Goal: Task Accomplishment & Management: Manage account settings

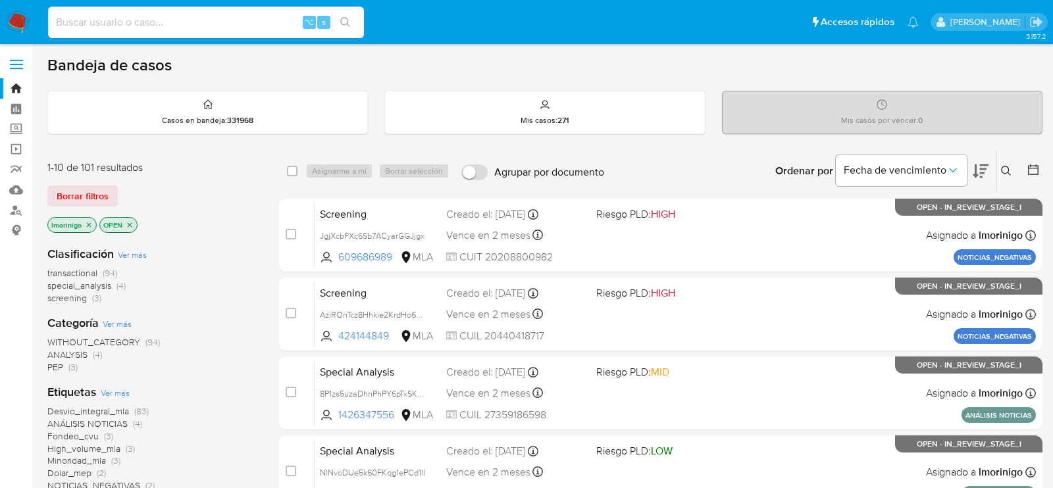
click at [174, 14] on input at bounding box center [206, 22] width 316 height 17
paste input "a7Kyl6jICJ0u2N3EP2WgMMlW"
type input "a7Kyl6jICJ0u2N3EP2WgMMlW"
click at [263, 20] on input at bounding box center [206, 22] width 316 height 17
paste input "a7Kyl6jICJ0u2N3EP2WgMMlW"
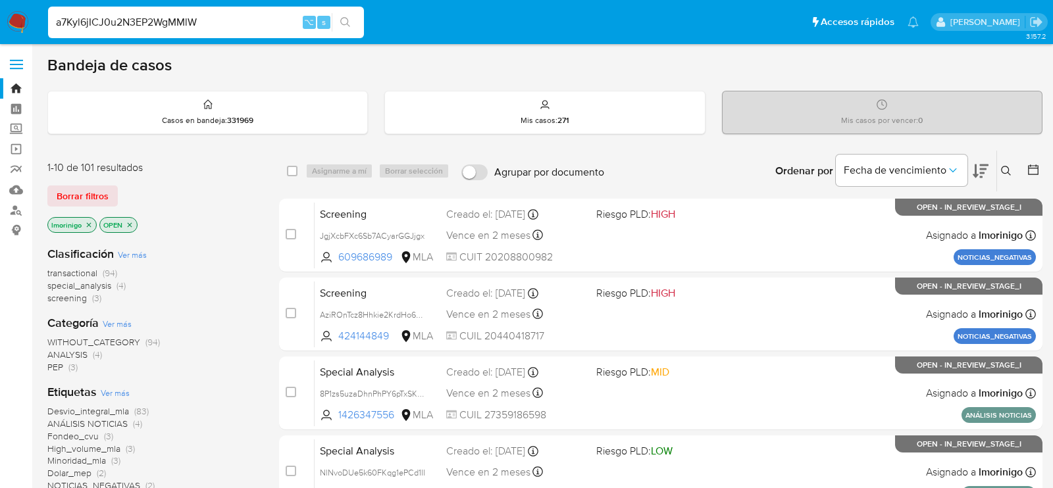
type input "a7Kyl6jICJ0u2N3EP2WgMMlW"
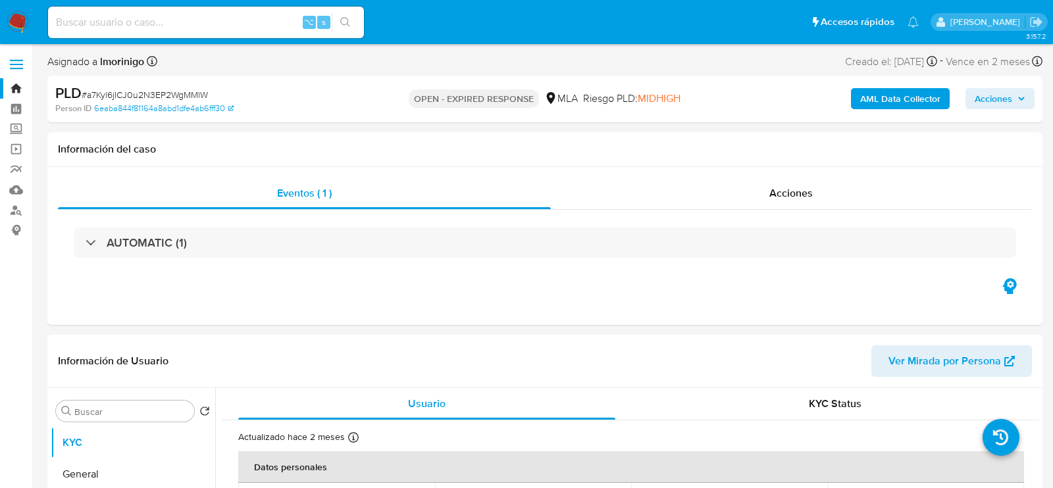
select select "10"
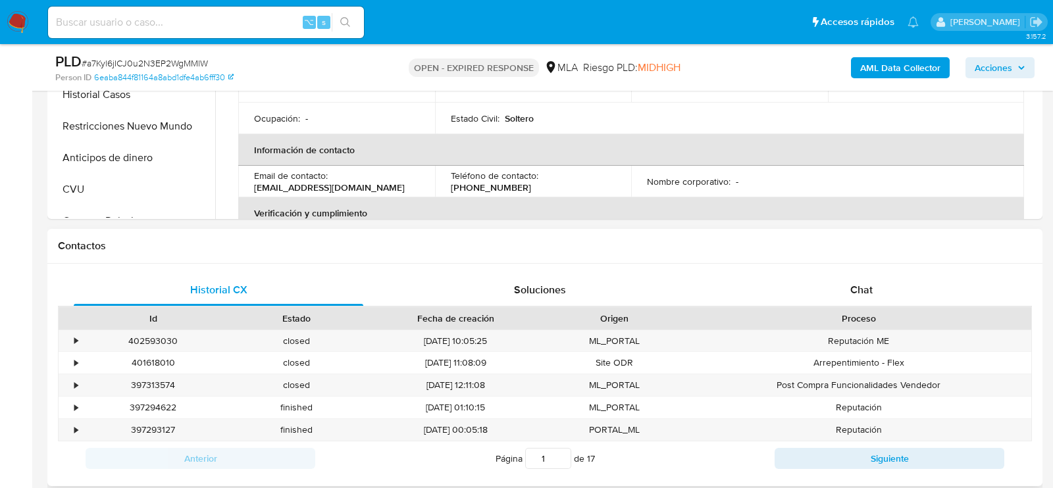
scroll to position [510, 0]
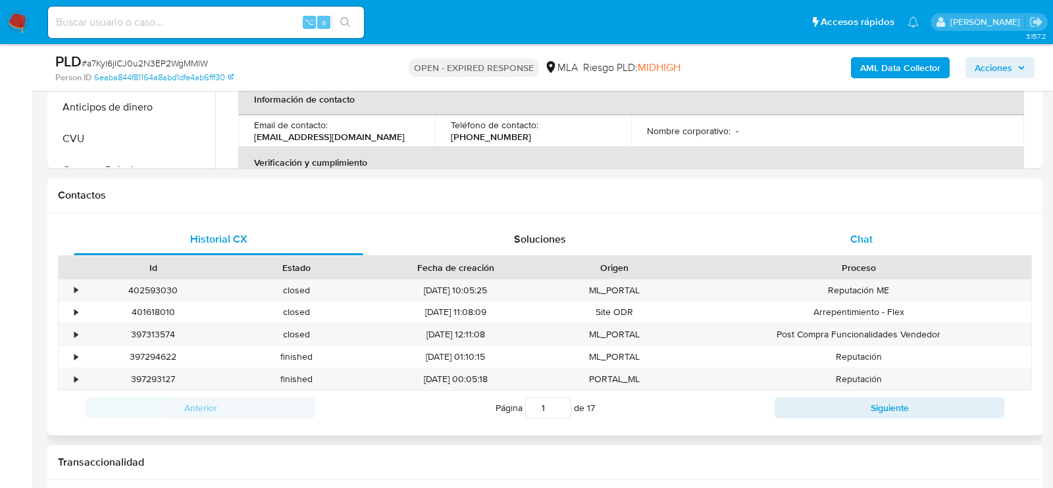
click at [845, 236] on div "Chat" at bounding box center [862, 240] width 290 height 32
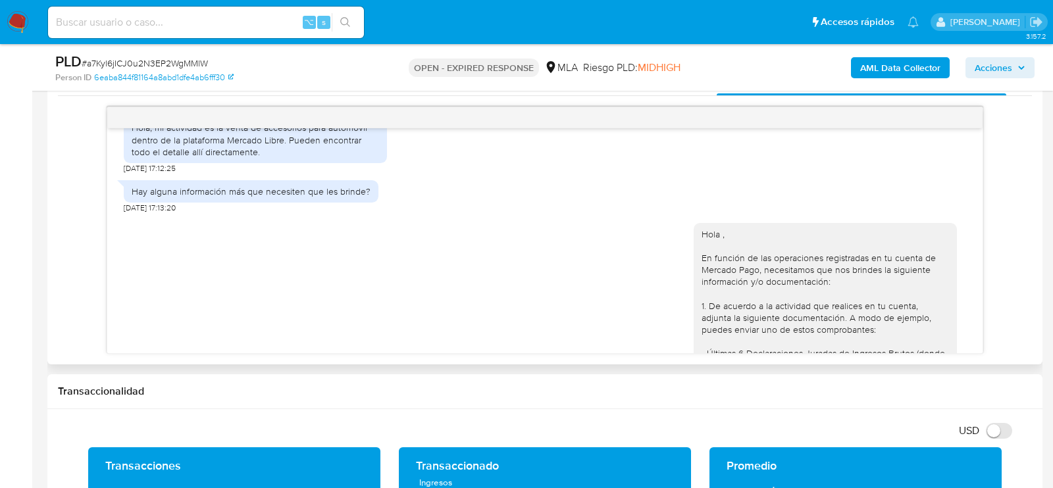
scroll to position [749, 0]
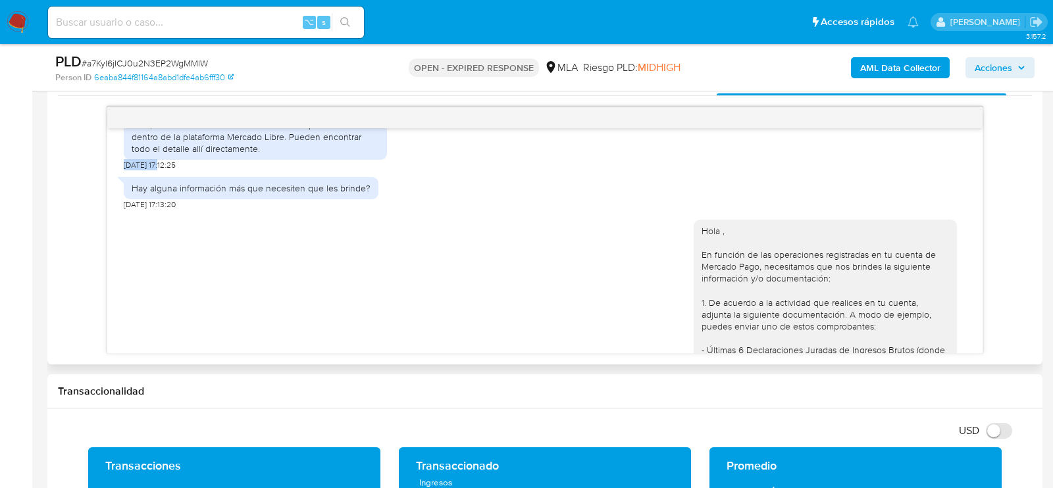
drag, startPoint x: 163, startPoint y: 189, endPoint x: 123, endPoint y: 185, distance: 40.4
click at [124, 171] on span "19/08/2025 17:12:25" at bounding box center [150, 165] width 52 height 11
copy span "19/08/2025"
click at [165, 151] on div "Hola, mi actividad es la venta de accesorios para automóvil dentro de la plataf…" at bounding box center [256, 137] width 248 height 36
drag, startPoint x: 154, startPoint y: 147, endPoint x: 284, endPoint y: 161, distance: 131.1
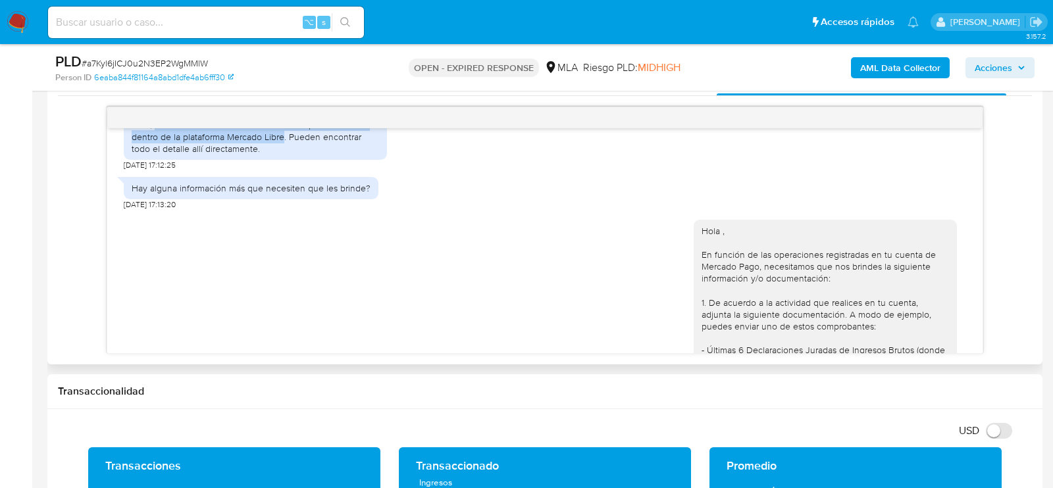
click at [284, 155] on div "Hola, mi actividad es la venta de accesorios para automóvil dentro de la plataf…" at bounding box center [256, 137] width 248 height 36
copy div "mi actividad es la venta de accesorios para automóvil dentro de la plataforma M…"
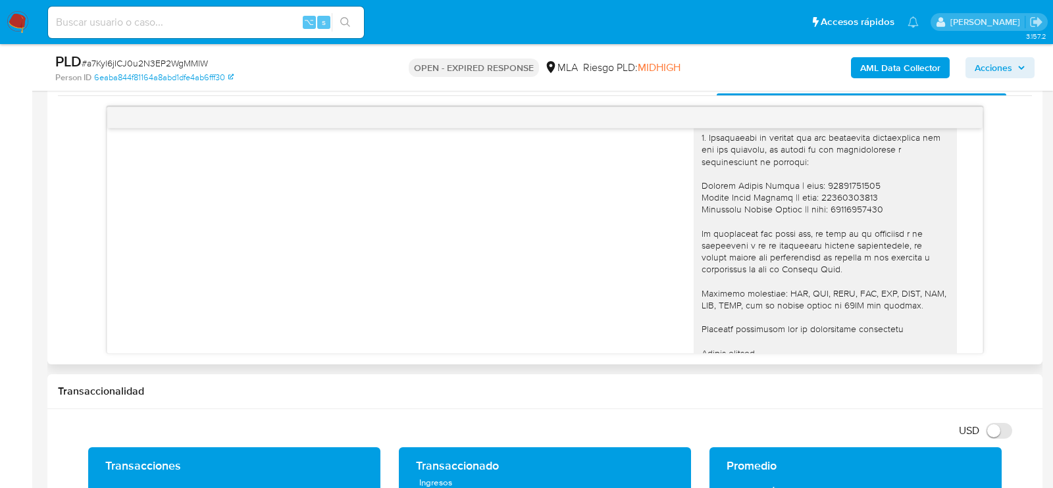
scroll to position [1273, 0]
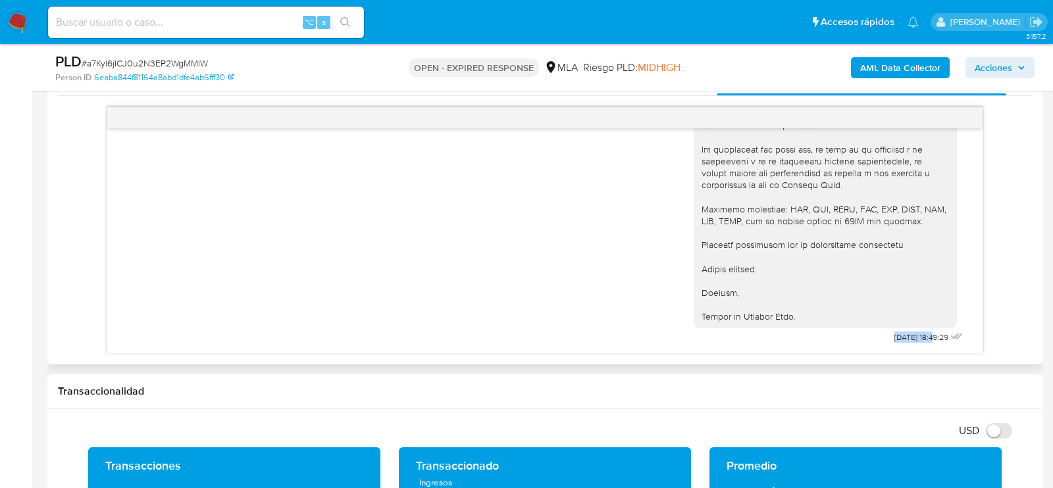
drag, startPoint x: 920, startPoint y: 336, endPoint x: 875, endPoint y: 335, distance: 44.8
click at [876, 335] on div "Hola , En función de las operaciones registradas en tu cuenta de Mercado Pago, …" at bounding box center [830, 40] width 273 height 613
copy span "25/08/2025"
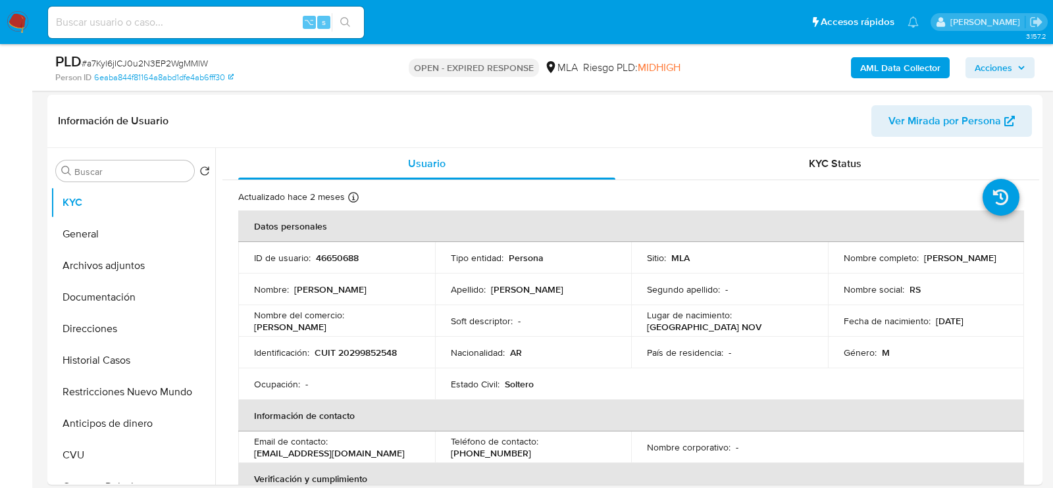
scroll to position [172, 0]
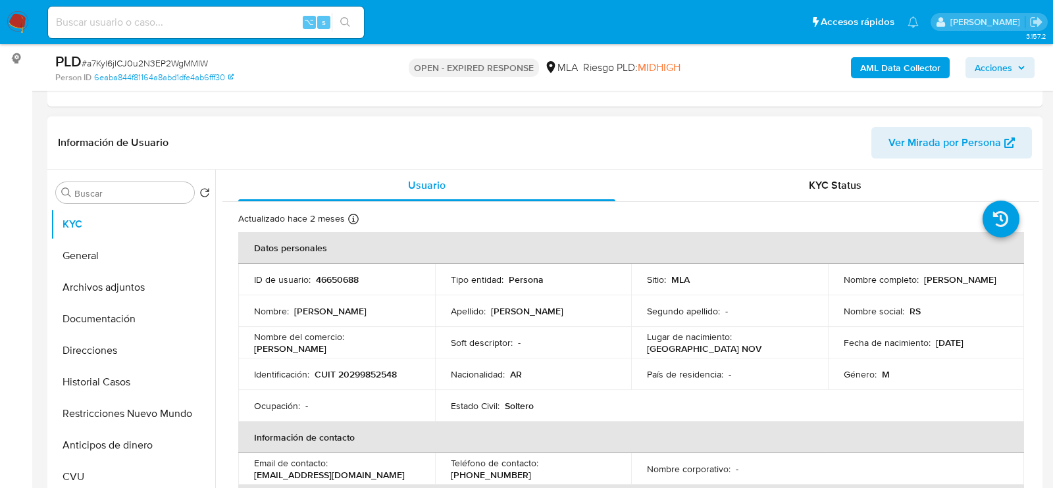
drag, startPoint x: 840, startPoint y: 288, endPoint x: 972, endPoint y: 288, distance: 131.7
click at [972, 286] on div "Nombre completo : Victor Ignacio della Penna" at bounding box center [926, 280] width 165 height 12
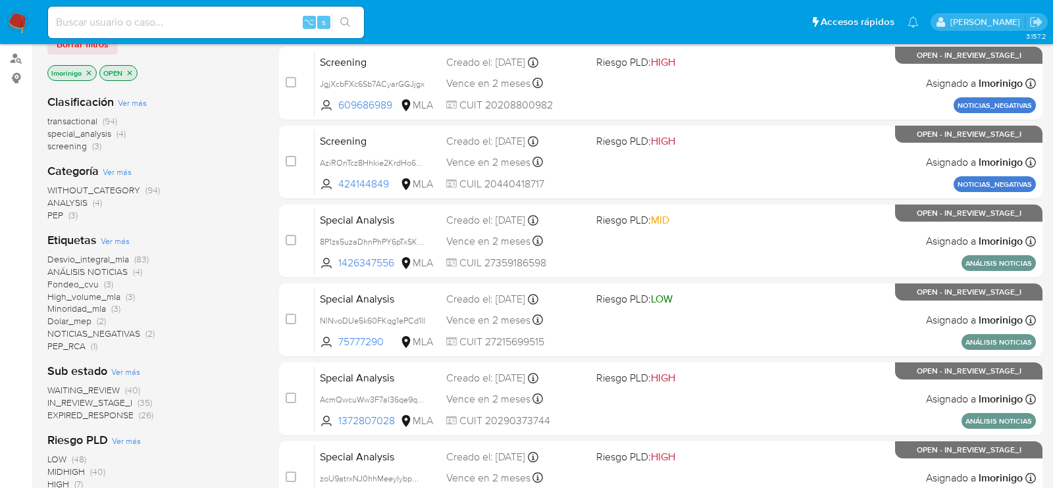
scroll to position [151, 0]
click at [132, 415] on span "EXPIRED_RESPONSE" at bounding box center [90, 415] width 86 height 13
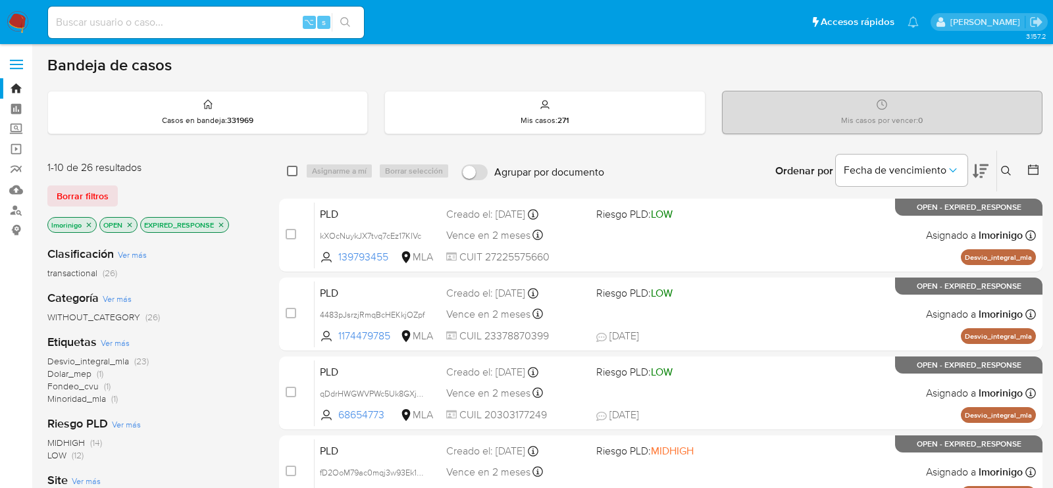
click at [294, 169] on input "checkbox" at bounding box center [292, 171] width 11 height 11
checkbox input "true"
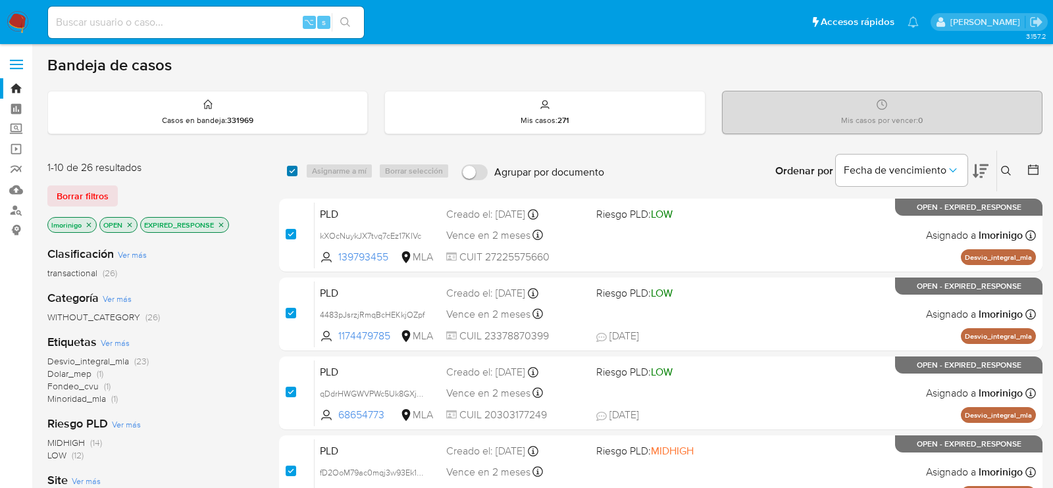
checkbox input "true"
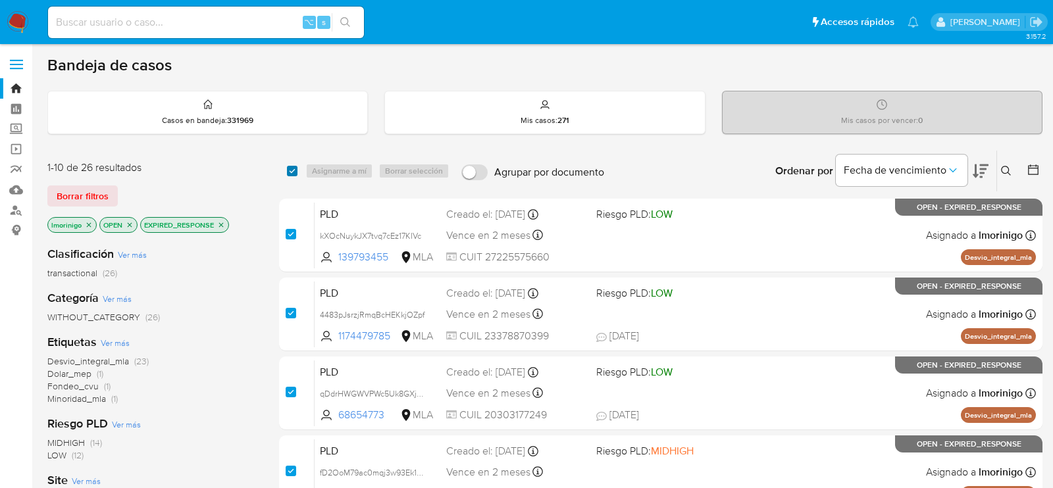
checkbox input "true"
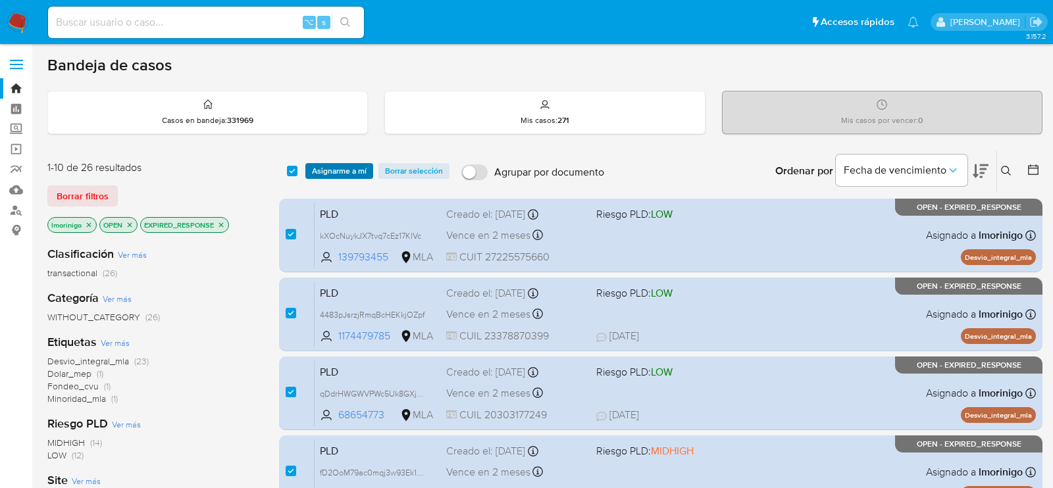
click at [332, 169] on span "Asignarme a mí" at bounding box center [339, 171] width 55 height 13
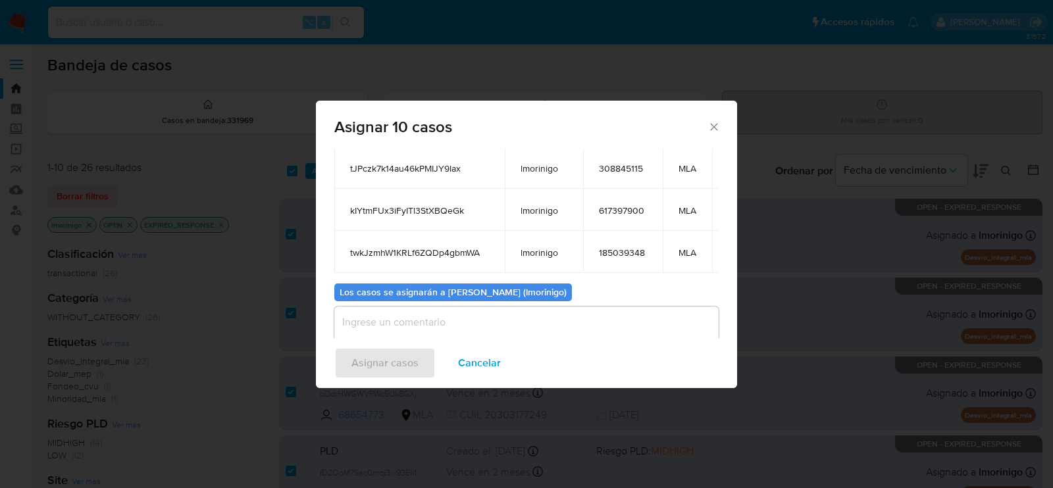
scroll to position [288, 0]
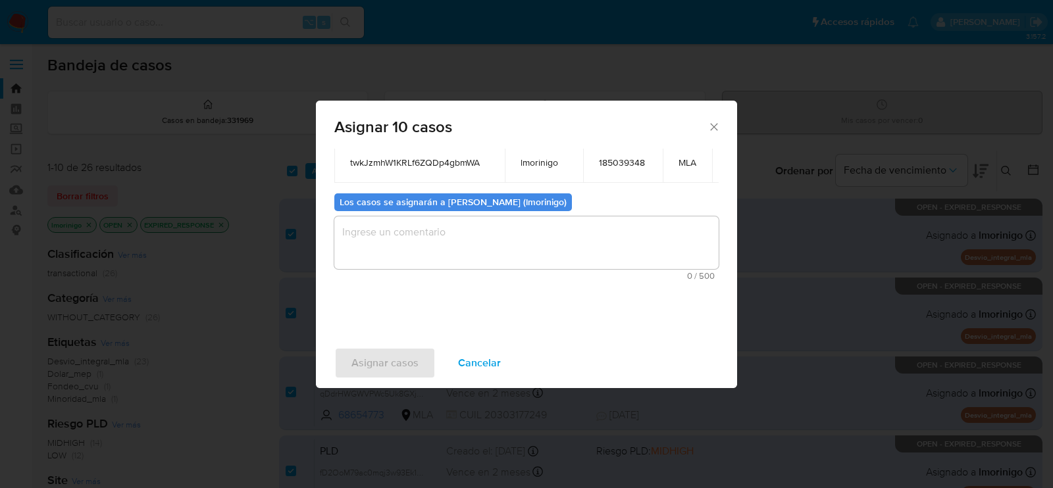
click at [468, 313] on div "Casos a asignar: ID Propietario ID de usuario Site kXOcNuykJX7tvq7cEz17KIVc lmo…" at bounding box center [526, 244] width 421 height 190
click at [468, 234] on textarea "assign-modal" at bounding box center [526, 243] width 384 height 53
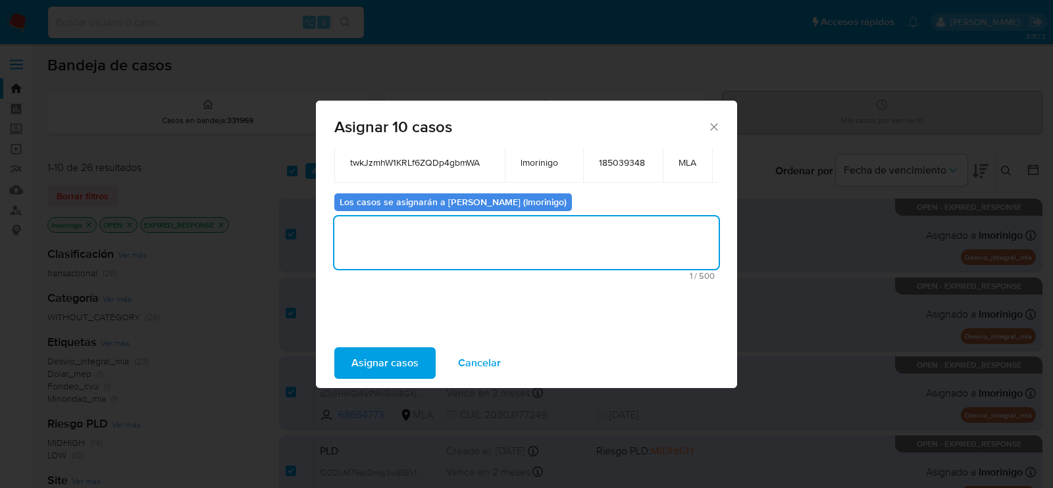
click at [404, 365] on span "Asignar casos" at bounding box center [385, 363] width 67 height 29
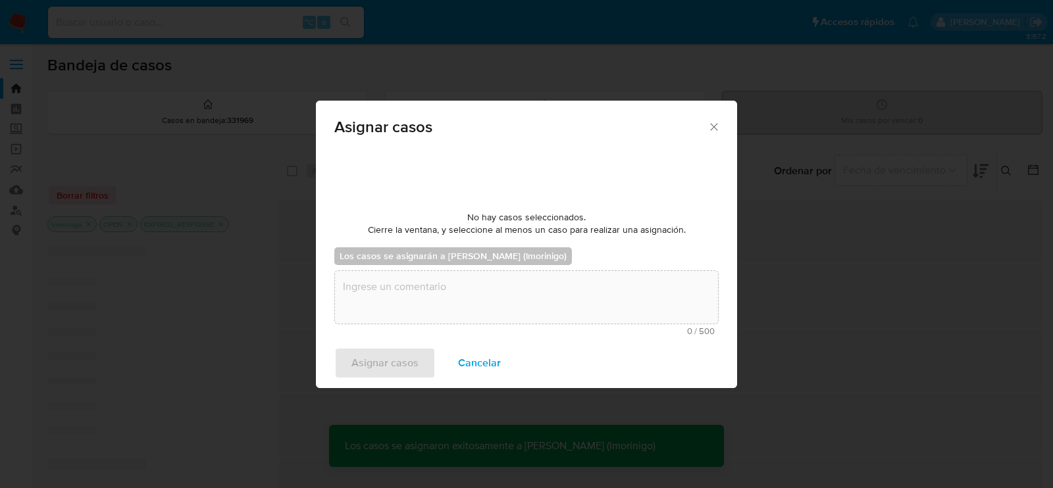
scroll to position [78, 0]
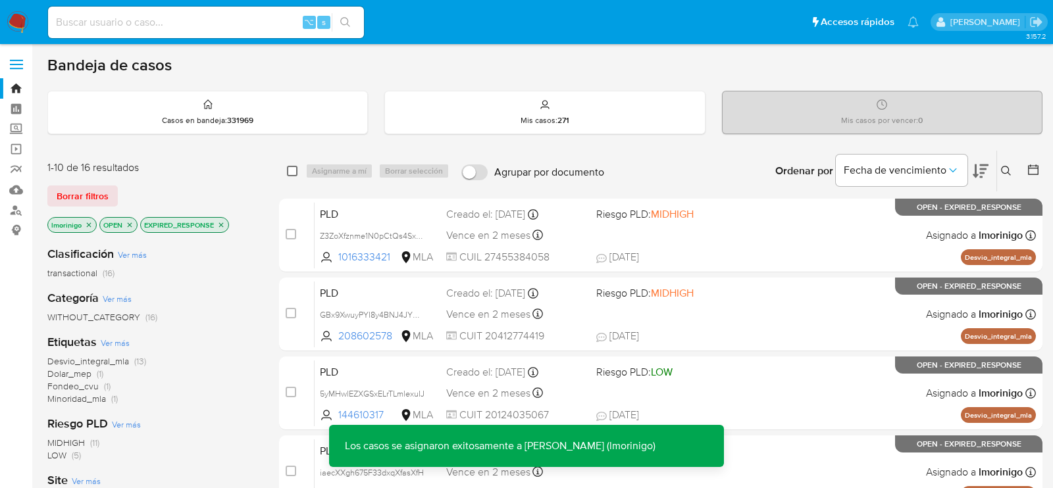
click at [295, 172] on input "checkbox" at bounding box center [292, 171] width 11 height 11
checkbox input "true"
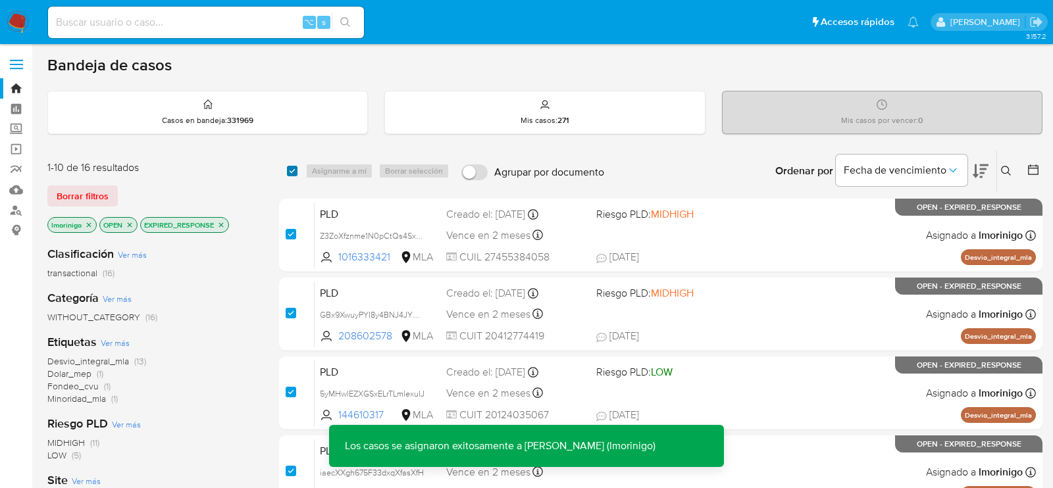
checkbox input "true"
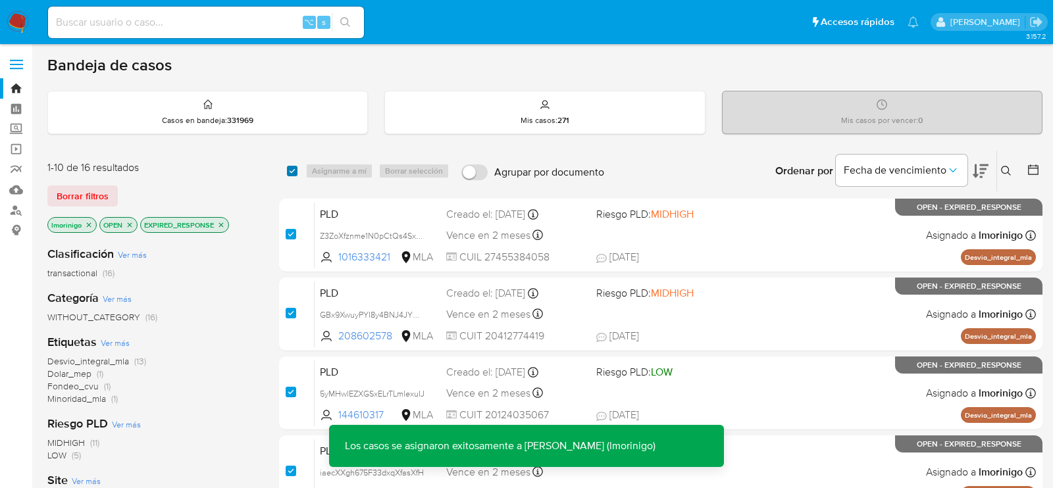
checkbox input "true"
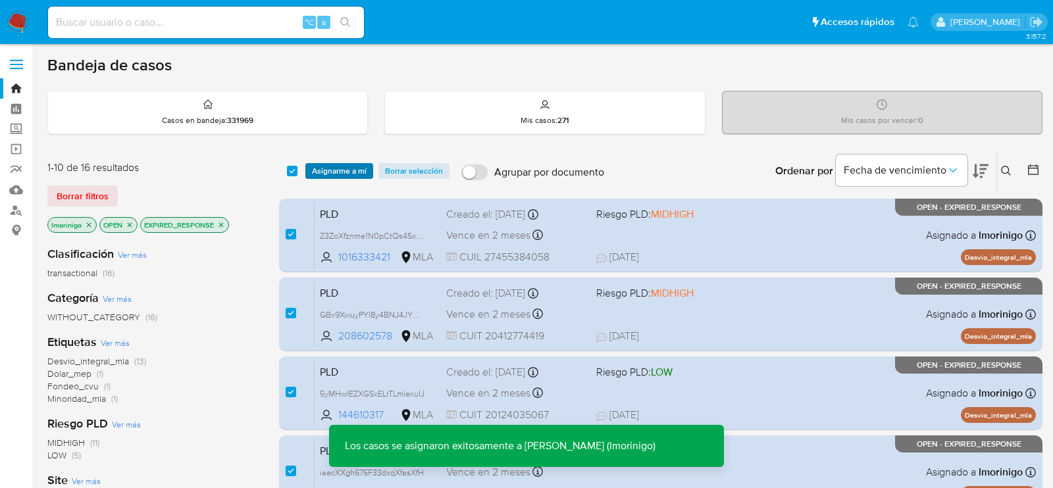
click at [354, 173] on span "Asignarme a mí" at bounding box center [339, 171] width 55 height 13
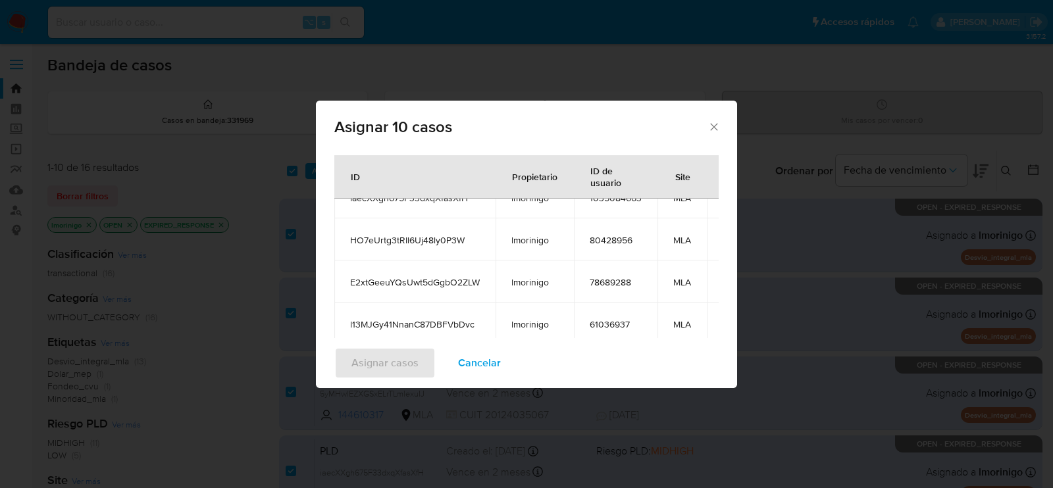
scroll to position [288, 0]
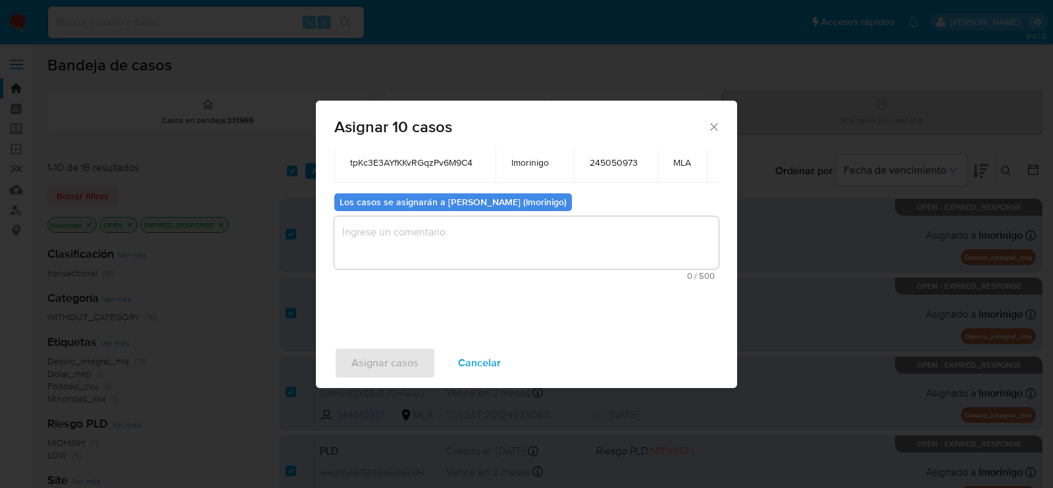
click at [418, 262] on textarea "assign-modal" at bounding box center [526, 243] width 384 height 53
click at [398, 363] on span "Asignar casos" at bounding box center [385, 363] width 67 height 29
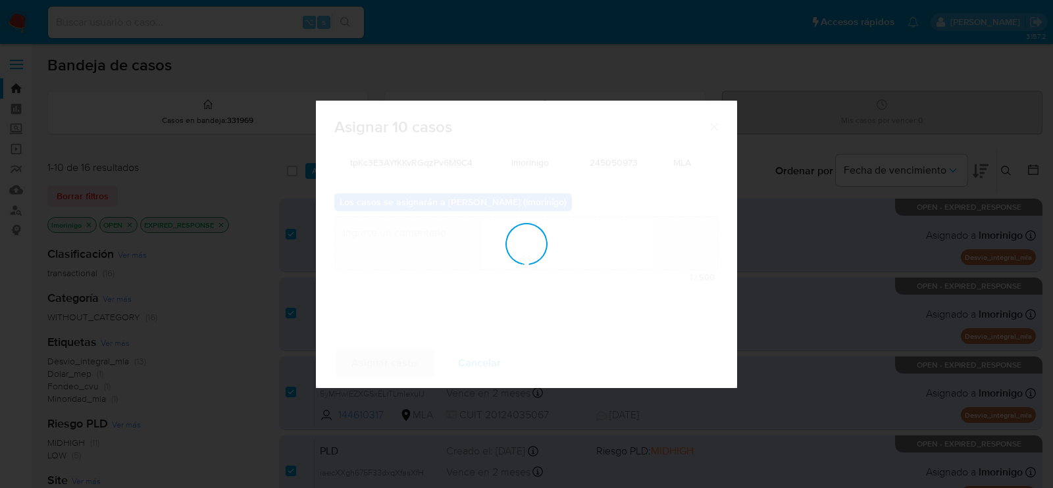
scroll to position [78, 0]
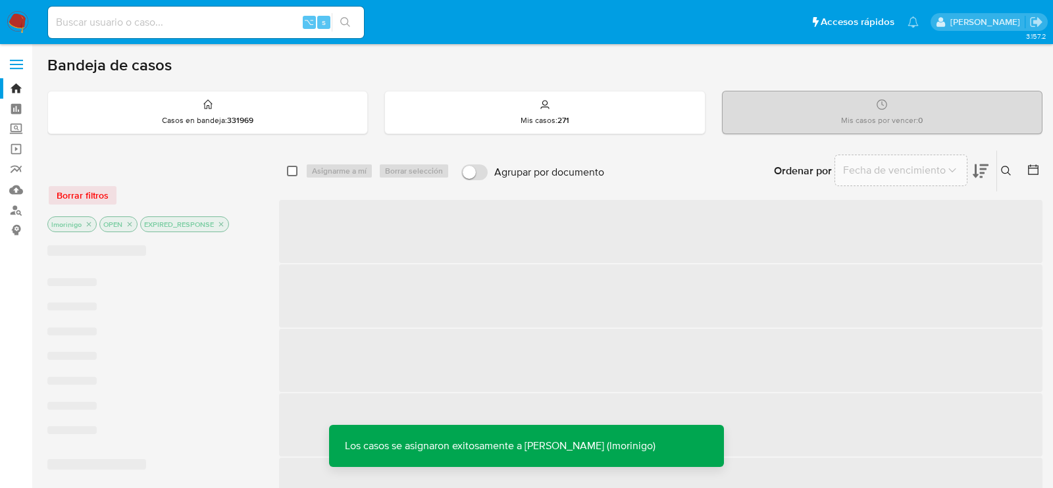
click at [293, 171] on input "checkbox" at bounding box center [292, 171] width 11 height 11
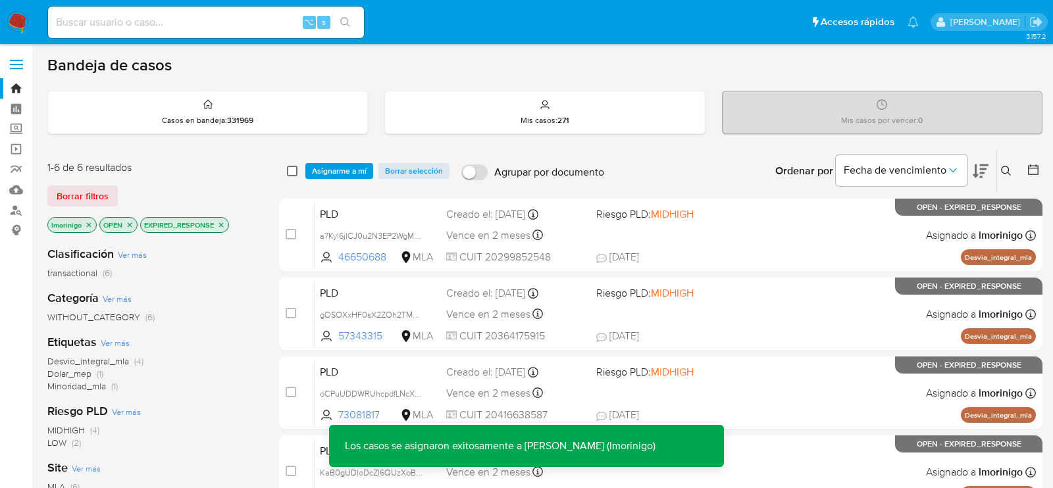
click at [294, 171] on input "checkbox" at bounding box center [292, 171] width 11 height 11
checkbox input "true"
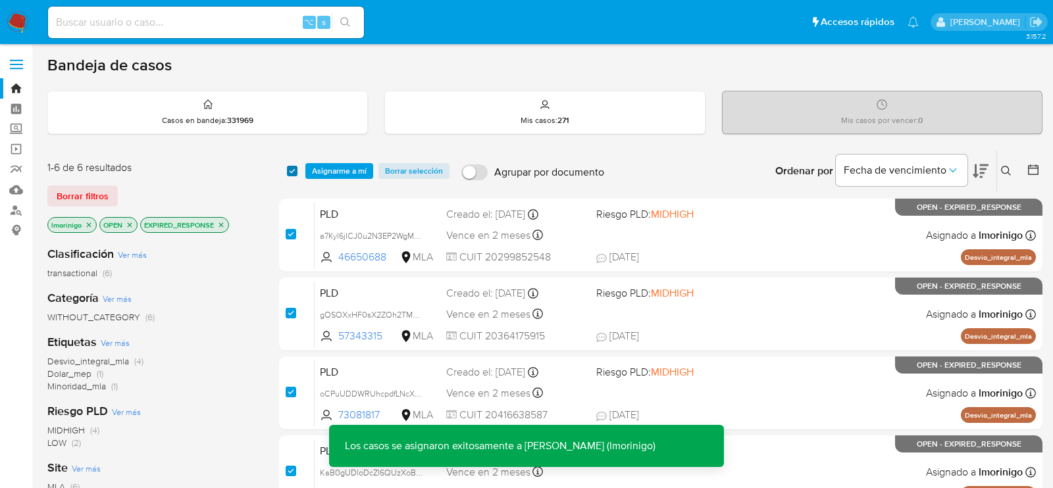
checkbox input "true"
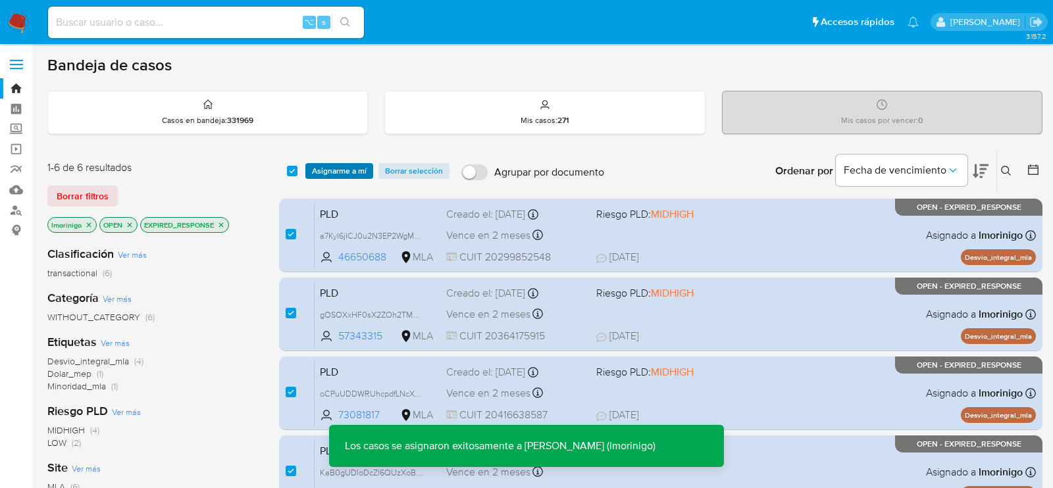
click at [329, 172] on span "Asignarme a mí" at bounding box center [339, 171] width 55 height 13
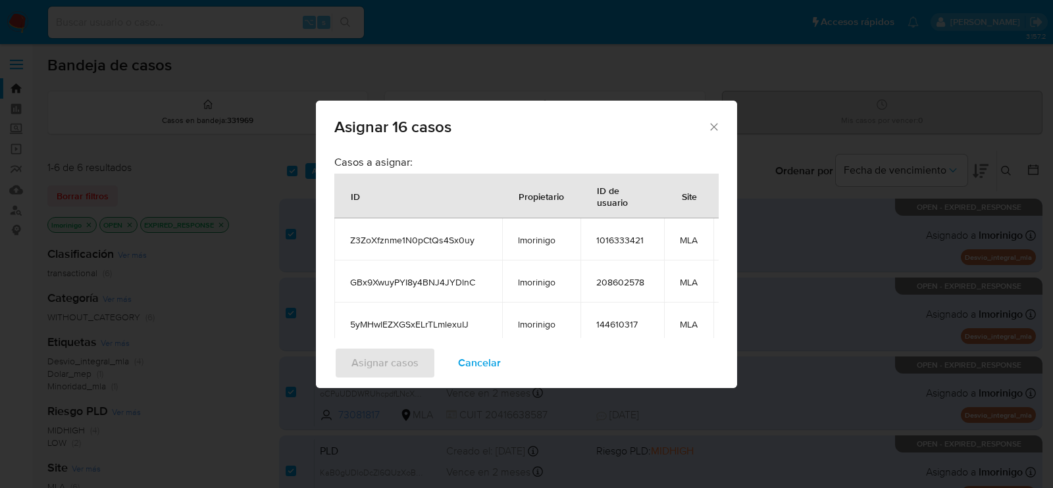
scroll to position [421, 0]
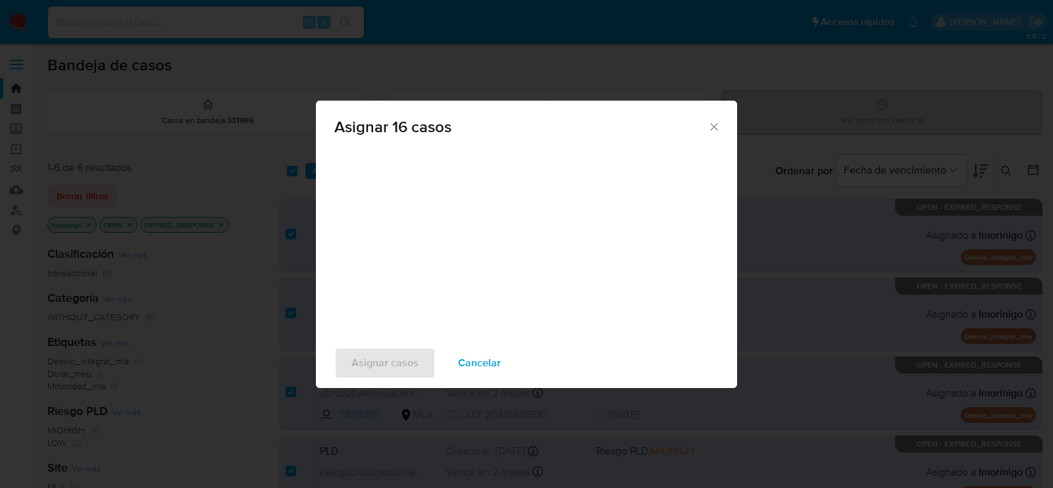
click at [413, 292] on div "Casos a asignar: ID Propietario ID de usuario Site Z3ZoXfznme1N0pCtQs4Sx0uy lmo…" at bounding box center [526, 244] width 421 height 190
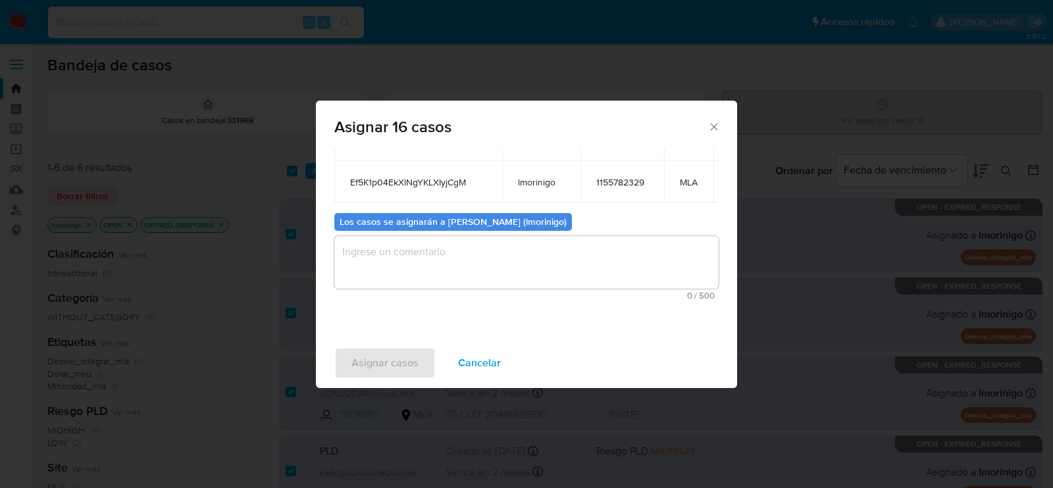
scroll to position [259, 0]
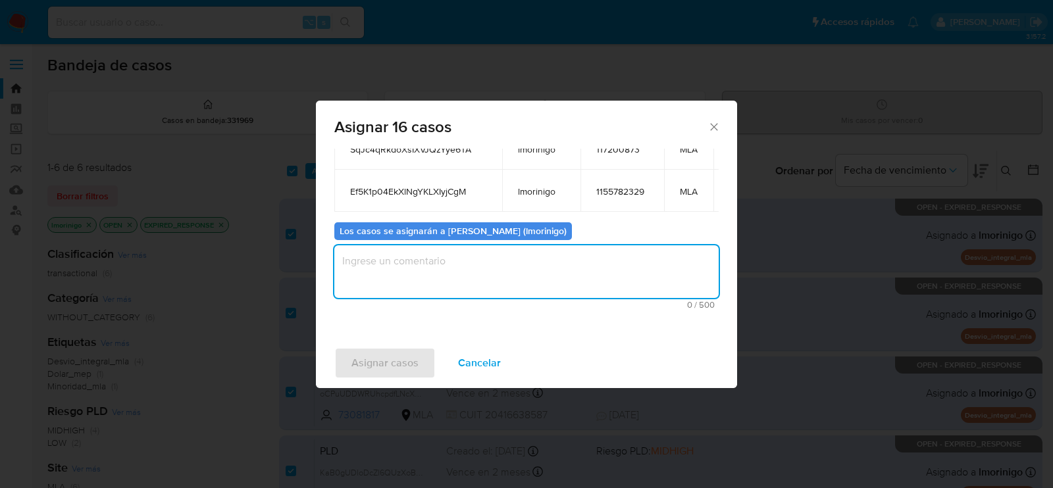
click at [414, 292] on textarea "assign-modal" at bounding box center [526, 272] width 384 height 53
click at [402, 375] on span "Asignar casos" at bounding box center [385, 363] width 67 height 29
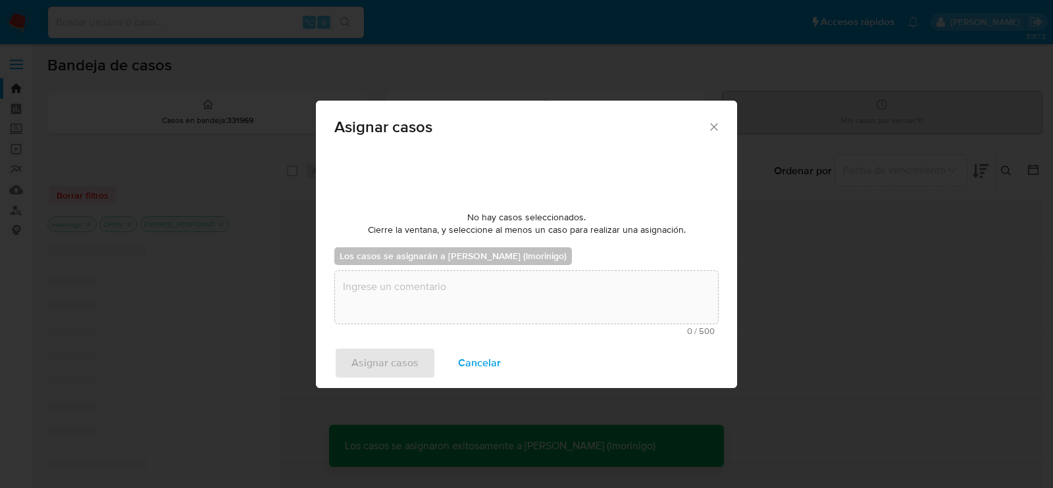
checkbox input "false"
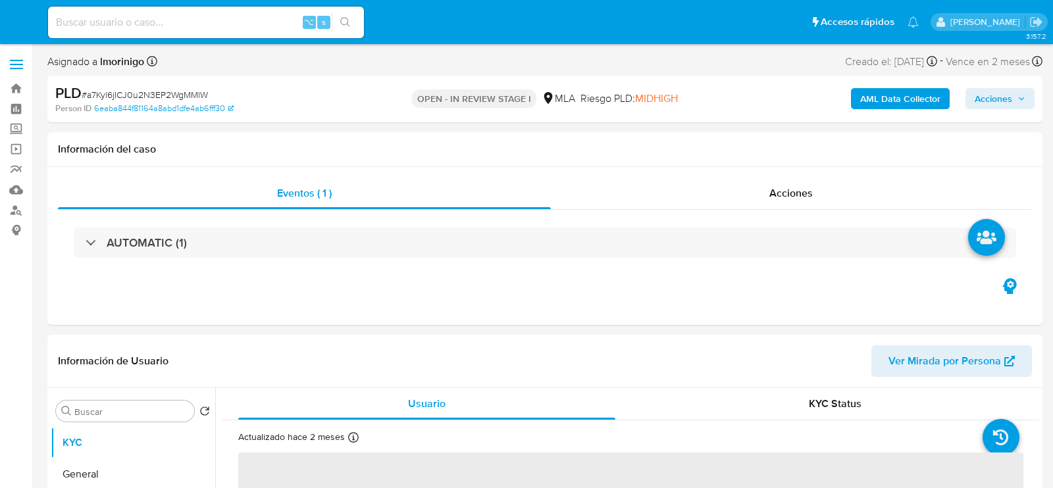
select select "10"
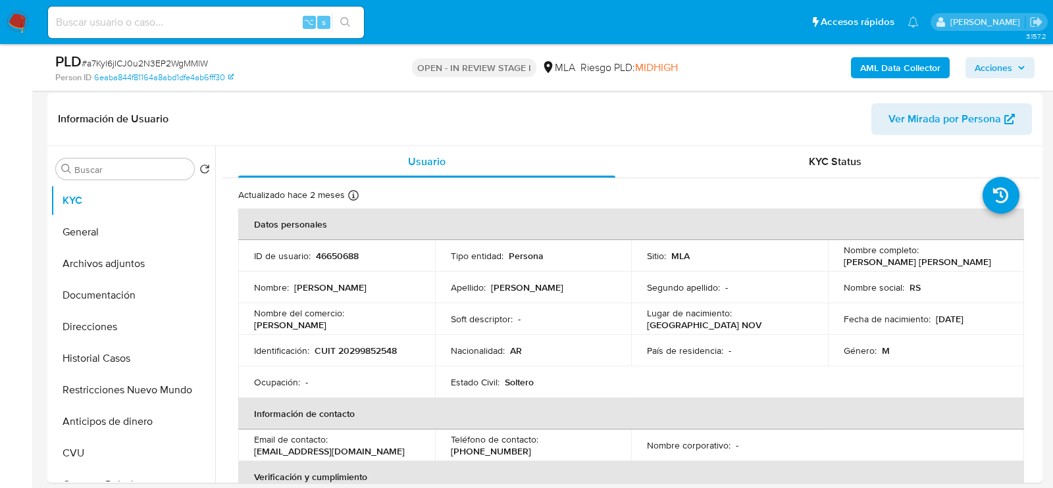
scroll to position [199, 0]
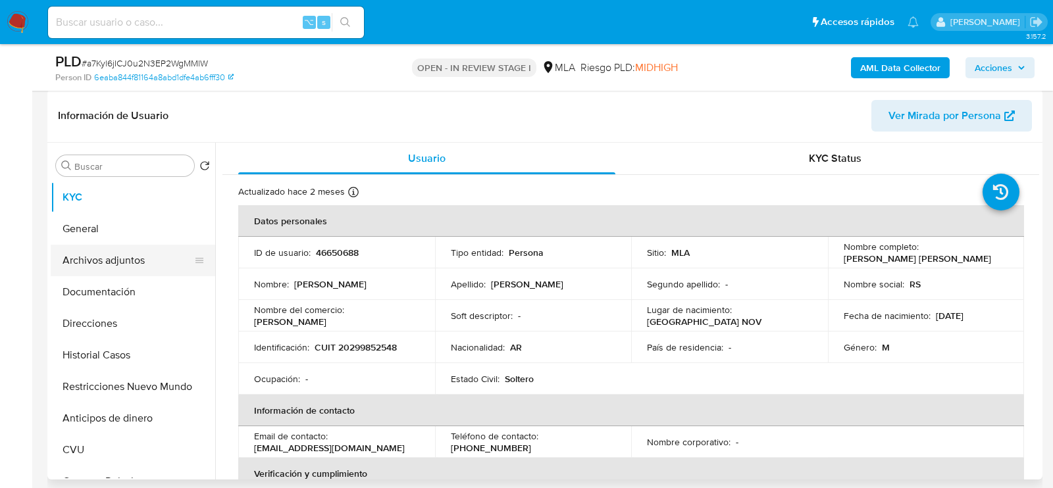
click at [92, 263] on button "Archivos adjuntos" at bounding box center [128, 261] width 154 height 32
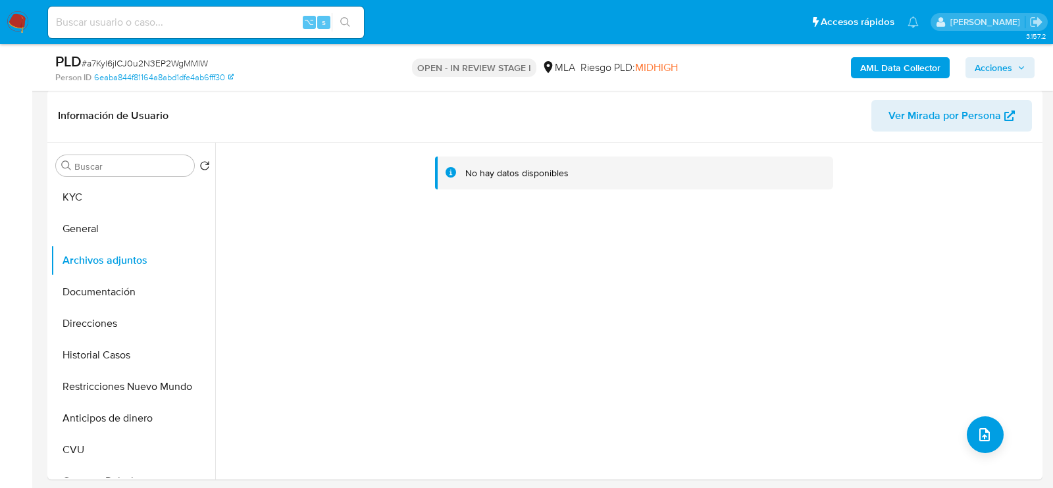
click at [894, 72] on b "AML Data Collector" at bounding box center [900, 67] width 80 height 21
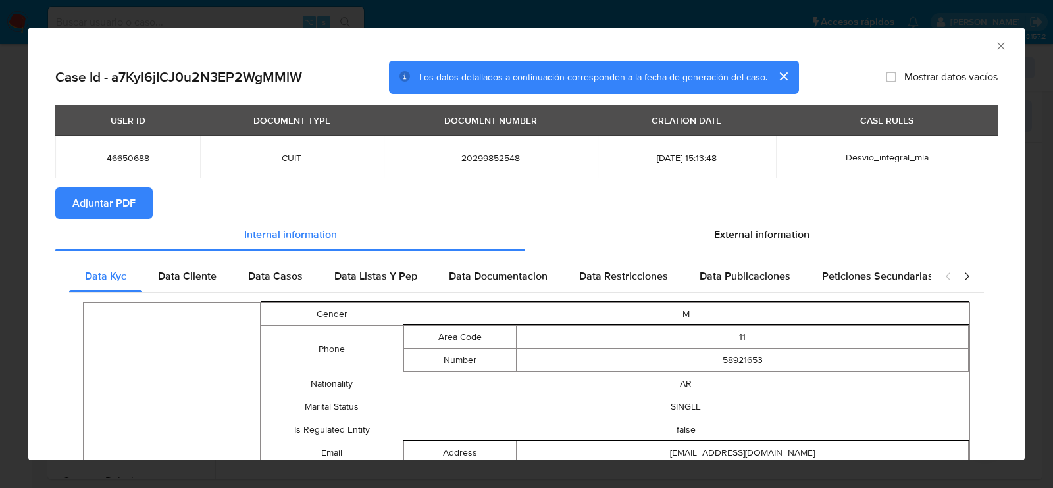
click at [119, 213] on span "Adjuntar PDF" at bounding box center [103, 203] width 63 height 29
click at [997, 45] on icon "Cerrar ventana" at bounding box center [1001, 46] width 13 height 13
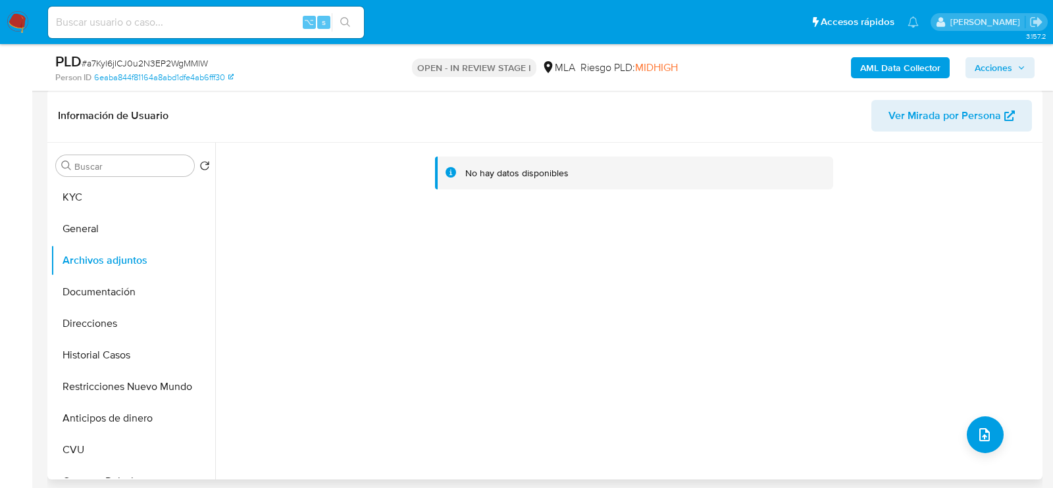
scroll to position [238, 0]
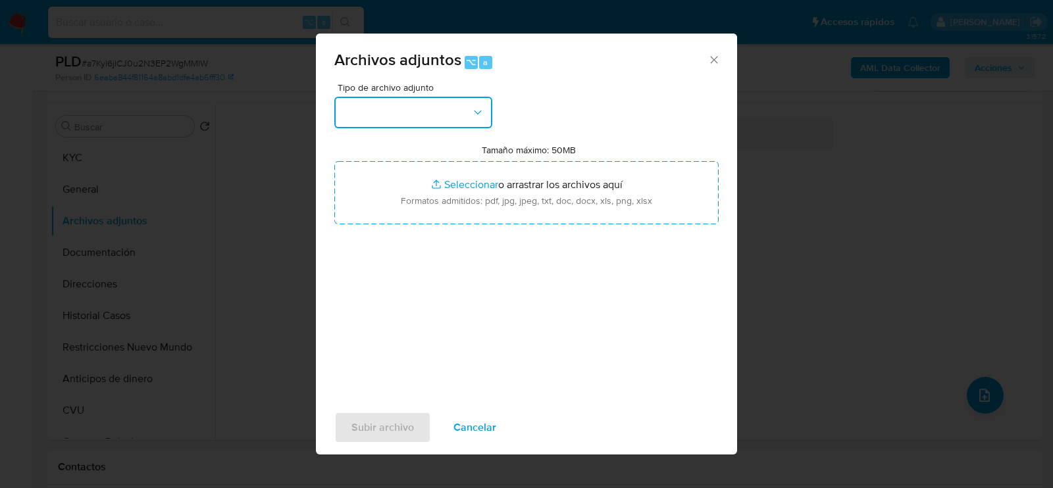
click at [456, 119] on button "button" at bounding box center [413, 113] width 158 height 32
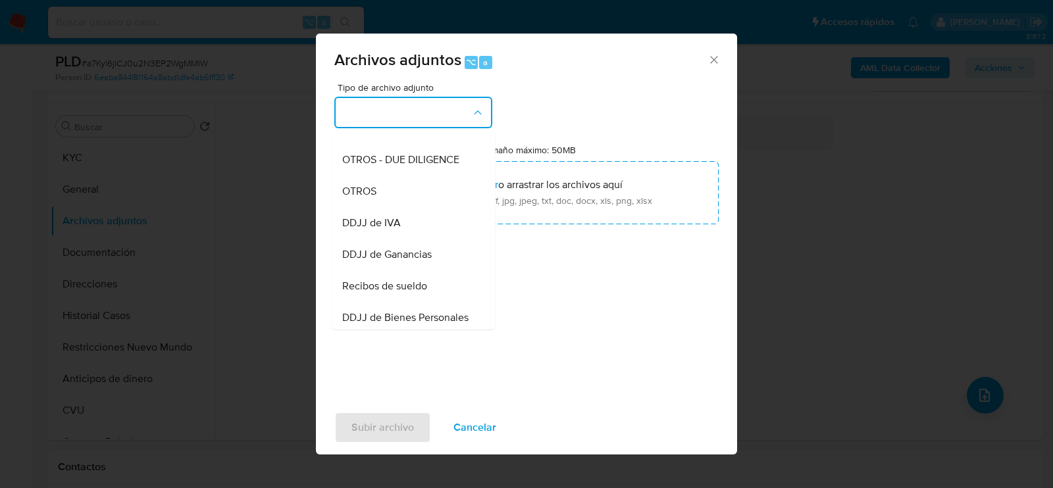
scroll to position [245, 0]
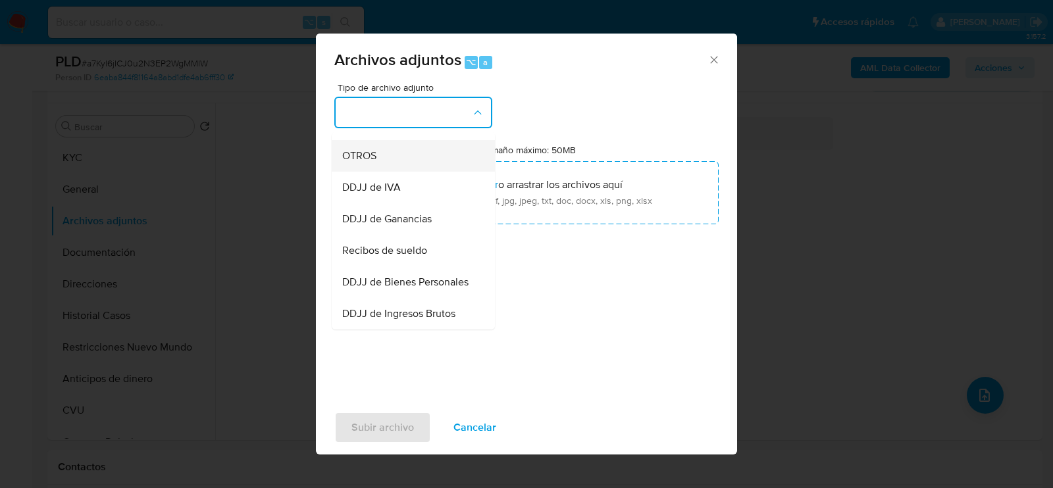
click at [429, 144] on div "OTROS" at bounding box center [409, 156] width 134 height 32
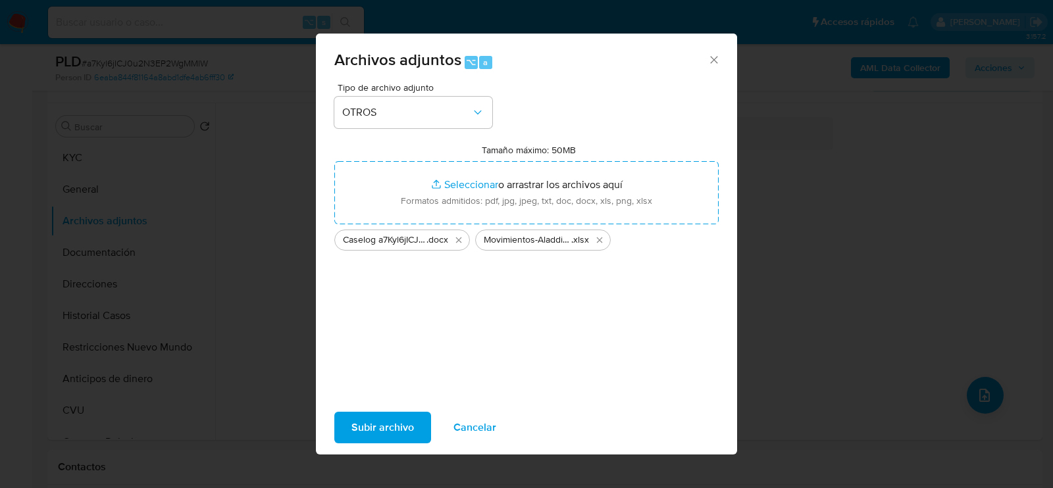
click at [397, 432] on span "Subir archivo" at bounding box center [383, 427] width 63 height 29
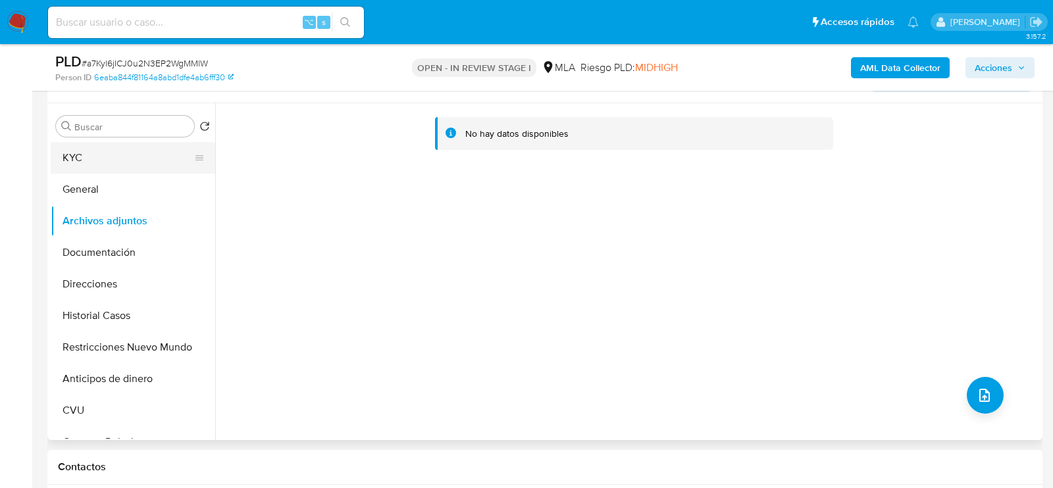
click at [139, 152] on button "KYC" at bounding box center [128, 158] width 154 height 32
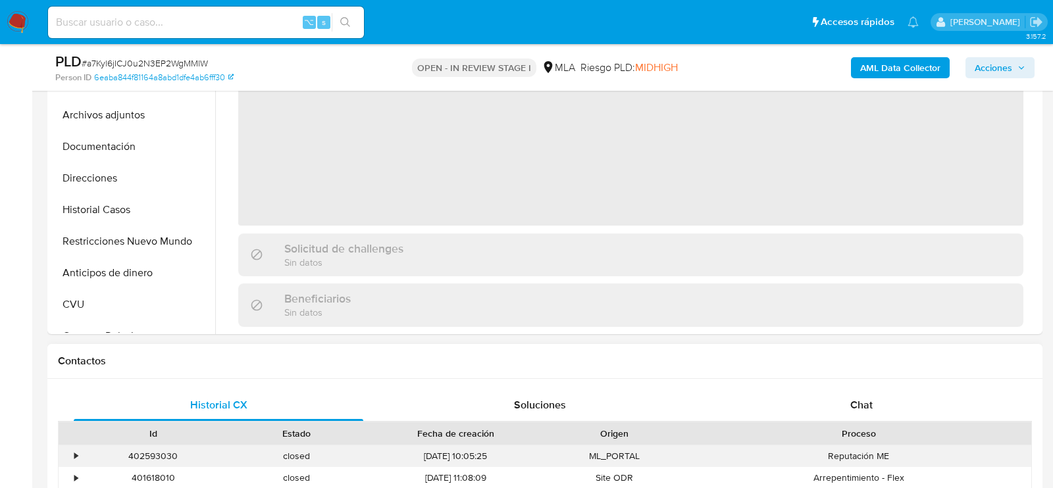
scroll to position [415, 0]
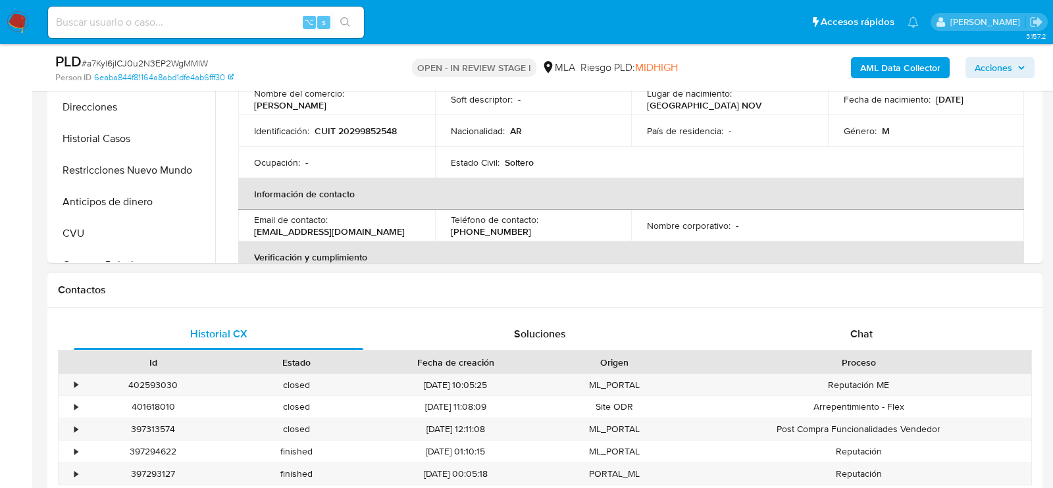
click at [769, 349] on div "Historial CX Soluciones Chat" at bounding box center [545, 335] width 974 height 32
click at [778, 348] on div "Chat" at bounding box center [862, 335] width 290 height 32
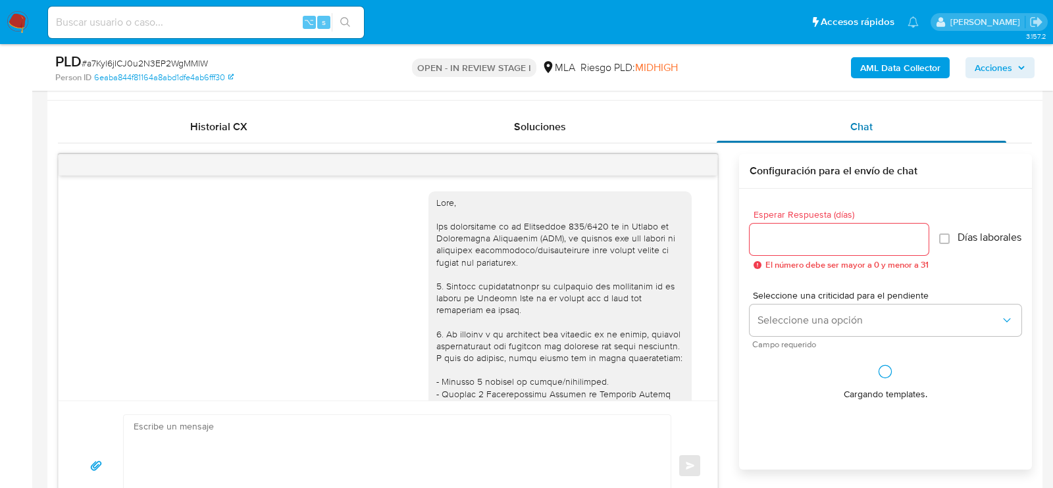
scroll to position [1273, 0]
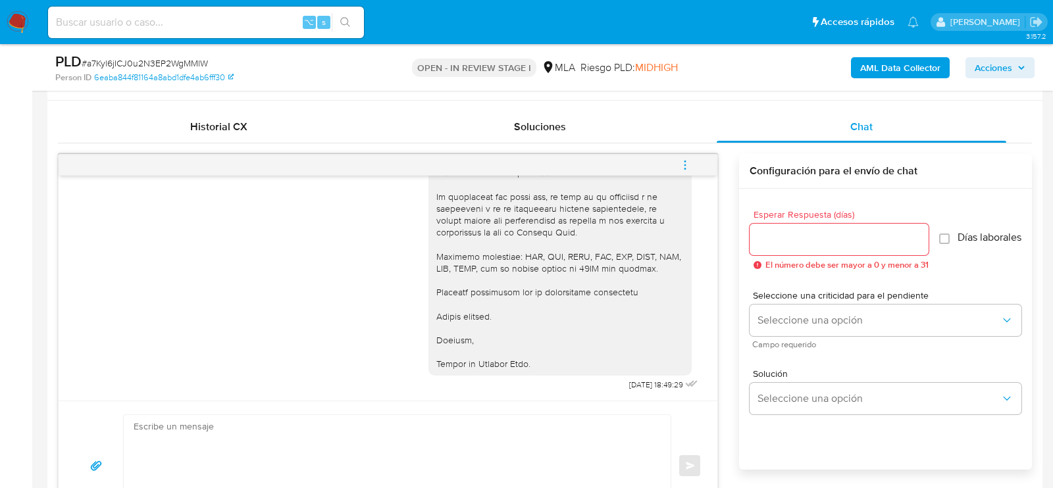
click at [693, 162] on button "menu-action" at bounding box center [685, 165] width 43 height 32
click at [615, 133] on li "Cerrar conversación" at bounding box center [596, 138] width 135 height 24
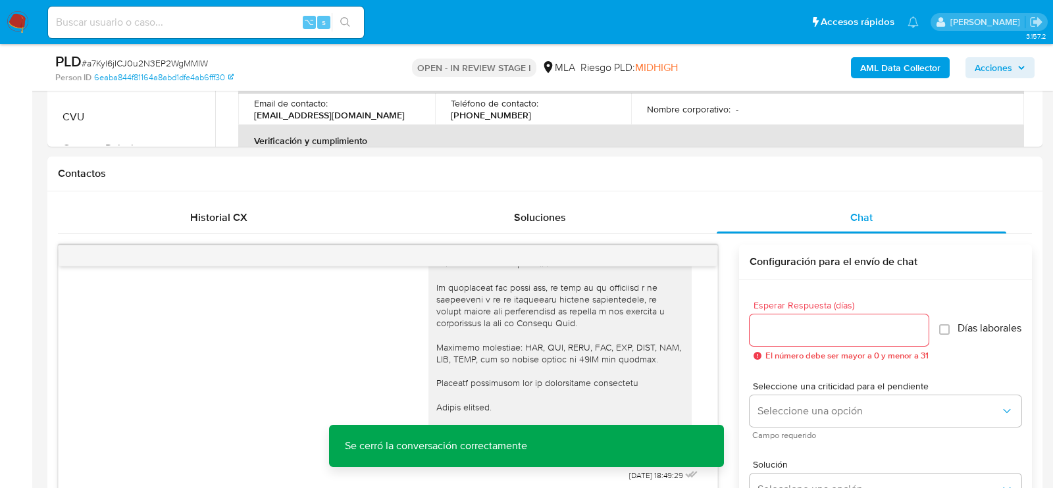
scroll to position [354, 0]
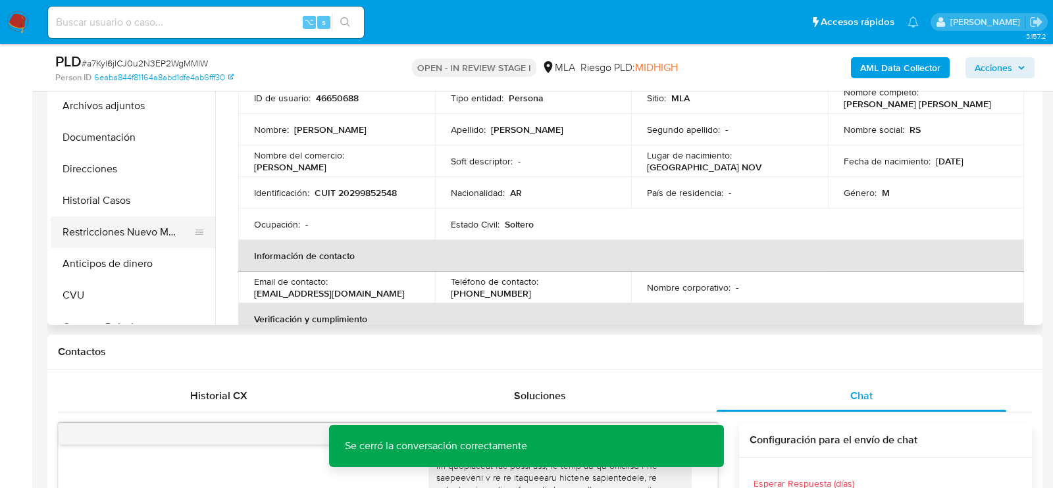
click at [92, 238] on button "Restricciones Nuevo Mundo" at bounding box center [128, 233] width 154 height 32
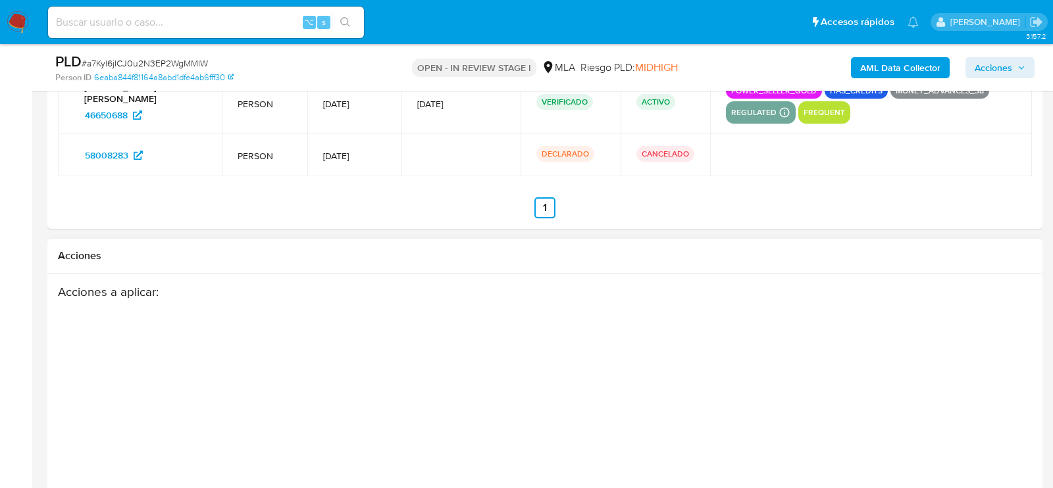
scroll to position [2379, 0]
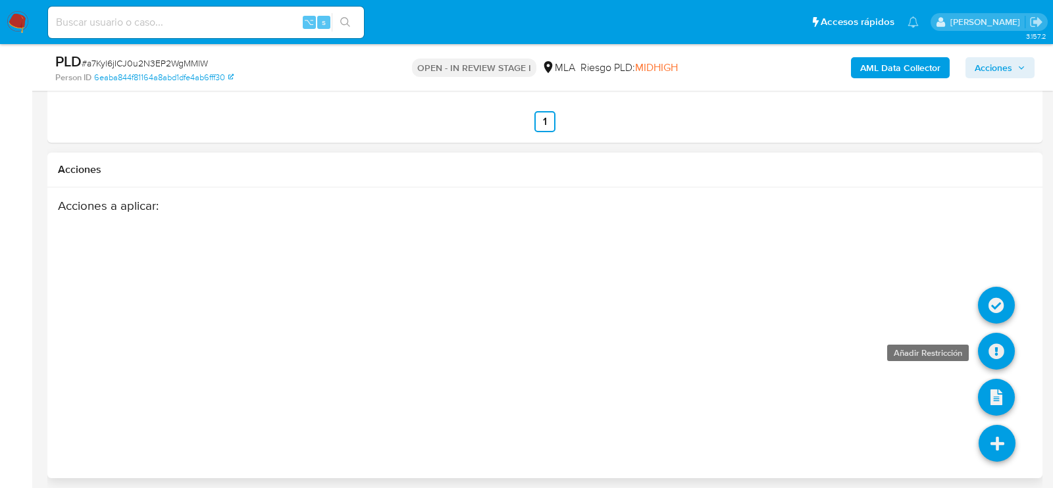
click at [998, 347] on icon at bounding box center [996, 351] width 37 height 37
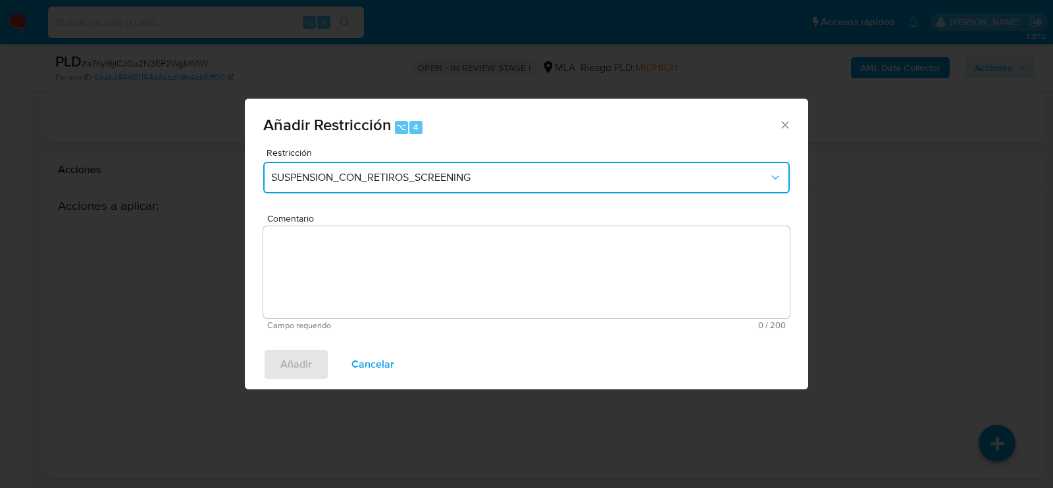
click at [366, 185] on button "SUSPENSION_CON_RETIROS_SCREENING" at bounding box center [526, 178] width 527 height 32
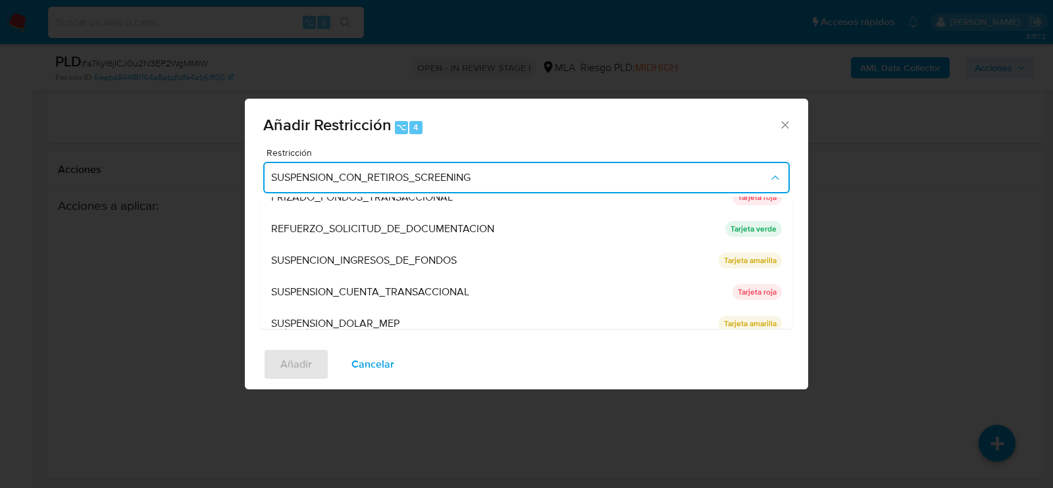
scroll to position [278, 0]
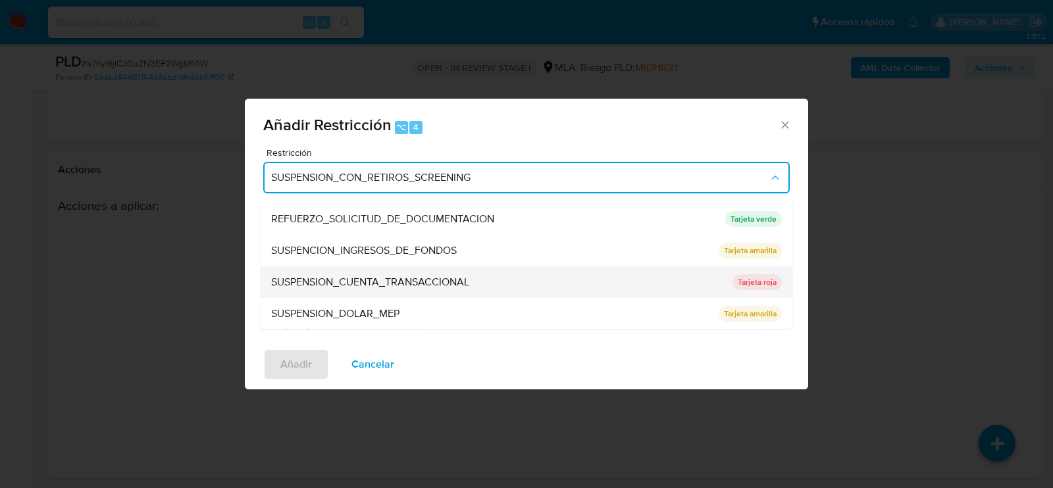
click at [373, 271] on div "SUSPENSION_CUENTA_TRANSACCIONAL" at bounding box center [498, 283] width 454 height 32
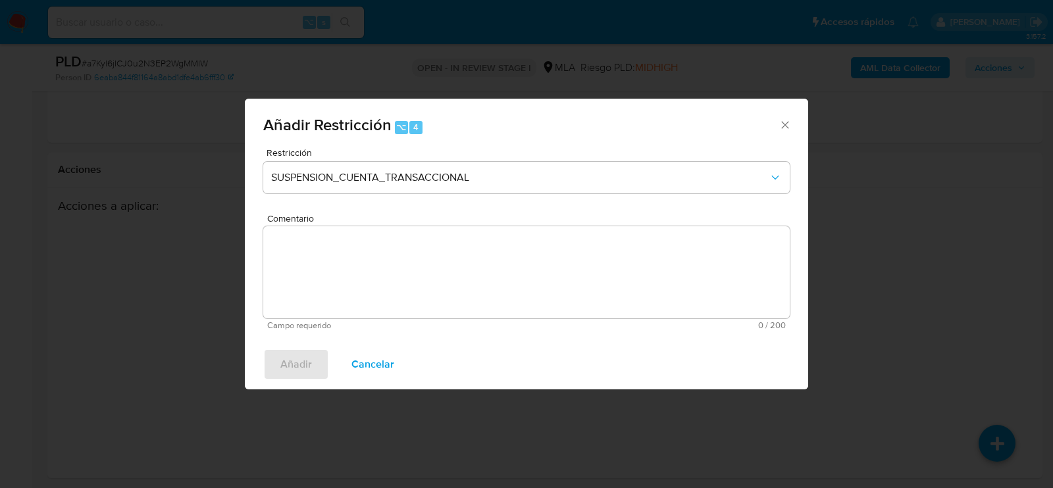
click at [373, 271] on textarea "Comentario" at bounding box center [526, 272] width 527 height 92
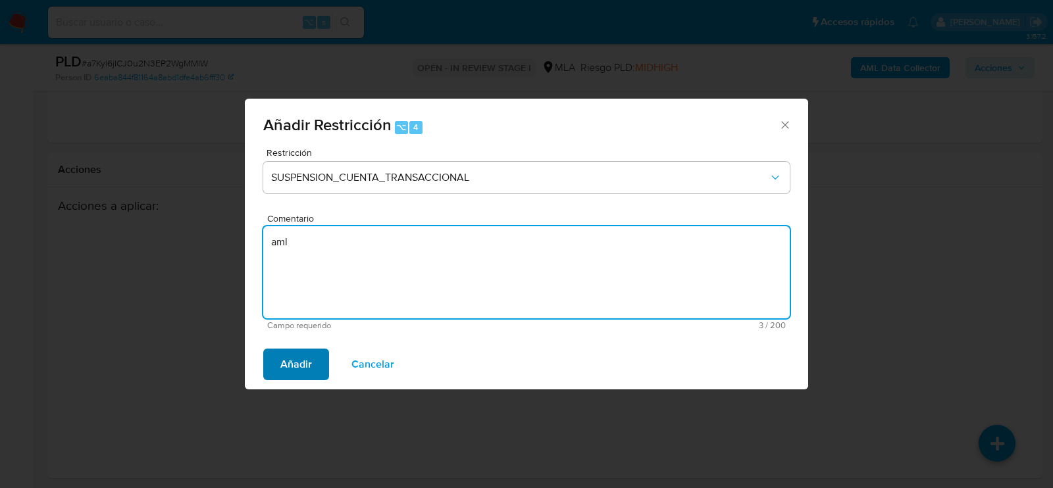
type textarea "aml"
click at [300, 358] on span "Añadir" at bounding box center [296, 364] width 32 height 29
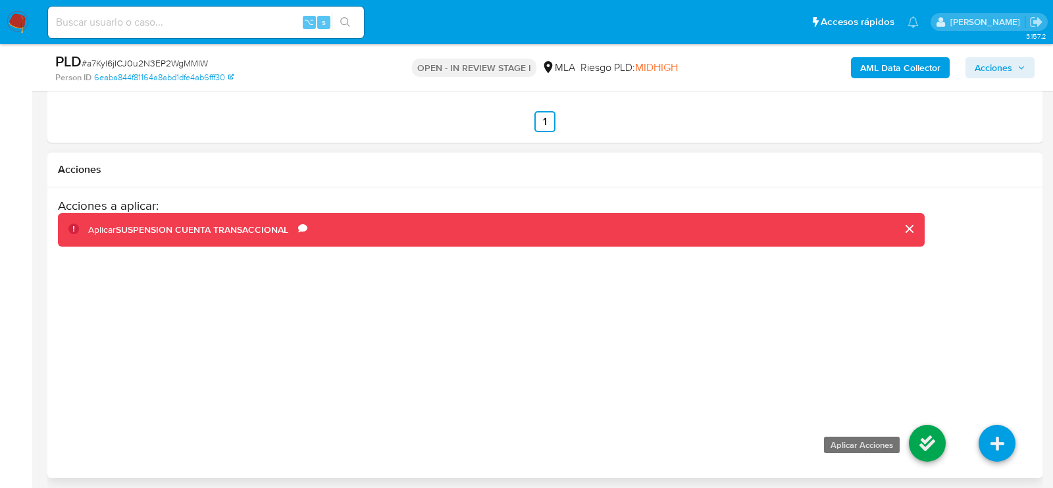
click at [934, 446] on icon at bounding box center [927, 443] width 37 height 37
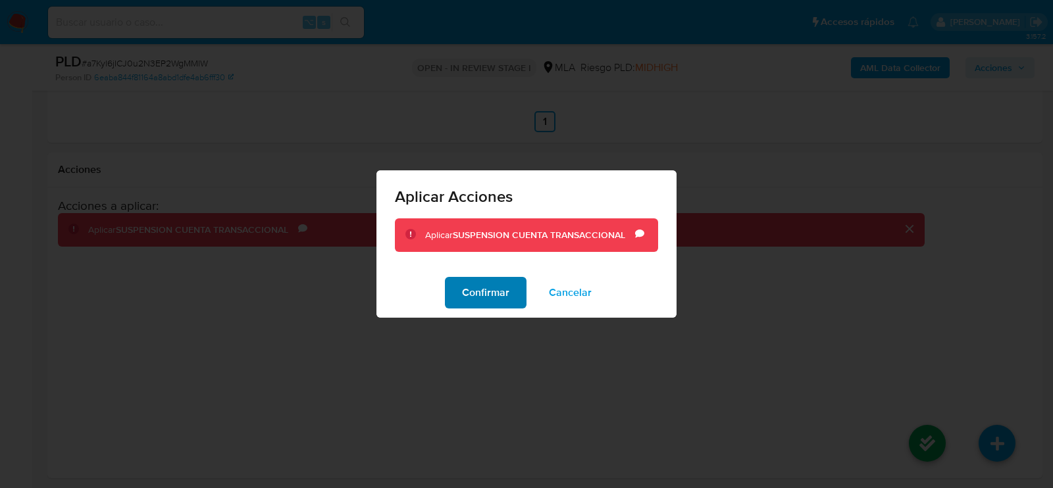
click at [485, 303] on span "Confirmar" at bounding box center [485, 292] width 47 height 29
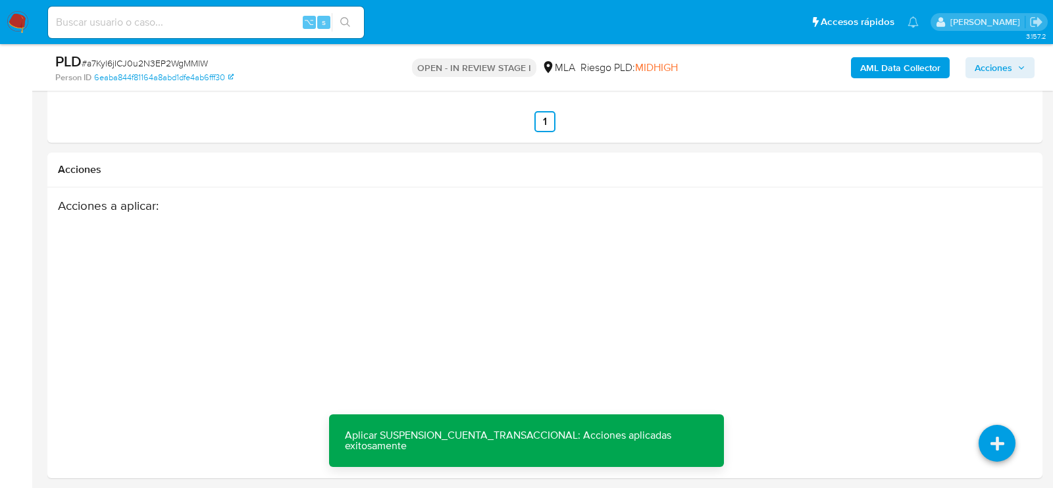
click at [1019, 63] on span "Acciones" at bounding box center [1000, 68] width 51 height 18
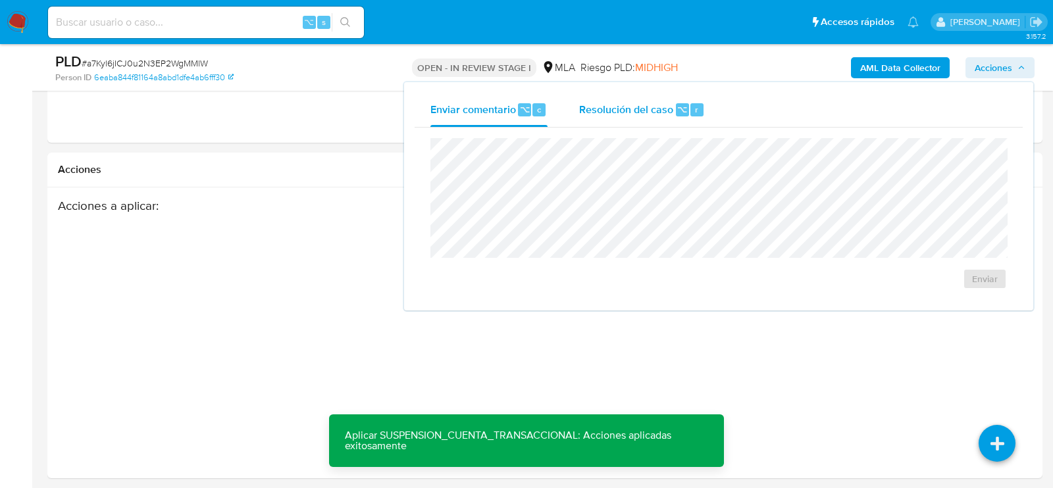
click at [605, 111] on span "Resolución del caso" at bounding box center [626, 108] width 94 height 15
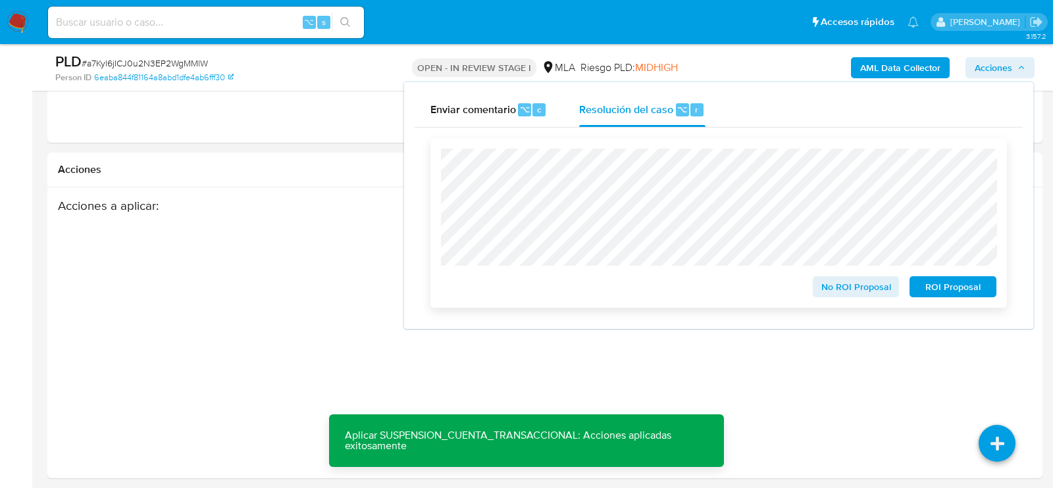
click at [955, 289] on span "ROI Proposal" at bounding box center [953, 287] width 68 height 18
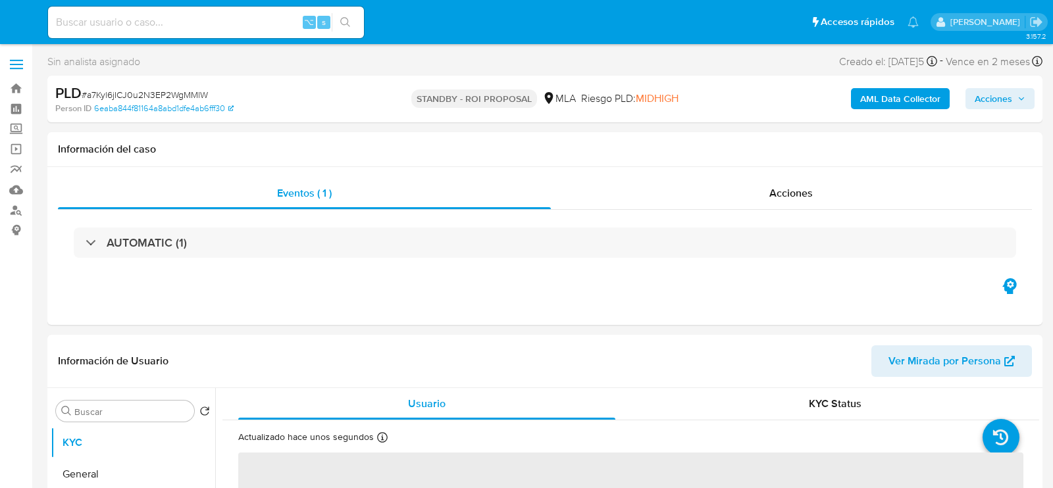
select select "10"
click at [182, 9] on div "⌥ s" at bounding box center [206, 23] width 316 height 32
click at [160, 18] on input at bounding box center [206, 22] width 316 height 17
paste input "neeHuwzThJhugcEXgJYhkWUM"
type input "neeHuwzThJhugcEXgJYhkWUM"
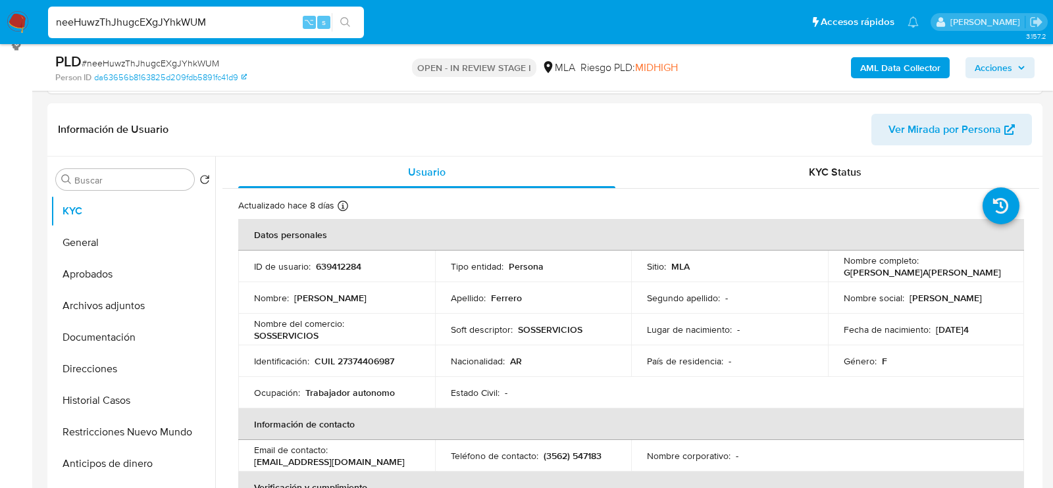
select select "10"
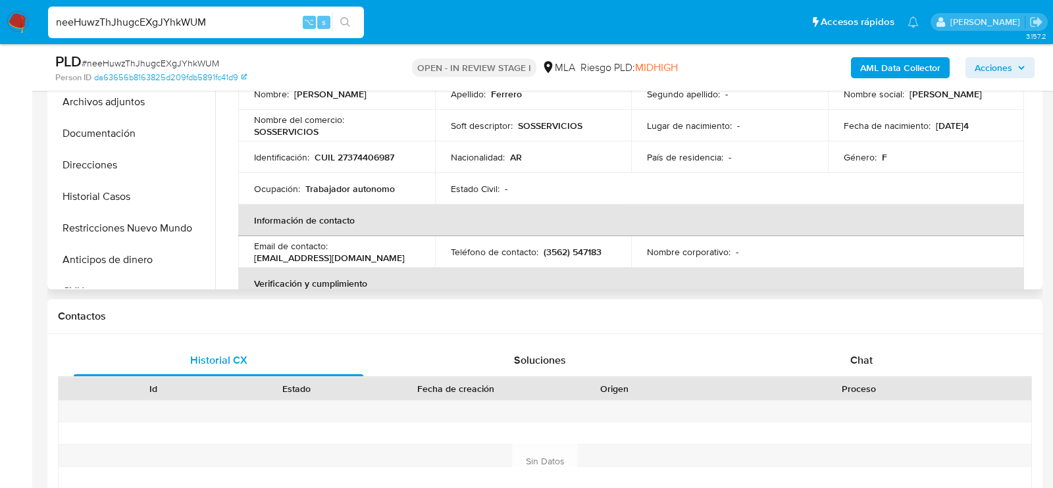
scroll to position [498, 0]
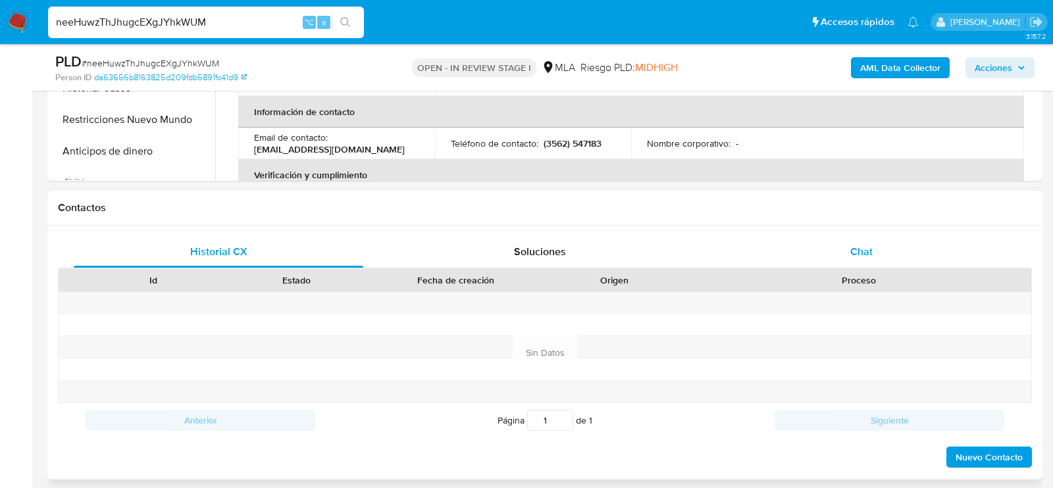
click at [920, 236] on div "Chat" at bounding box center [862, 252] width 290 height 32
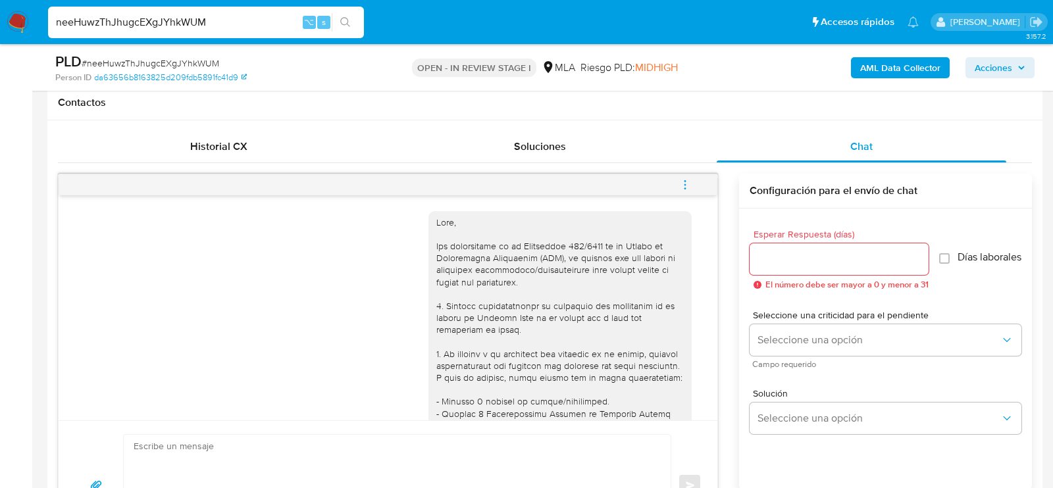
scroll to position [1027, 0]
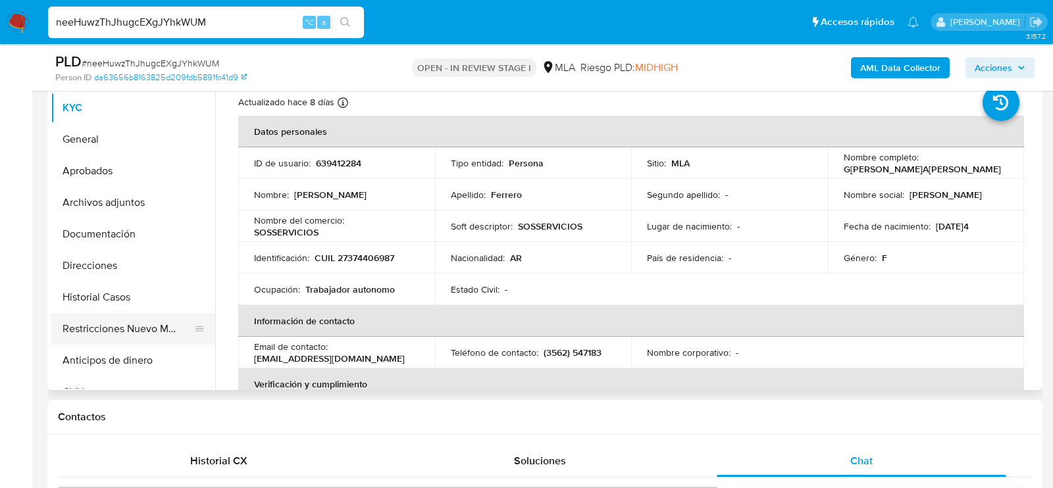
click at [69, 329] on button "Restricciones Nuevo Mundo" at bounding box center [128, 329] width 154 height 32
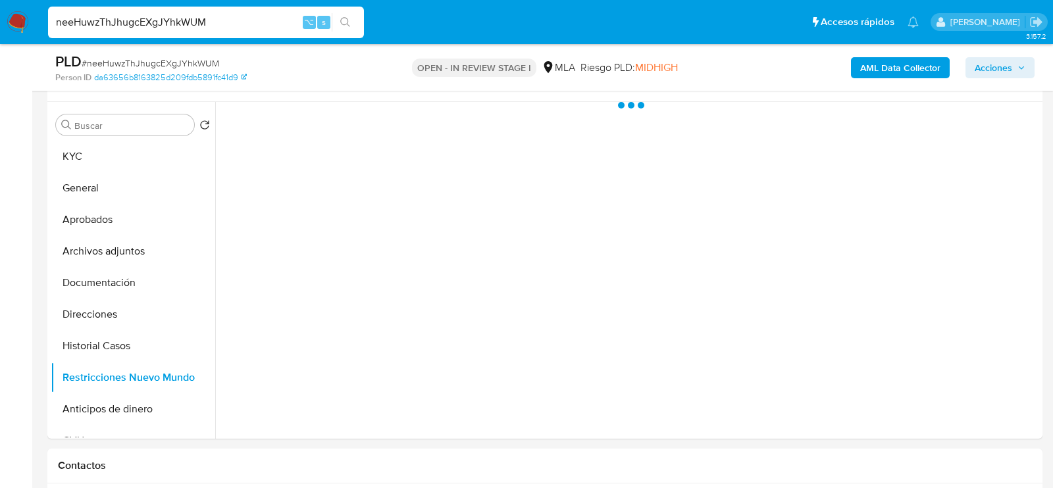
scroll to position [244, 0]
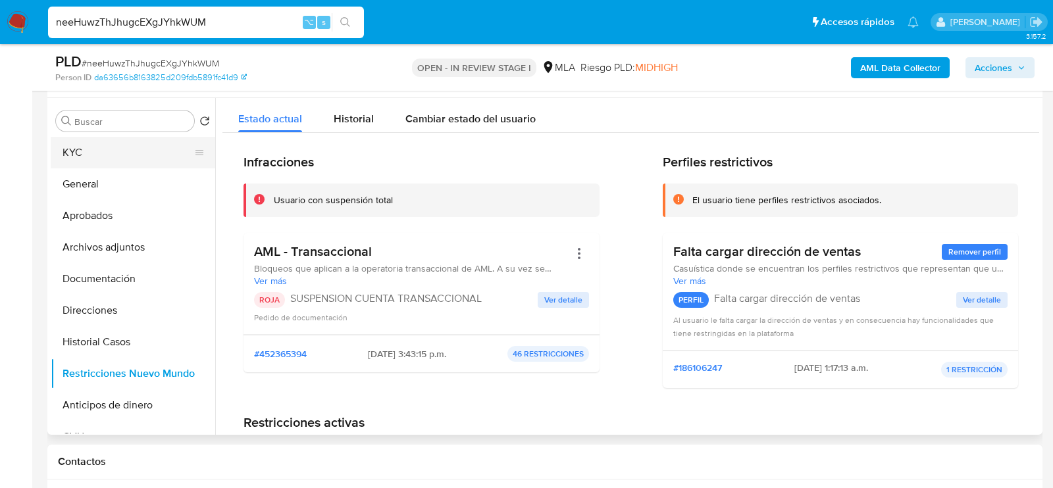
click at [85, 155] on button "KYC" at bounding box center [128, 153] width 154 height 32
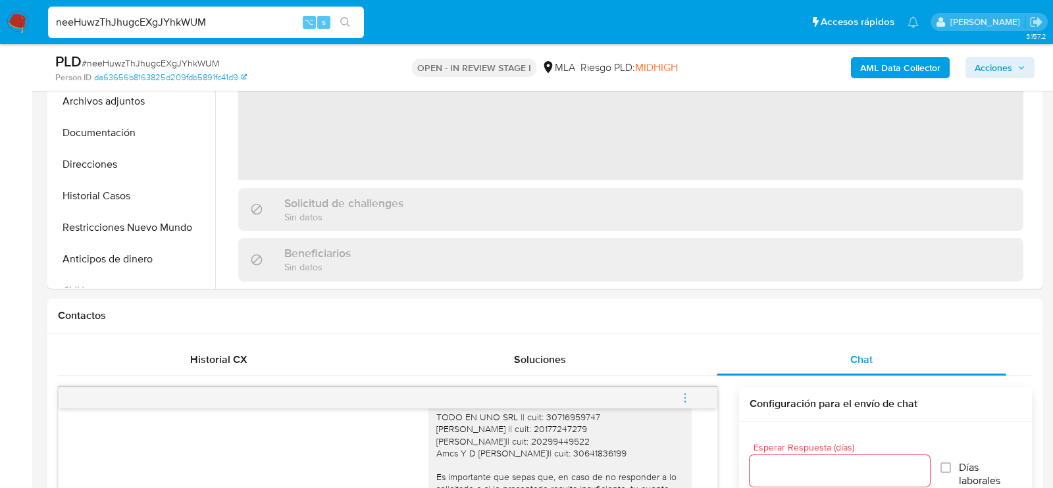
scroll to position [423, 0]
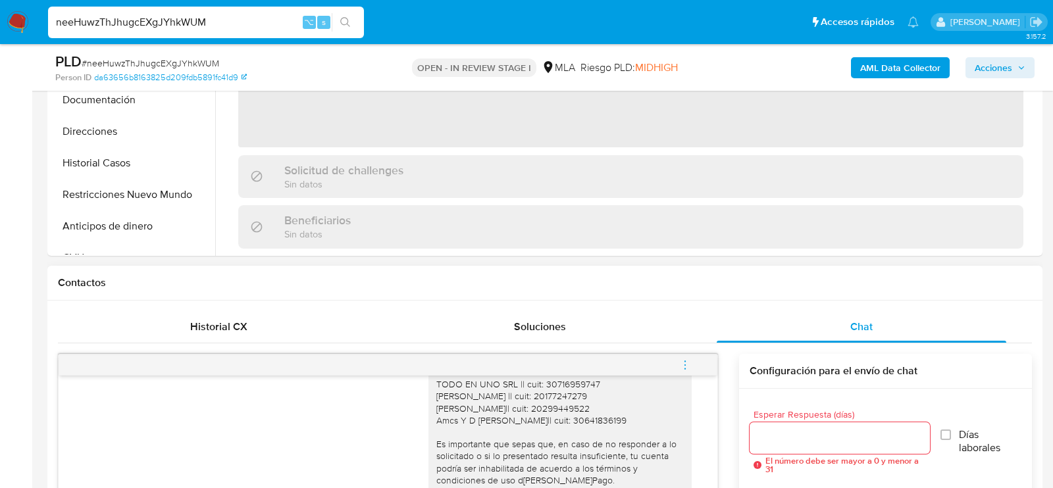
click at [194, 355] on div at bounding box center [388, 365] width 659 height 21
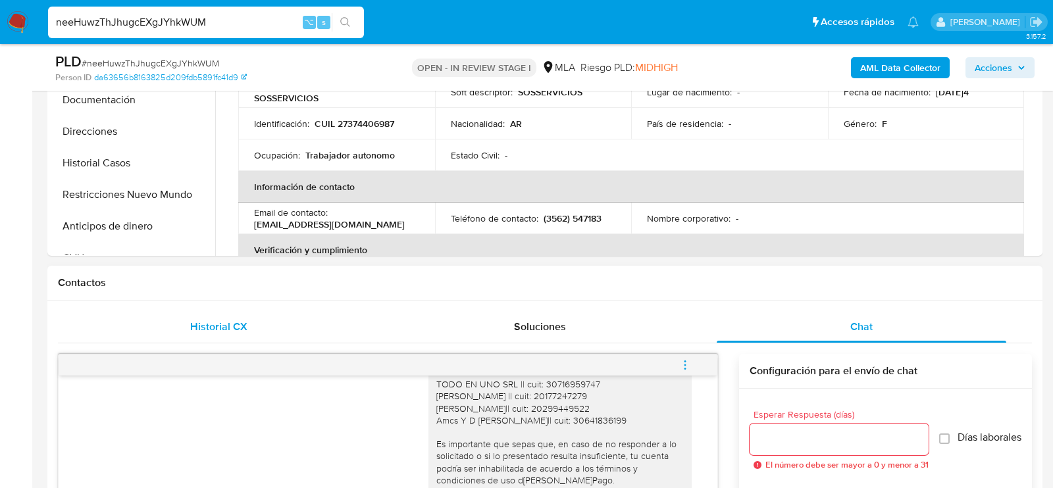
click at [194, 338] on div "Historial CX" at bounding box center [219, 327] width 290 height 32
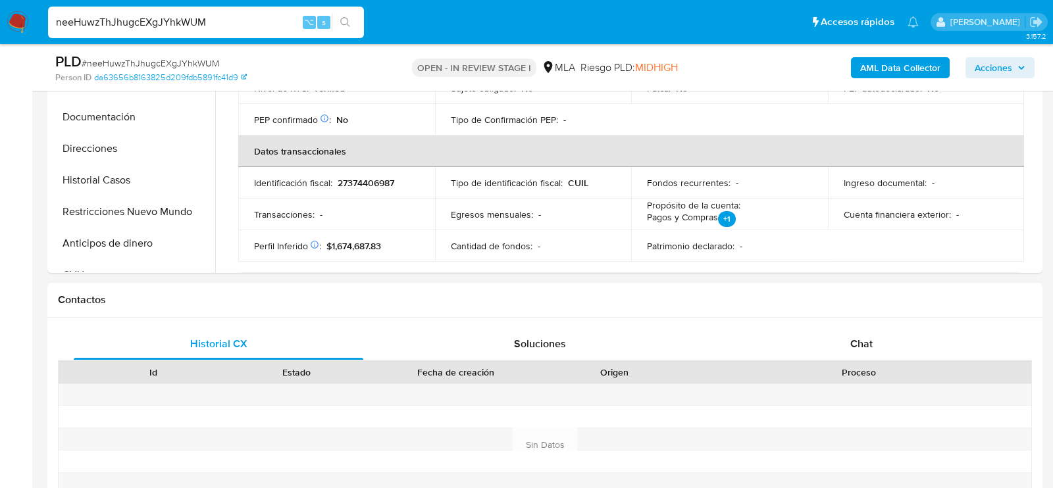
scroll to position [510, 0]
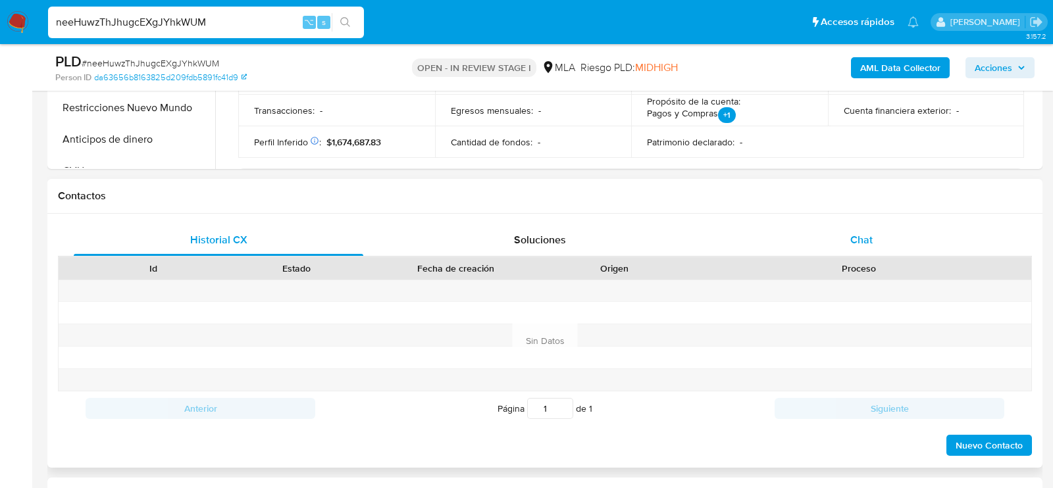
click at [873, 226] on div "Chat" at bounding box center [862, 240] width 290 height 32
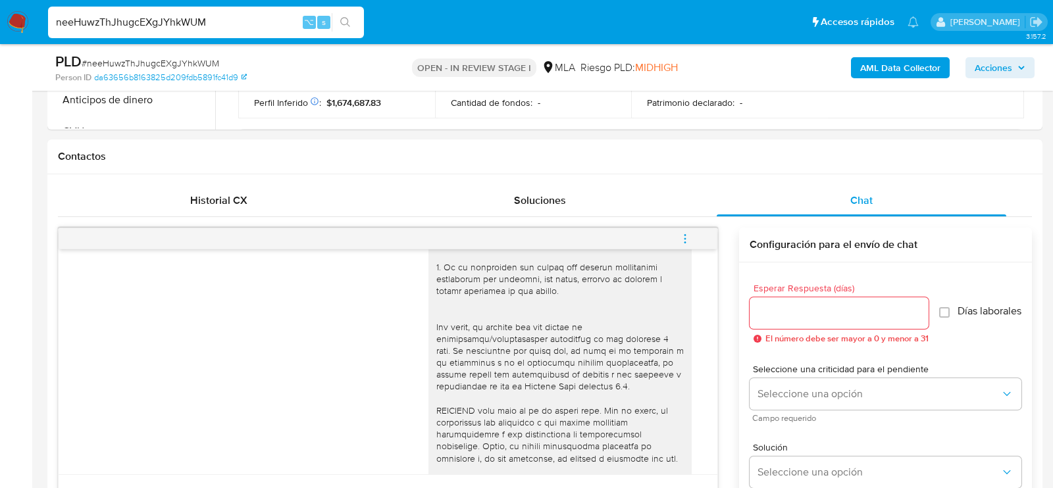
scroll to position [394, 0]
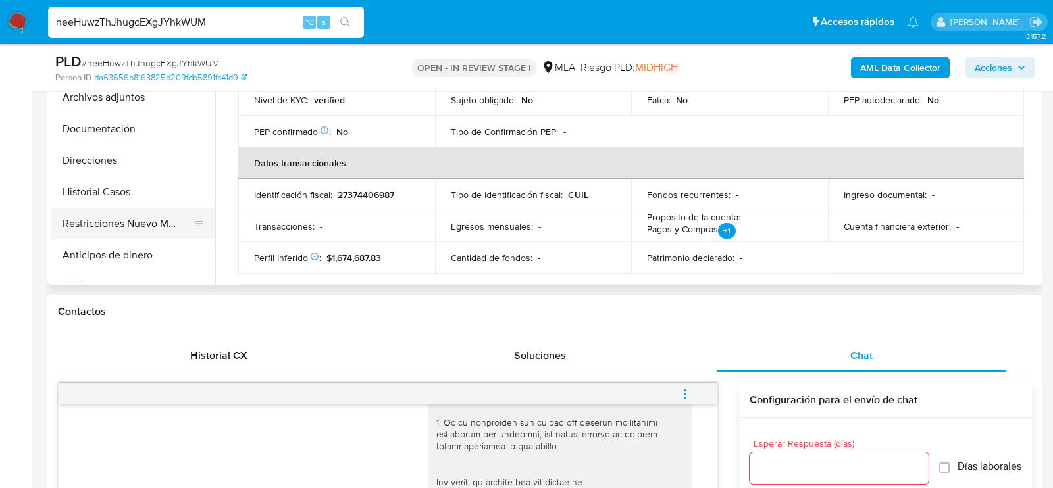
click at [145, 211] on button "Restricciones Nuevo Mundo" at bounding box center [128, 224] width 154 height 32
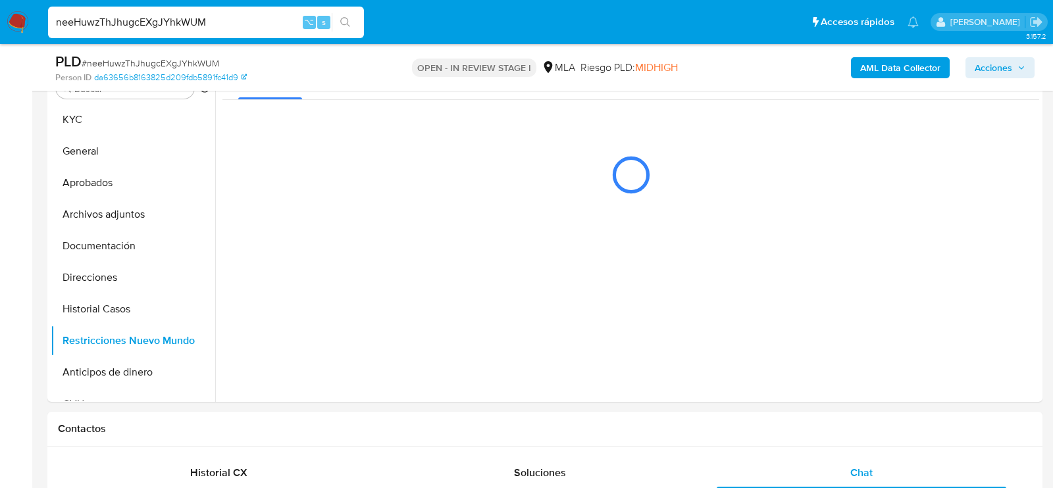
scroll to position [275, 0]
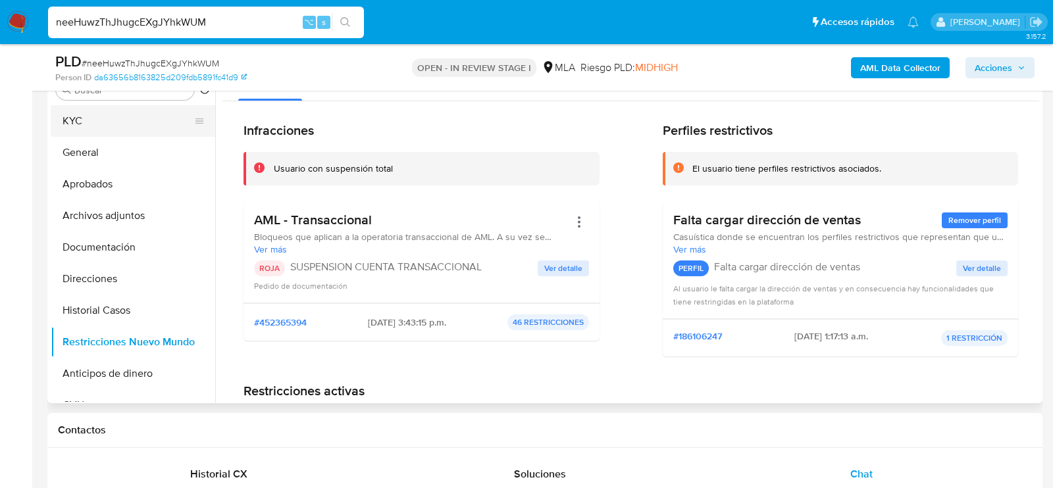
click at [95, 107] on button "KYC" at bounding box center [128, 121] width 154 height 32
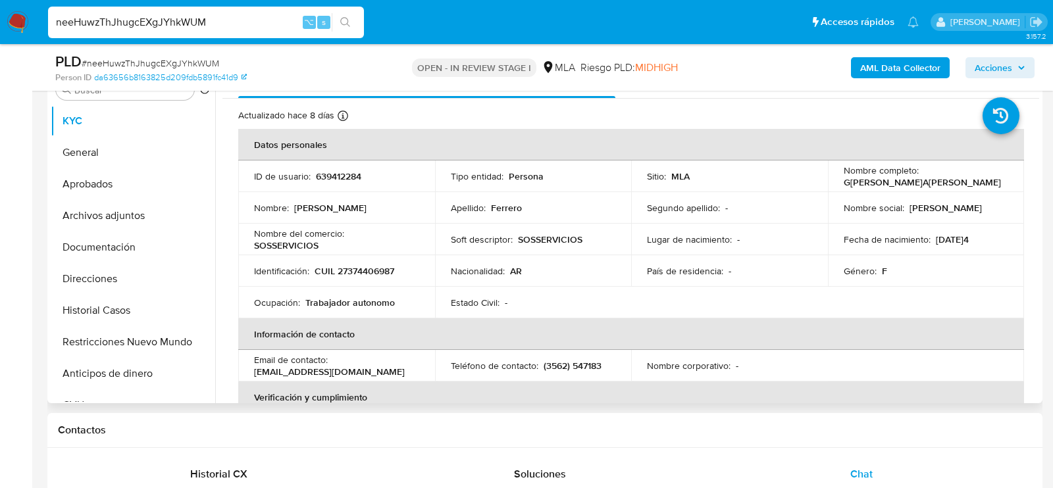
click at [352, 270] on p "CUIL 27374406987" at bounding box center [355, 271] width 80 height 12
copy p "27374406987"
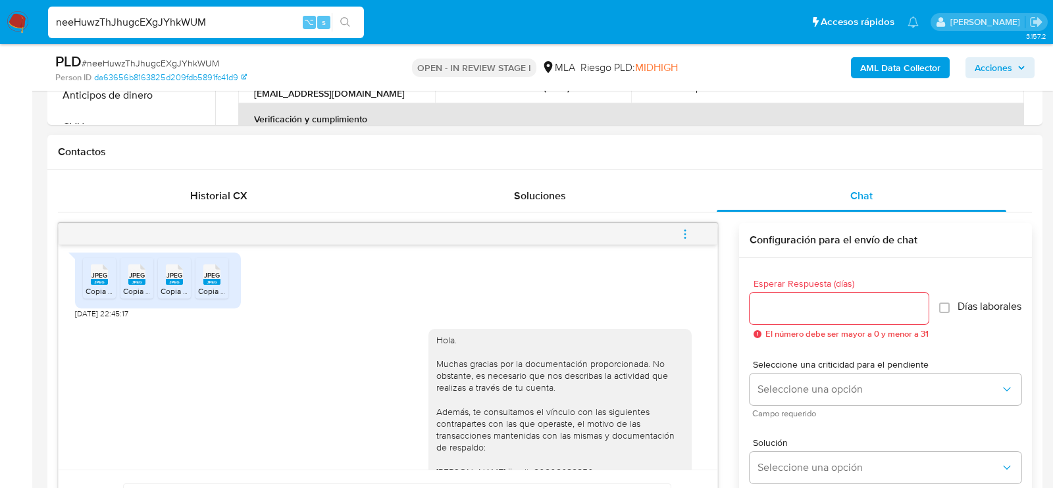
scroll to position [721, 0]
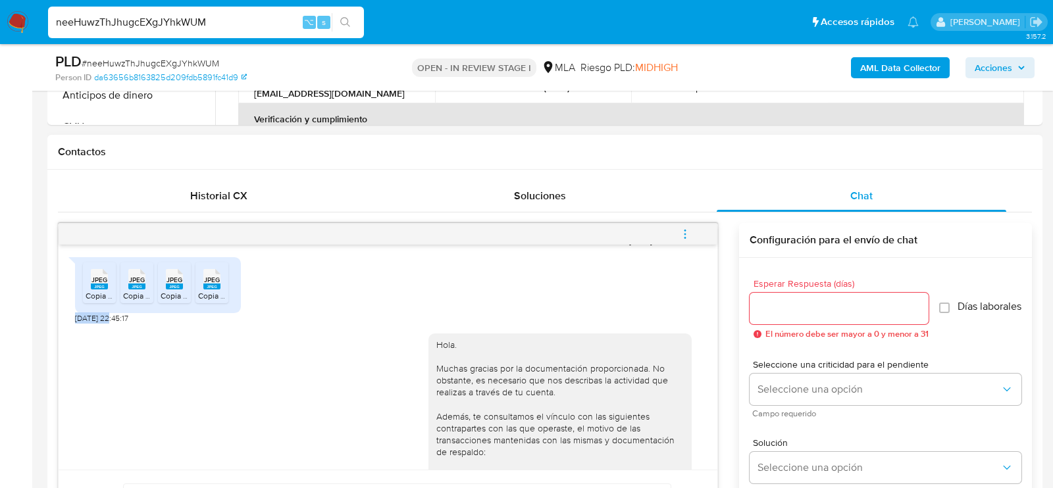
drag, startPoint x: 113, startPoint y: 342, endPoint x: 64, endPoint y: 342, distance: 49.4
click at [64, 342] on div "18/08/2025 17:39:00 JPEG JPEG Copia Escritura_4.jpeg JPEG JPEG Copia Escritura_…" at bounding box center [388, 357] width 659 height 225
copy span "20/08/2025"
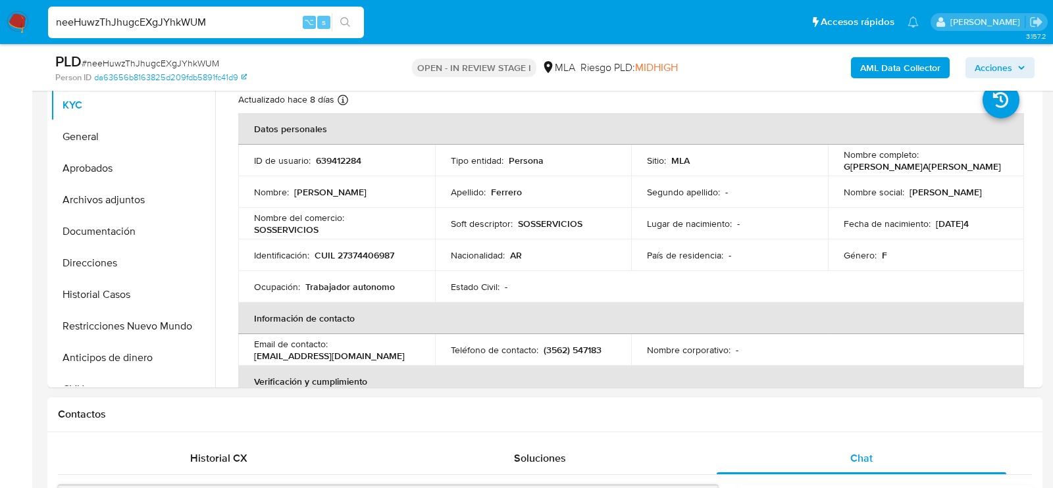
scroll to position [281, 0]
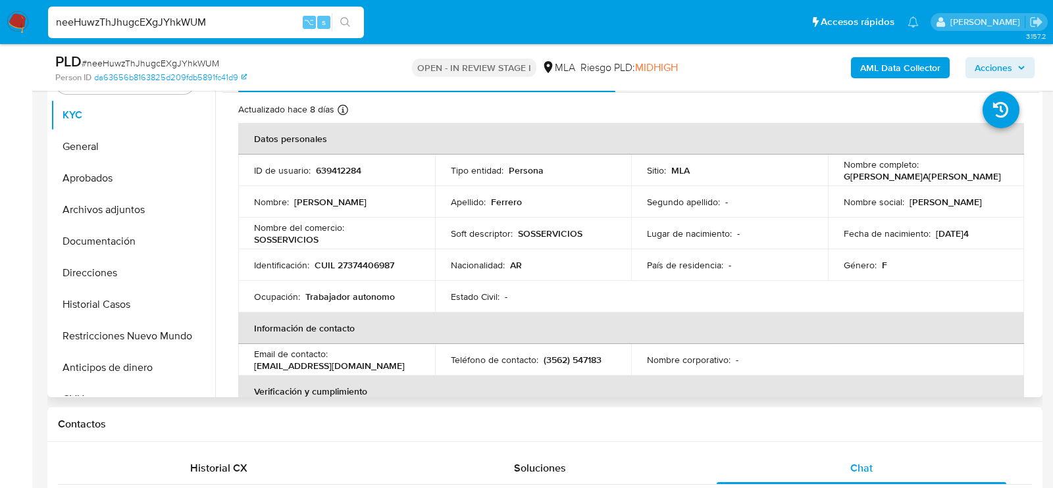
click at [362, 267] on p "CUIL 27374406987" at bounding box center [355, 265] width 80 height 12
copy p "27374406987"
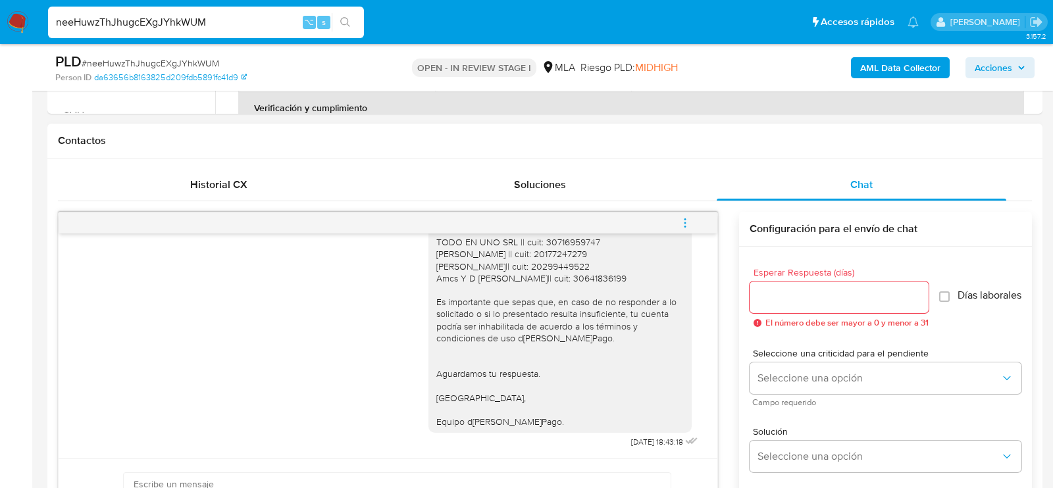
scroll to position [1027, 0]
drag, startPoint x: 658, startPoint y: 441, endPoint x: 614, endPoint y: 441, distance: 43.5
click at [631, 441] on span "26/08/2025 18:43:18" at bounding box center [657, 442] width 52 height 11
copy span "26/08/2025"
click at [679, 217] on icon "menu-action" at bounding box center [685, 223] width 12 height 12
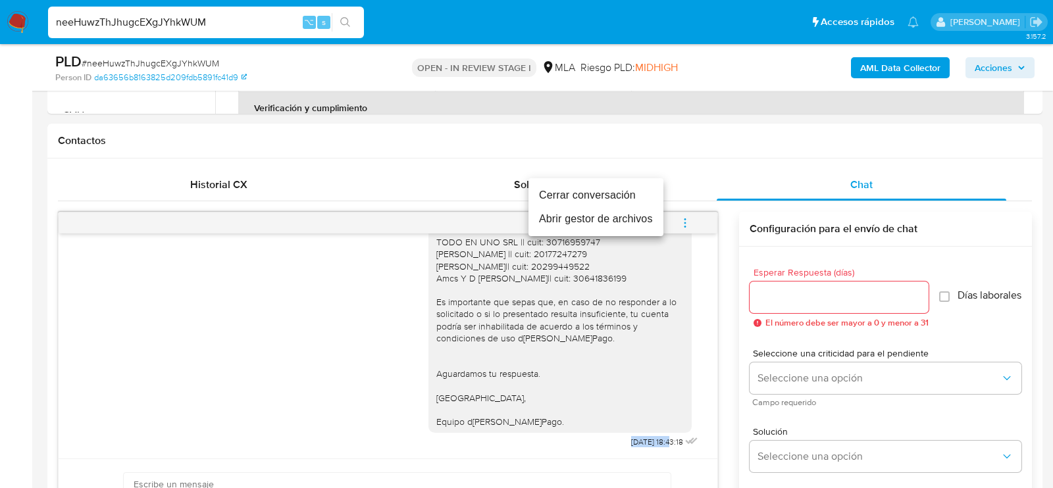
click at [566, 192] on li "Cerrar conversación" at bounding box center [596, 196] width 135 height 24
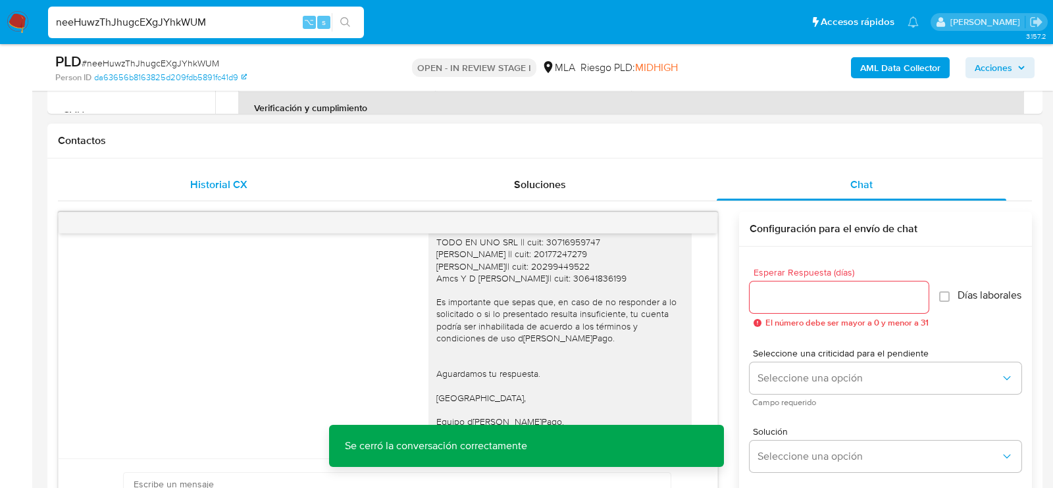
click at [261, 176] on div "Historial CX" at bounding box center [219, 185] width 290 height 32
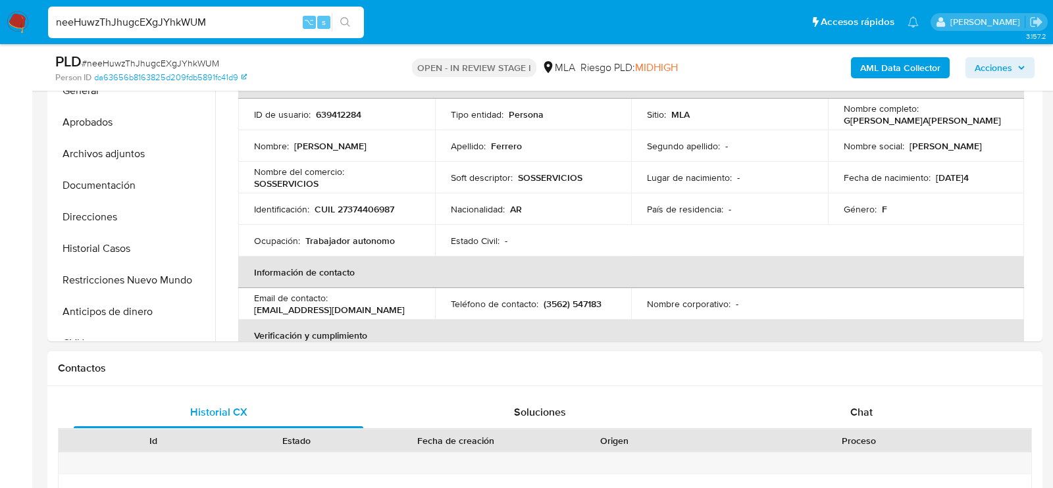
scroll to position [288, 0]
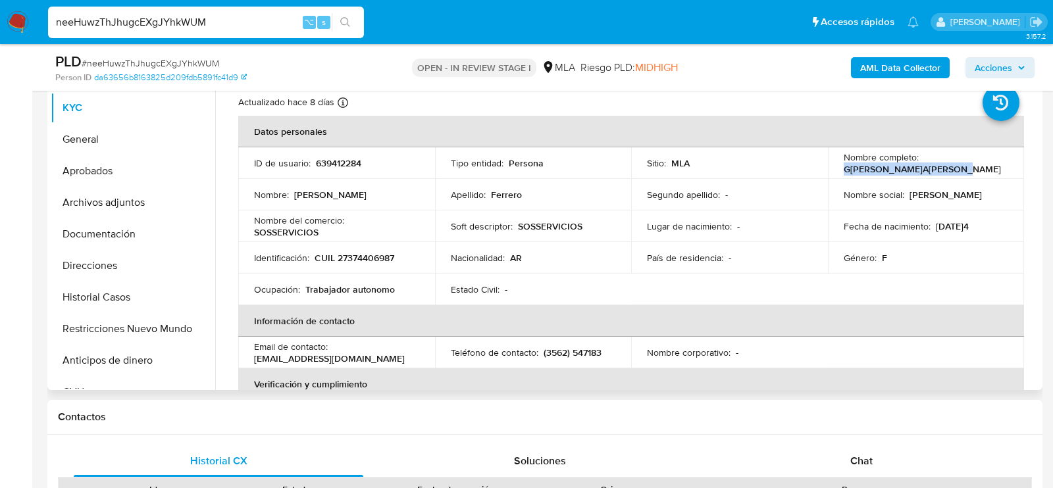
drag, startPoint x: 840, startPoint y: 169, endPoint x: 952, endPoint y: 168, distance: 111.9
click at [953, 168] on div "Nombre completo : Gabriela Ayelen Ferrero" at bounding box center [926, 163] width 165 height 24
click at [122, 205] on button "Archivos adjuntos" at bounding box center [128, 203] width 154 height 32
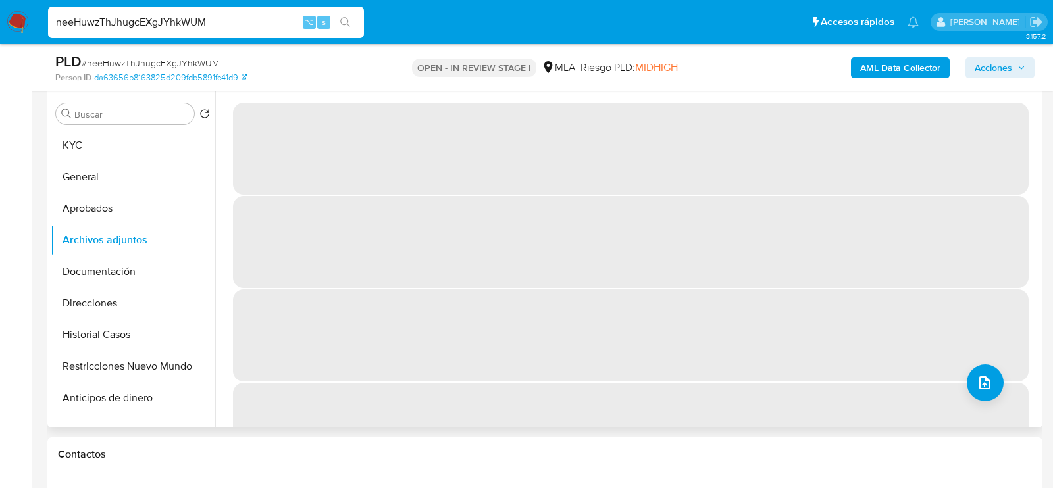
scroll to position [246, 0]
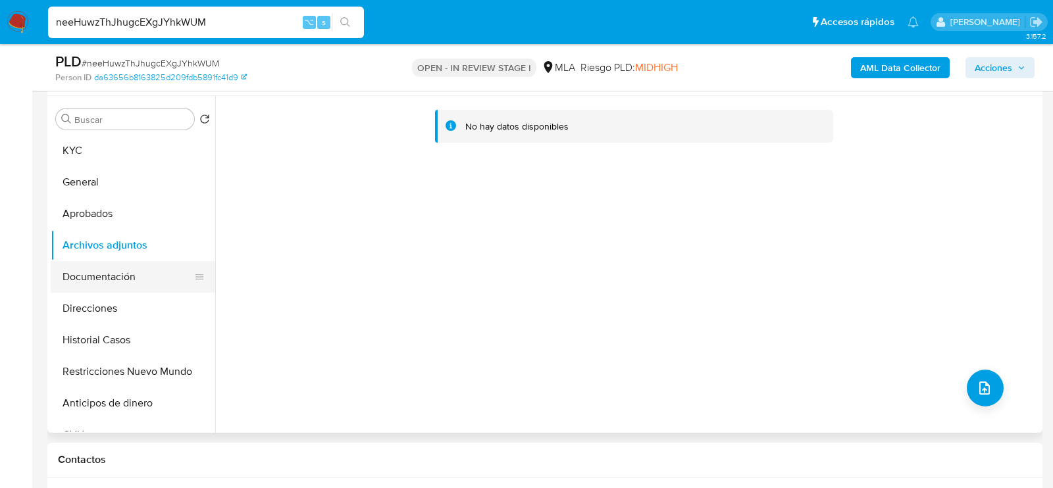
click at [123, 267] on button "Documentación" at bounding box center [128, 277] width 154 height 32
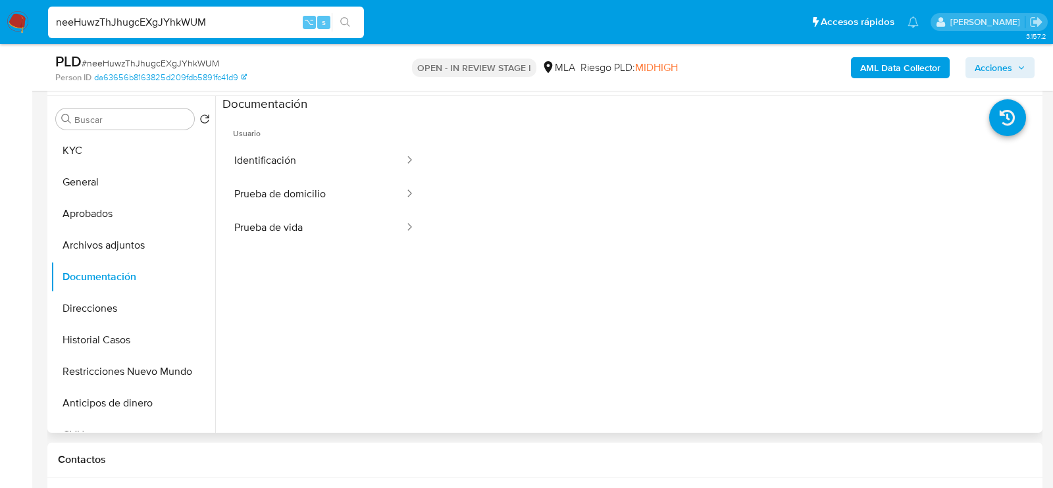
click at [311, 141] on span "Usuario" at bounding box center [325, 129] width 204 height 32
click at [307, 234] on button "Prueba de vida" at bounding box center [314, 228] width 183 height 34
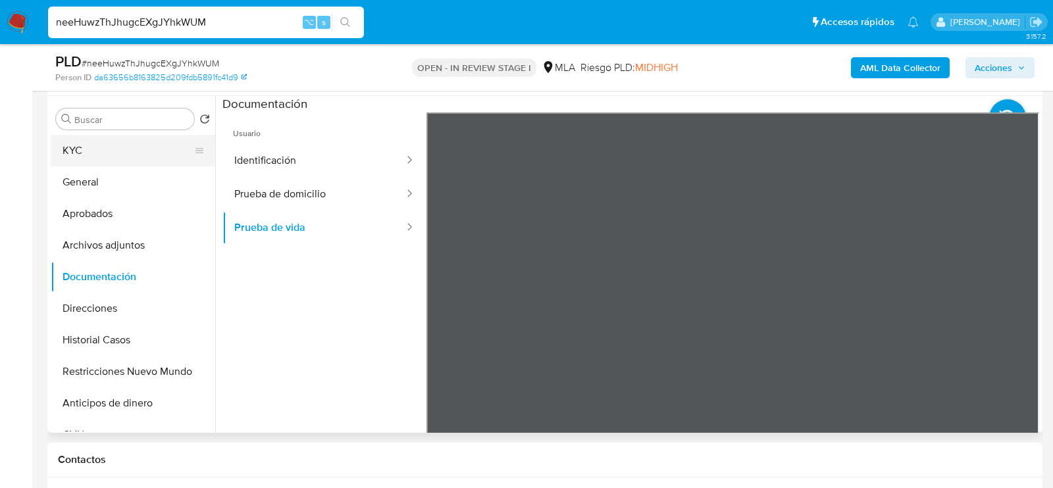
click at [128, 139] on button "KYC" at bounding box center [128, 151] width 154 height 32
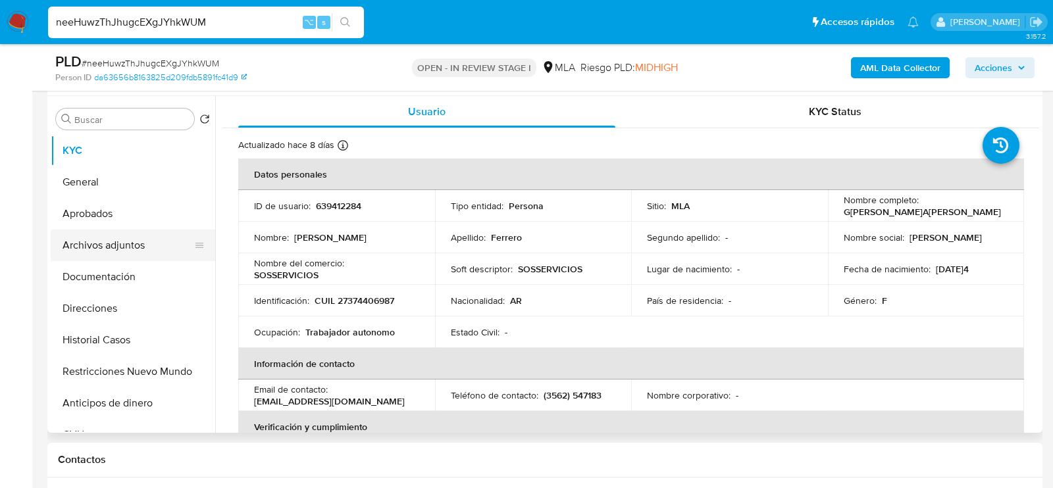
click at [120, 248] on button "Archivos adjuntos" at bounding box center [128, 246] width 154 height 32
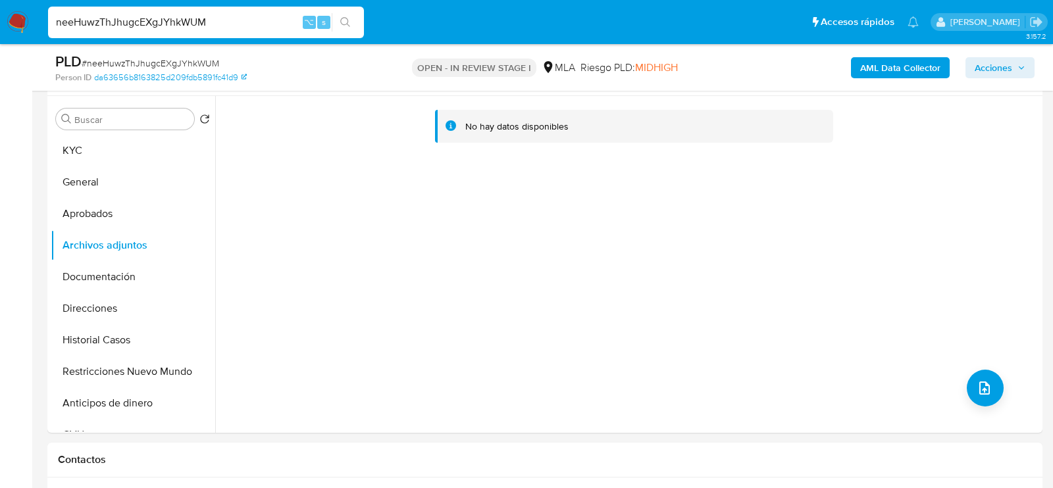
click at [867, 72] on b "AML Data Collector" at bounding box center [900, 67] width 80 height 21
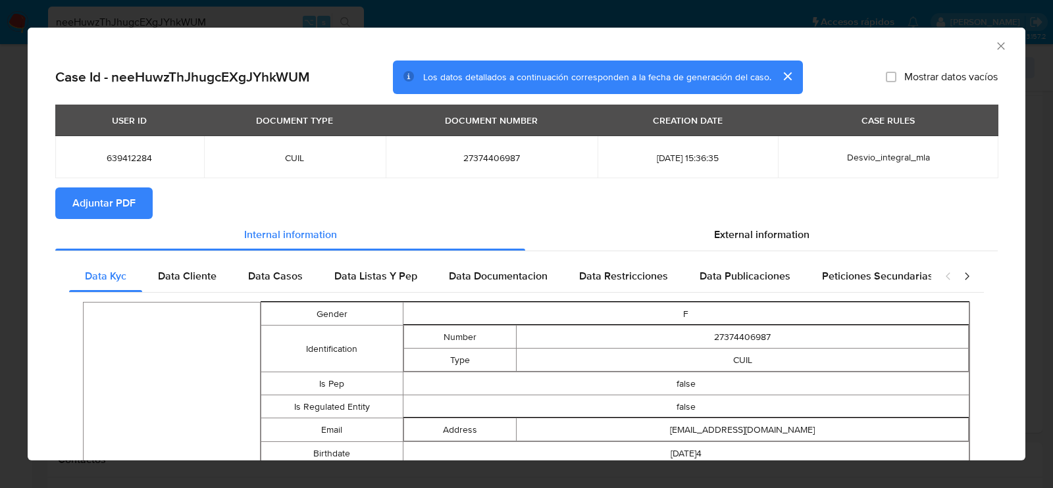
click at [70, 199] on button "Adjuntar PDF" at bounding box center [103, 204] width 97 height 32
click at [1003, 46] on icon "Cerrar ventana" at bounding box center [1001, 46] width 13 height 13
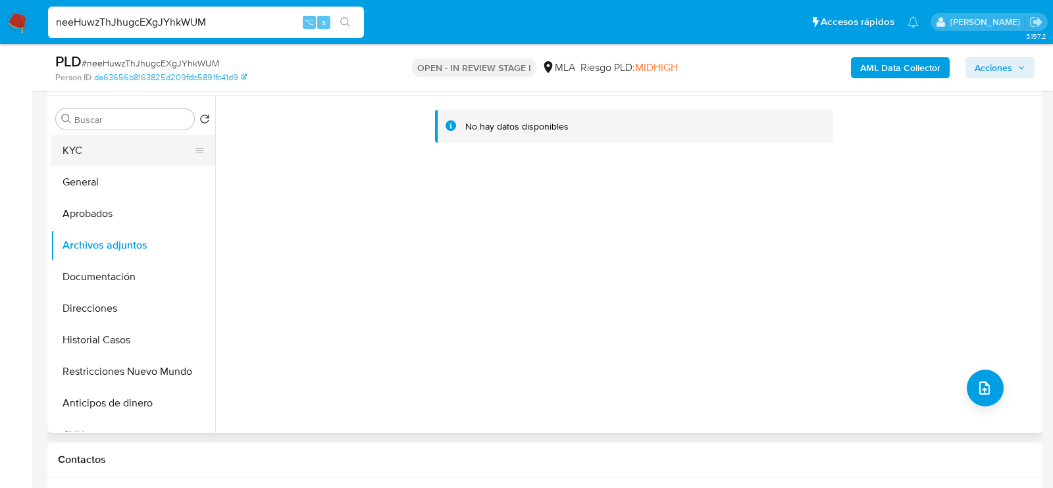
click at [78, 147] on button "KYC" at bounding box center [128, 151] width 154 height 32
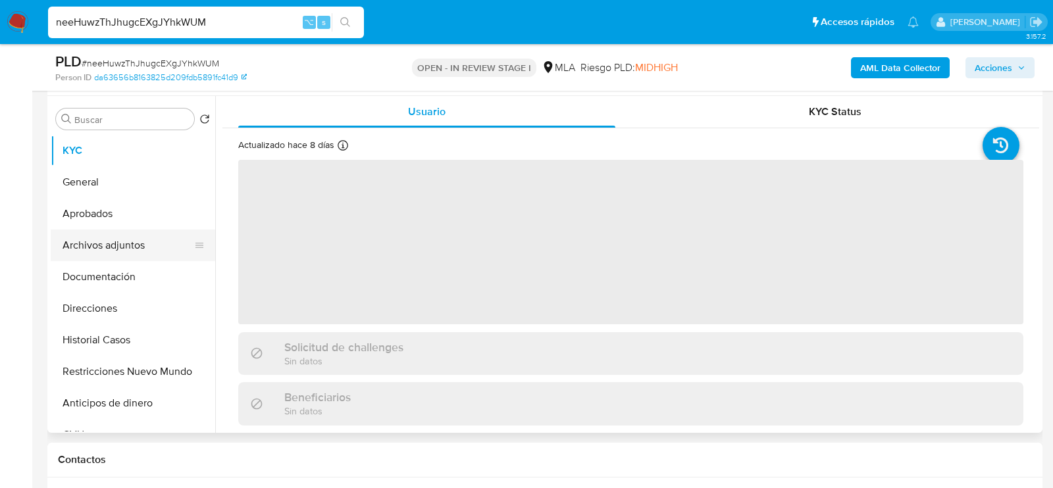
click at [97, 236] on button "Archivos adjuntos" at bounding box center [128, 246] width 154 height 32
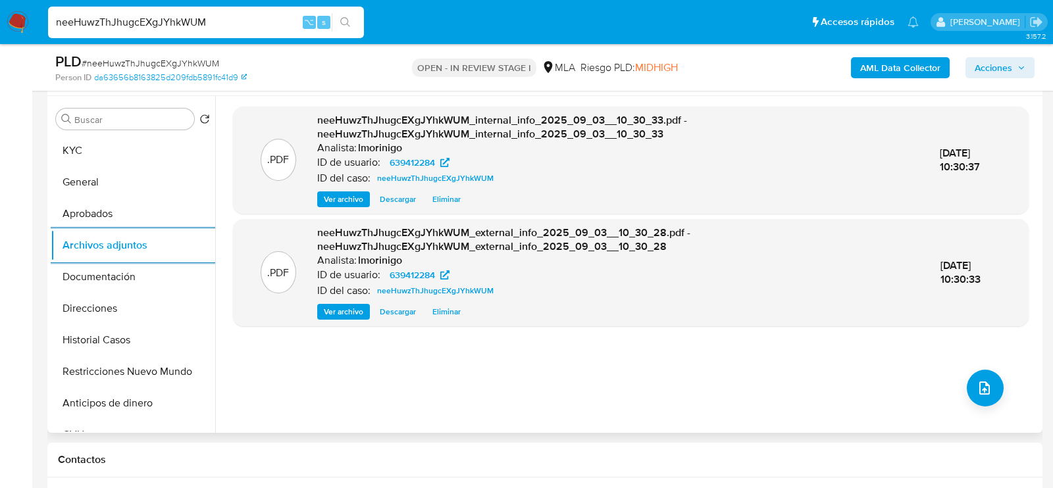
scroll to position [238, 0]
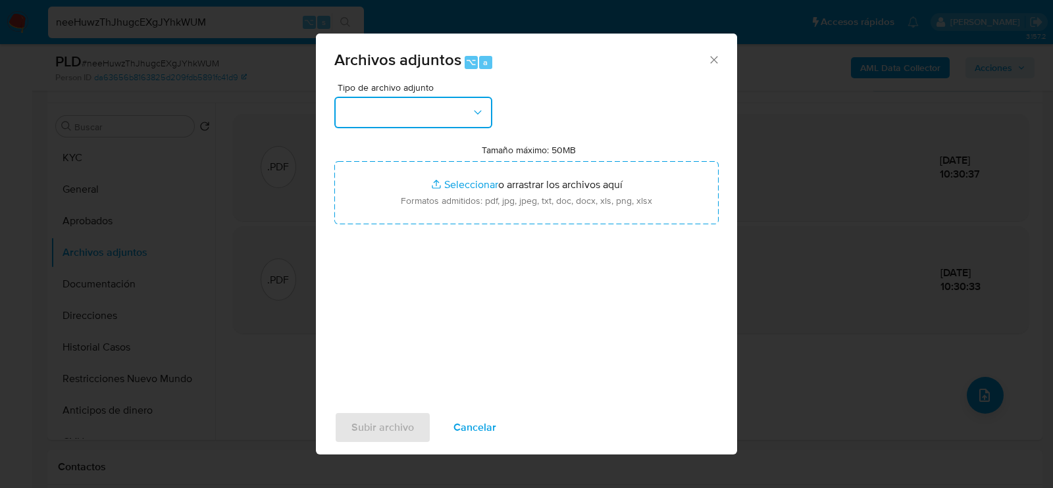
click at [453, 107] on button "button" at bounding box center [413, 113] width 158 height 32
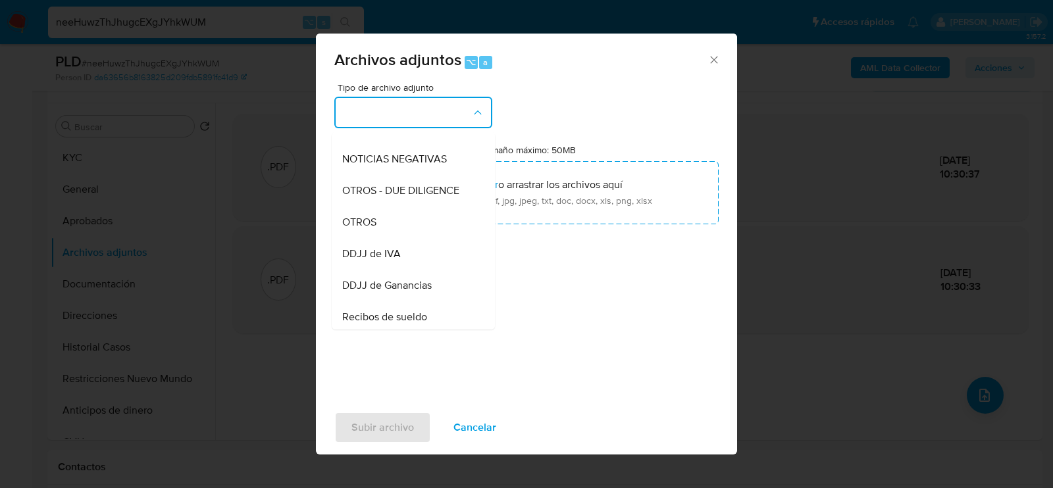
scroll to position [183, 0]
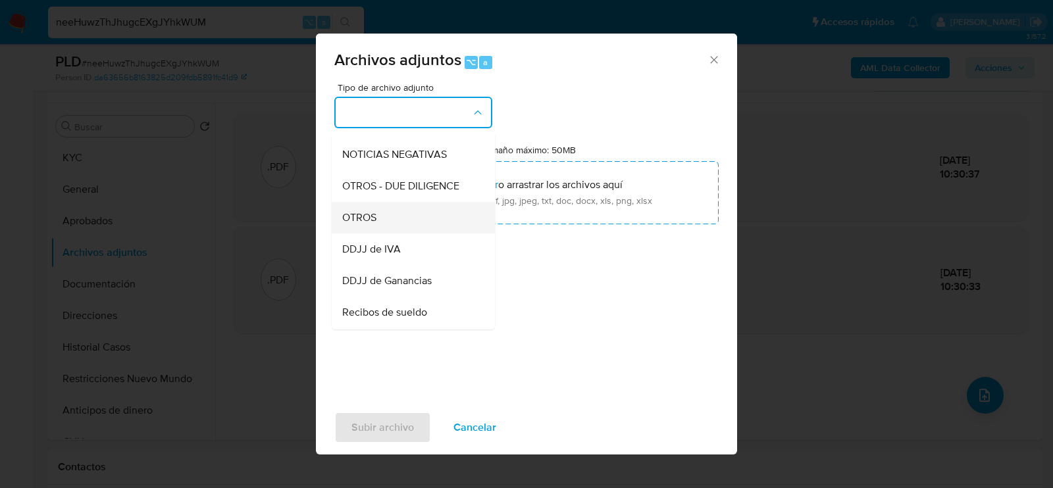
click at [439, 219] on div "OTROS" at bounding box center [409, 217] width 134 height 32
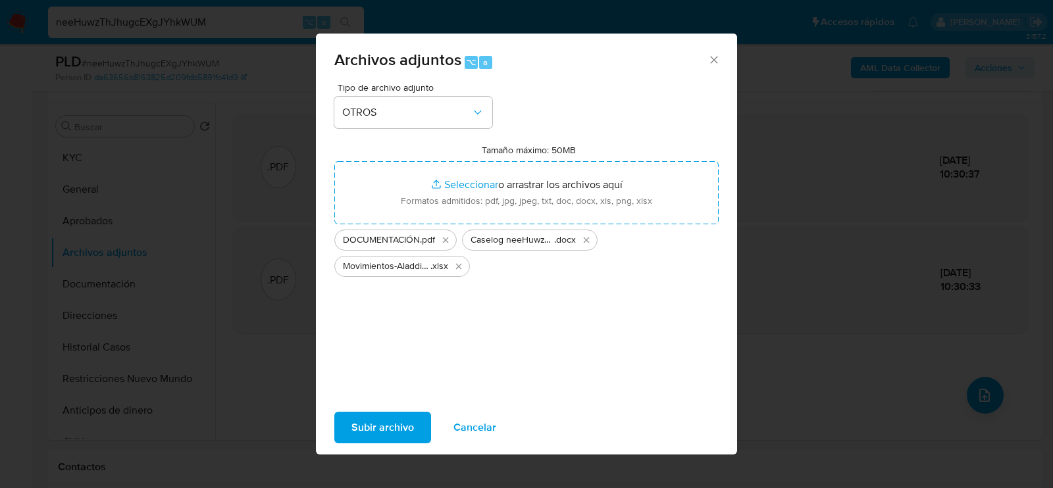
click at [397, 429] on span "Subir archivo" at bounding box center [383, 427] width 63 height 29
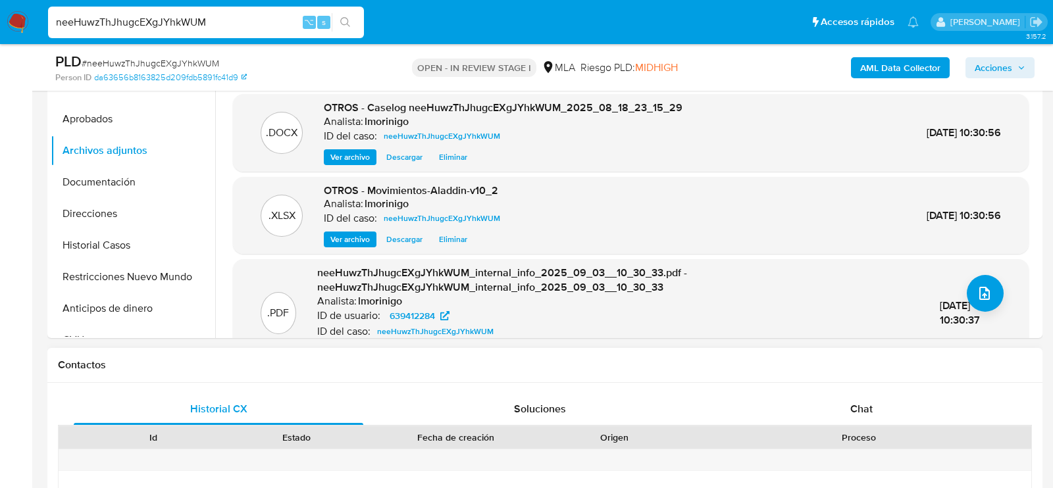
scroll to position [539, 0]
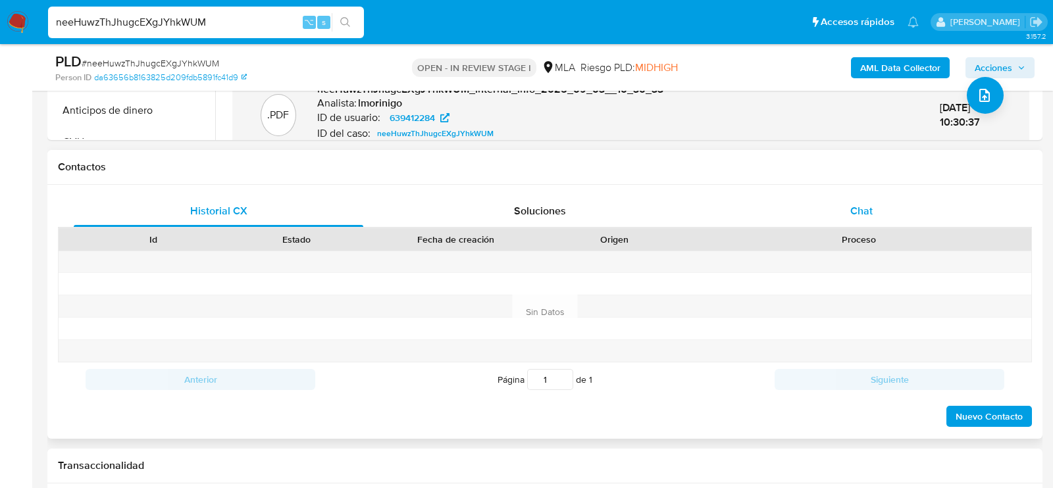
click at [937, 196] on div "Chat" at bounding box center [862, 212] width 290 height 32
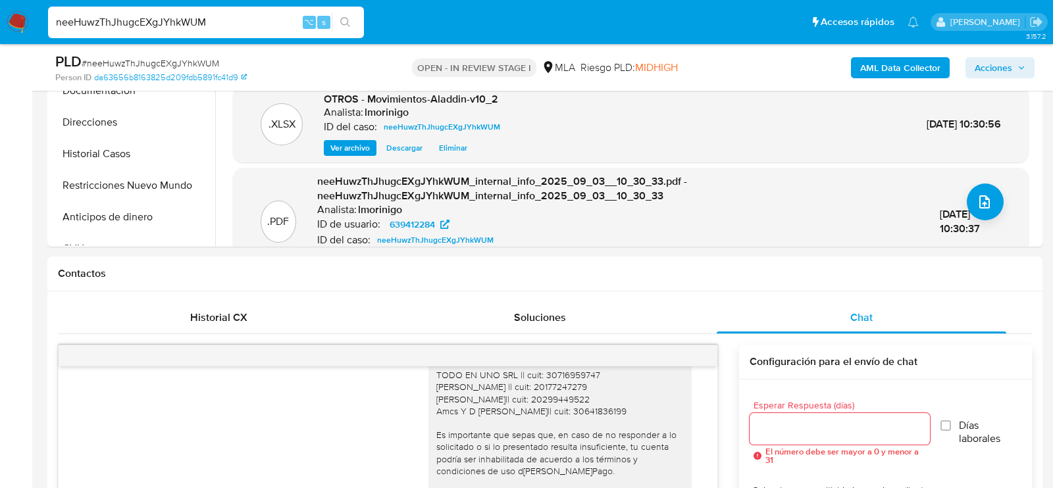
scroll to position [220, 0]
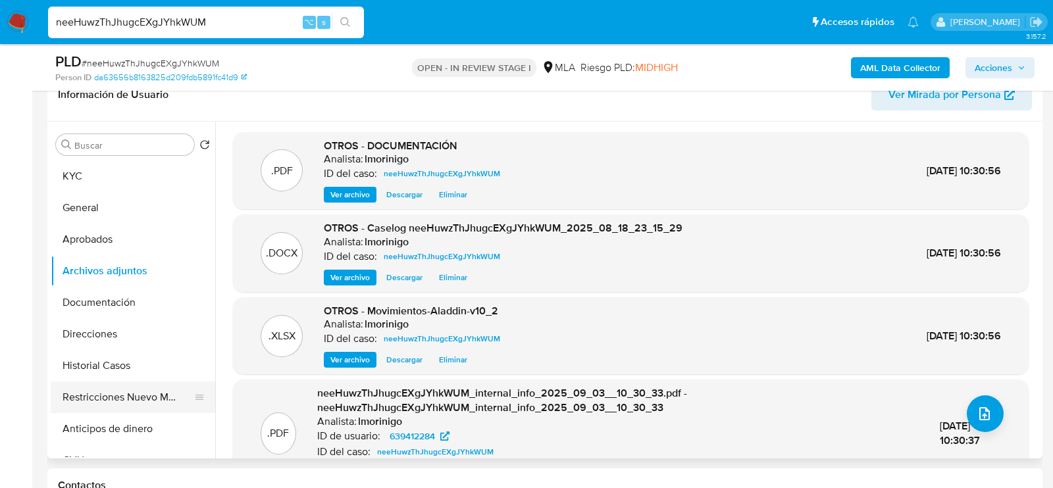
click at [99, 404] on button "Restricciones Nuevo Mundo" at bounding box center [128, 398] width 154 height 32
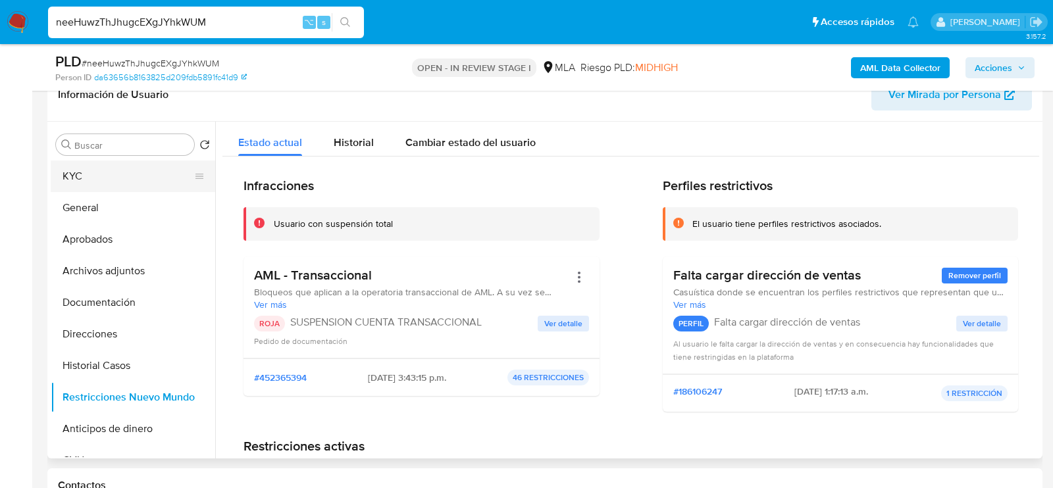
click at [83, 182] on button "KYC" at bounding box center [128, 177] width 154 height 32
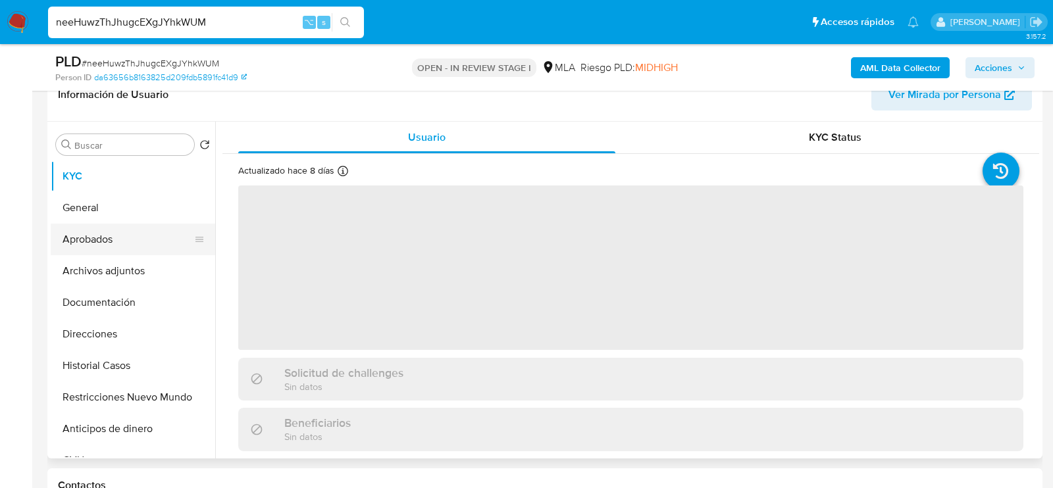
click at [84, 238] on button "Aprobados" at bounding box center [128, 240] width 154 height 32
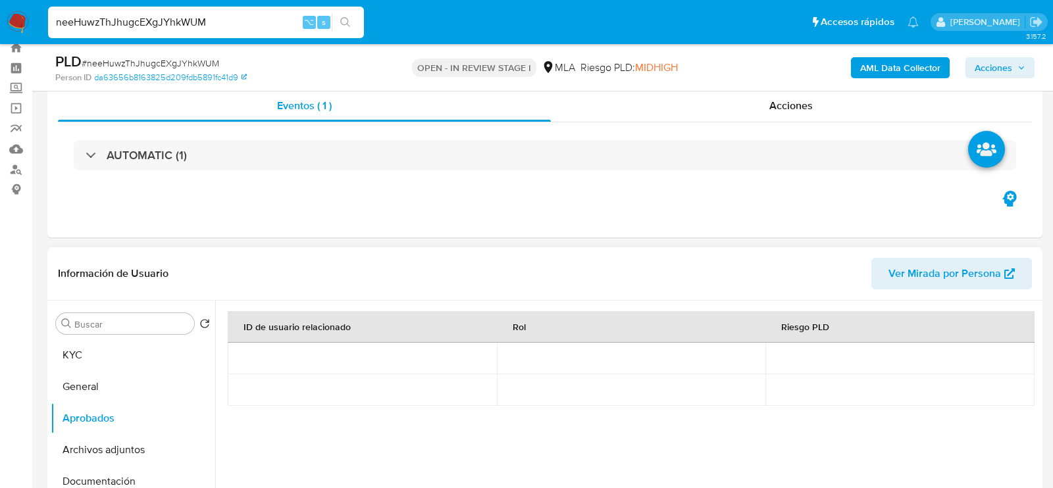
scroll to position [41, 0]
click at [878, 111] on div "Acciones" at bounding box center [792, 106] width 482 height 32
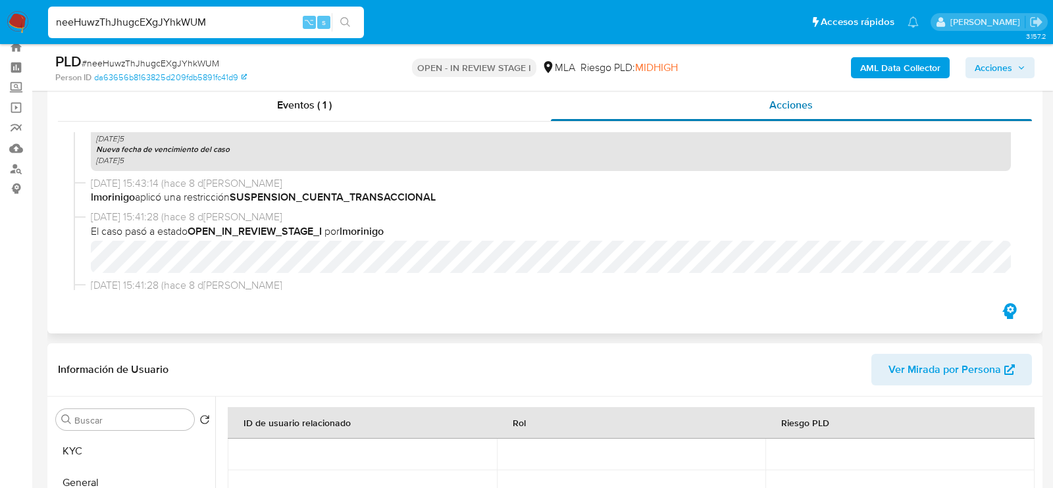
scroll to position [625, 0]
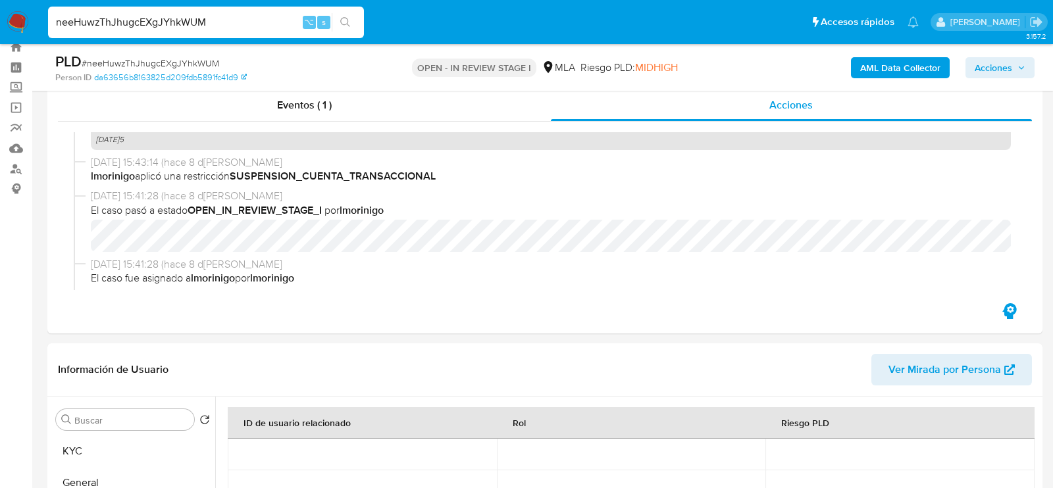
click at [997, 65] on span "Acciones" at bounding box center [994, 67] width 38 height 21
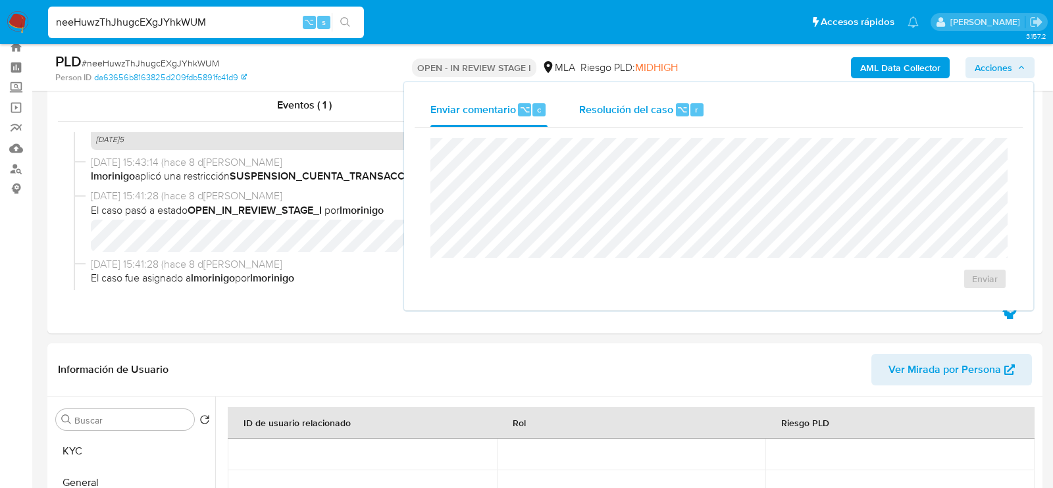
click at [672, 103] on div "Resolución del caso ⌥ r" at bounding box center [642, 110] width 126 height 34
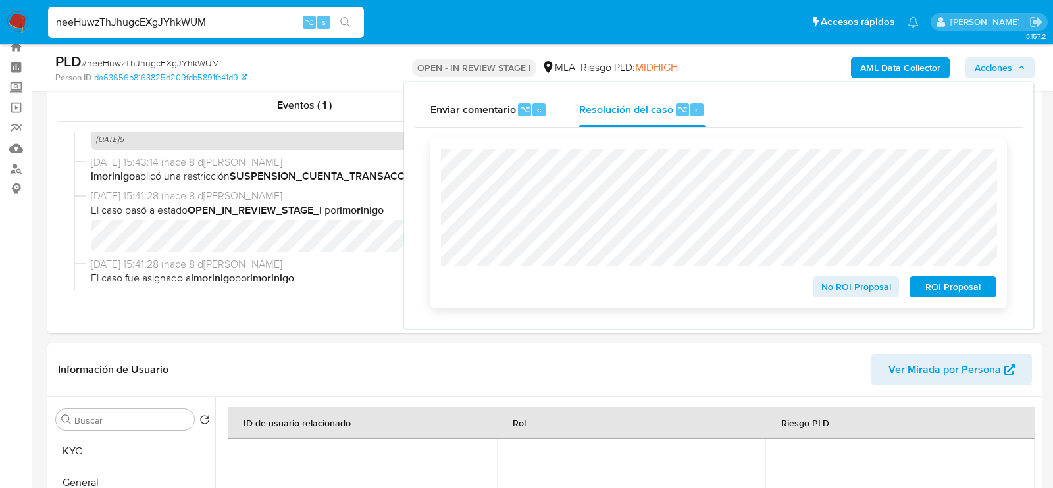
click at [953, 294] on span "ROI Proposal" at bounding box center [953, 287] width 68 height 18
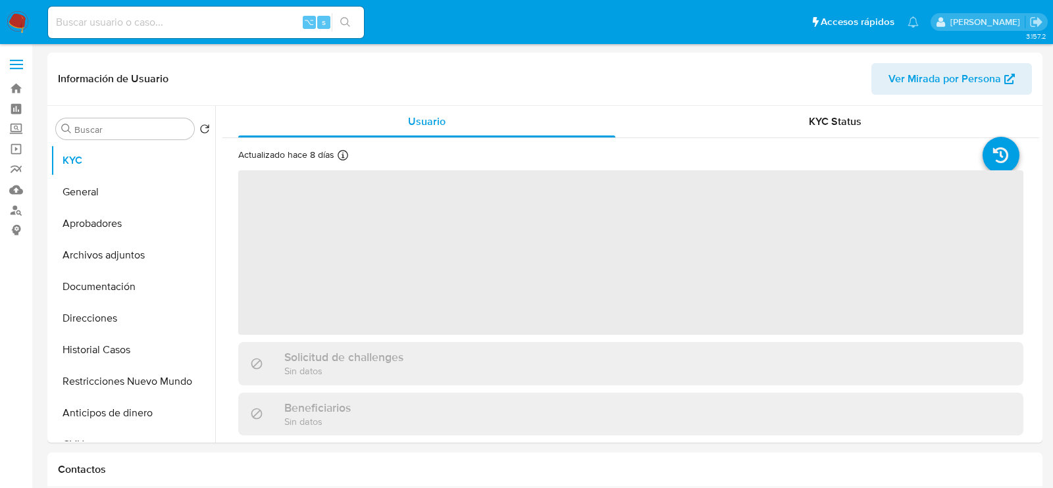
select select "10"
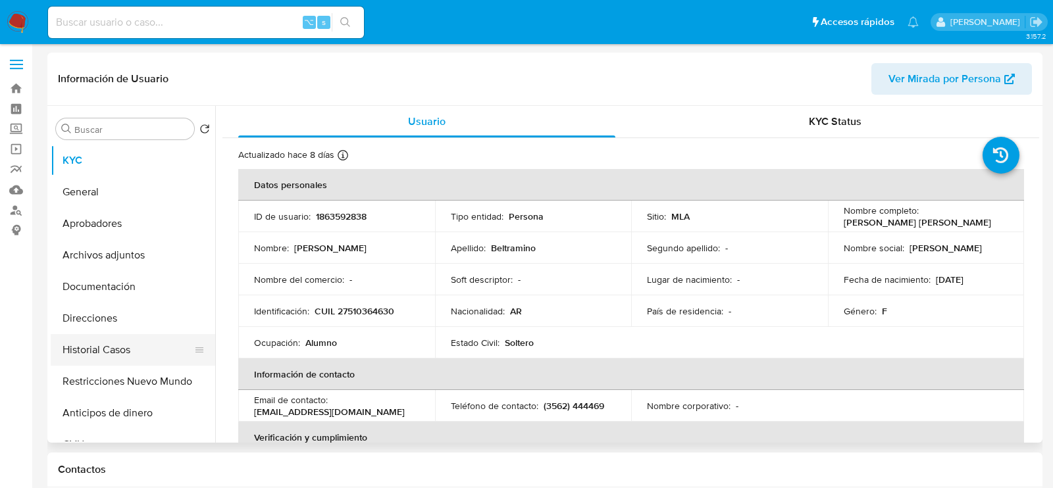
click at [113, 360] on button "Historial Casos" at bounding box center [128, 350] width 154 height 32
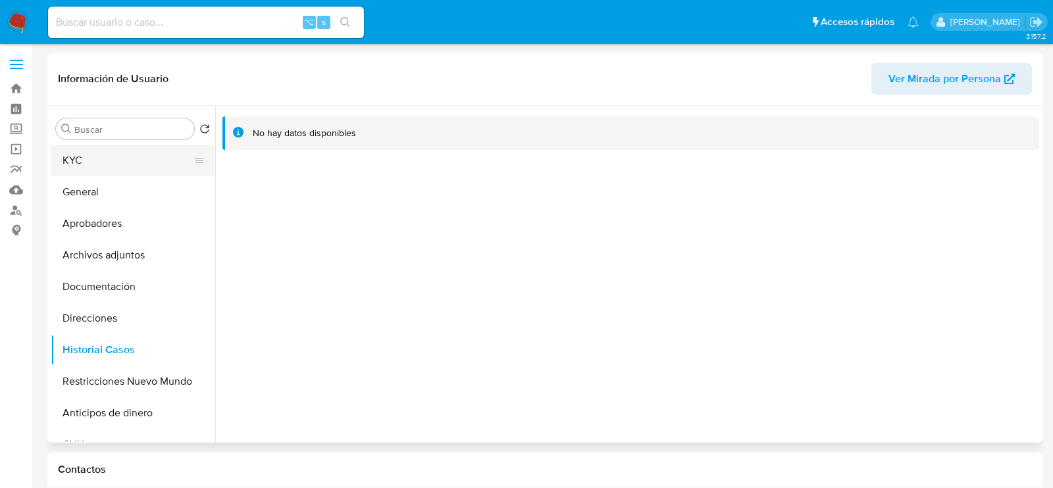
click at [119, 160] on button "KYC" at bounding box center [128, 161] width 154 height 32
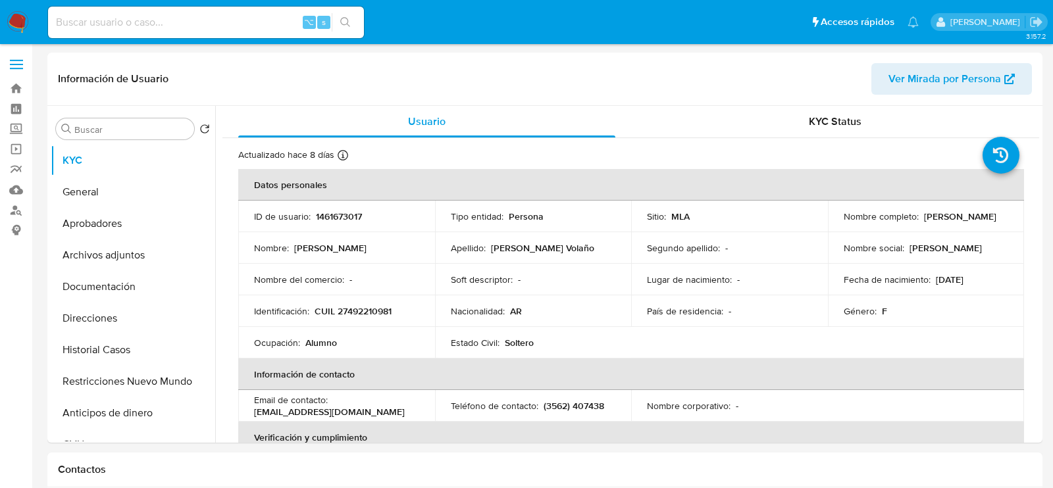
select select "10"
click at [143, 349] on button "Historial Casos" at bounding box center [128, 350] width 154 height 32
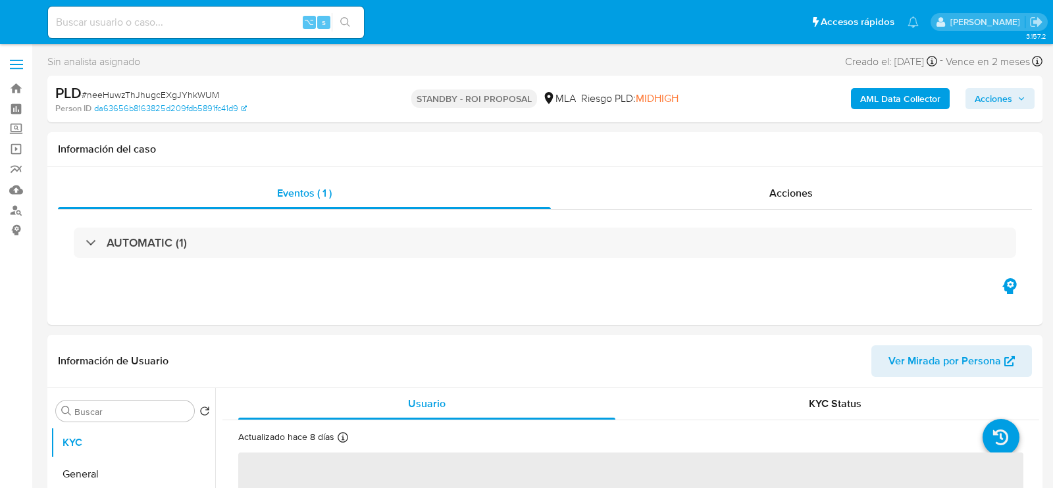
select select "10"
click at [165, 24] on input at bounding box center [206, 22] width 316 height 17
paste input "ESwANCP4MPi2XyOJXA9W4fbl"
type input "ESwANCP4MPi2XyOJXA9W4fbl"
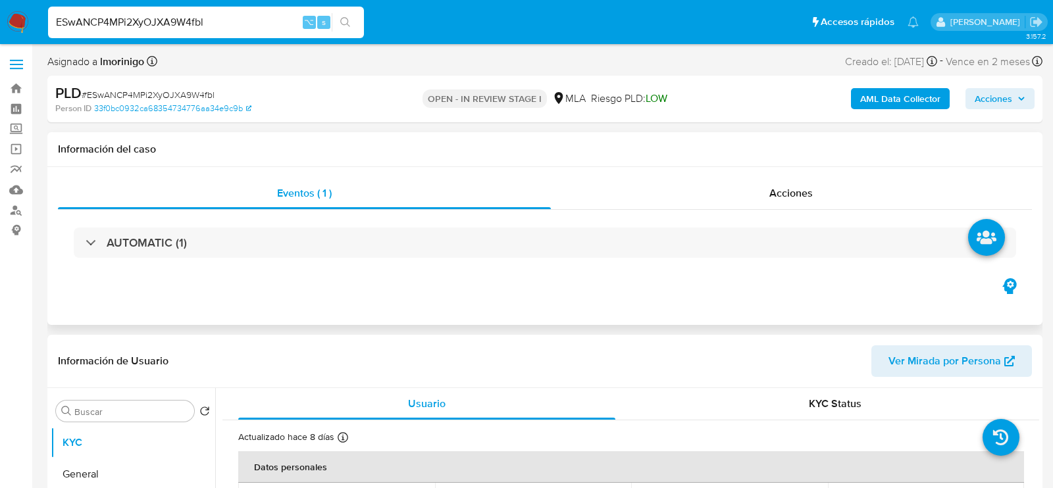
select select "10"
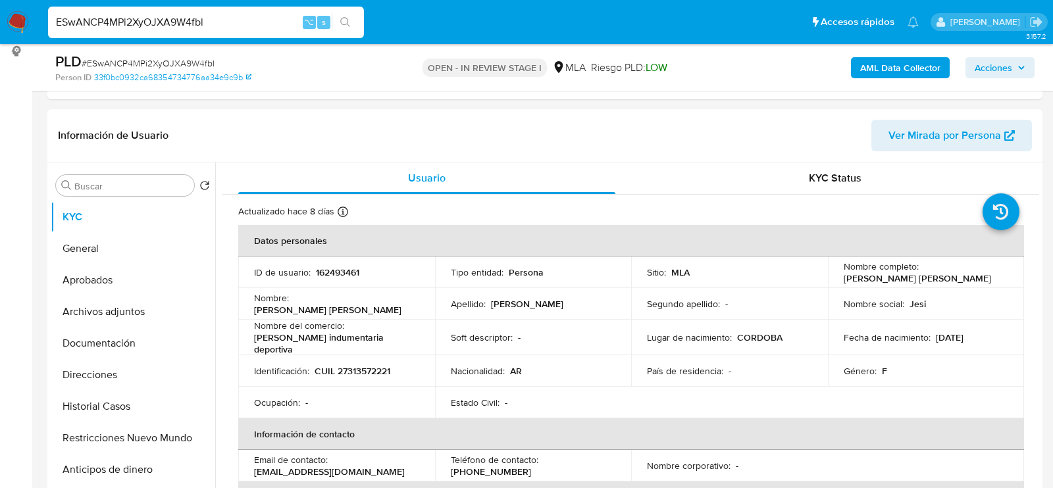
scroll to position [193, 0]
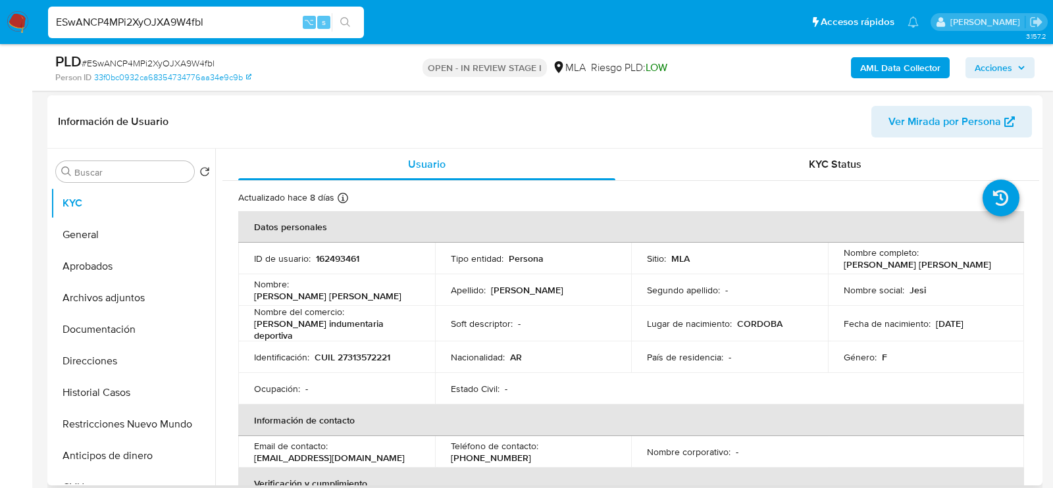
click at [354, 352] on p "CUIL 27313572221" at bounding box center [353, 358] width 76 height 12
copy p "27313572221"
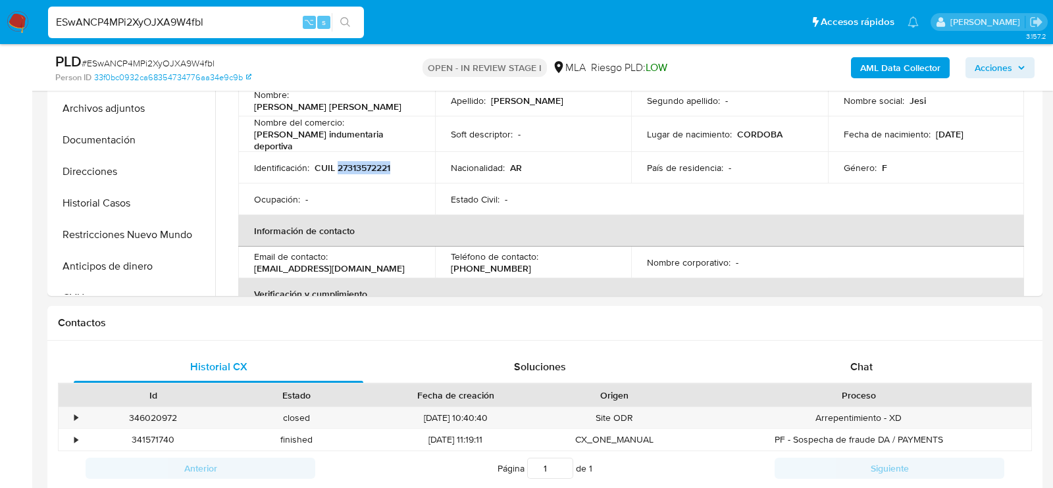
scroll to position [384, 0]
click at [844, 367] on div "Chat" at bounding box center [862, 366] width 290 height 32
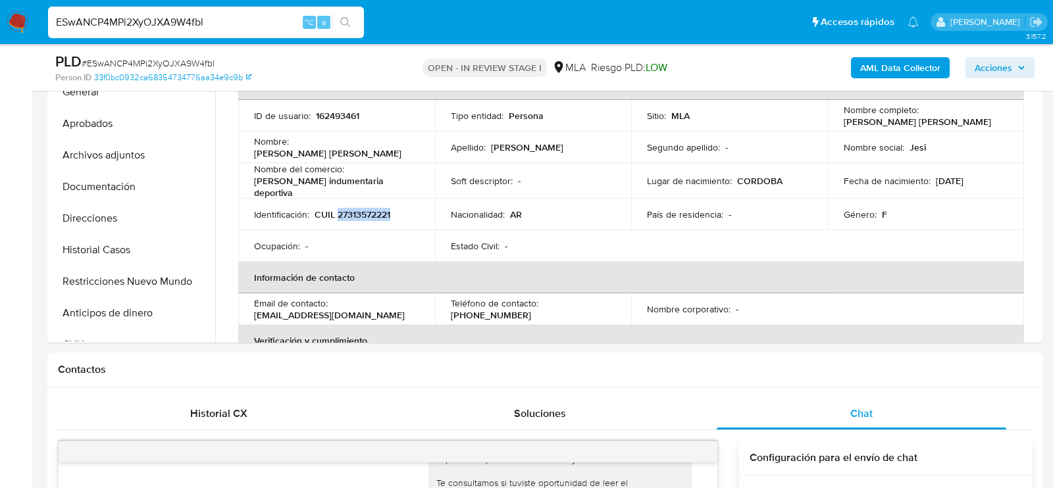
scroll to position [213, 0]
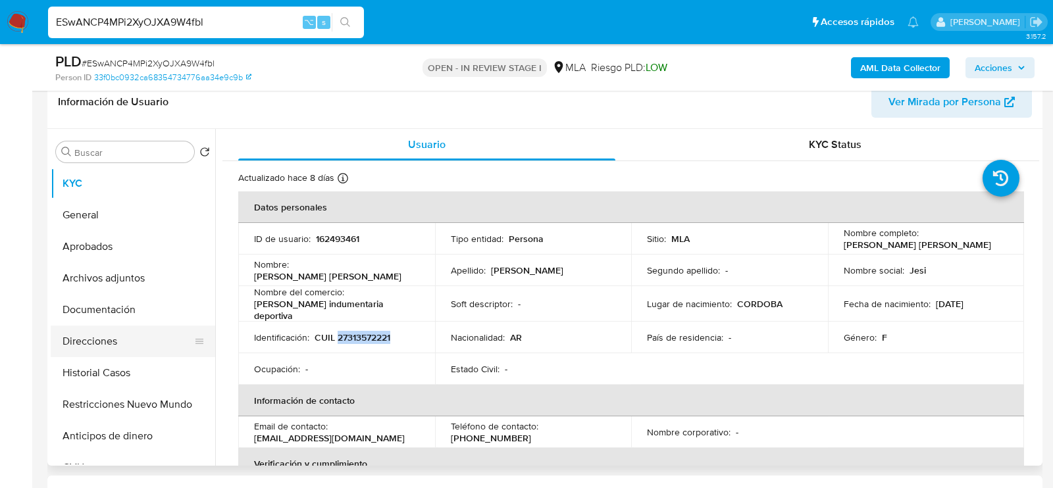
click at [95, 338] on button "Direcciones" at bounding box center [128, 342] width 154 height 32
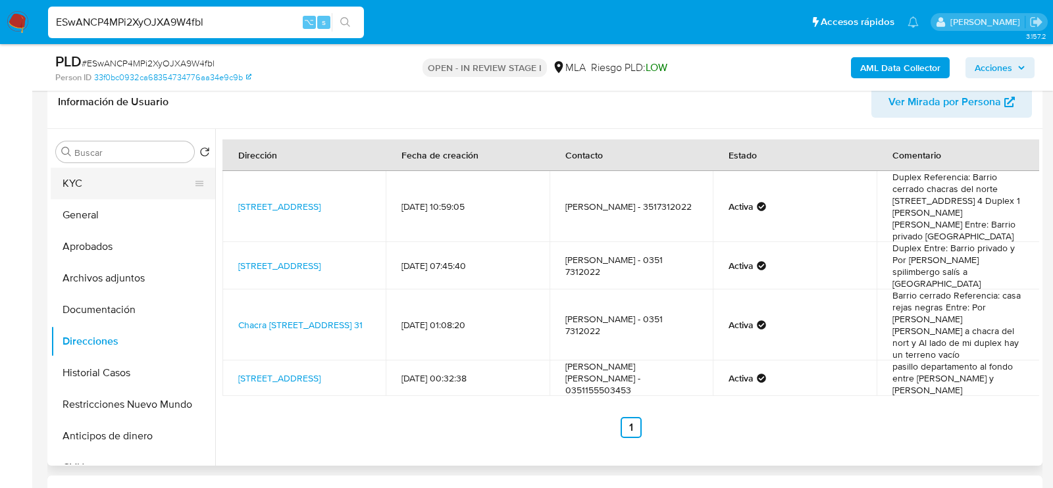
click at [107, 185] on button "KYC" at bounding box center [128, 184] width 154 height 32
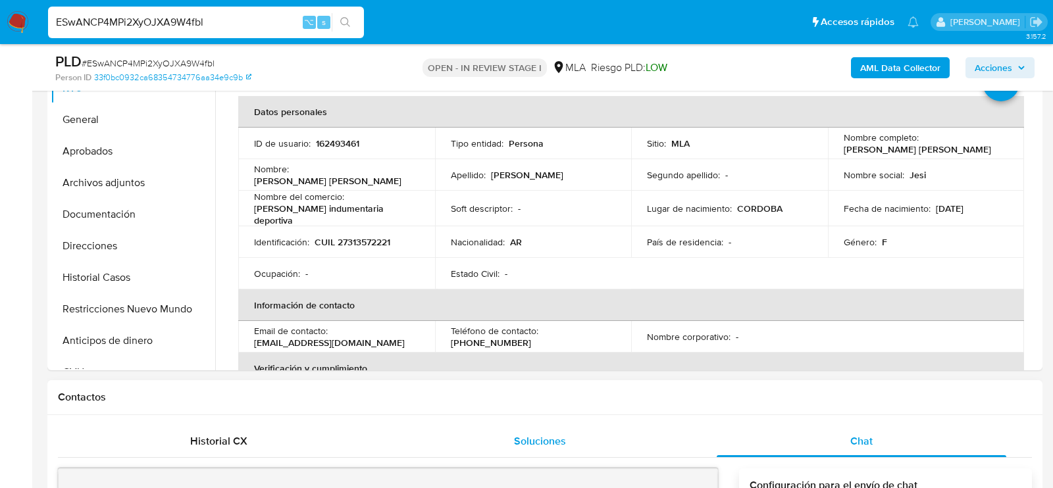
scroll to position [234, 0]
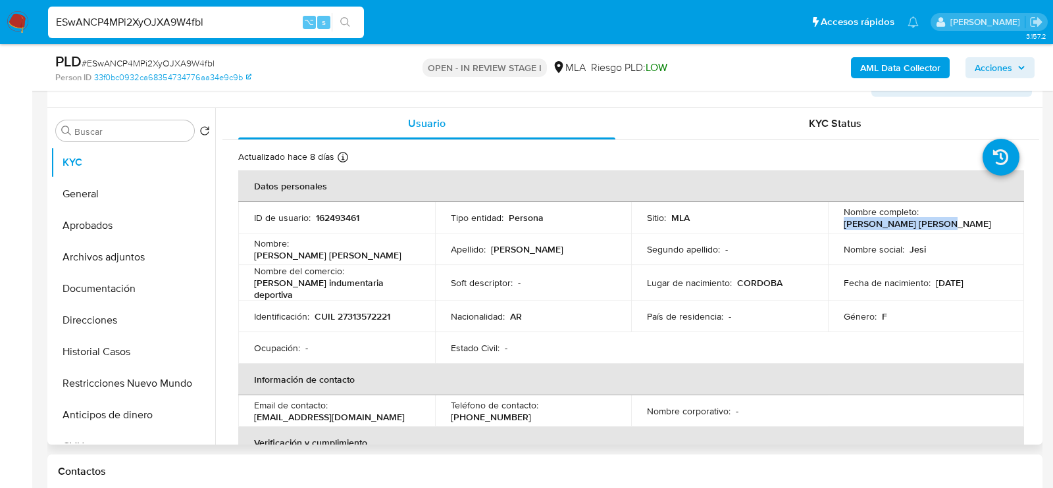
drag, startPoint x: 833, startPoint y: 223, endPoint x: 931, endPoint y: 221, distance: 97.5
click at [931, 222] on td "Nombre completo : Jesica Daniela Agüero" at bounding box center [926, 218] width 197 height 32
click at [105, 247] on button "Archivos adjuntos" at bounding box center [128, 258] width 154 height 32
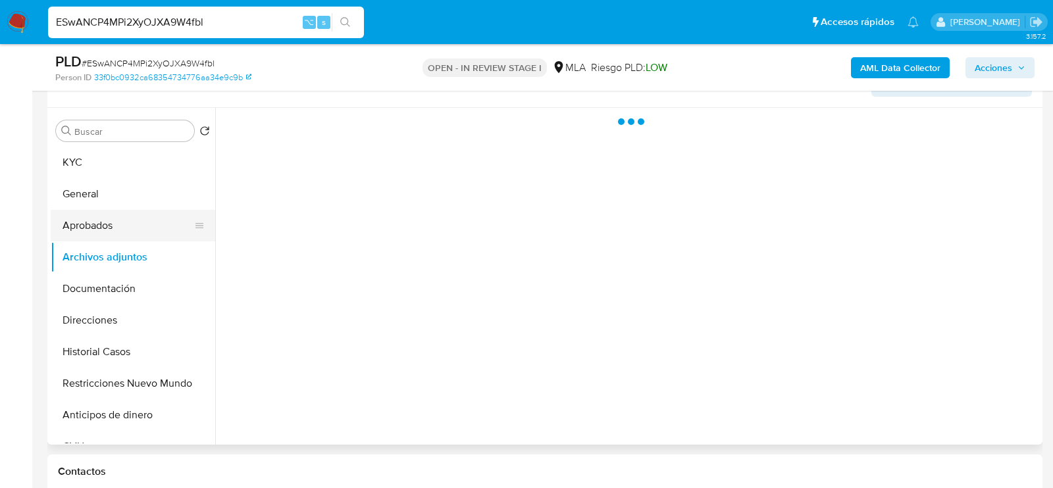
click at [95, 230] on button "Aprobados" at bounding box center [128, 226] width 154 height 32
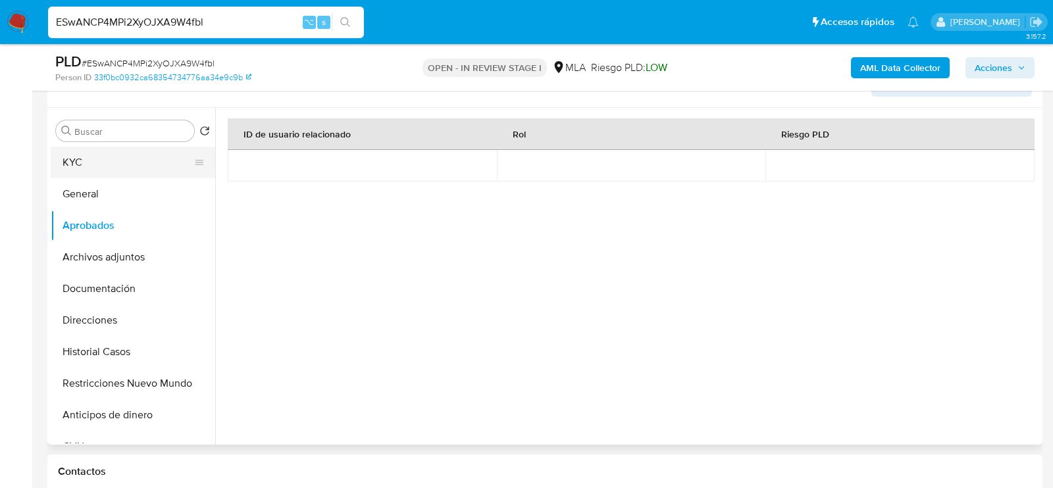
click at [128, 167] on button "KYC" at bounding box center [128, 163] width 154 height 32
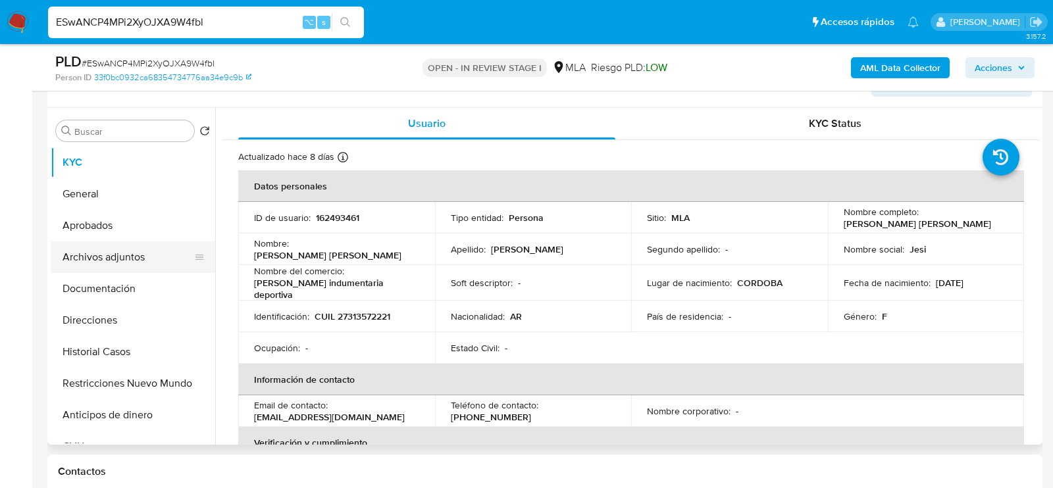
click at [132, 258] on button "Archivos adjuntos" at bounding box center [128, 258] width 154 height 32
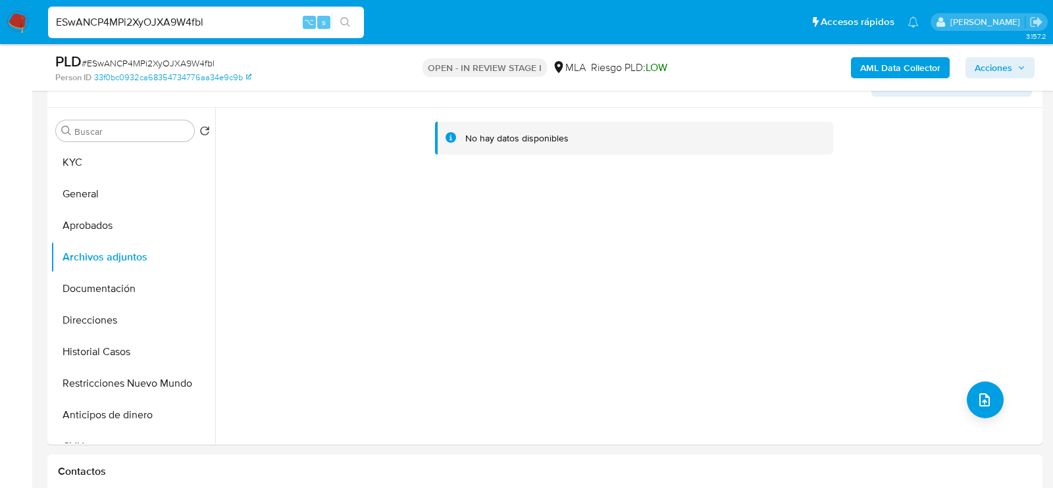
click at [914, 64] on b "AML Data Collector" at bounding box center [900, 67] width 80 height 21
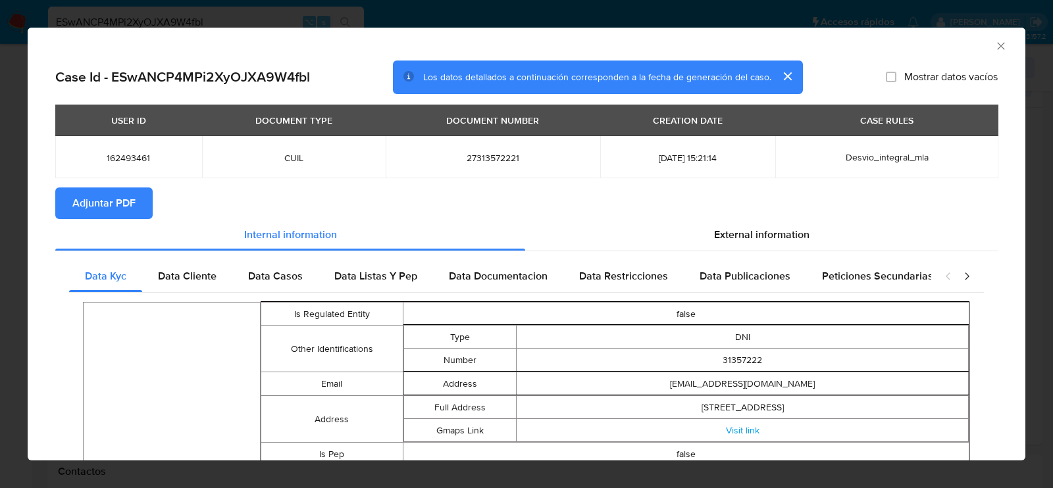
click at [132, 199] on span "Adjuntar PDF" at bounding box center [103, 203] width 63 height 29
click at [1003, 44] on icon "Cerrar ventana" at bounding box center [1001, 46] width 13 height 13
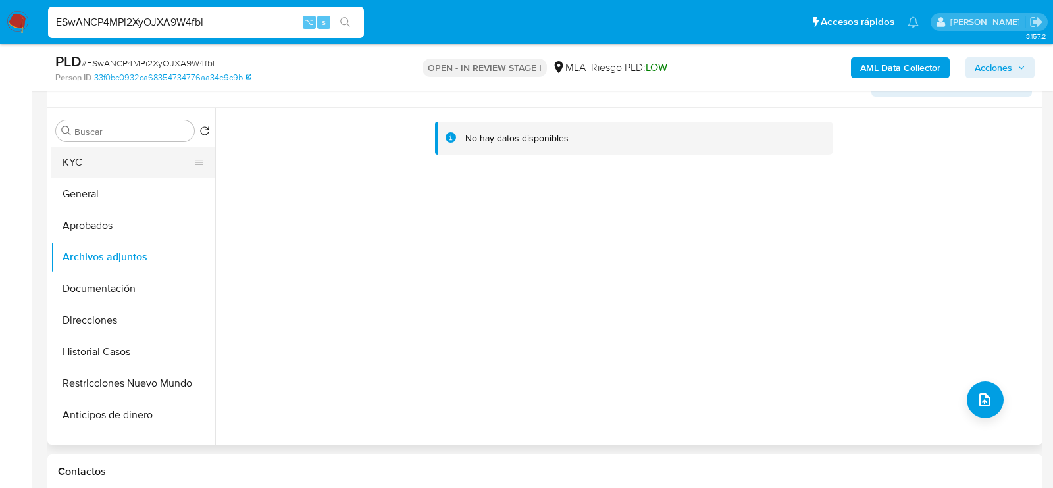
click at [99, 171] on button "KYC" at bounding box center [128, 163] width 154 height 32
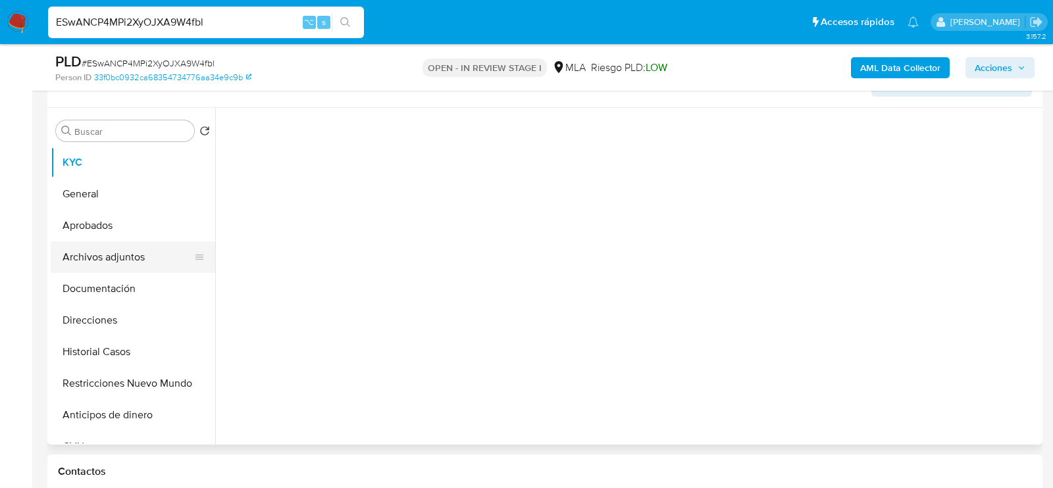
click at [99, 262] on button "Archivos adjuntos" at bounding box center [128, 258] width 154 height 32
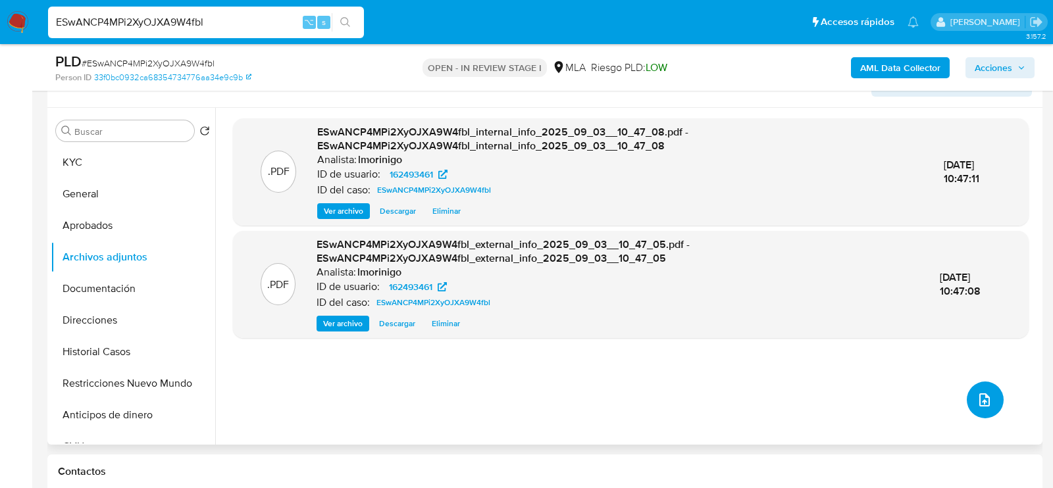
click at [989, 400] on button "upload-file" at bounding box center [985, 400] width 37 height 37
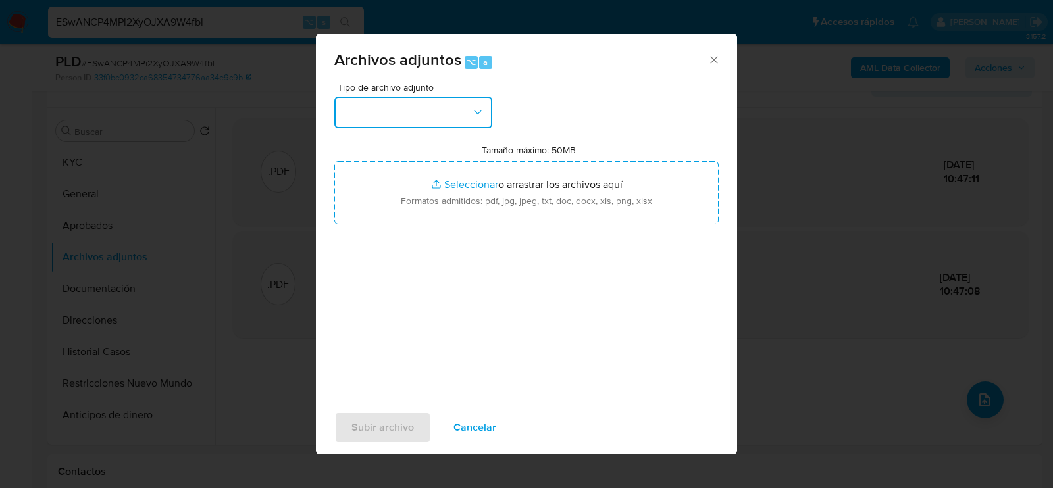
click at [368, 101] on button "button" at bounding box center [413, 113] width 158 height 32
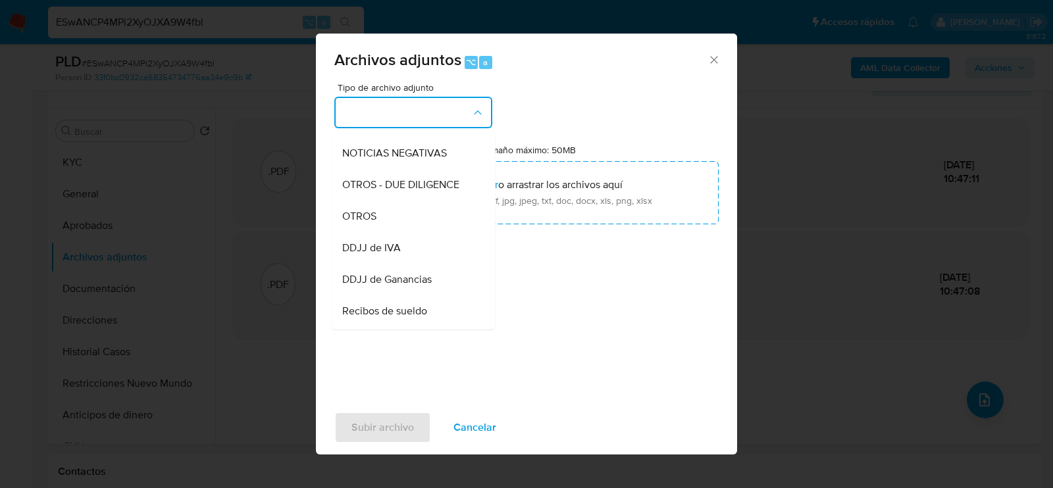
scroll to position [186, 0]
click at [375, 218] on span "OTROS" at bounding box center [359, 214] width 34 height 13
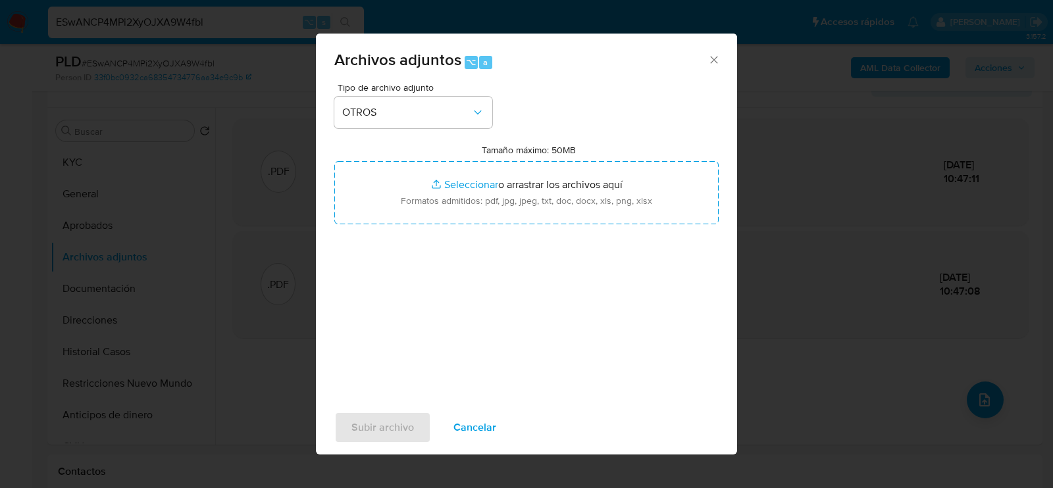
click at [433, 338] on div "Tipo de archivo adjunto OTROS Tamaño máximo: 50MB Seleccionar archivos Seleccio…" at bounding box center [526, 238] width 384 height 311
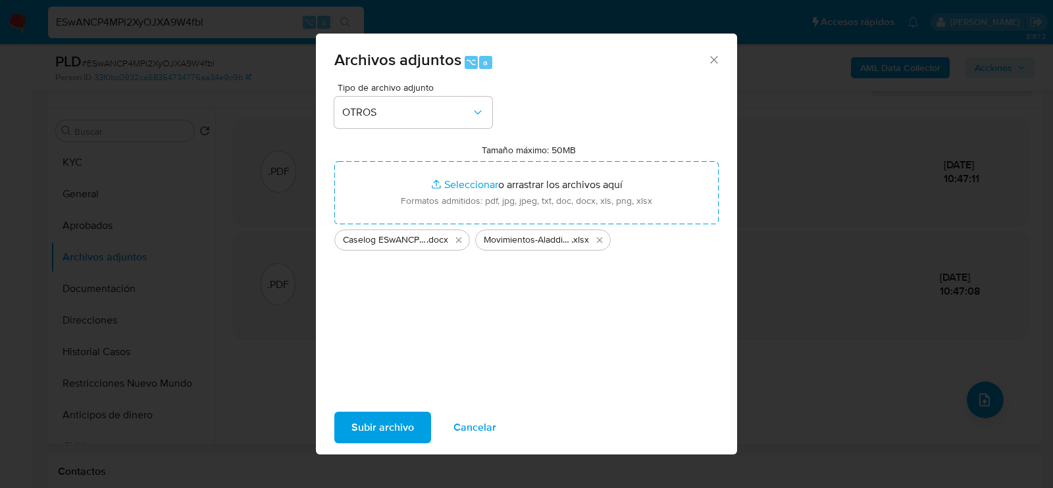
click at [367, 435] on span "Subir archivo" at bounding box center [383, 427] width 63 height 29
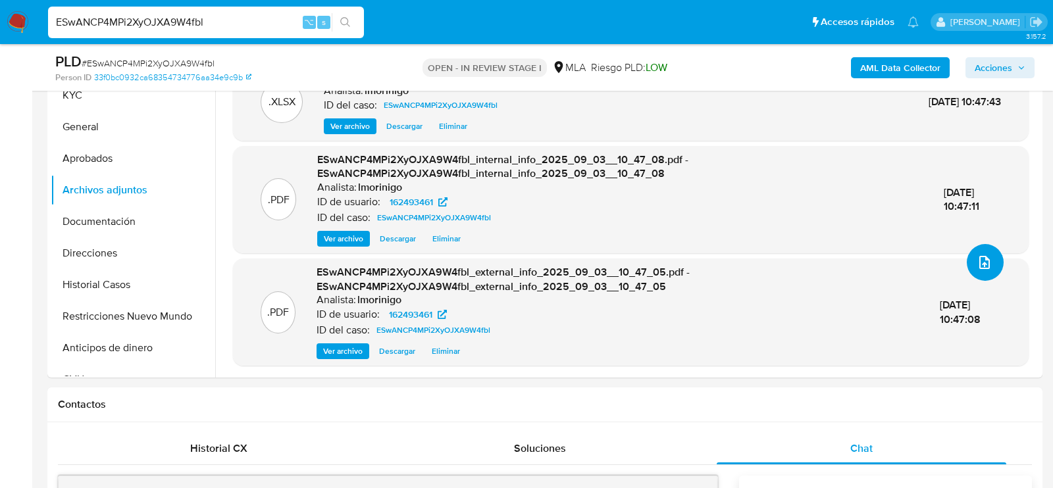
scroll to position [275, 0]
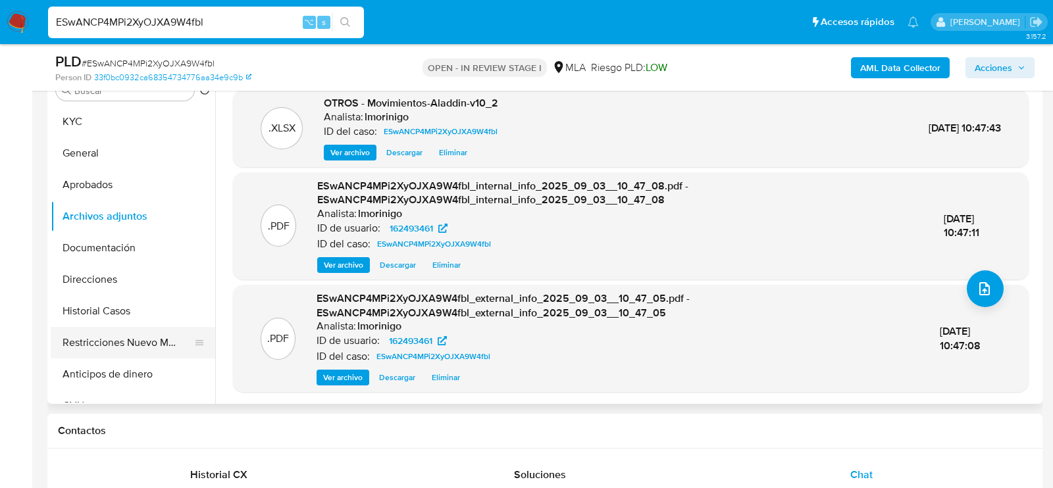
click at [82, 332] on button "Restricciones Nuevo Mundo" at bounding box center [128, 343] width 154 height 32
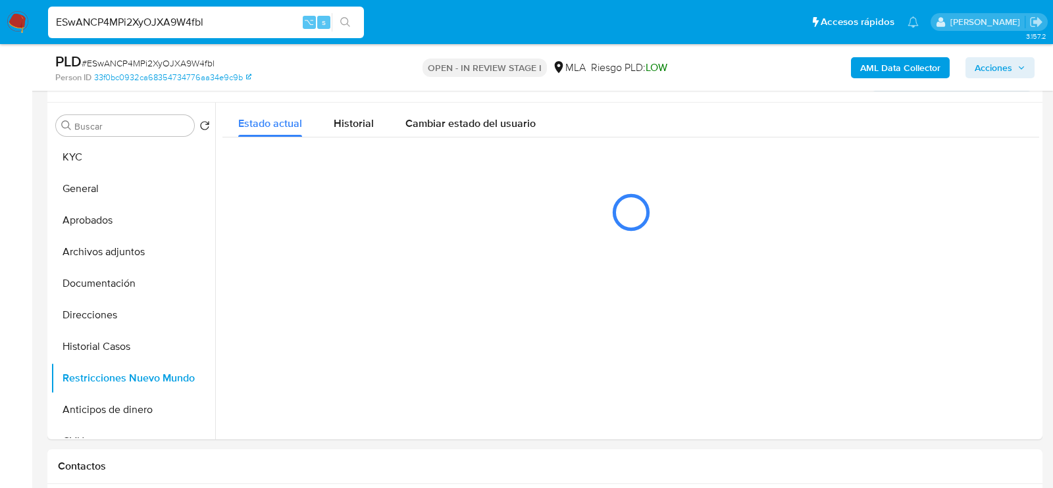
scroll to position [240, 0]
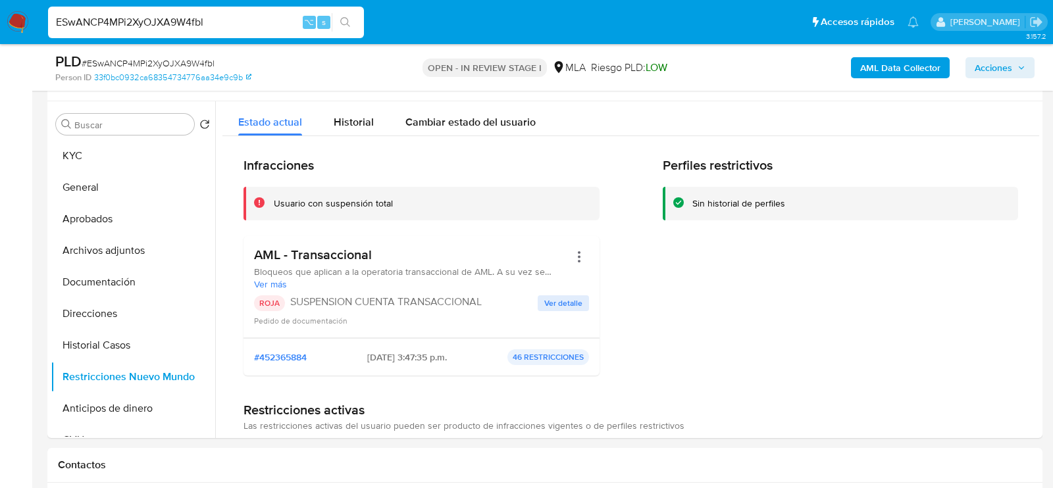
click at [997, 64] on span "Acciones" at bounding box center [994, 67] width 38 height 21
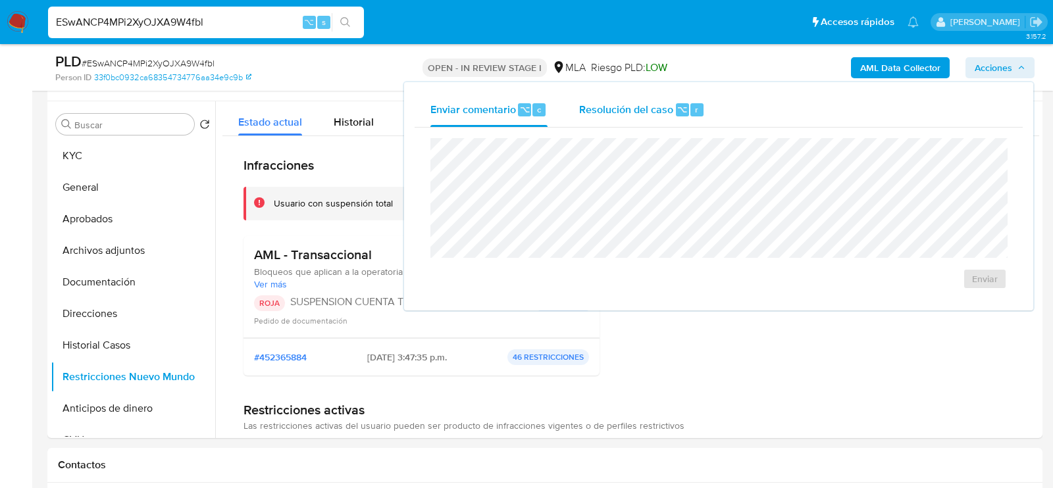
click at [653, 104] on span "Resolución del caso" at bounding box center [626, 108] width 94 height 15
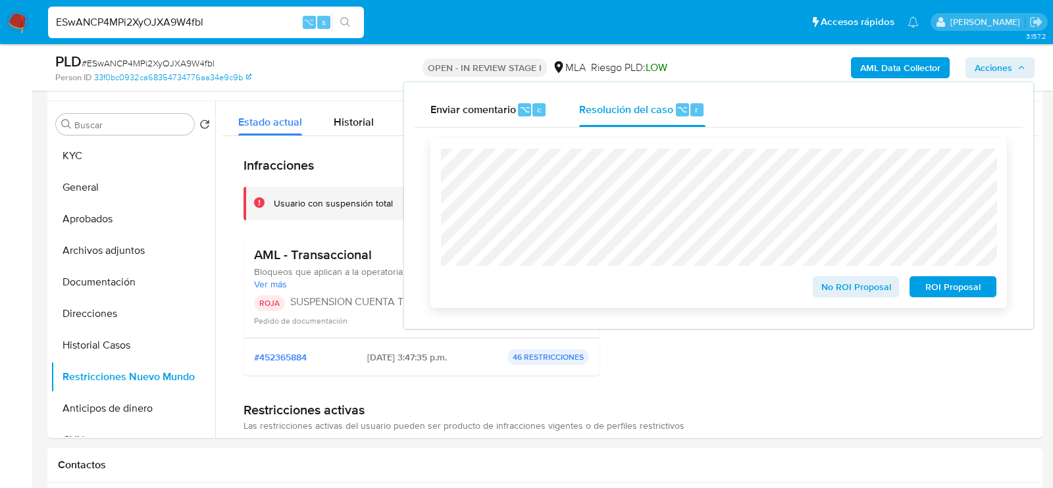
click at [935, 290] on span "ROI Proposal" at bounding box center [953, 287] width 68 height 18
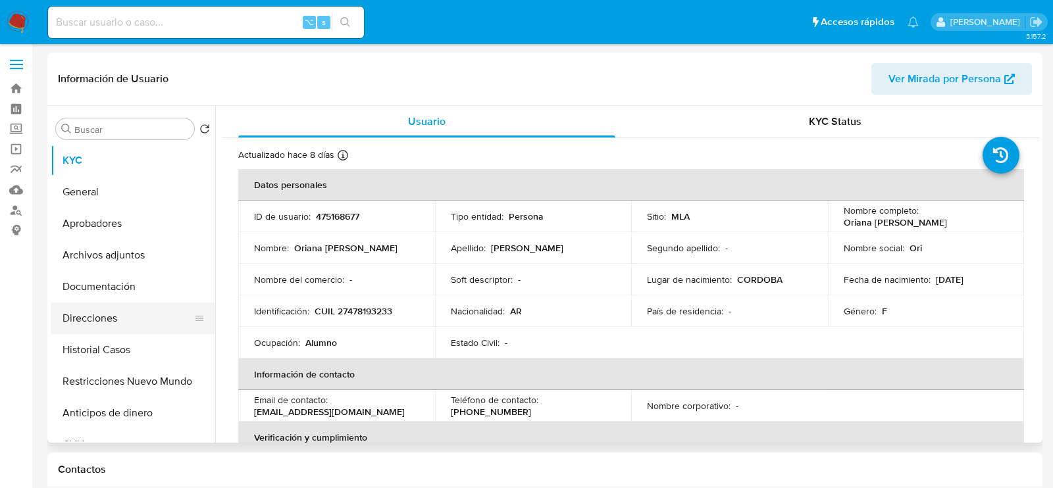
select select "10"
click at [122, 348] on button "Historial Casos" at bounding box center [128, 350] width 154 height 32
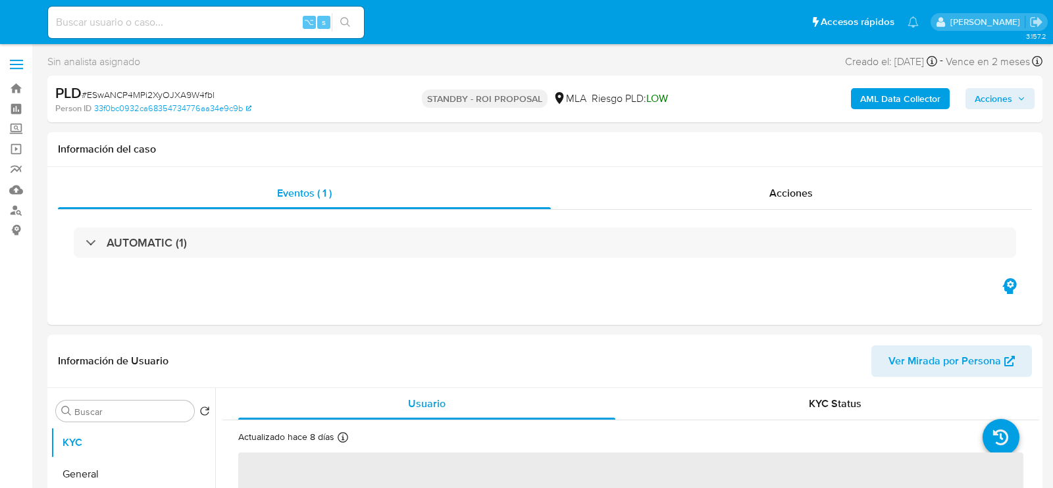
select select "10"
click at [195, 11] on div "⌥ s" at bounding box center [206, 23] width 316 height 32
click at [195, 25] on input at bounding box center [206, 22] width 316 height 17
paste input "xFlzresFWGklCeph1Dcds9f0"
type input "xFlzresFWGklCeph1Dcds9f0"
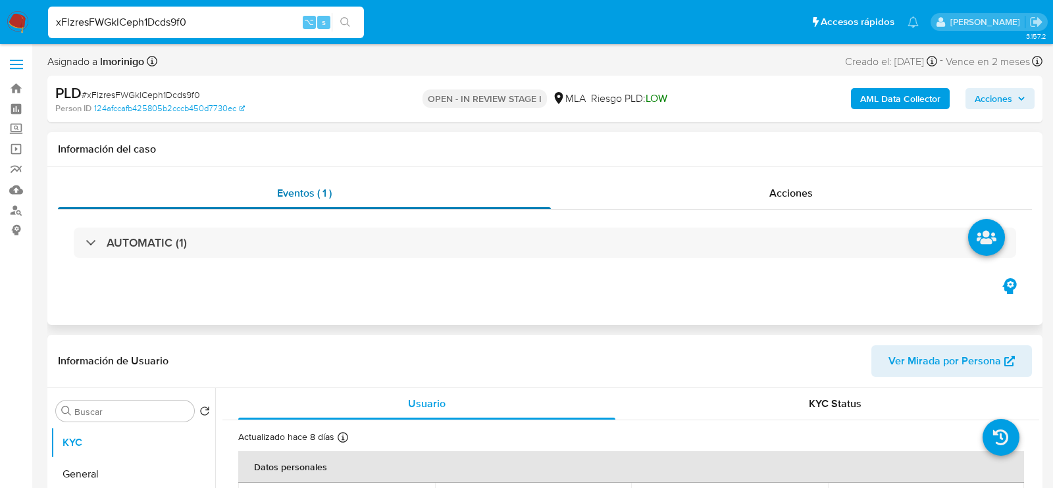
select select "10"
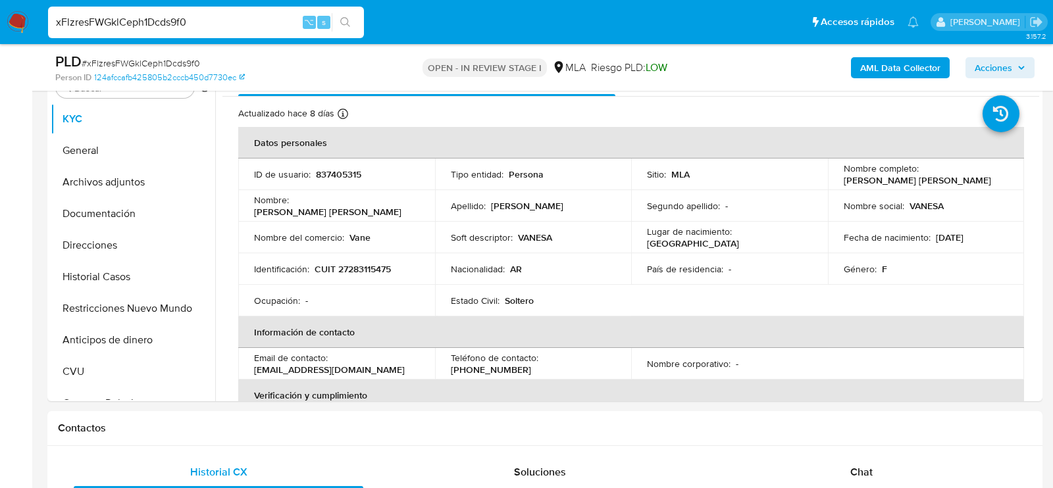
scroll to position [279, 0]
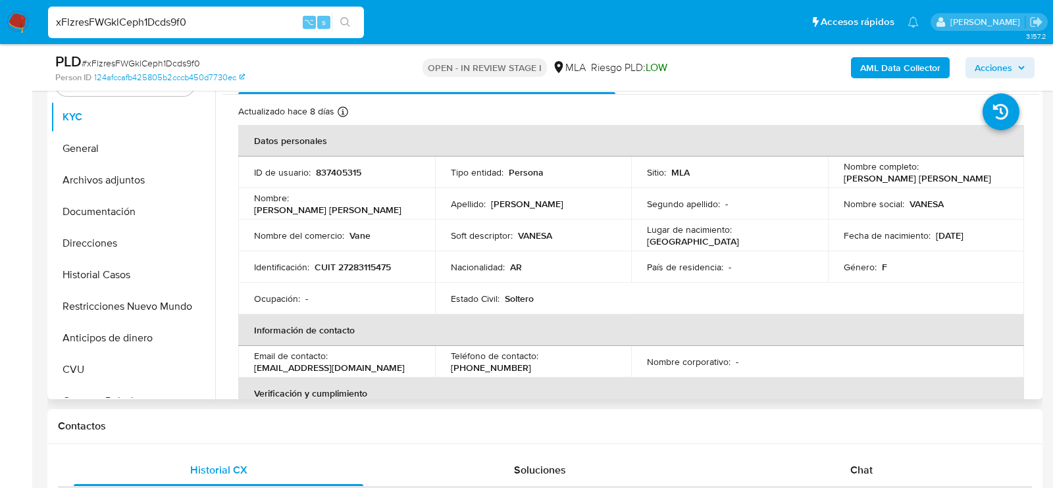
click at [357, 269] on p "CUIT 27283115475" at bounding box center [353, 267] width 76 height 12
copy p "27283115475"
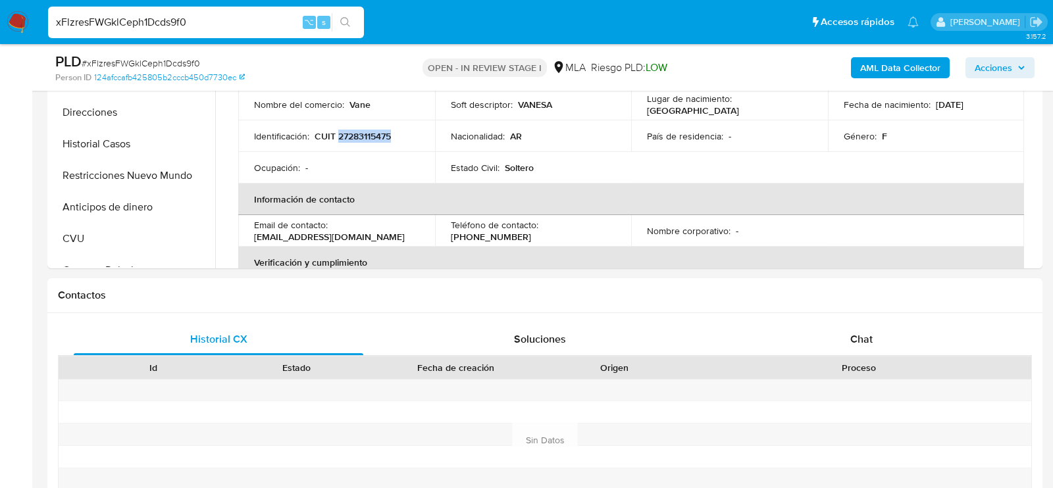
scroll to position [475, 0]
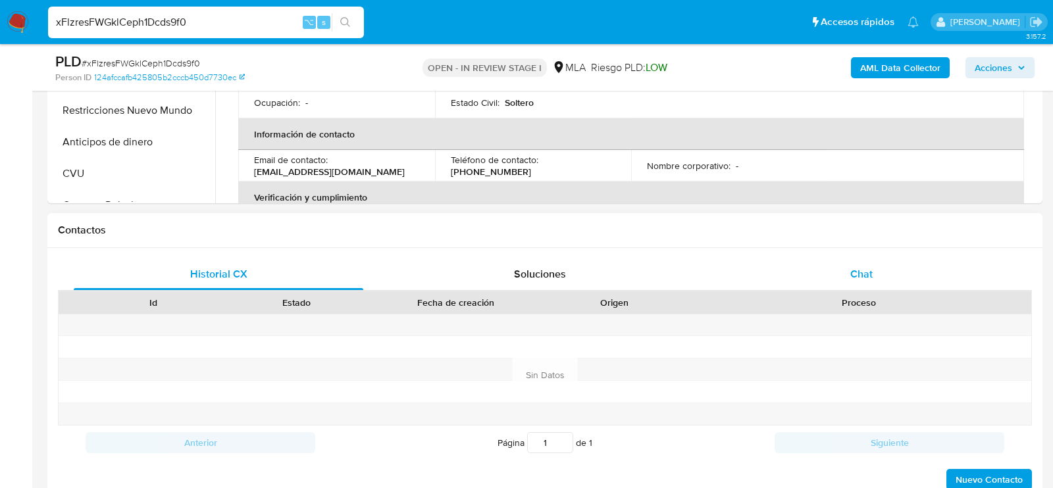
click at [853, 282] on div "Chat" at bounding box center [862, 275] width 290 height 32
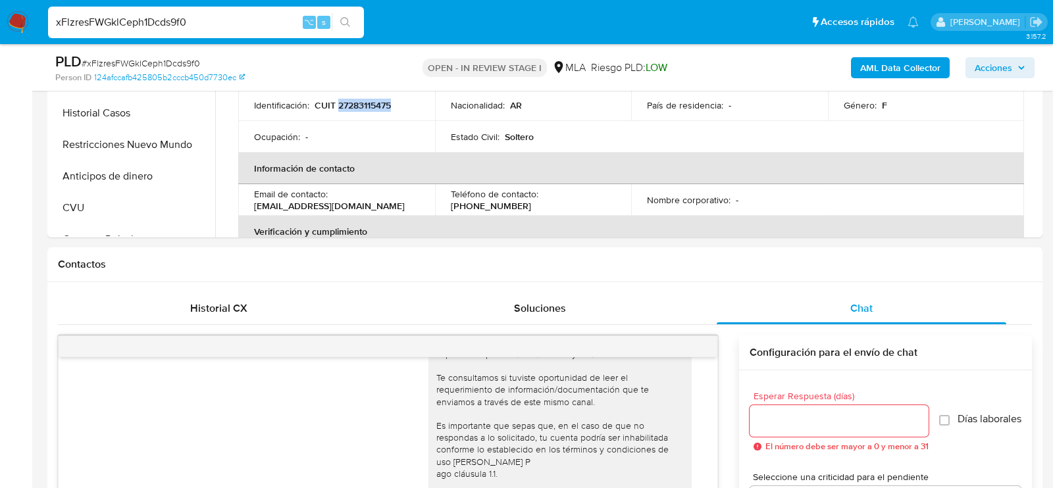
scroll to position [419, 0]
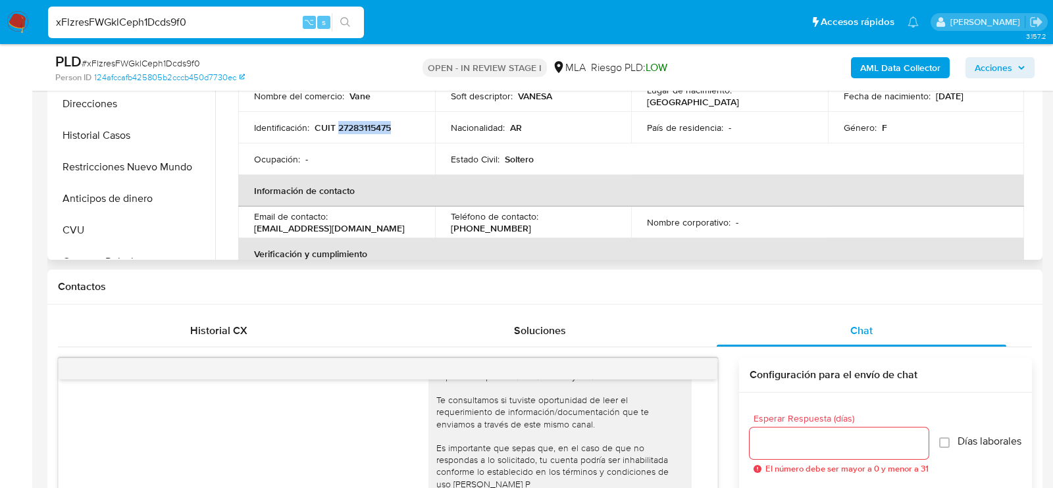
copy p "27283115475"
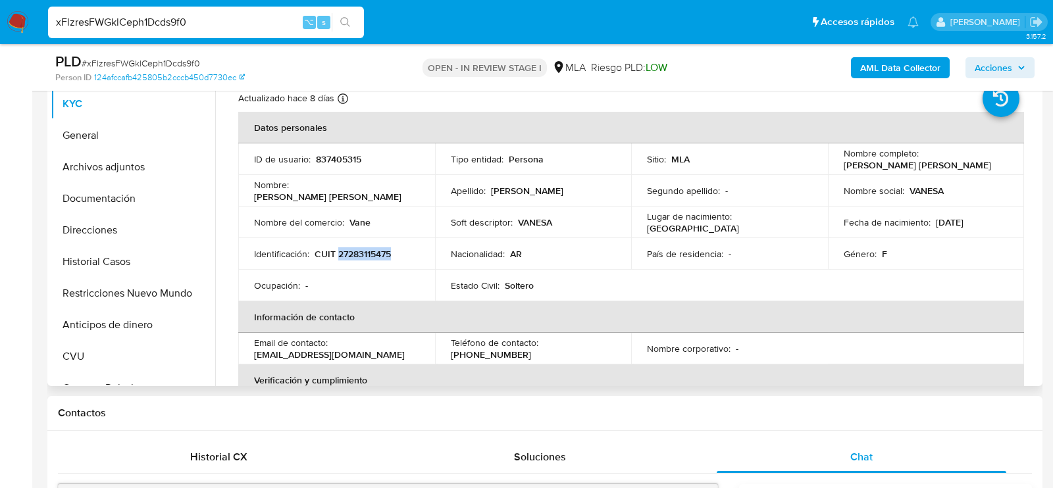
scroll to position [278, 0]
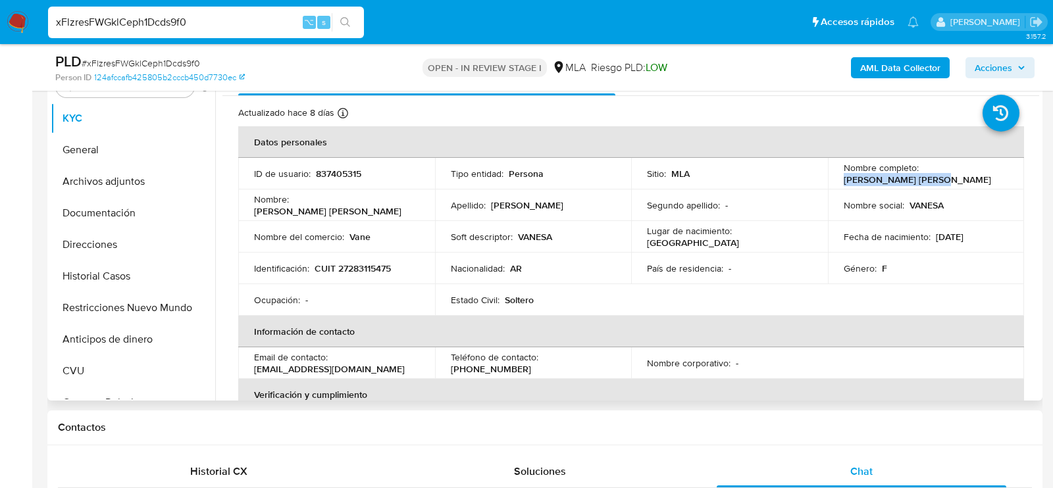
drag, startPoint x: 841, startPoint y: 176, endPoint x: 943, endPoint y: 179, distance: 101.4
click at [943, 179] on div "Nombre completo : Vanesa Noemí Ledesma" at bounding box center [926, 174] width 165 height 24
click at [114, 190] on button "Archivos adjuntos" at bounding box center [128, 182] width 154 height 32
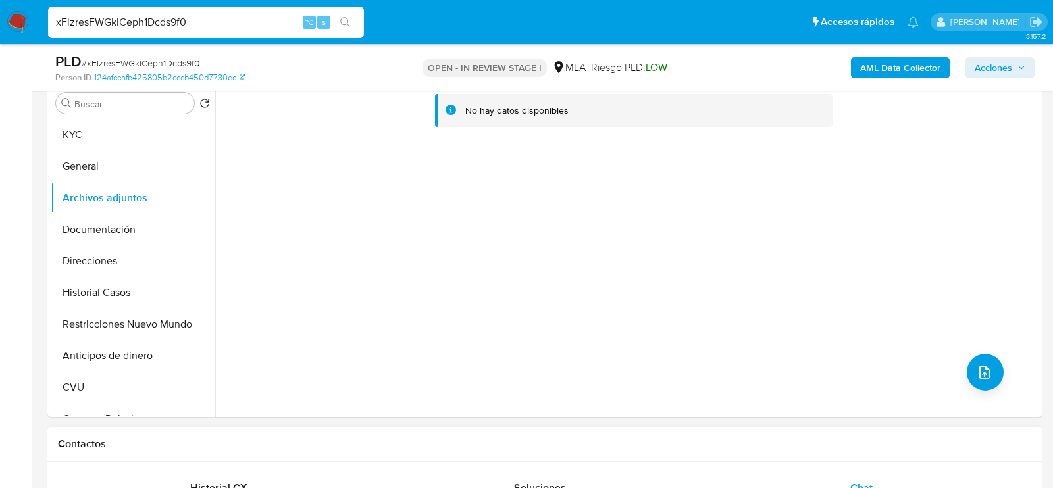
scroll to position [253, 0]
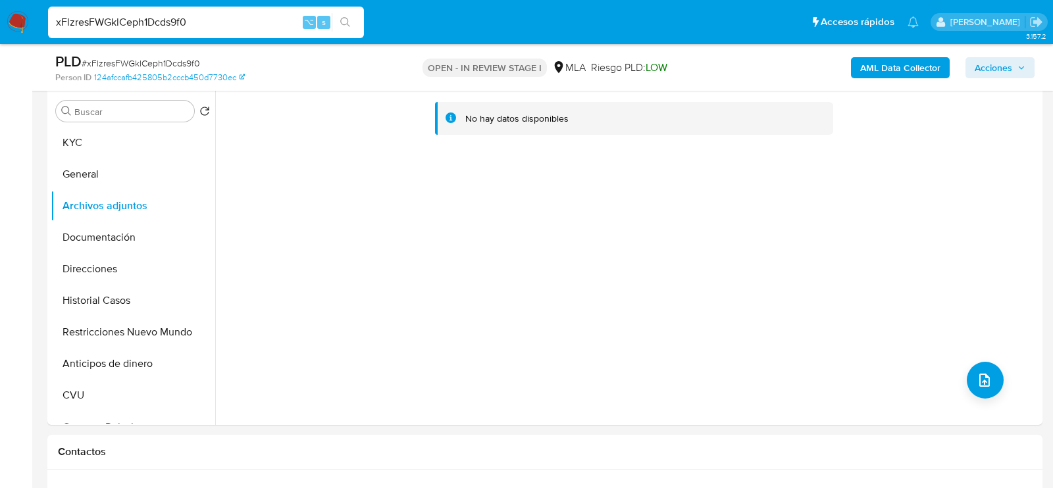
click at [934, 72] on b "AML Data Collector" at bounding box center [900, 67] width 80 height 21
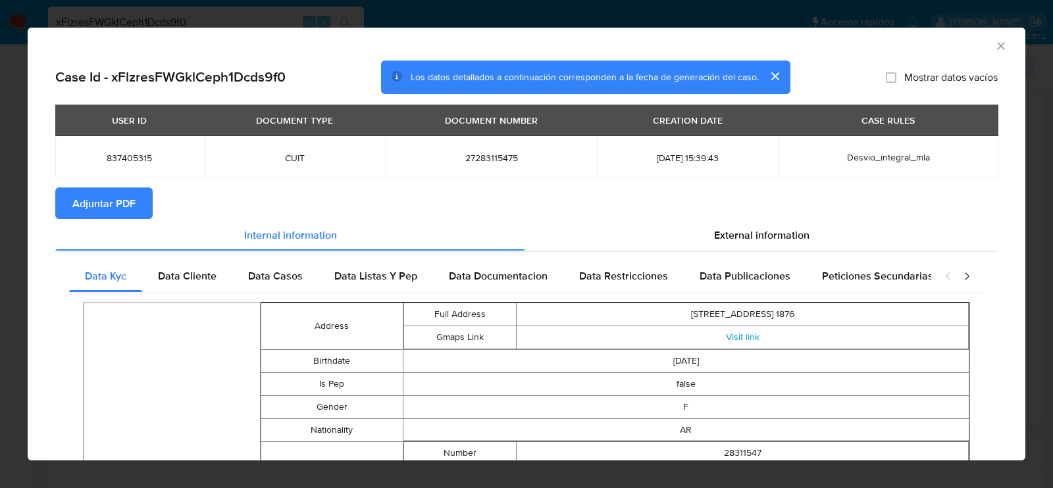
click at [86, 205] on span "Adjuntar PDF" at bounding box center [103, 203] width 63 height 29
click at [1002, 49] on icon "Cerrar ventana" at bounding box center [1001, 46] width 13 height 13
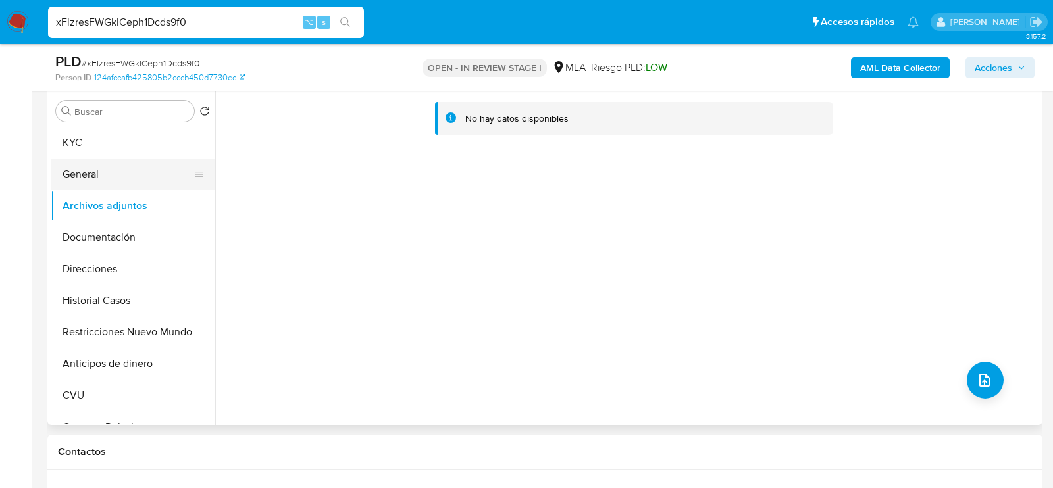
click at [97, 176] on button "General" at bounding box center [128, 175] width 154 height 32
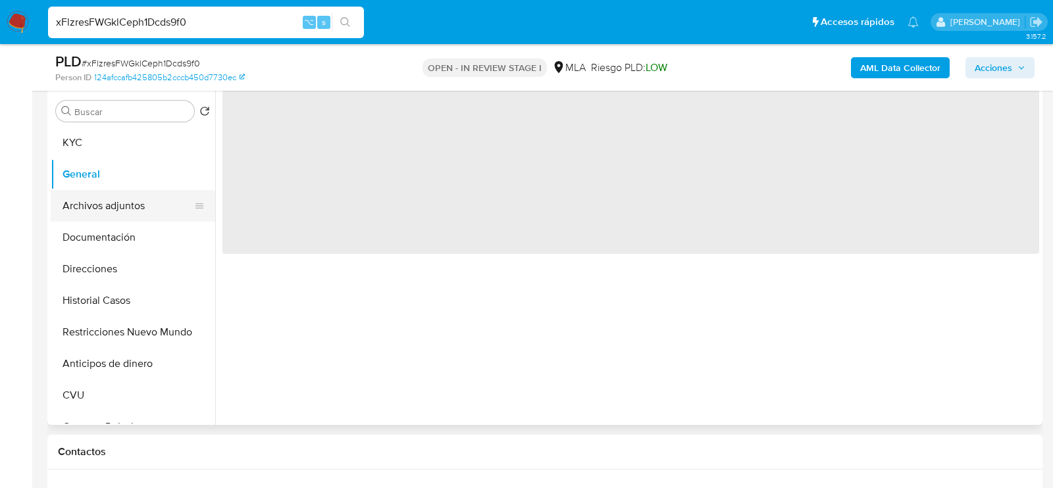
click at [97, 205] on button "Archivos adjuntos" at bounding box center [128, 206] width 154 height 32
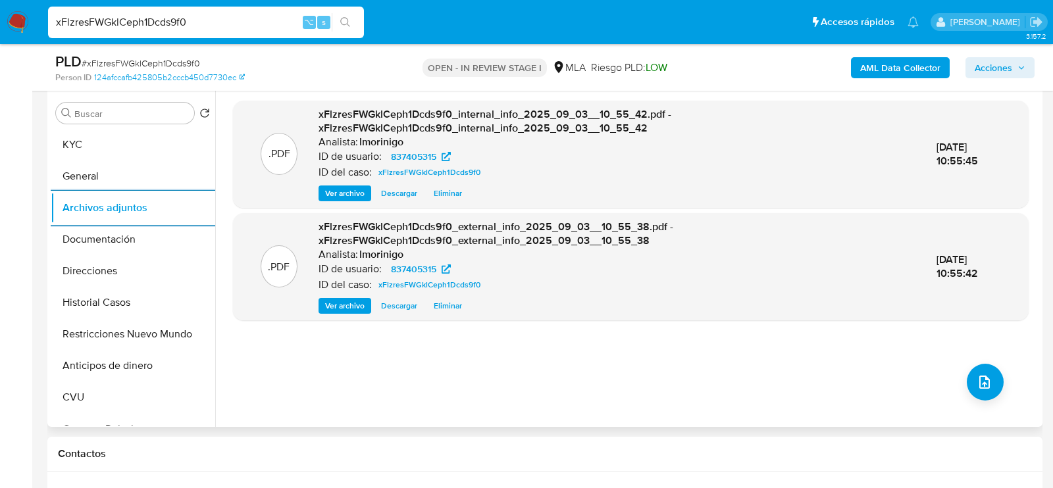
scroll to position [238, 0]
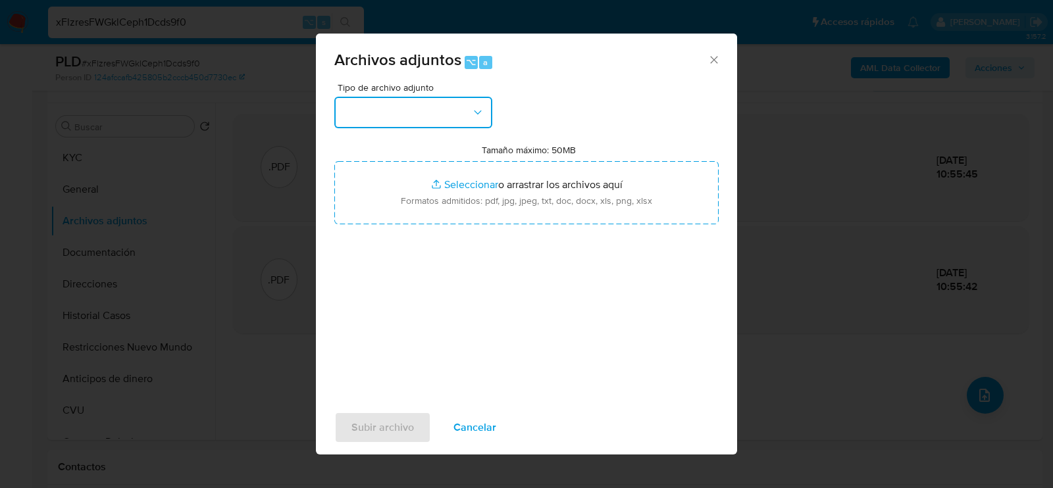
click at [453, 97] on button "button" at bounding box center [413, 113] width 158 height 32
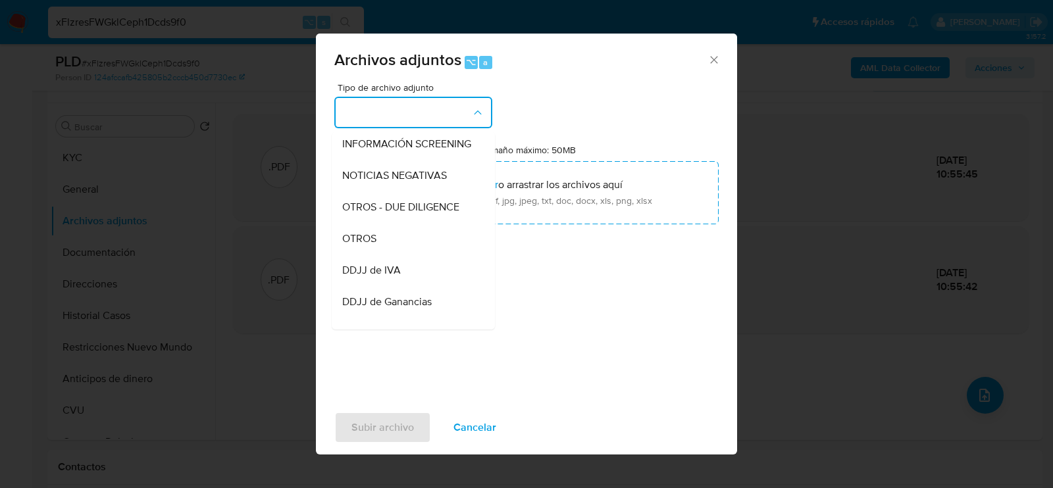
scroll to position [170, 0]
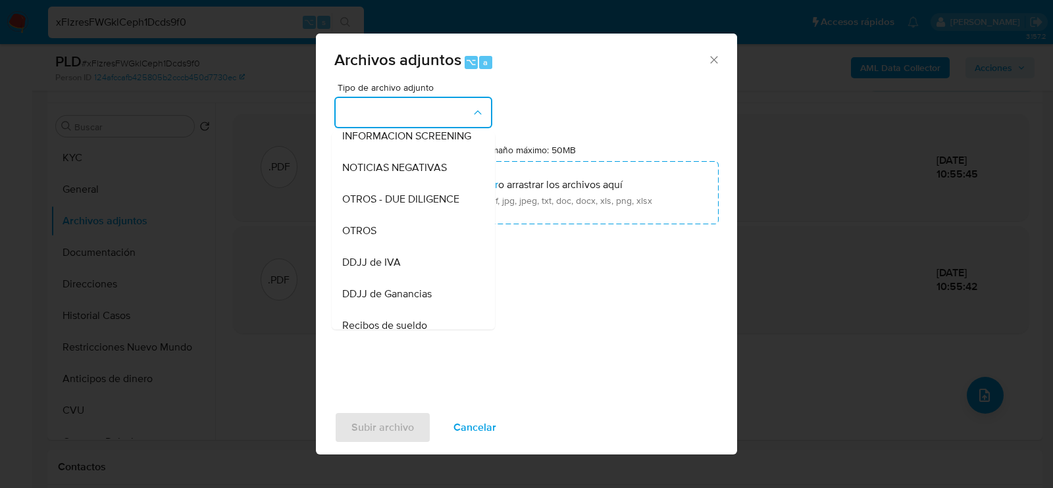
click at [421, 232] on div "OTROS" at bounding box center [409, 231] width 134 height 32
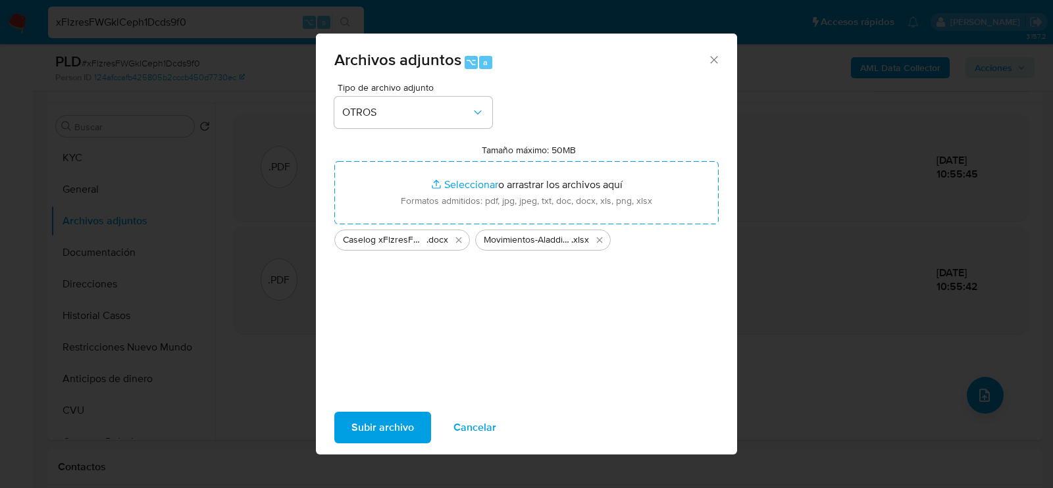
click at [363, 430] on span "Subir archivo" at bounding box center [383, 427] width 63 height 29
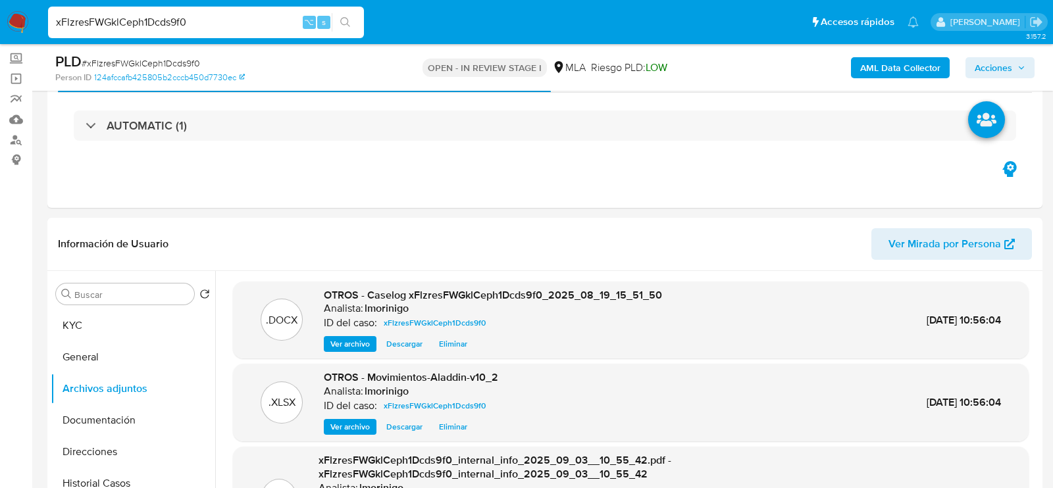
scroll to position [21, 0]
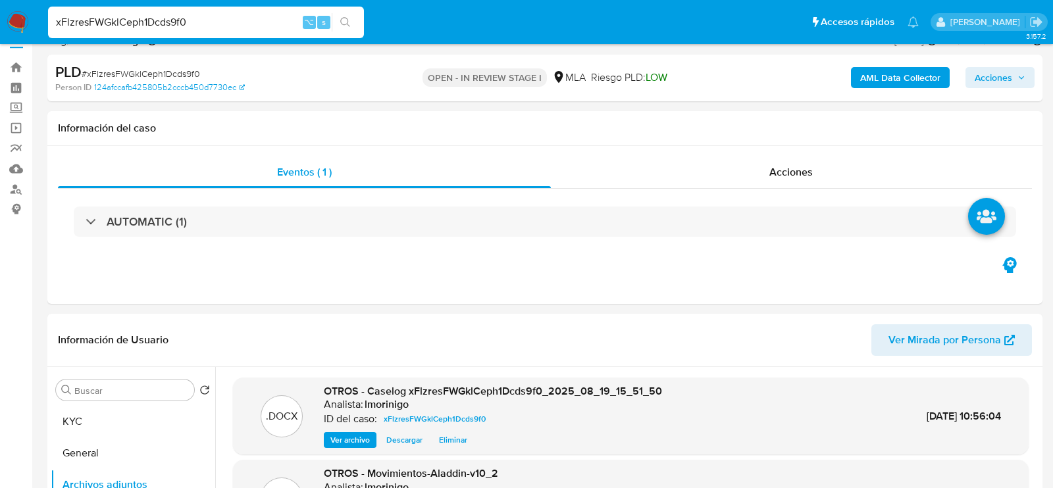
click at [1018, 77] on icon "button" at bounding box center [1022, 78] width 8 height 8
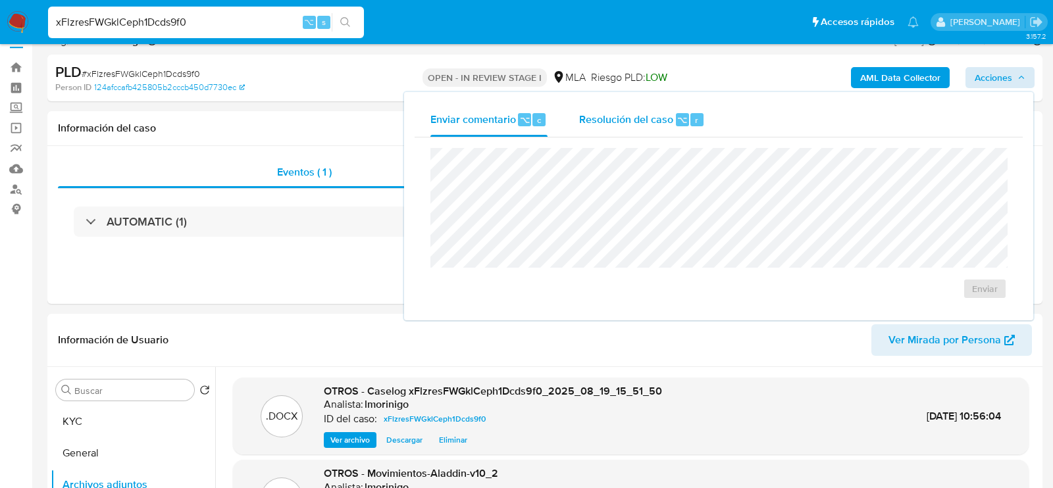
click at [614, 120] on span "Resolución del caso" at bounding box center [626, 119] width 94 height 15
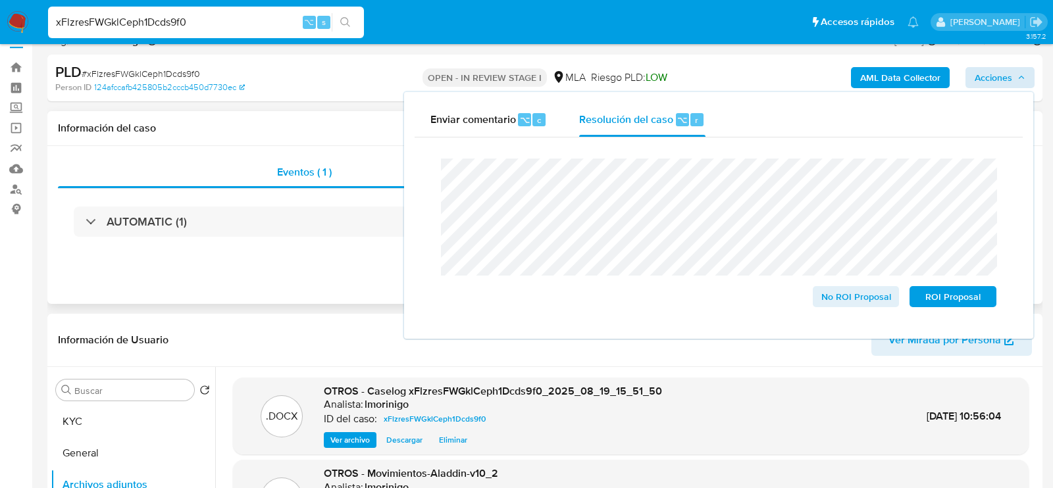
drag, startPoint x: 961, startPoint y: 301, endPoint x: 220, endPoint y: 265, distance: 742.2
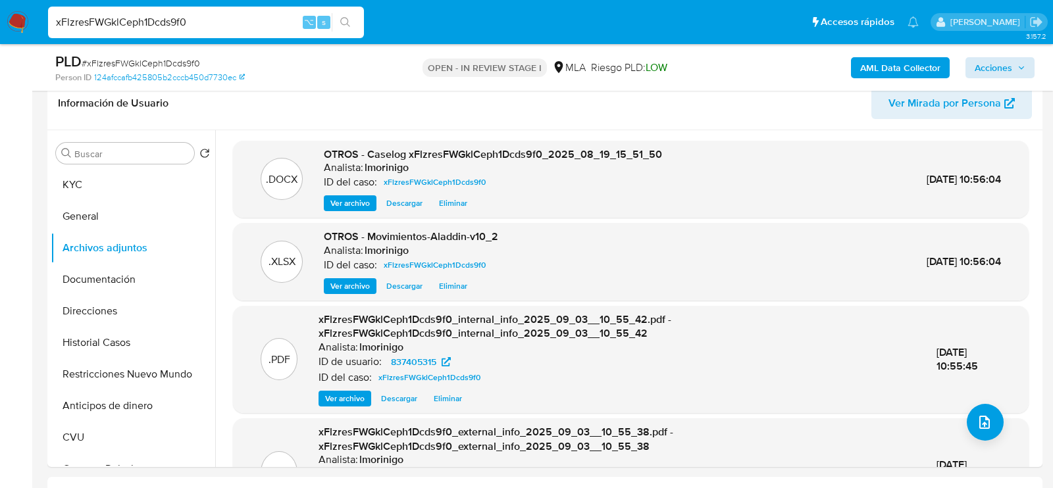
scroll to position [214, 0]
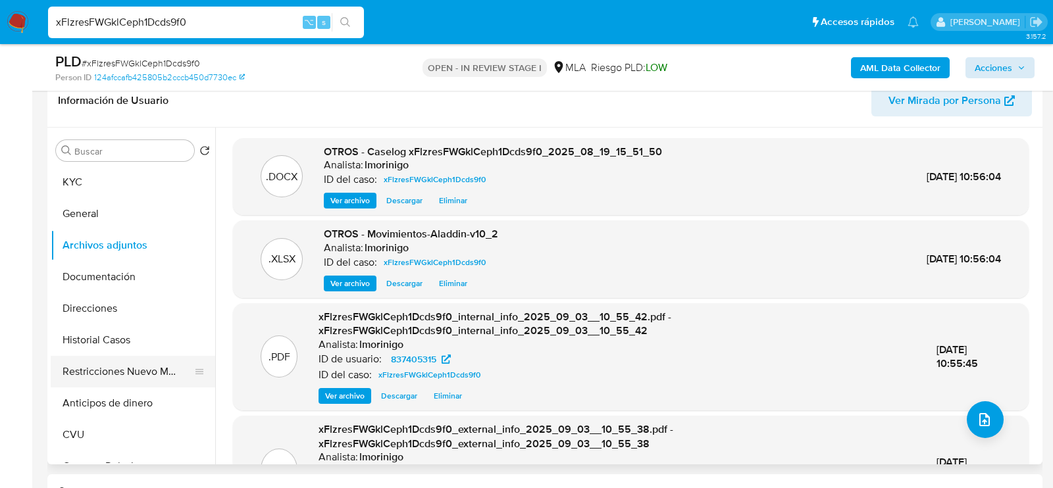
click at [72, 379] on button "Restricciones Nuevo Mundo" at bounding box center [128, 372] width 154 height 32
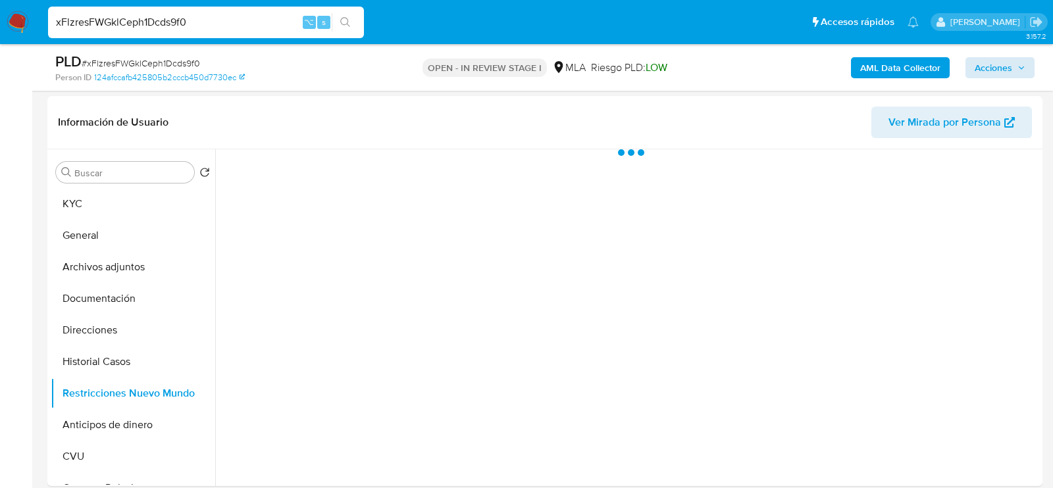
scroll to position [192, 0]
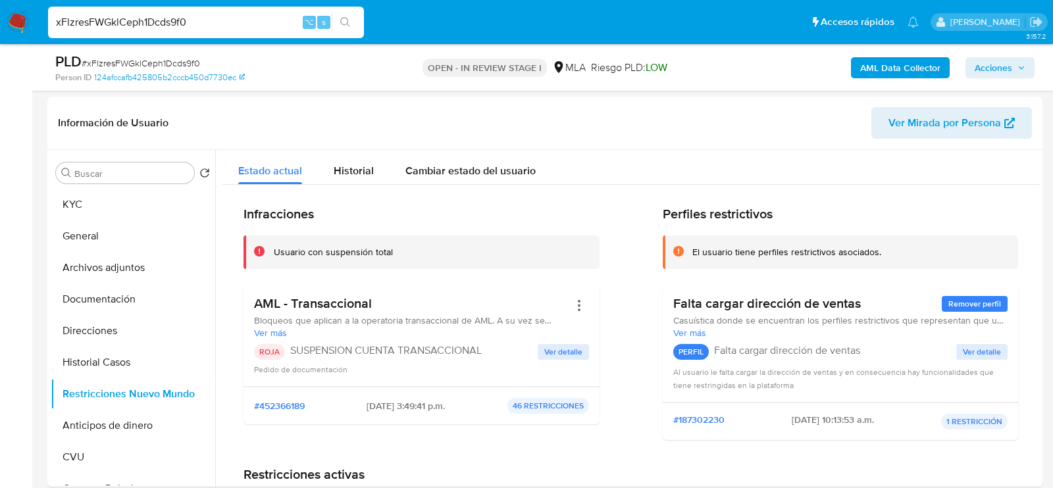
click at [992, 63] on span "Acciones" at bounding box center [994, 67] width 38 height 21
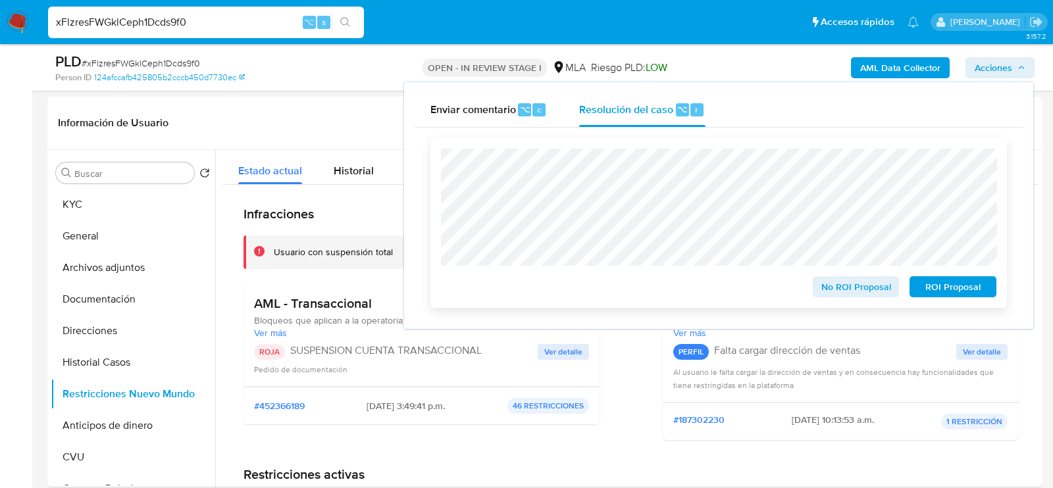
click at [958, 286] on span "ROI Proposal" at bounding box center [953, 287] width 68 height 18
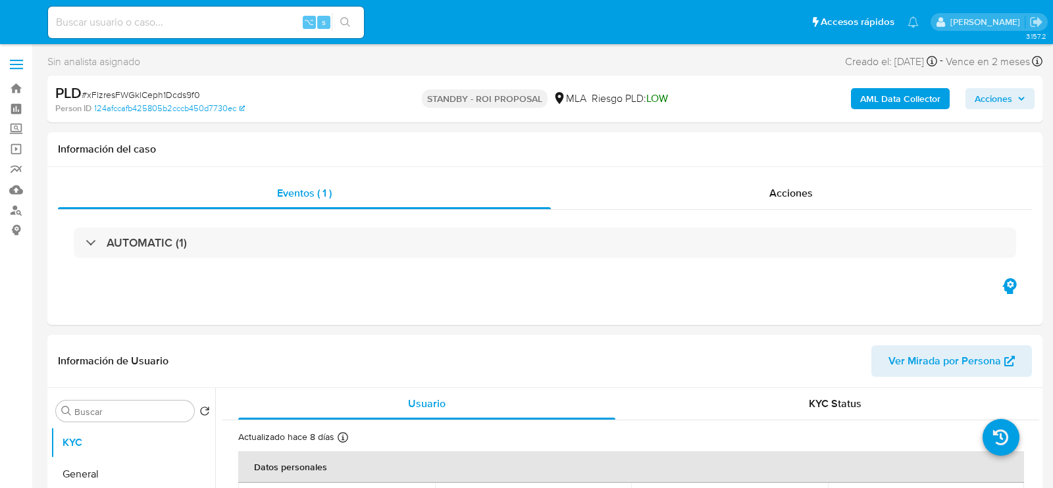
select select "10"
click at [176, 22] on input at bounding box center [206, 22] width 316 height 17
paste input "TV6tnfP0A17S8GpLcbUzQ5mV"
type input "TV6tnfP0A17S8GpLcbUzQ5mV"
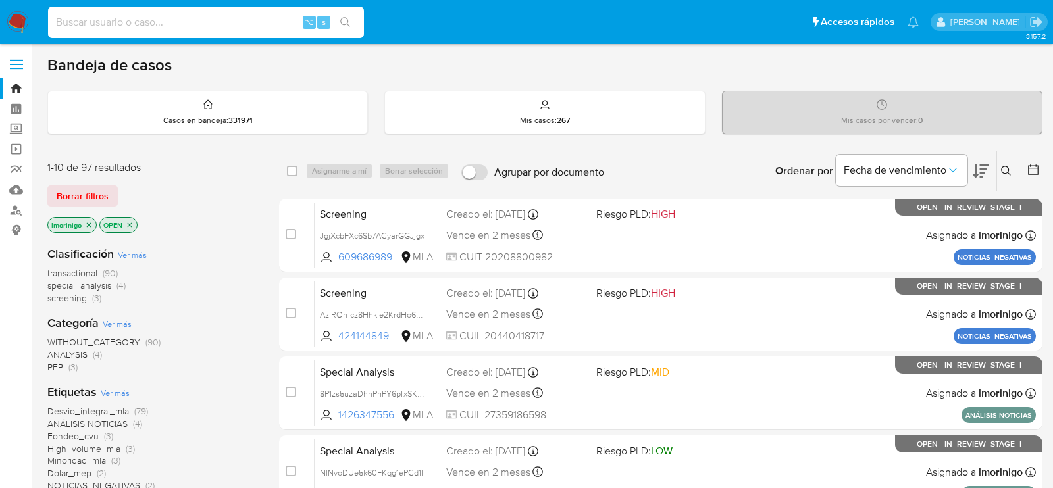
click at [177, 24] on input at bounding box center [206, 22] width 316 height 17
paste input "TV6tnfP0A17S8GpLcbUzQ5mV"
type input "TV6tnfP0A17S8GpLcbUzQ5mV"
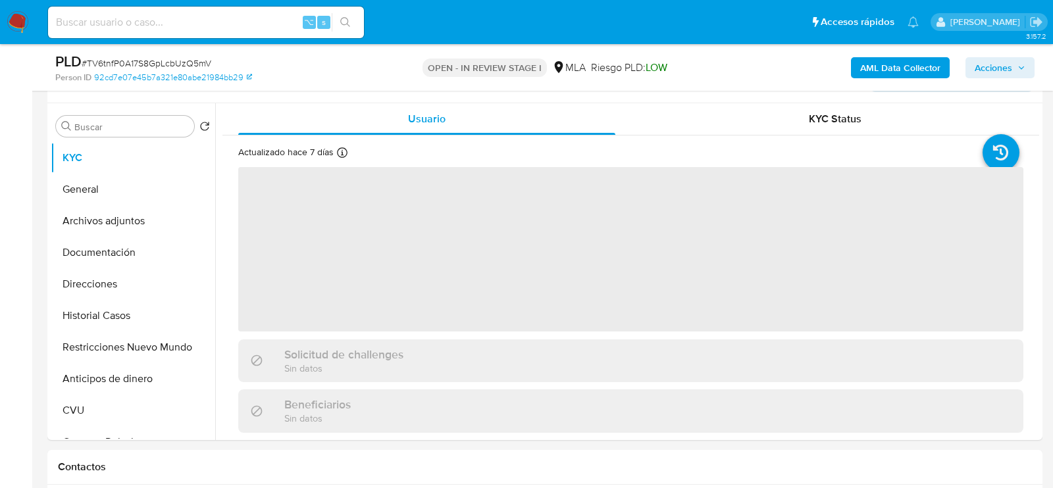
scroll to position [260, 0]
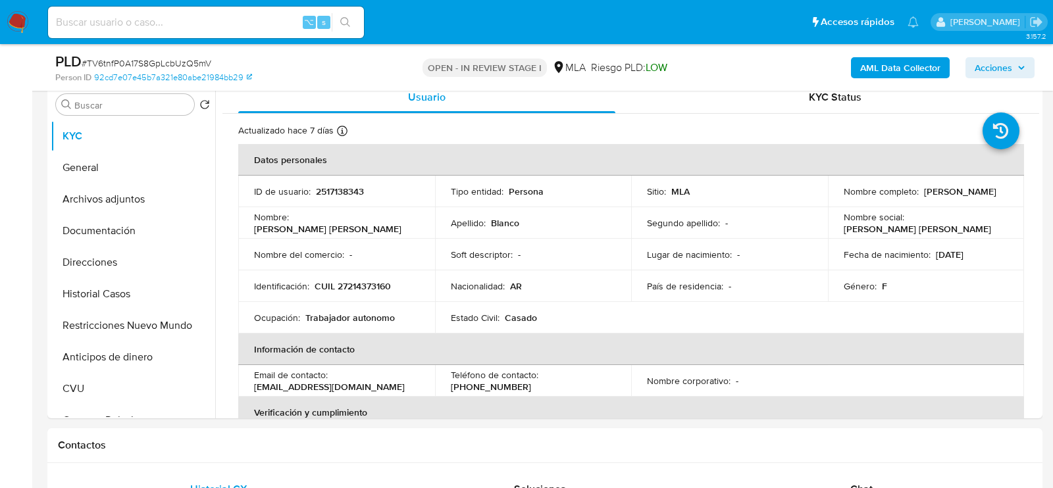
select select "10"
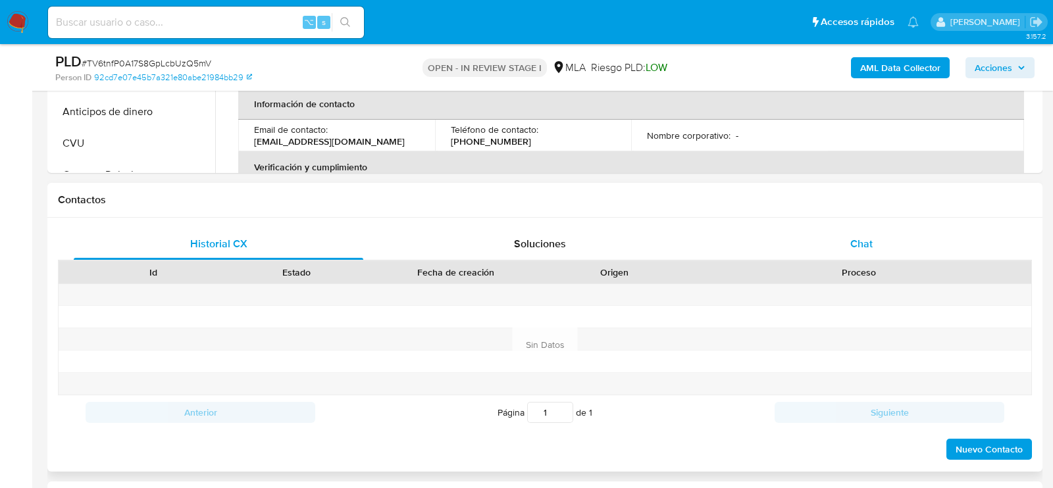
click at [832, 229] on div "Chat" at bounding box center [862, 244] width 290 height 32
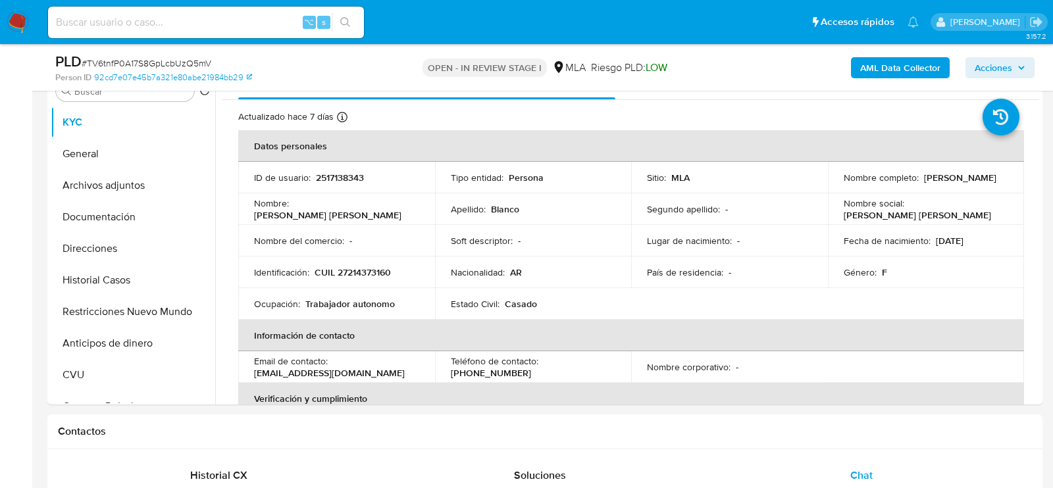
scroll to position [271, 0]
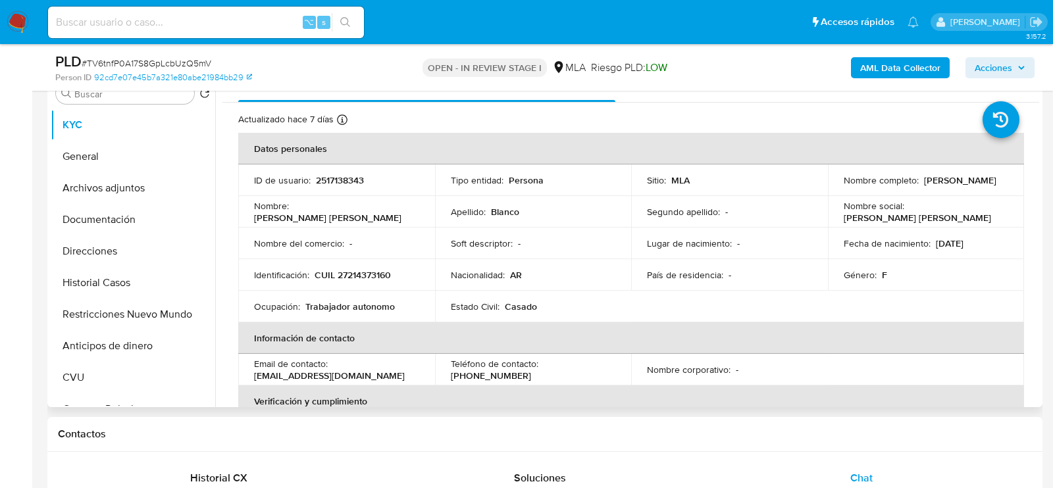
drag, startPoint x: 837, startPoint y: 189, endPoint x: 921, endPoint y: 189, distance: 83.6
click at [921, 189] on td "Nombre completo : [PERSON_NAME]" at bounding box center [926, 181] width 197 height 32
click at [64, 176] on button "Archivos adjuntos" at bounding box center [128, 188] width 154 height 32
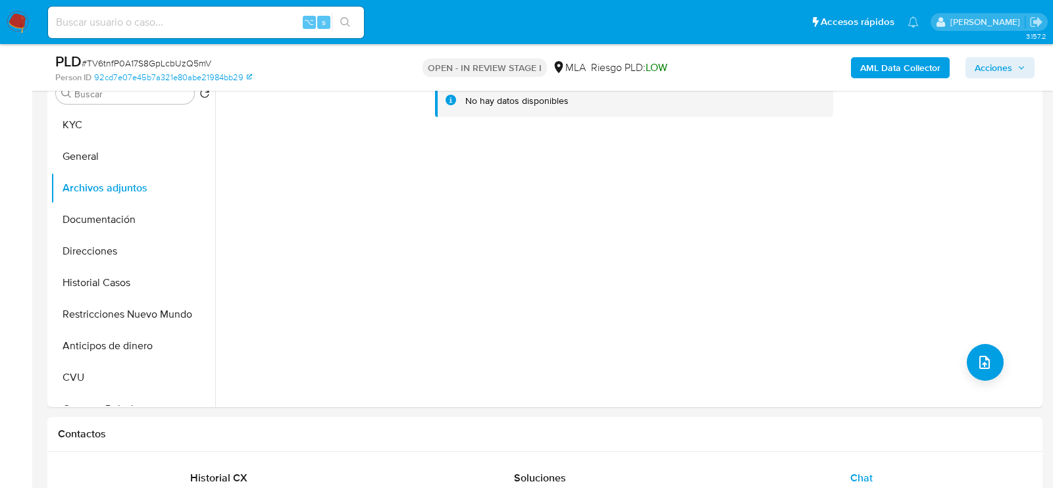
click at [924, 65] on b "AML Data Collector" at bounding box center [900, 67] width 80 height 21
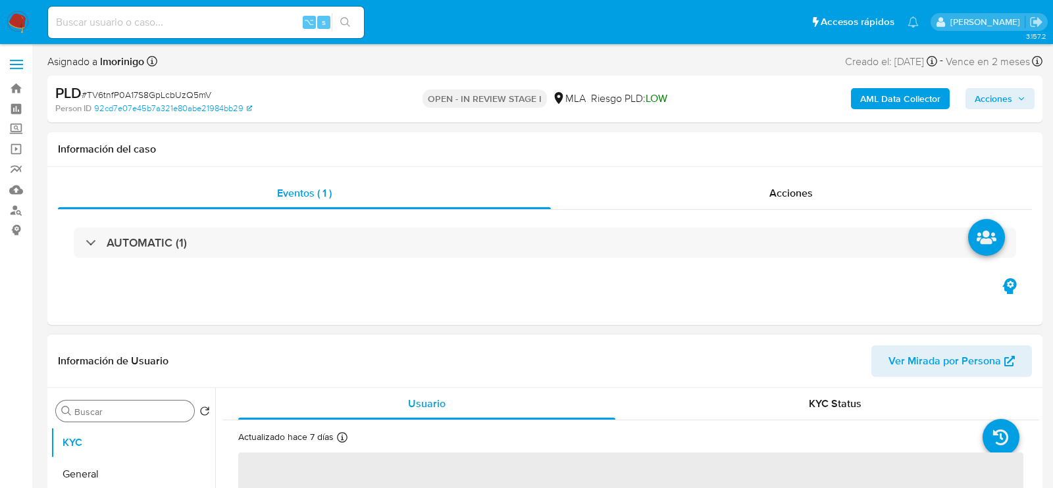
select select "10"
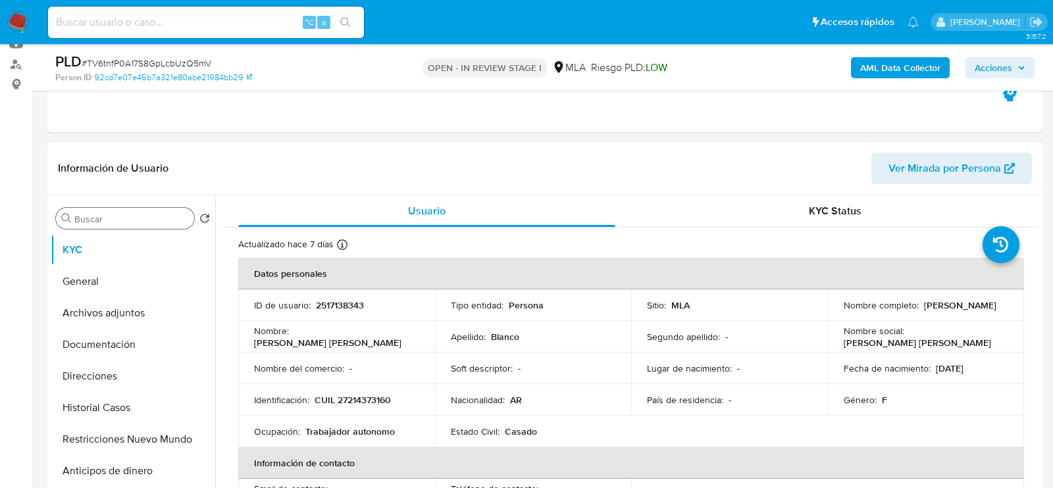
scroll to position [153, 0]
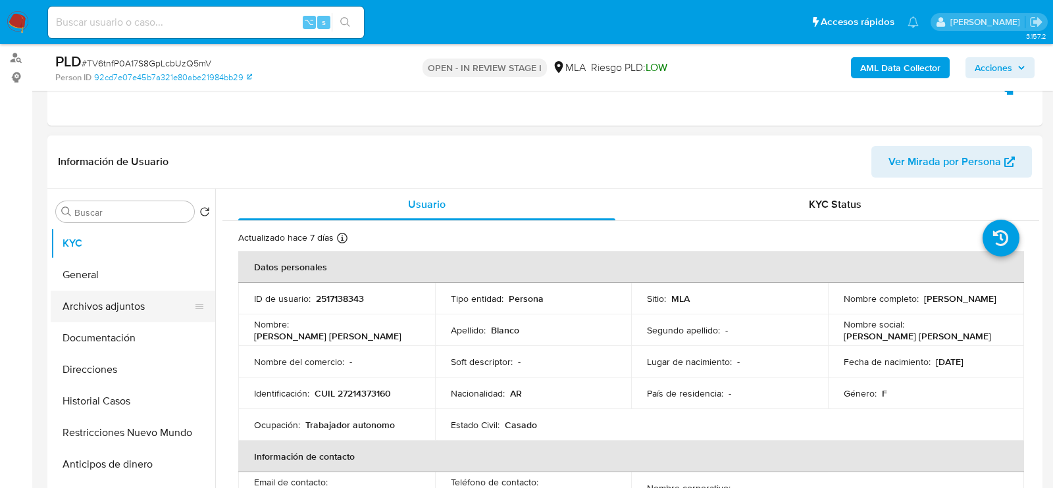
click at [83, 315] on button "Archivos adjuntos" at bounding box center [128, 307] width 154 height 32
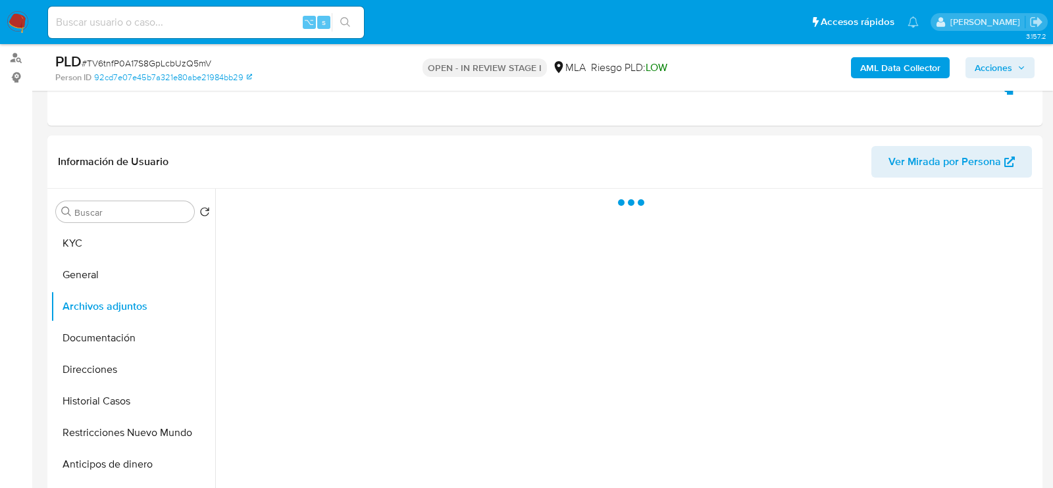
click at [855, 78] on button "AML Data Collector" at bounding box center [900, 67] width 99 height 21
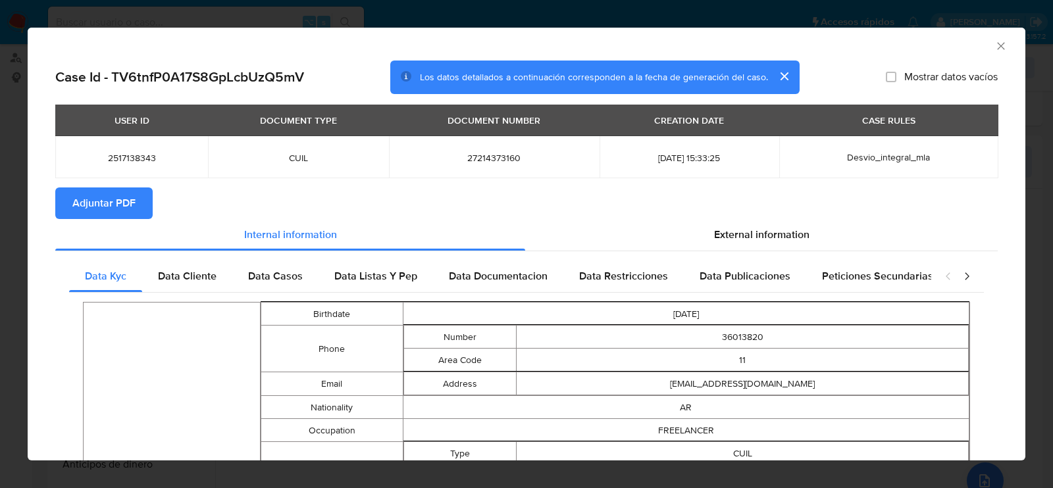
click at [117, 204] on span "Adjuntar PDF" at bounding box center [103, 203] width 63 height 29
click at [1004, 44] on icon "Cerrar ventana" at bounding box center [1001, 46] width 13 height 13
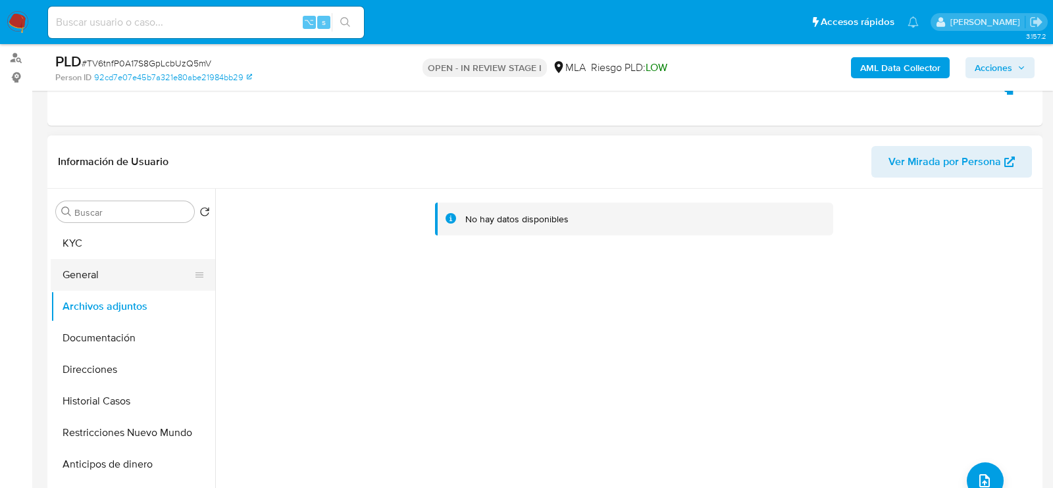
click at [118, 267] on button "General" at bounding box center [128, 275] width 154 height 32
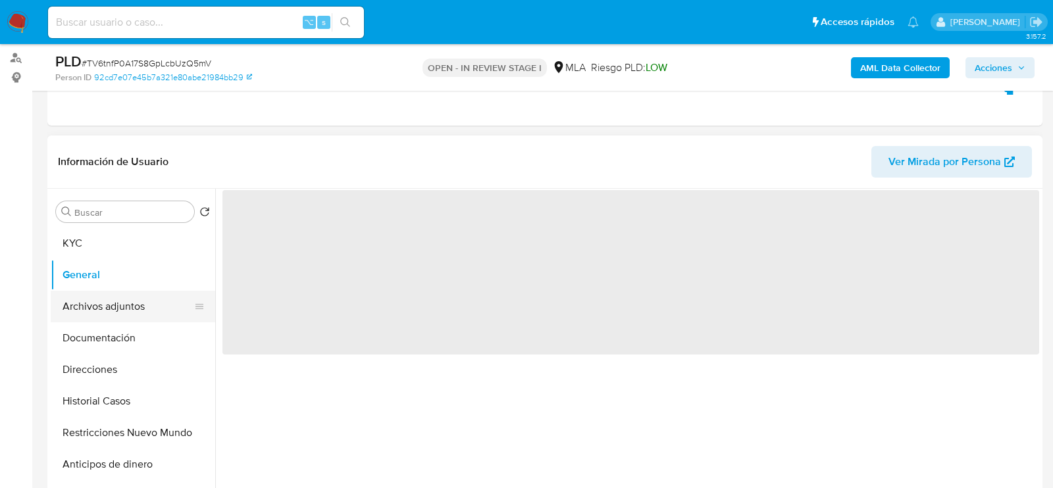
click at [118, 307] on button "Archivos adjuntos" at bounding box center [128, 307] width 154 height 32
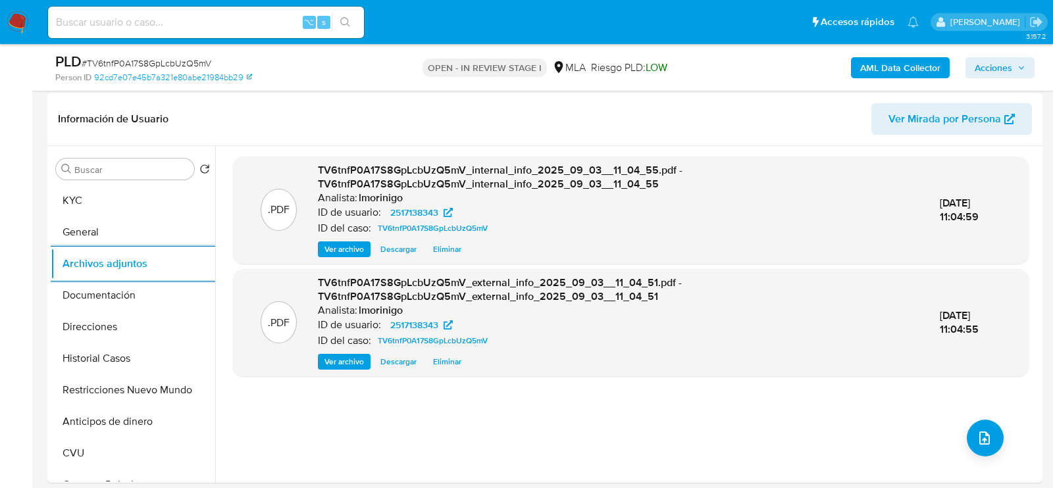
scroll to position [238, 0]
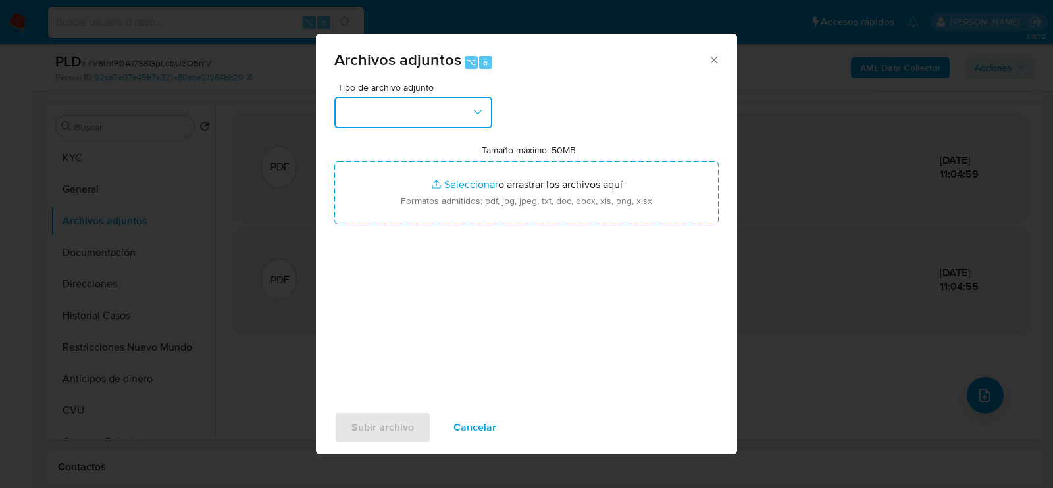
click at [421, 119] on button "button" at bounding box center [413, 113] width 158 height 32
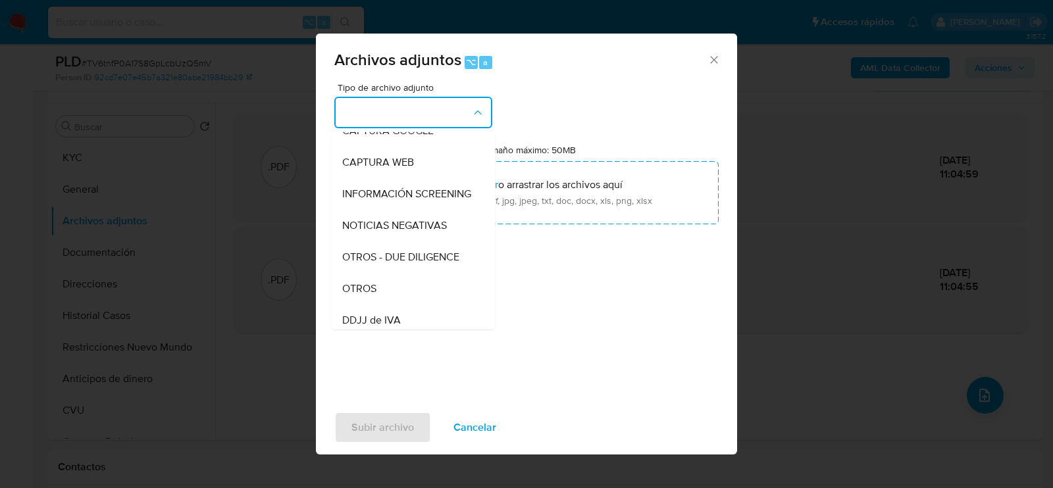
scroll to position [123, 0]
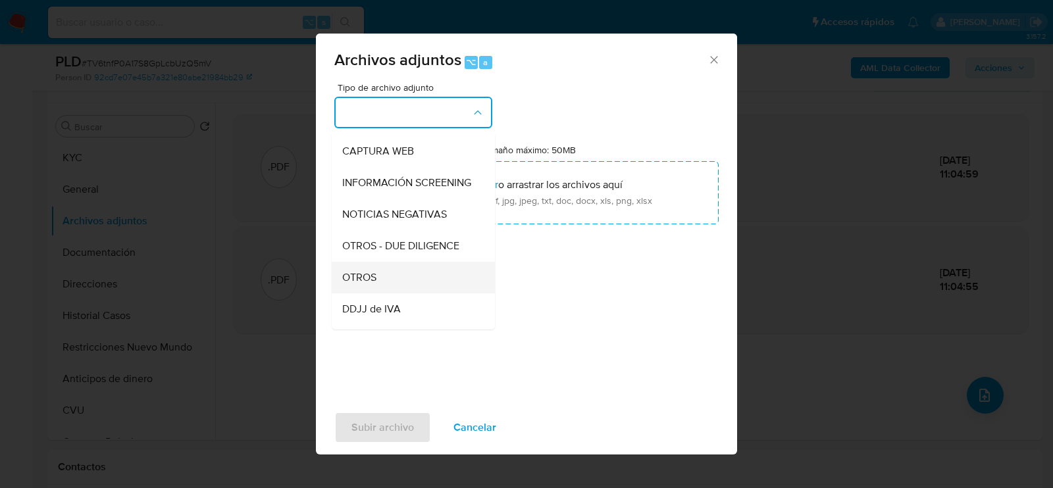
click at [405, 273] on div "OTROS" at bounding box center [409, 277] width 134 height 32
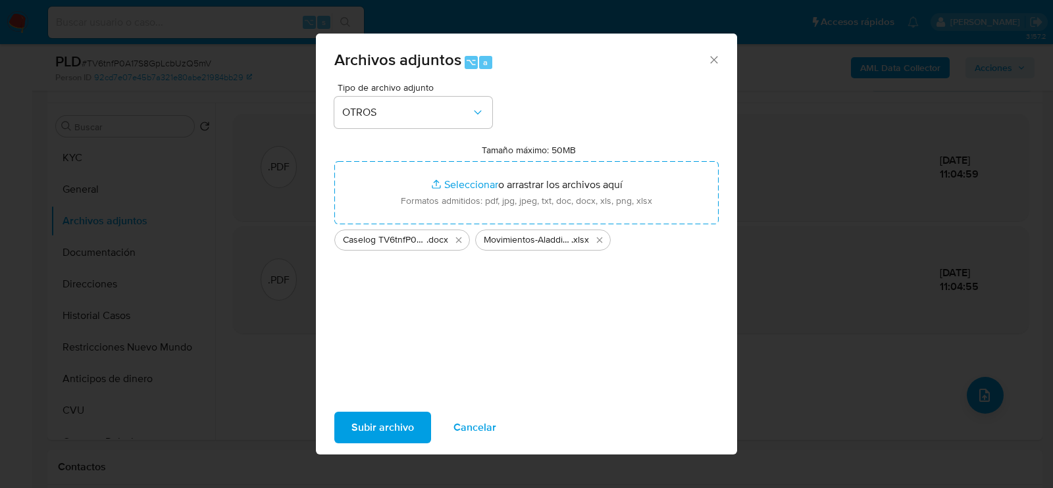
click at [389, 440] on span "Subir archivo" at bounding box center [383, 427] width 63 height 29
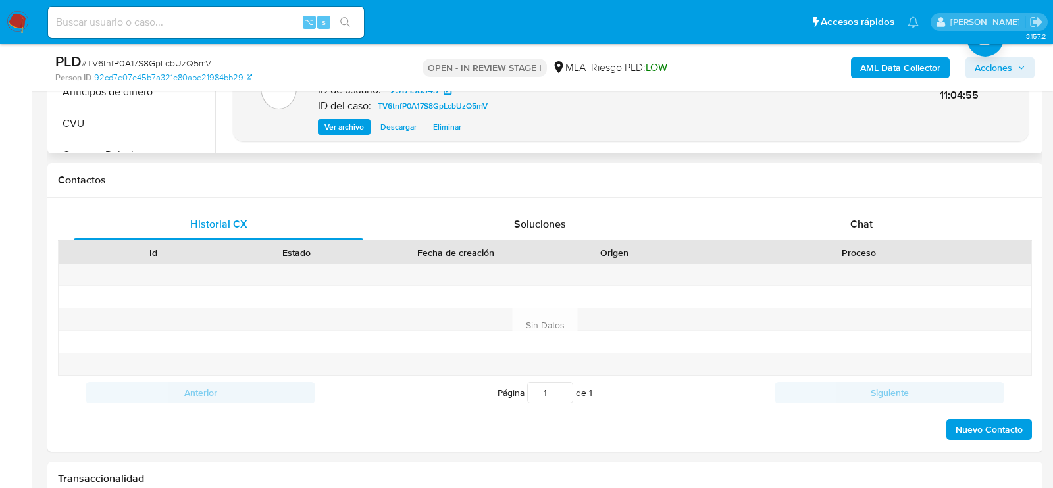
scroll to position [553, 0]
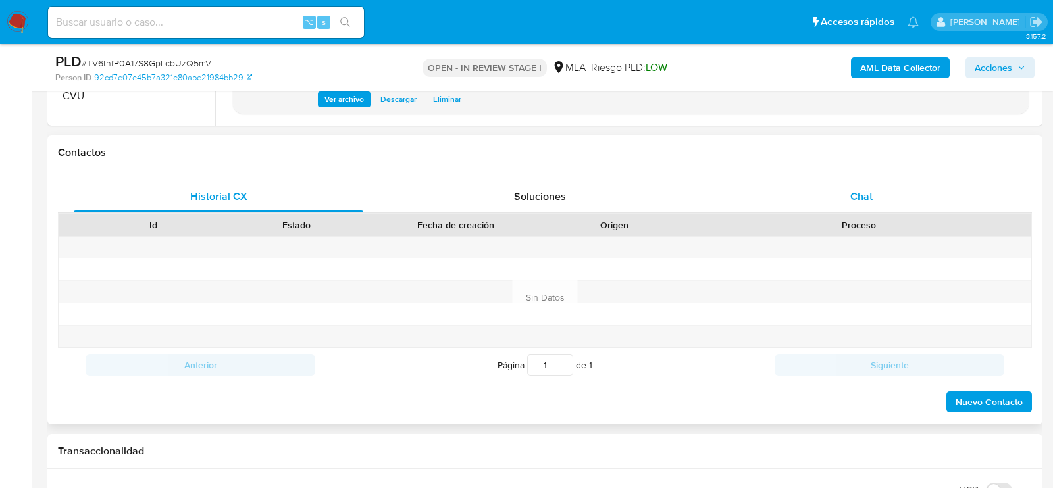
click at [827, 184] on div "Chat" at bounding box center [862, 197] width 290 height 32
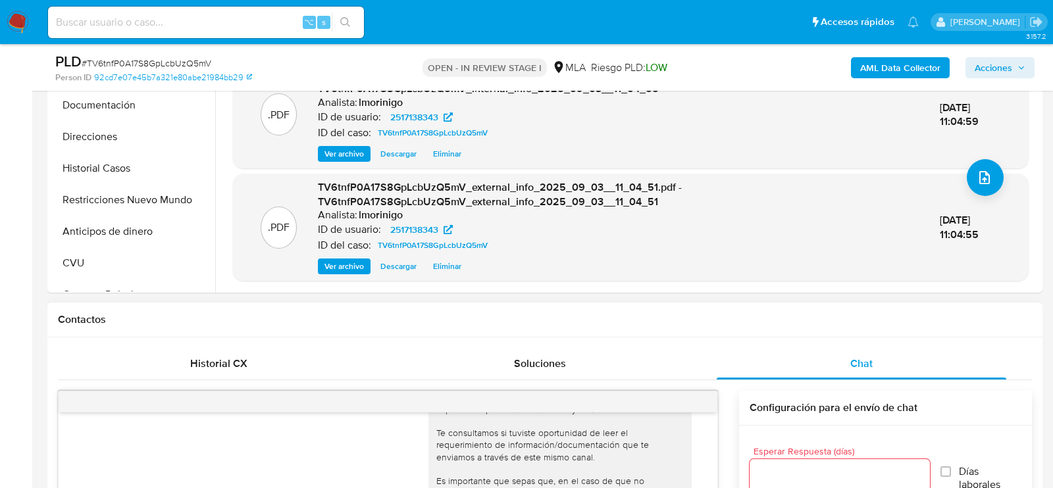
scroll to position [340, 0]
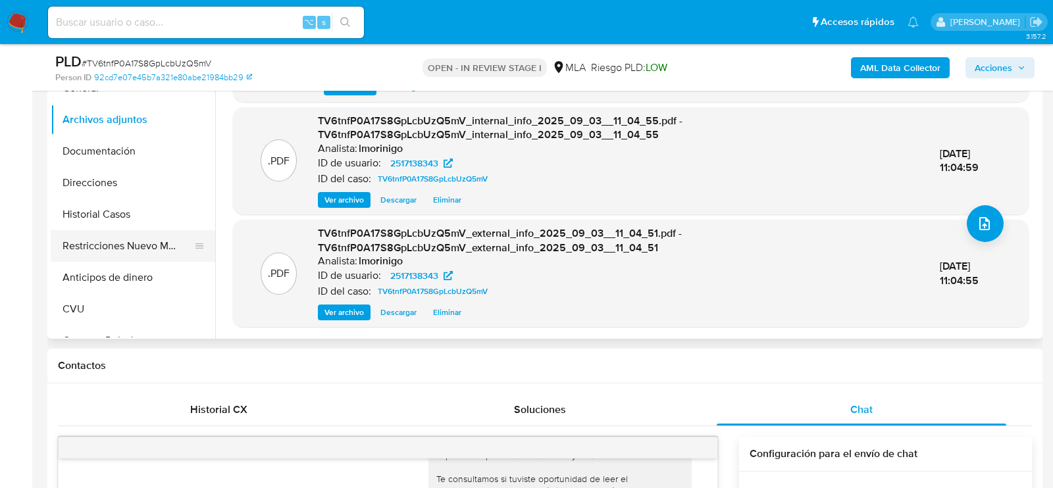
click at [114, 240] on button "Restricciones Nuevo Mundo" at bounding box center [128, 246] width 154 height 32
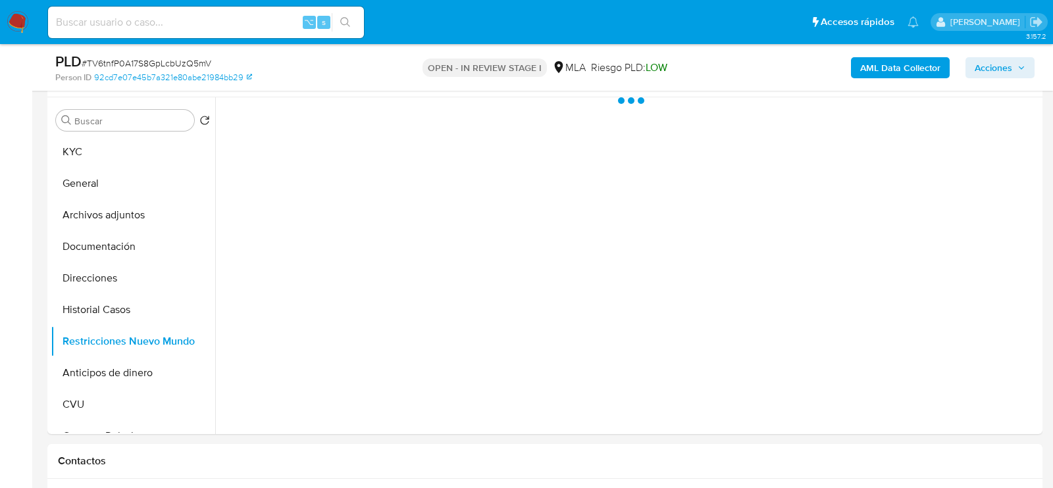
scroll to position [244, 0]
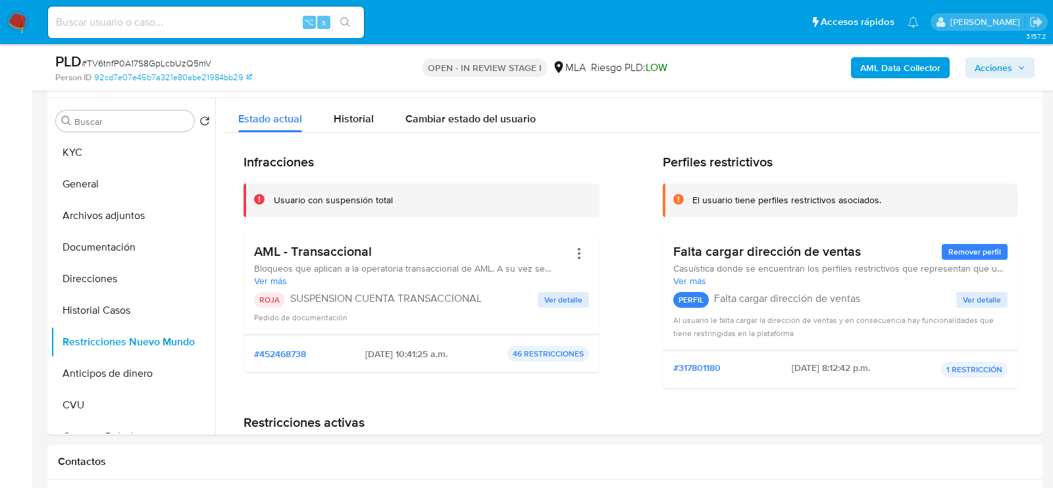
click at [1030, 66] on button "Acciones" at bounding box center [1000, 67] width 69 height 21
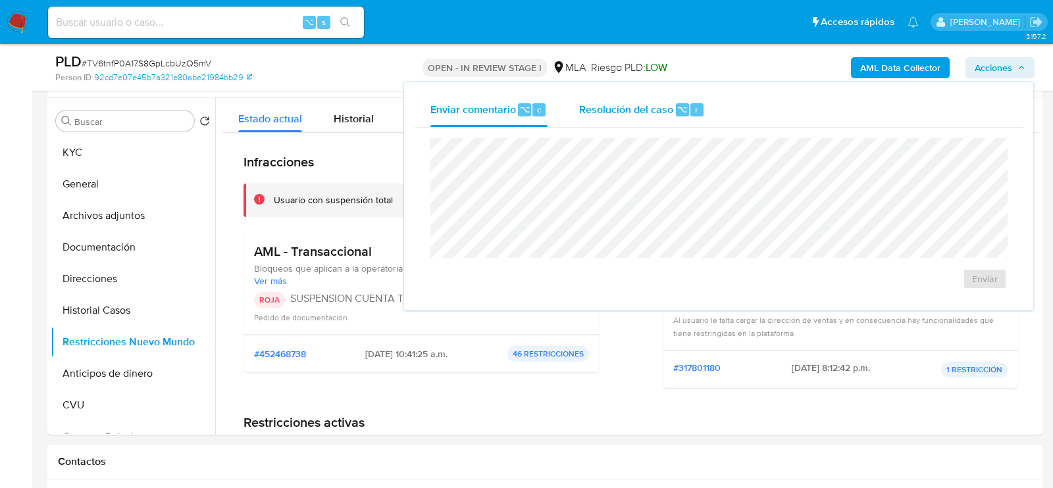
click at [651, 110] on span "Resolución del caso" at bounding box center [626, 108] width 94 height 15
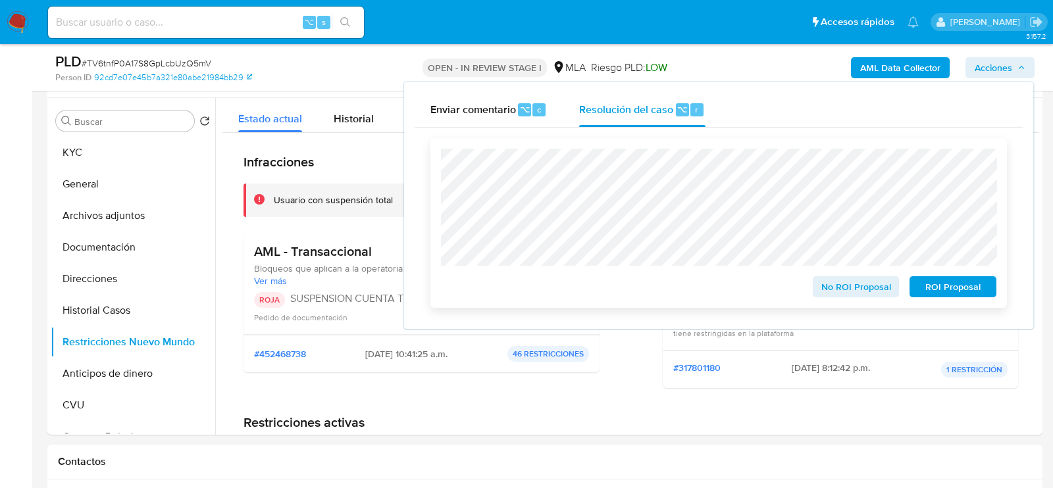
click at [951, 292] on span "ROI Proposal" at bounding box center [953, 287] width 68 height 18
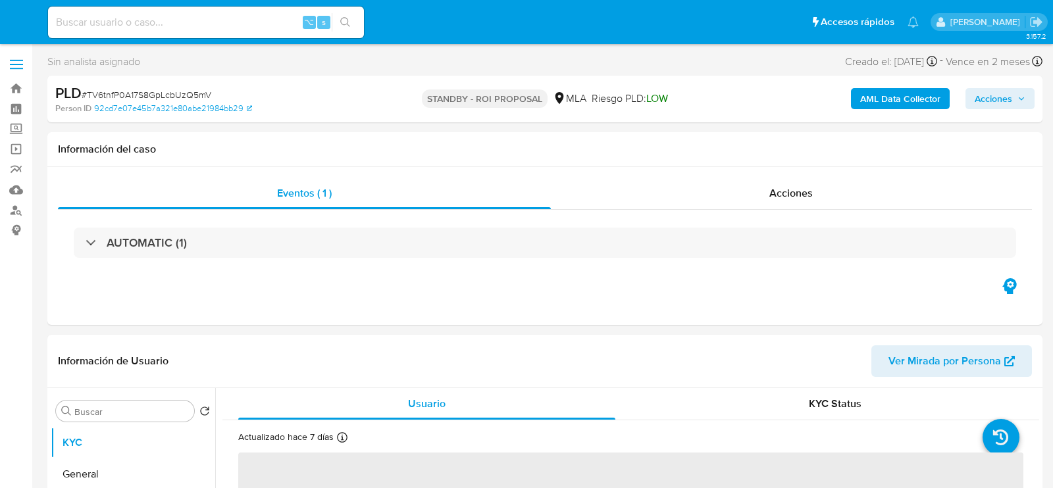
select select "10"
click at [201, 24] on input at bounding box center [206, 22] width 316 height 17
paste input "y5WhmLisrhUwM7UkfLetPavp"
type input "y5WhmLisrhUwM7UkfLetPavp"
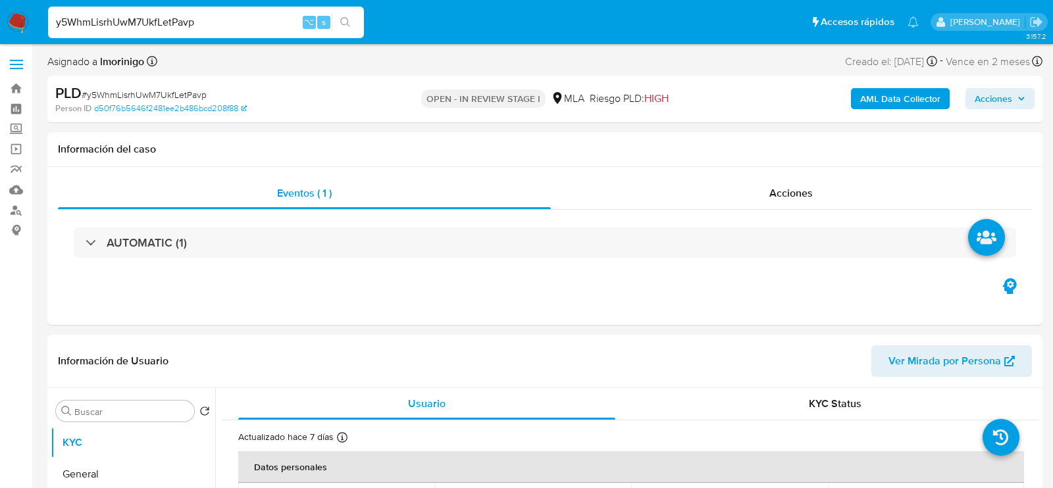
select select "10"
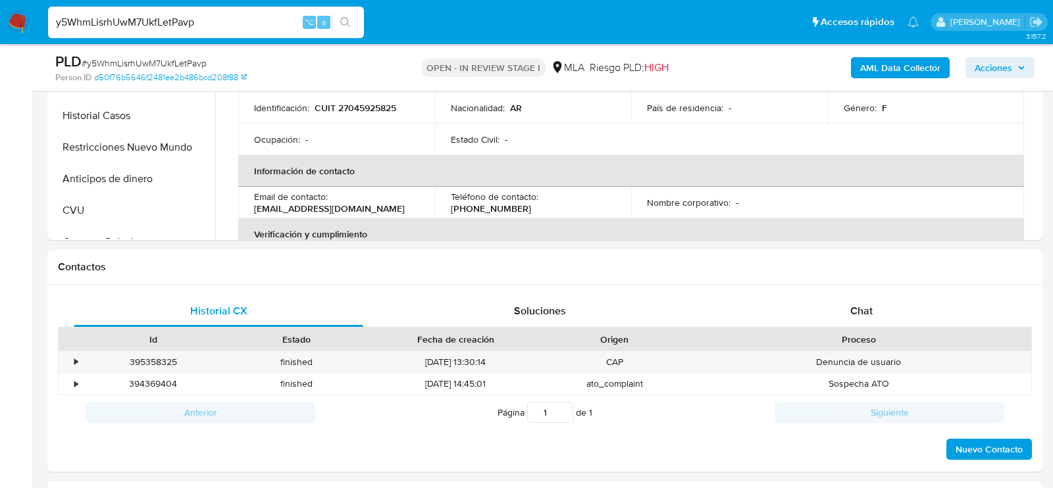
scroll to position [477, 0]
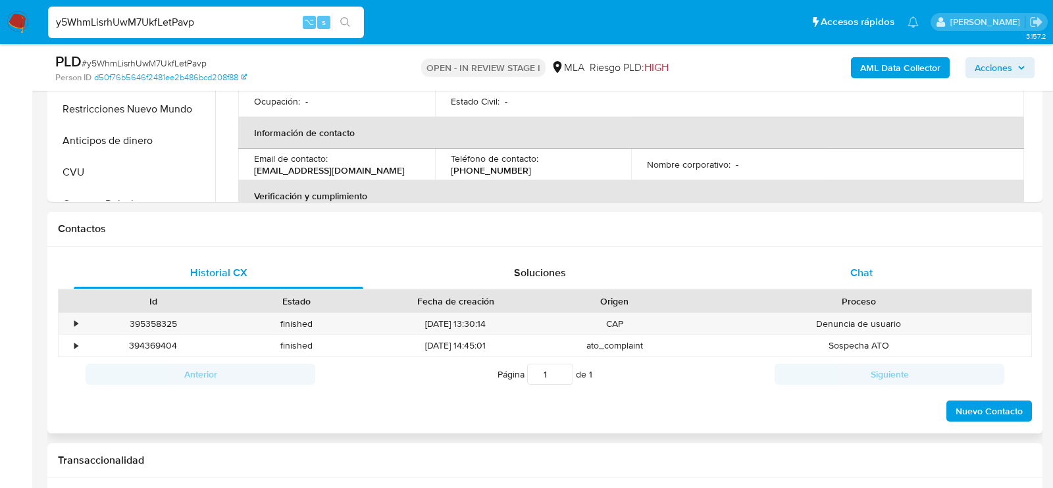
click at [778, 269] on div "Chat" at bounding box center [862, 273] width 290 height 32
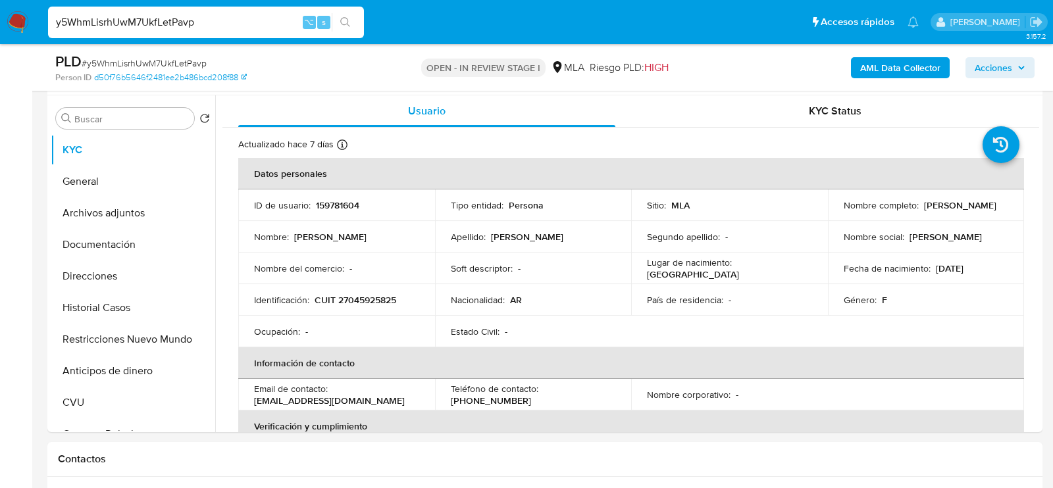
scroll to position [247, 0]
click at [366, 305] on td "Identificación : CUIT 27045925825" at bounding box center [336, 300] width 197 height 32
click at [364, 298] on p "CUIT 27045925825" at bounding box center [356, 300] width 82 height 12
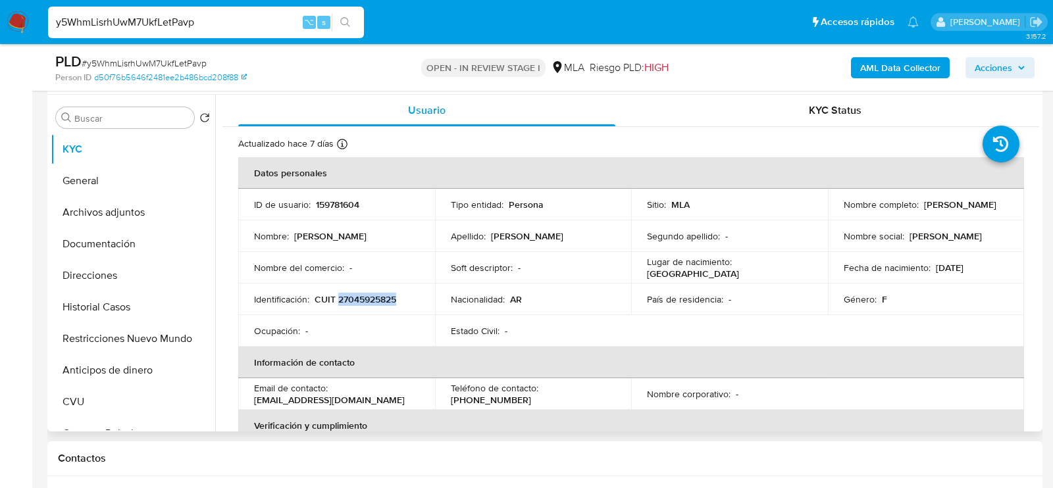
copy p "27045925825"
click at [79, 205] on button "Archivos adjuntos" at bounding box center [128, 213] width 154 height 32
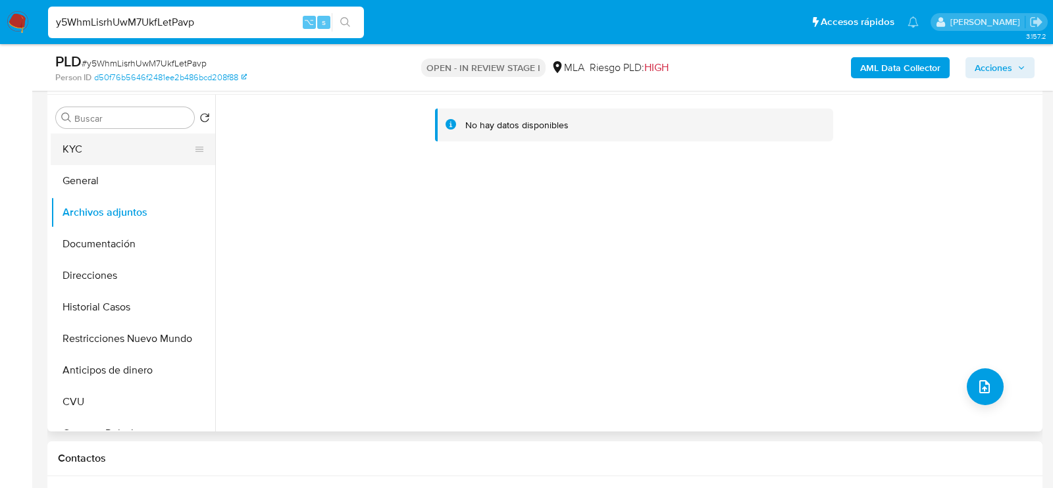
click at [152, 151] on button "KYC" at bounding box center [128, 150] width 154 height 32
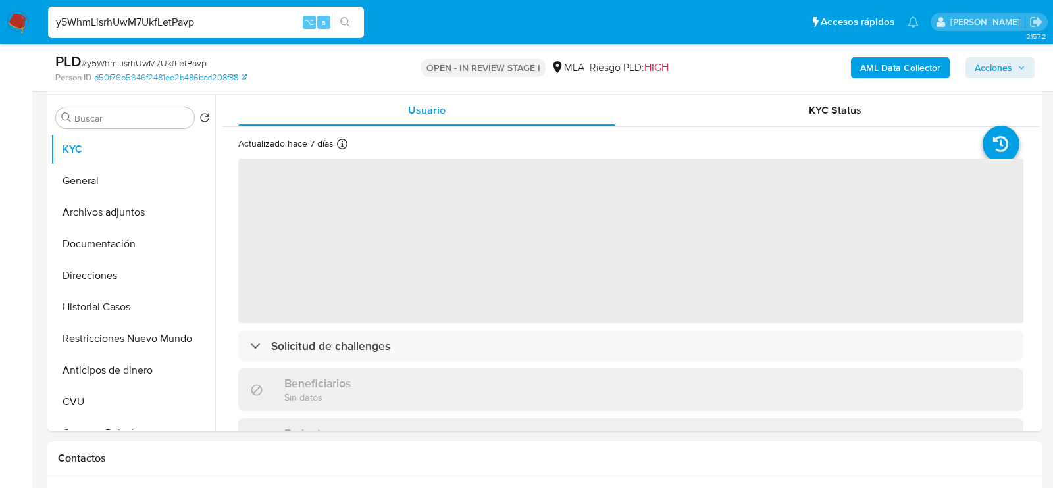
click at [866, 68] on b "AML Data Collector" at bounding box center [900, 67] width 80 height 21
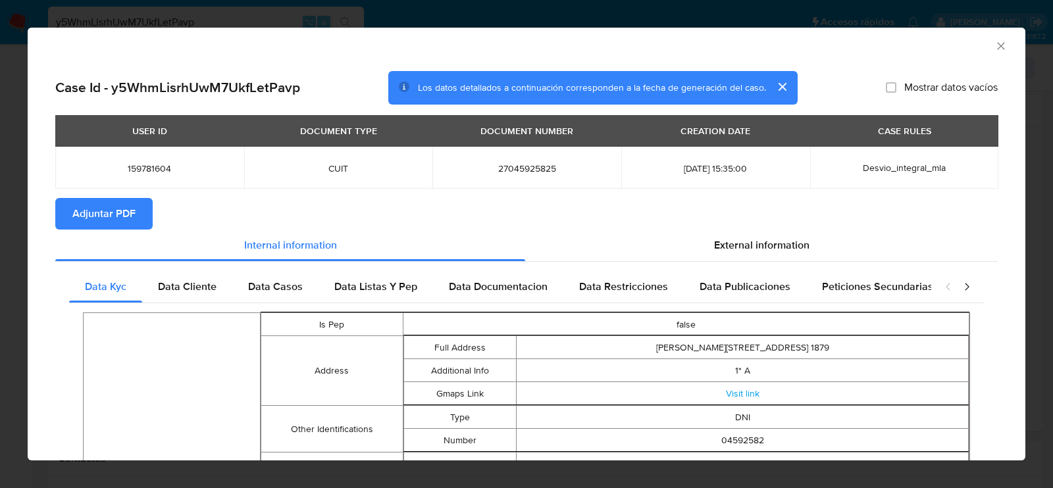
click at [119, 218] on span "Adjuntar PDF" at bounding box center [103, 213] width 63 height 29
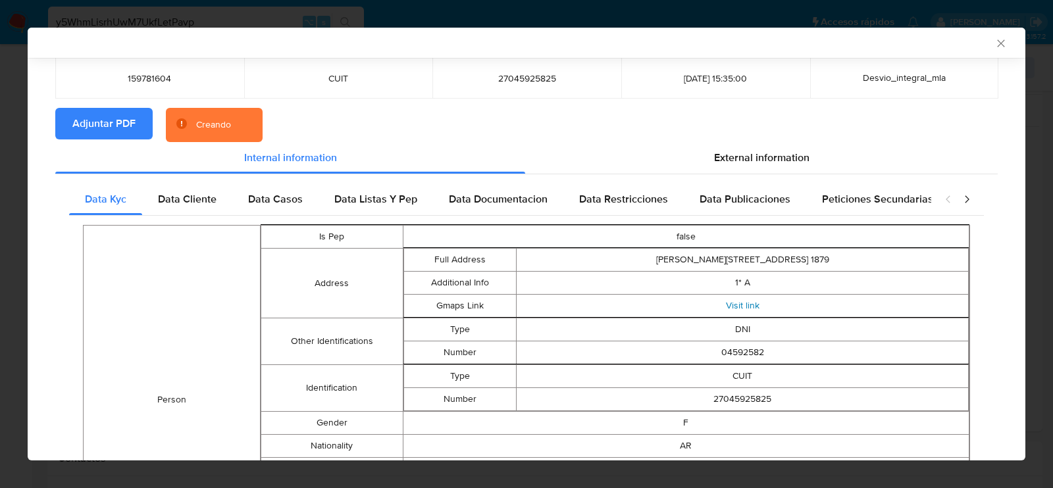
scroll to position [109, 0]
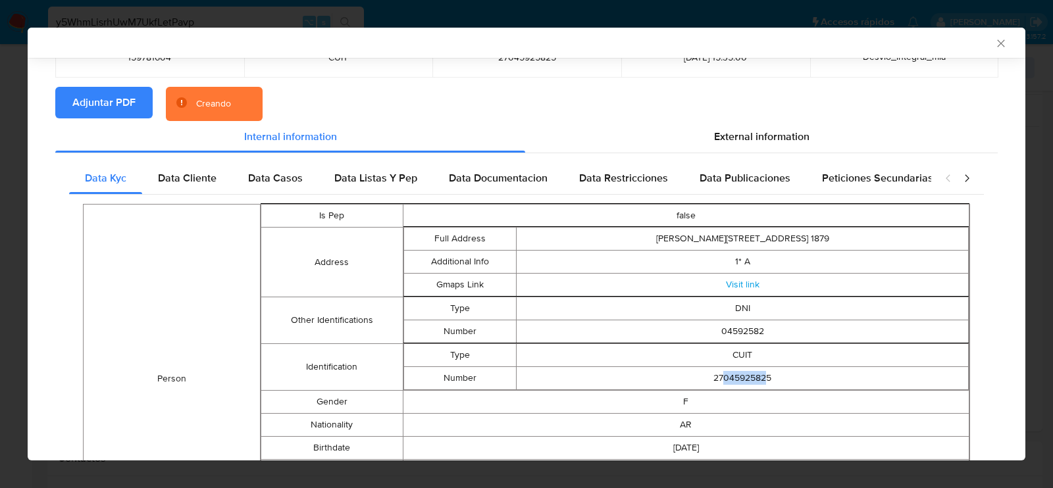
drag, startPoint x: 724, startPoint y: 378, endPoint x: 766, endPoint y: 381, distance: 42.2
click at [766, 381] on td "27045925825" at bounding box center [743, 378] width 452 height 23
copy td "04592582"
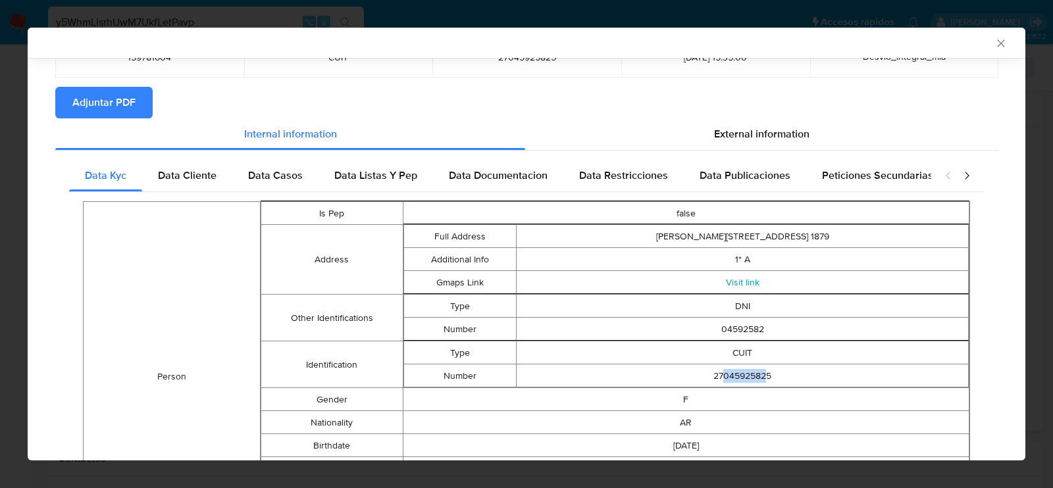
click at [1005, 43] on icon "Cerrar ventana" at bounding box center [1001, 43] width 13 height 13
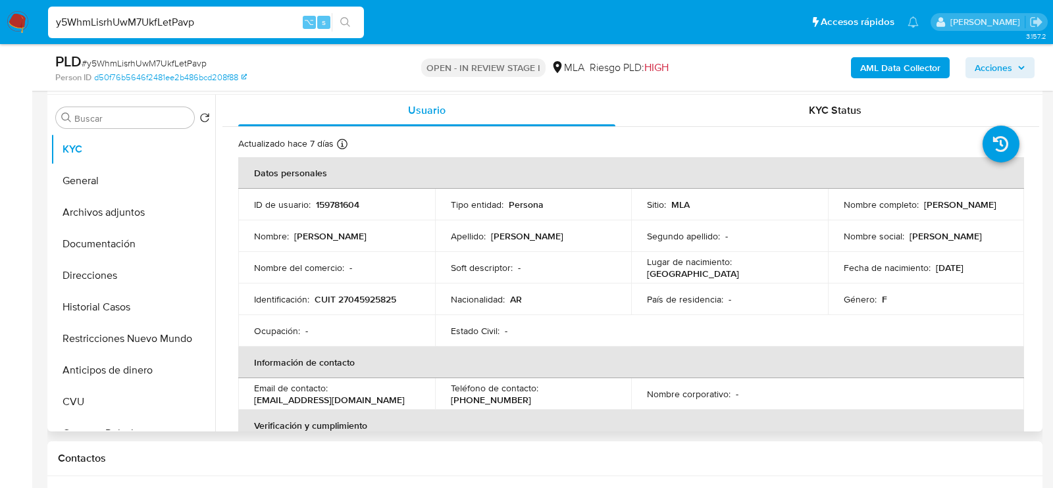
click at [355, 296] on p "CUIT 27045925825" at bounding box center [356, 300] width 82 height 12
copy p "27045925825"
click at [122, 215] on button "Archivos adjuntos" at bounding box center [128, 213] width 154 height 32
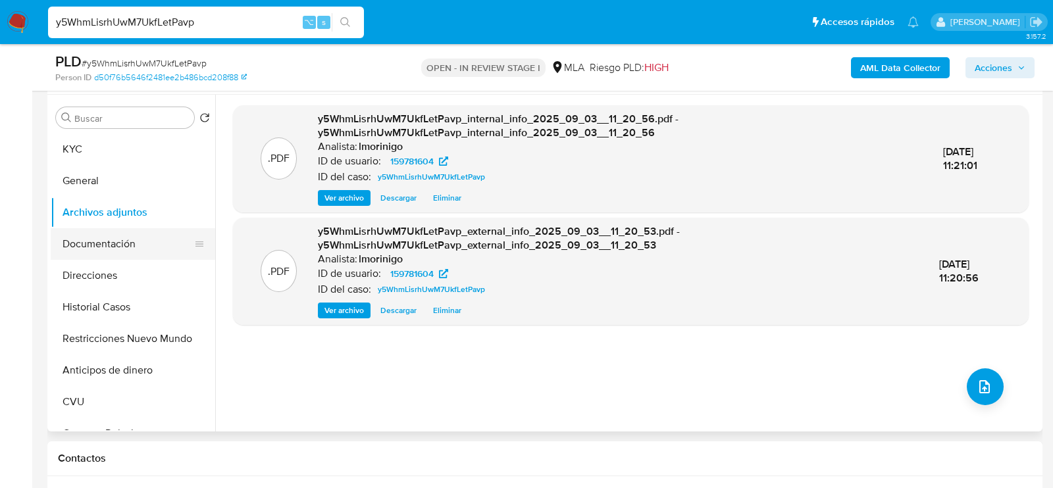
click at [90, 243] on button "Documentación" at bounding box center [128, 244] width 154 height 32
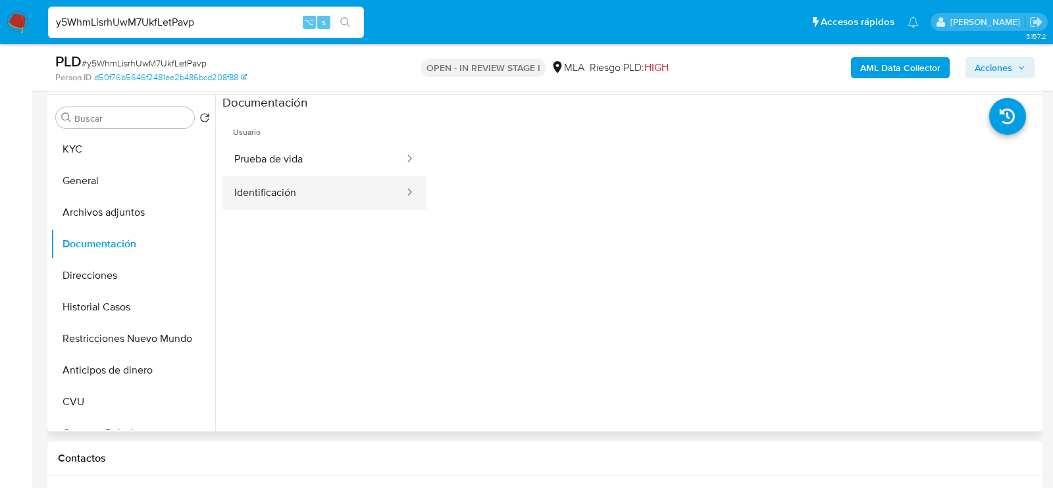
click at [259, 176] on button "Identificación" at bounding box center [314, 193] width 183 height 34
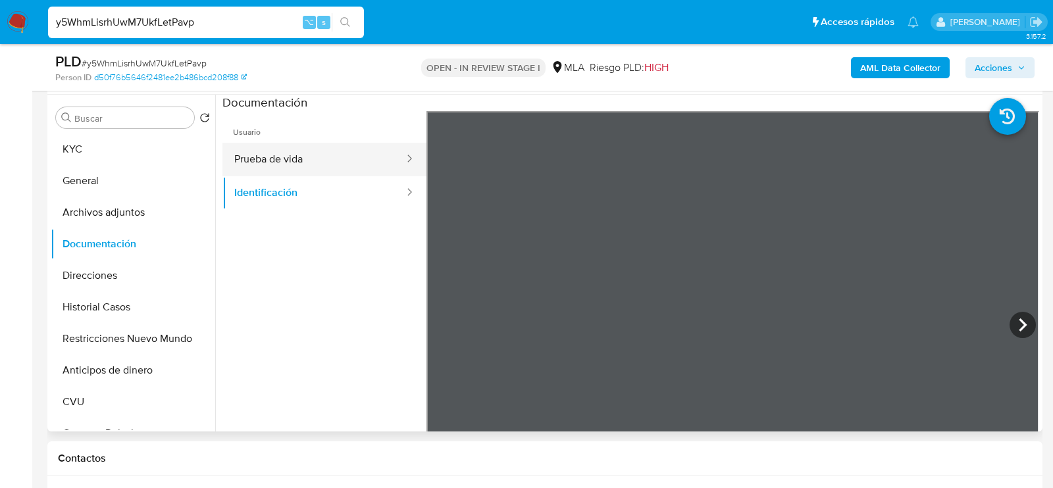
click at [311, 166] on button "Prueba de vida" at bounding box center [314, 160] width 183 height 34
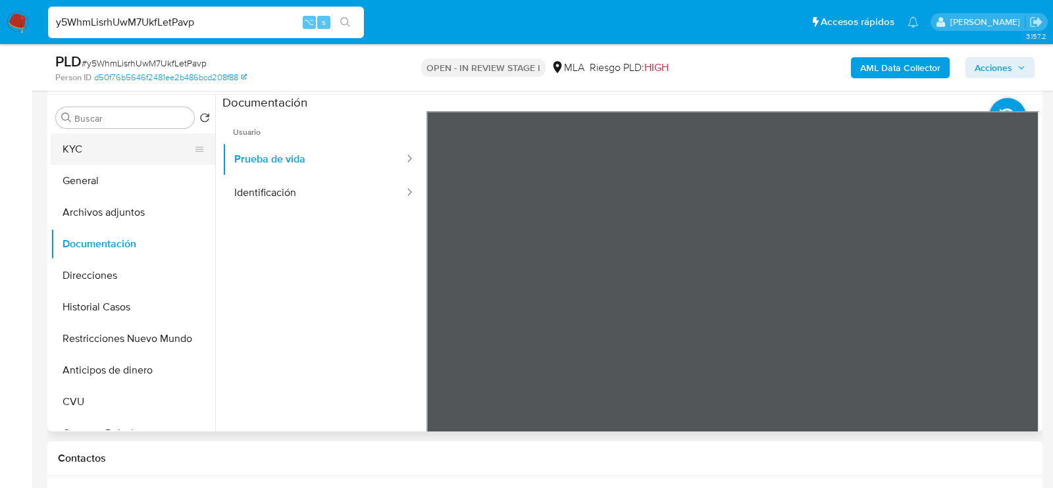
click at [101, 138] on button "KYC" at bounding box center [128, 150] width 154 height 32
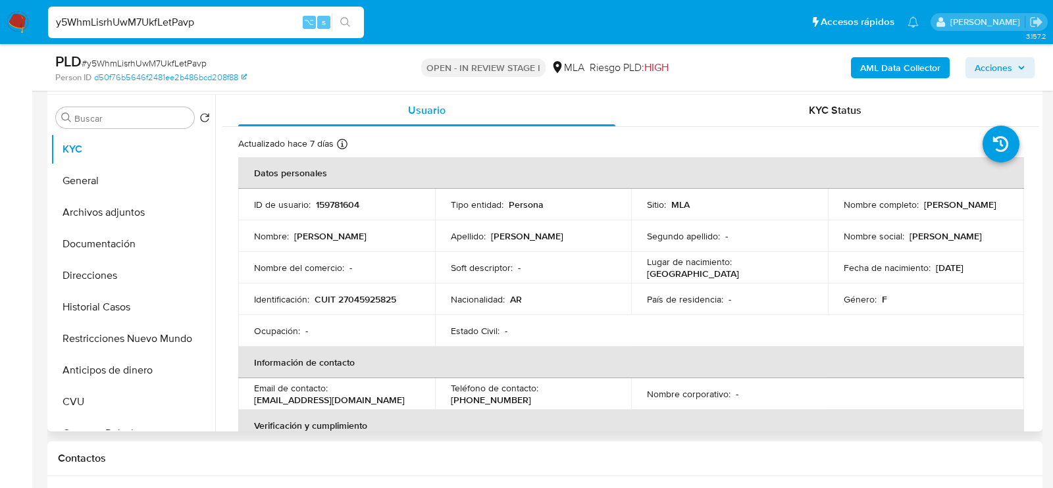
click at [364, 296] on p "CUIT 27045925825" at bounding box center [356, 300] width 82 height 12
drag, startPoint x: 933, startPoint y: 267, endPoint x: 991, endPoint y: 267, distance: 58.6
click at [991, 267] on div "Fecha de nacimiento : 29/05/1943" at bounding box center [926, 268] width 165 height 12
copy p "29/05/1943"
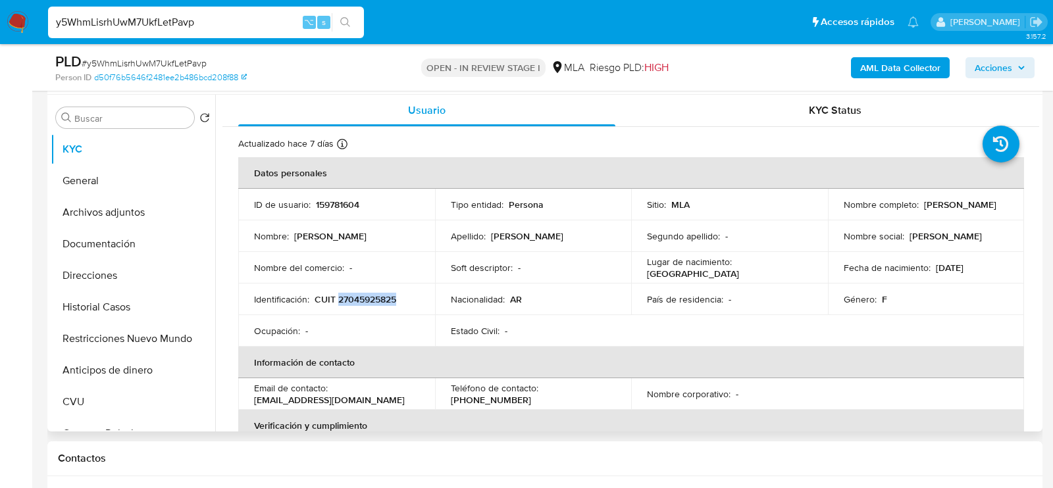
drag, startPoint x: 840, startPoint y: 213, endPoint x: 951, endPoint y: 211, distance: 110.6
click at [951, 211] on div "Nombre completo : Margarita Ester Gonzalez" at bounding box center [926, 205] width 165 height 12
click at [134, 205] on button "Archivos adjuntos" at bounding box center [128, 213] width 154 height 32
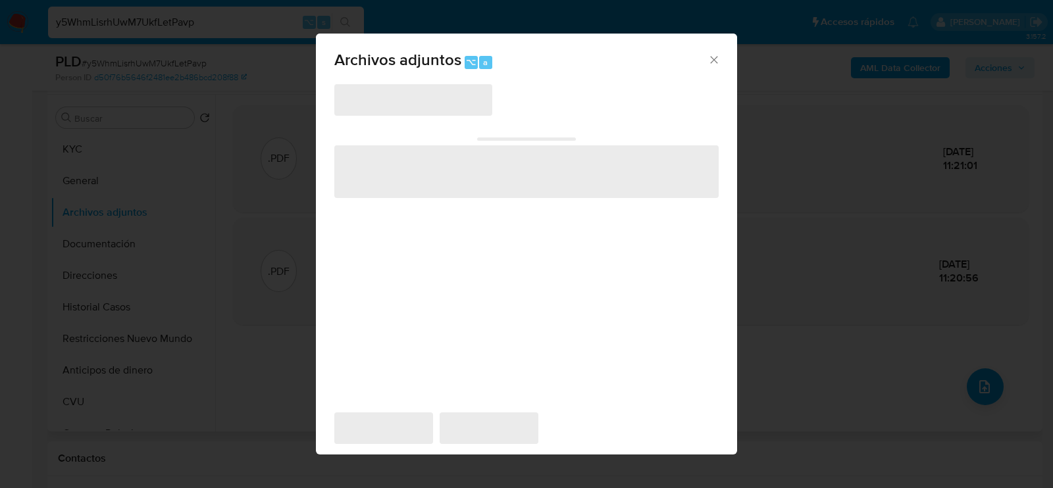
scroll to position [238, 0]
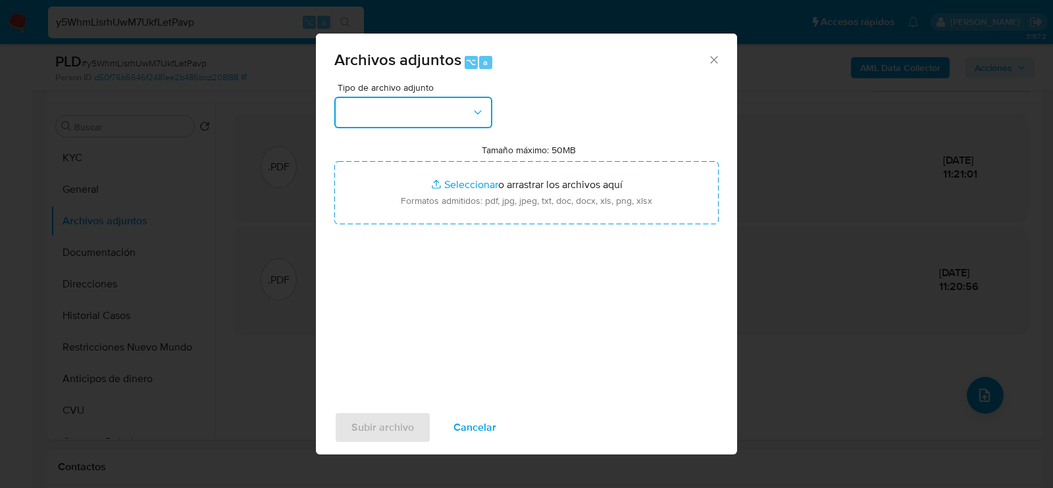
click at [460, 116] on button "button" at bounding box center [413, 113] width 158 height 32
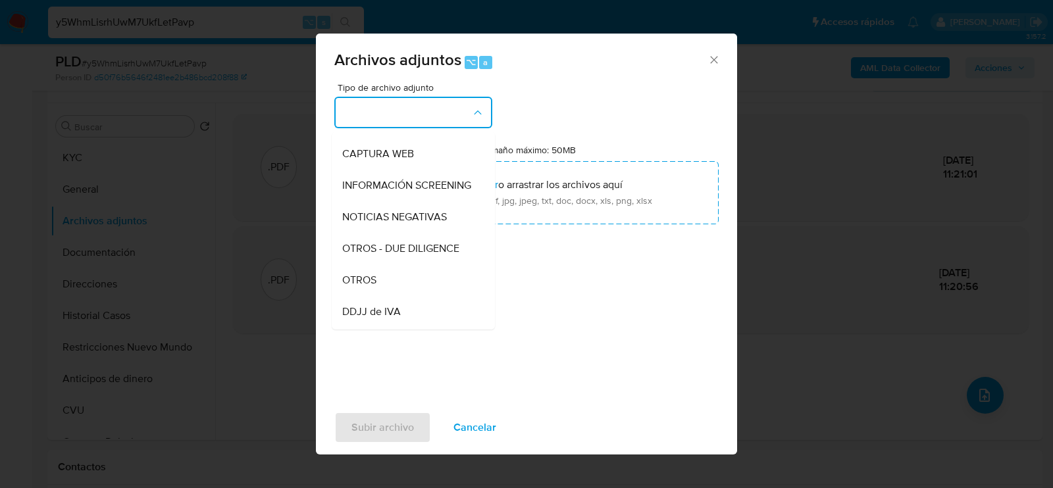
scroll to position [142, 0]
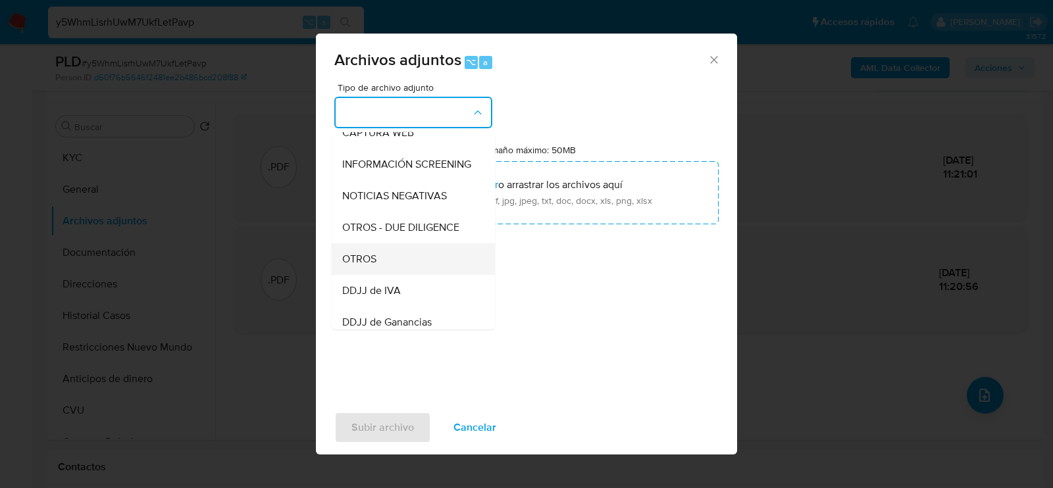
click at [425, 254] on div "OTROS" at bounding box center [409, 259] width 134 height 32
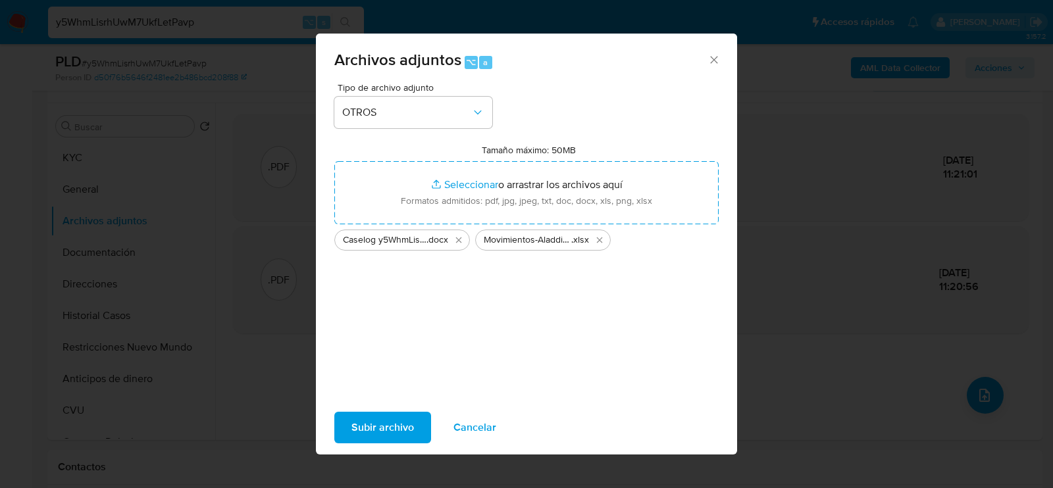
click at [369, 433] on span "Subir archivo" at bounding box center [383, 427] width 63 height 29
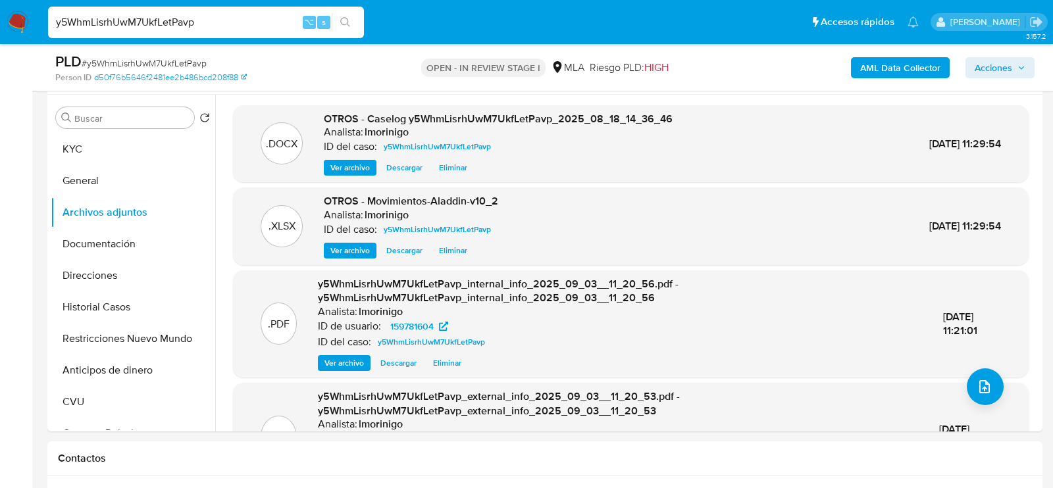
scroll to position [246, 0]
click at [79, 339] on button "Restricciones Nuevo Mundo" at bounding box center [128, 340] width 154 height 32
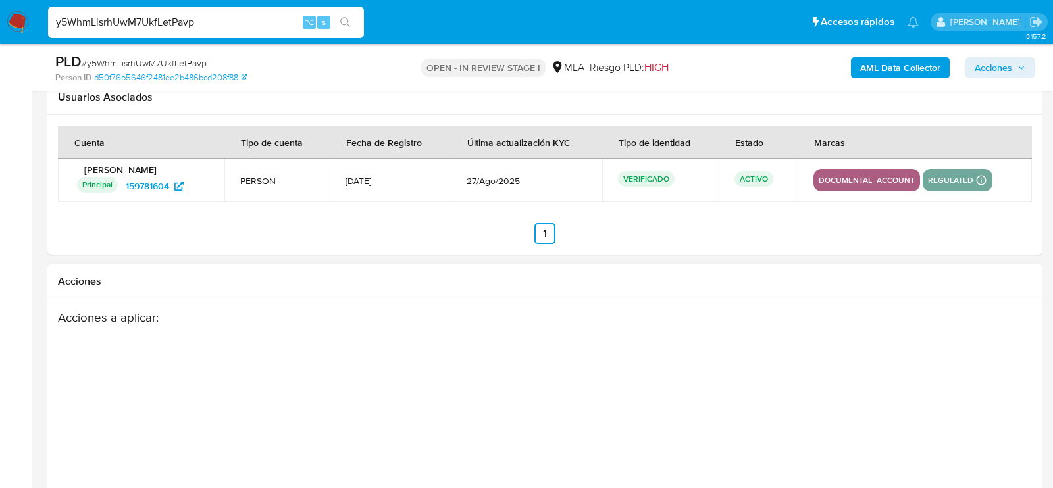
scroll to position [2307, 0]
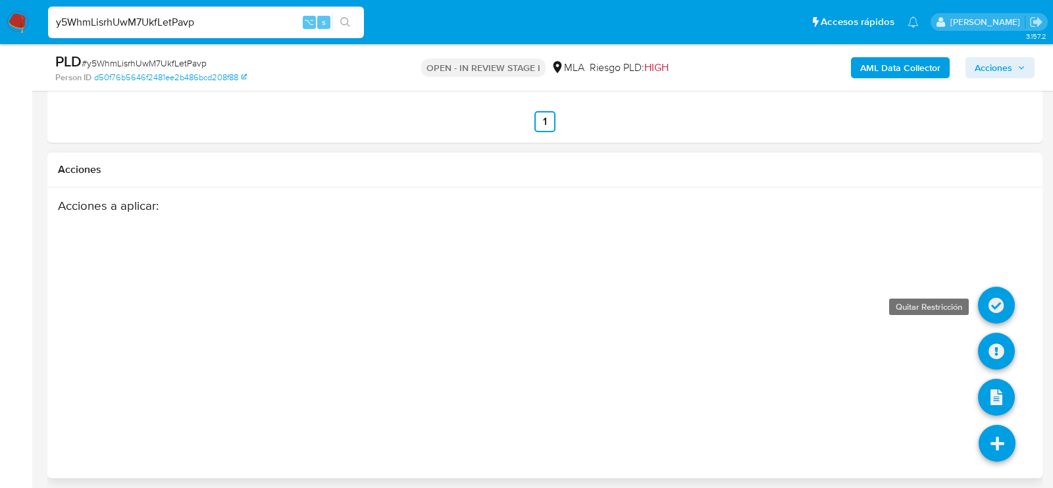
click at [1001, 294] on icon at bounding box center [996, 305] width 37 height 37
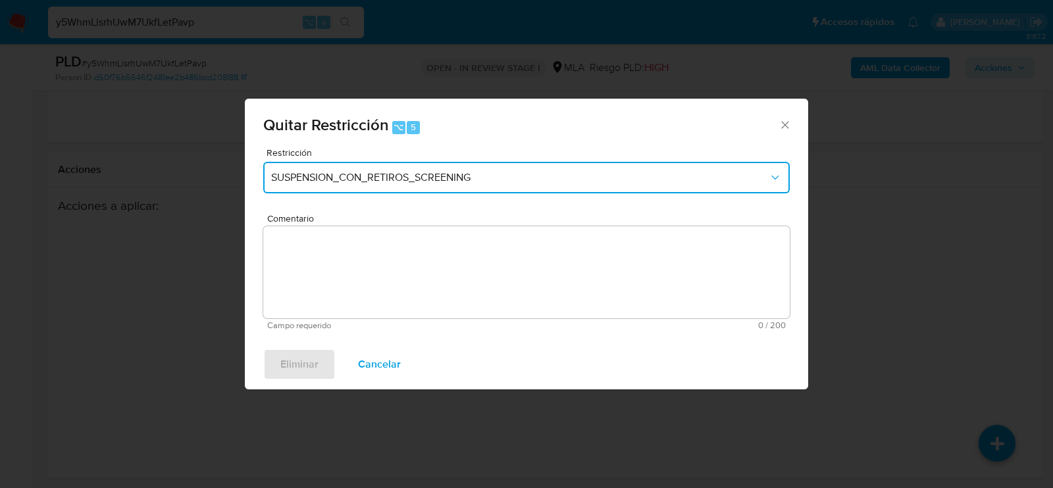
click at [349, 178] on span "SUSPENSION_CON_RETIROS_SCREENING" at bounding box center [520, 177] width 498 height 13
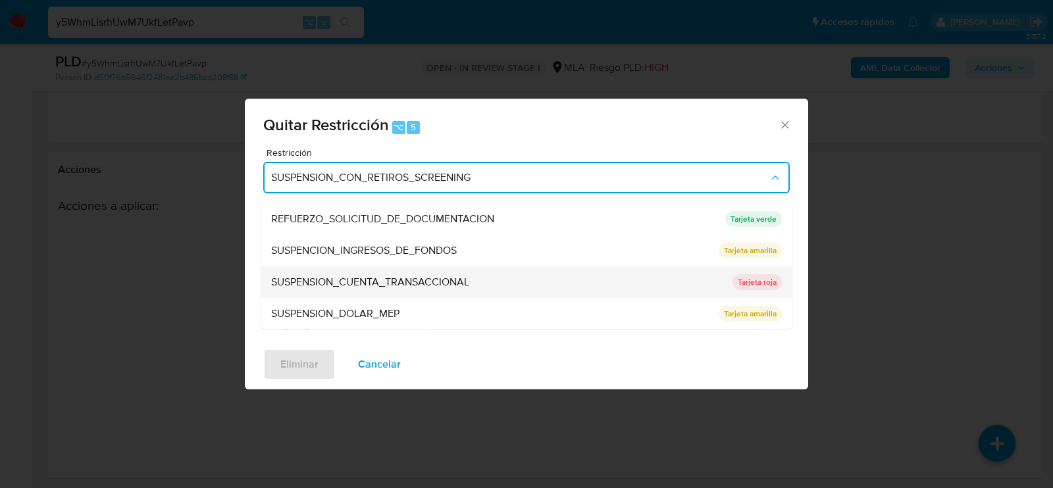
scroll to position [278, 0]
click at [333, 288] on span "SUSPENSION_CUENTA_TRANSACCIONAL" at bounding box center [370, 282] width 198 height 13
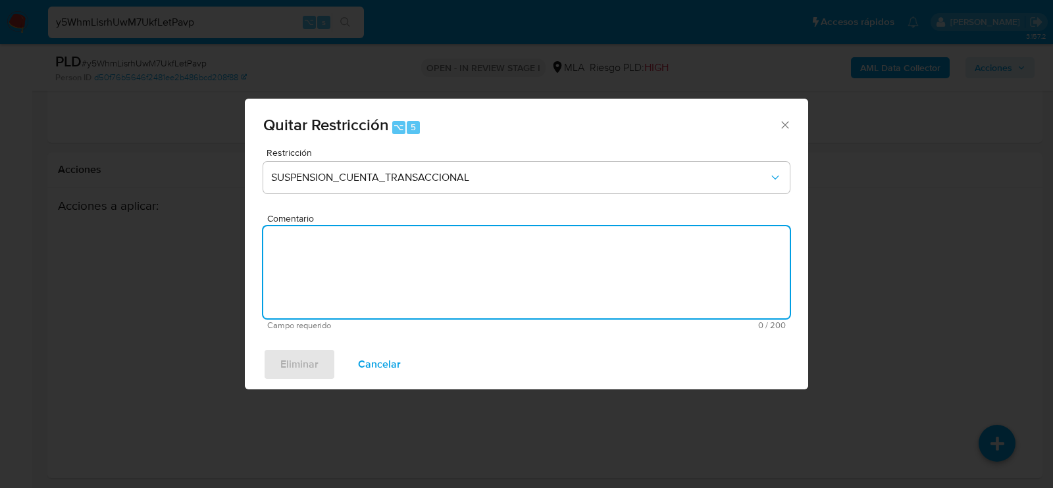
click at [333, 288] on textarea "Comentario" at bounding box center [526, 272] width 527 height 92
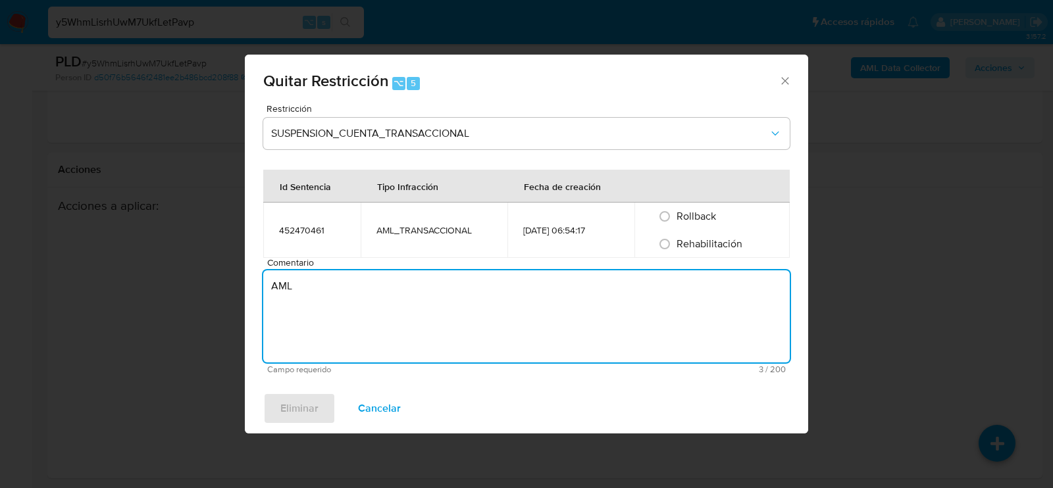
type textarea "AML"
click at [700, 232] on div "Rehabilitación" at bounding box center [712, 244] width 124 height 28
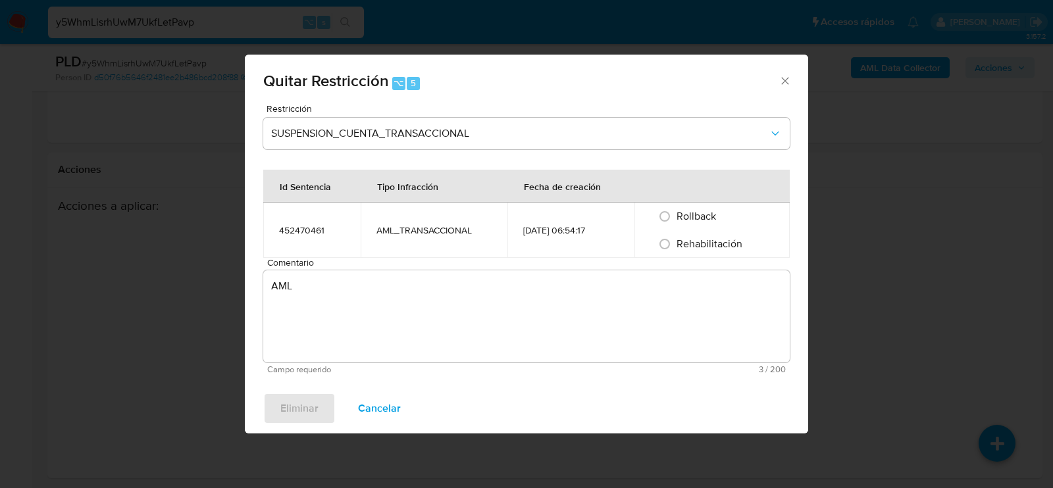
click at [699, 246] on span "Rehabilitación" at bounding box center [710, 243] width 66 height 15
click at [675, 246] on input "Rehabilitación" at bounding box center [664, 244] width 21 height 21
radio input "true"
click at [271, 417] on button "Eliminar" at bounding box center [299, 409] width 72 height 32
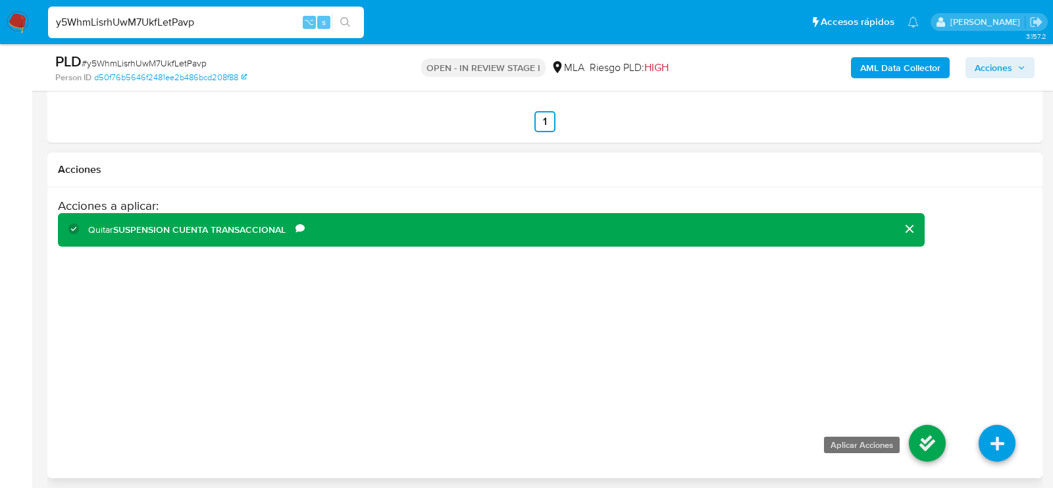
click at [924, 425] on icon at bounding box center [927, 443] width 37 height 37
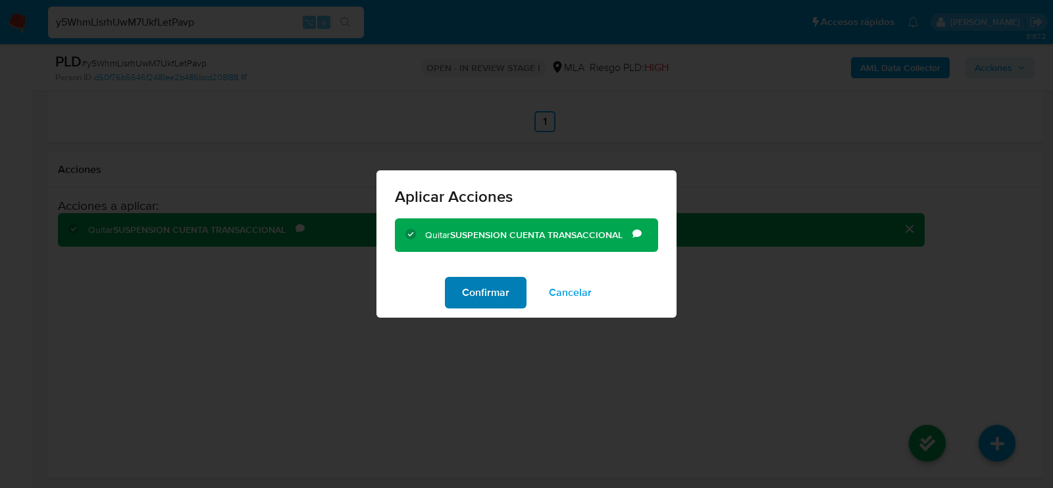
click at [495, 298] on span "Confirmar" at bounding box center [485, 292] width 47 height 29
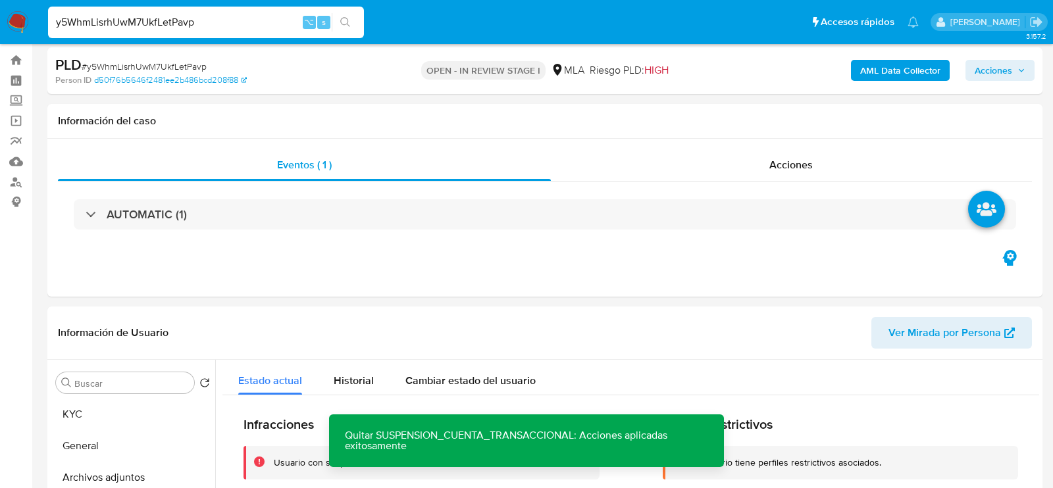
scroll to position [0, 0]
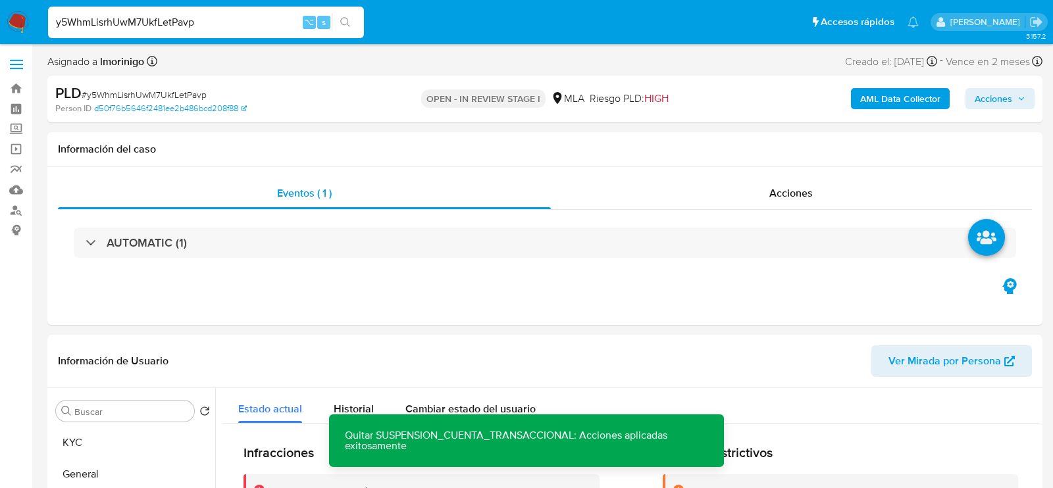
click at [1032, 89] on button "Acciones" at bounding box center [1000, 98] width 69 height 21
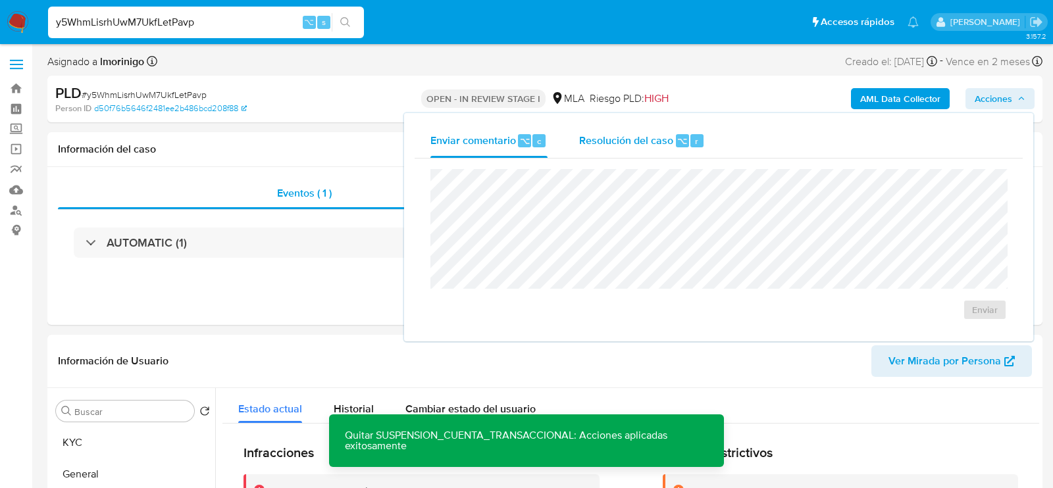
click at [627, 151] on div "Resolución del caso ⌥ r" at bounding box center [642, 141] width 126 height 34
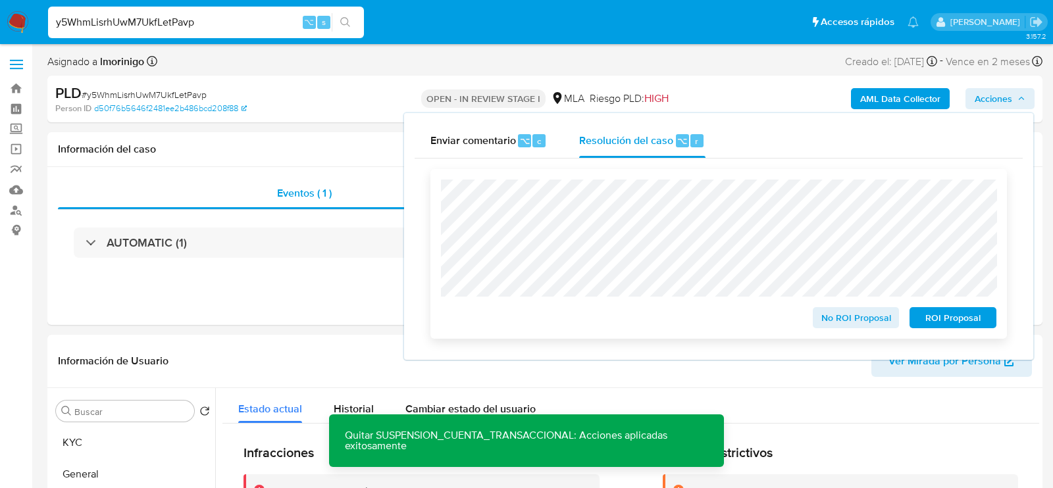
click at [847, 323] on span "No ROI Proposal" at bounding box center [856, 318] width 68 height 18
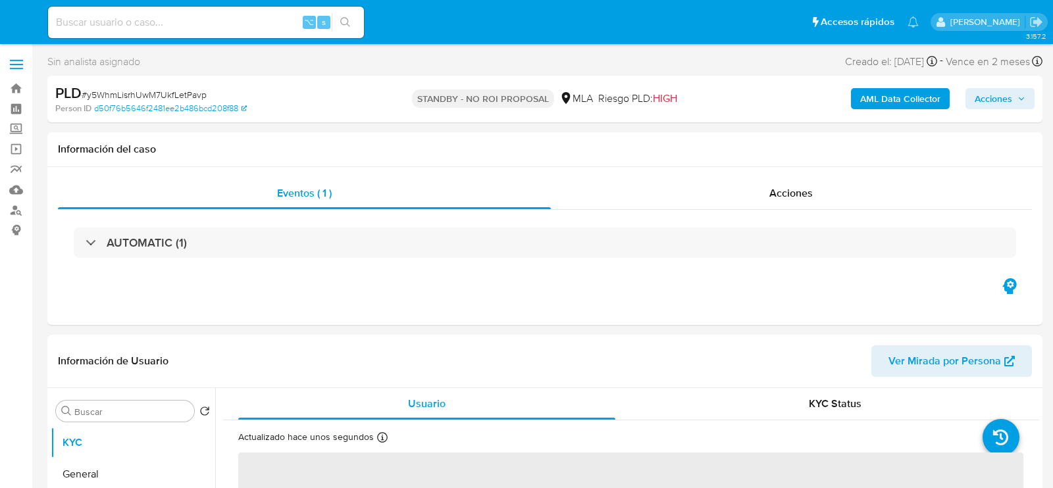
select select "10"
click at [194, 17] on input at bounding box center [206, 22] width 316 height 17
paste input "Gp2TP51eOImz0uXYvqZ6tuLe"
type input "Gp2TP51eOImz0uXYvqZ6tuLe"
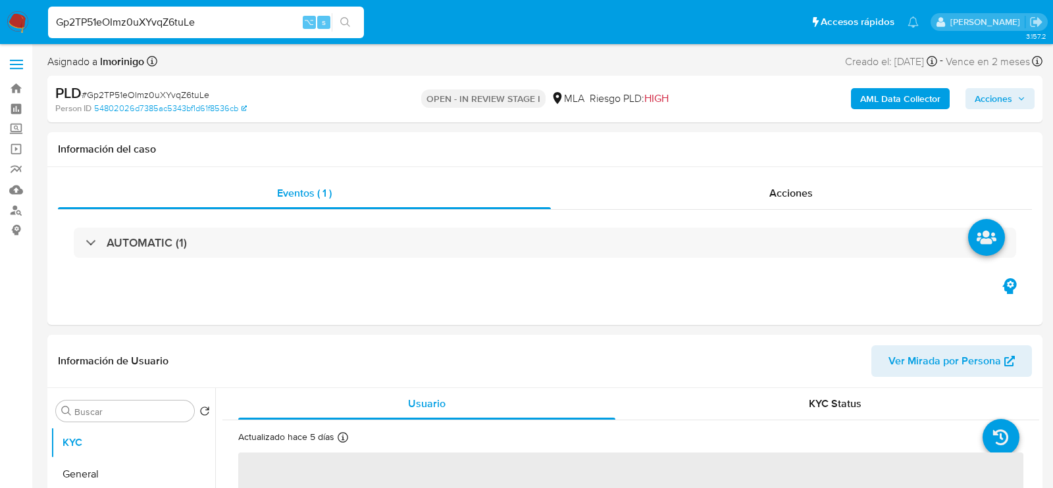
select select "10"
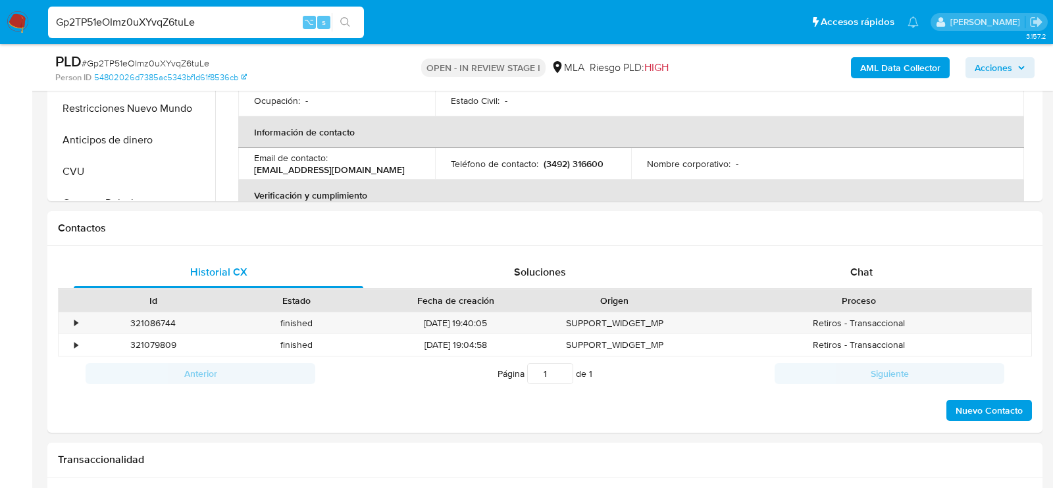
scroll to position [564, 0]
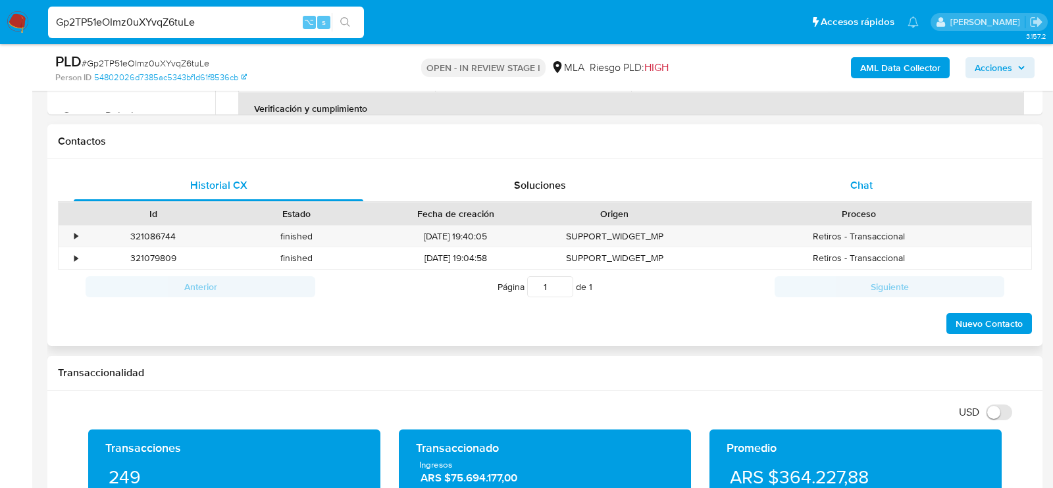
click at [905, 189] on div "Chat" at bounding box center [862, 186] width 290 height 32
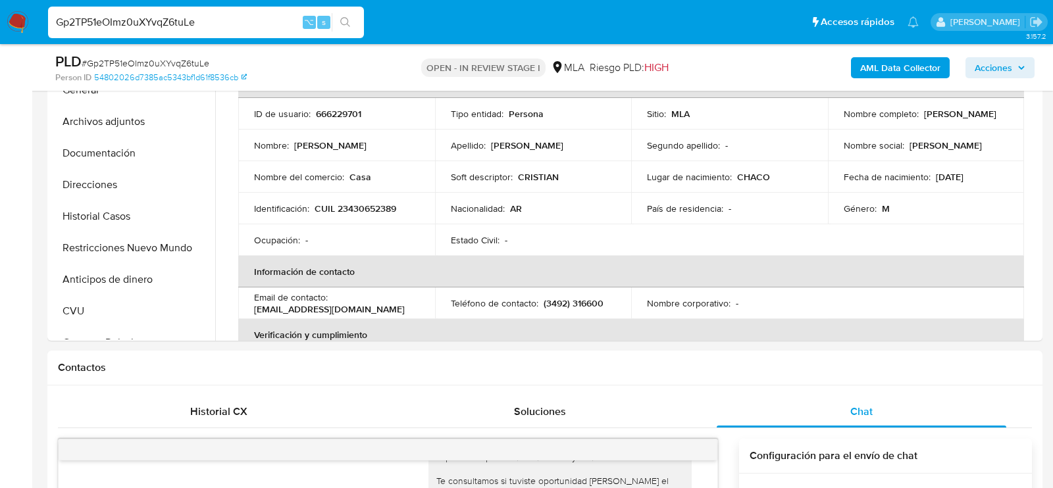
scroll to position [269, 0]
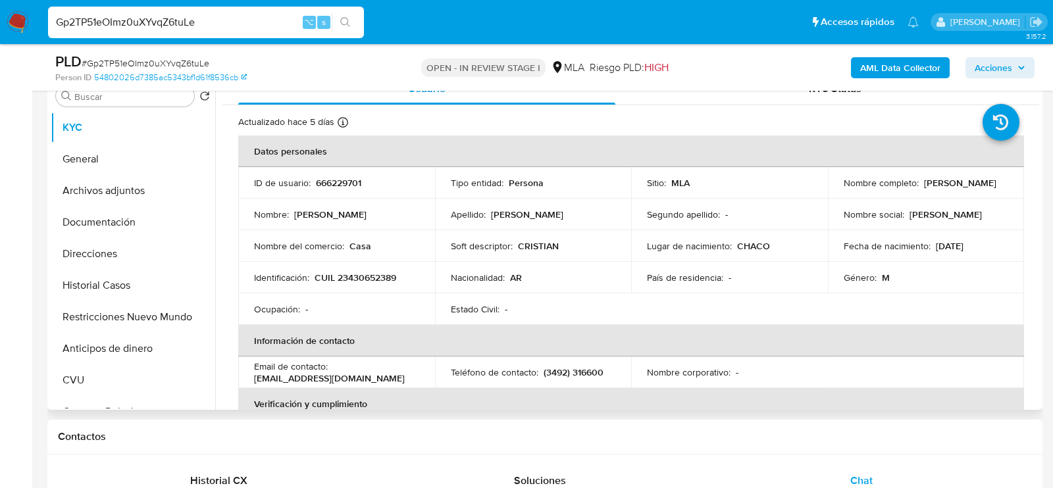
drag, startPoint x: 839, startPoint y: 188, endPoint x: 934, endPoint y: 187, distance: 95.5
click at [934, 187] on td "Nombre completo : Cristian Daniel Esteban" at bounding box center [926, 183] width 197 height 32
click at [381, 267] on td "Identificación : CUIL 23430652389" at bounding box center [336, 278] width 197 height 32
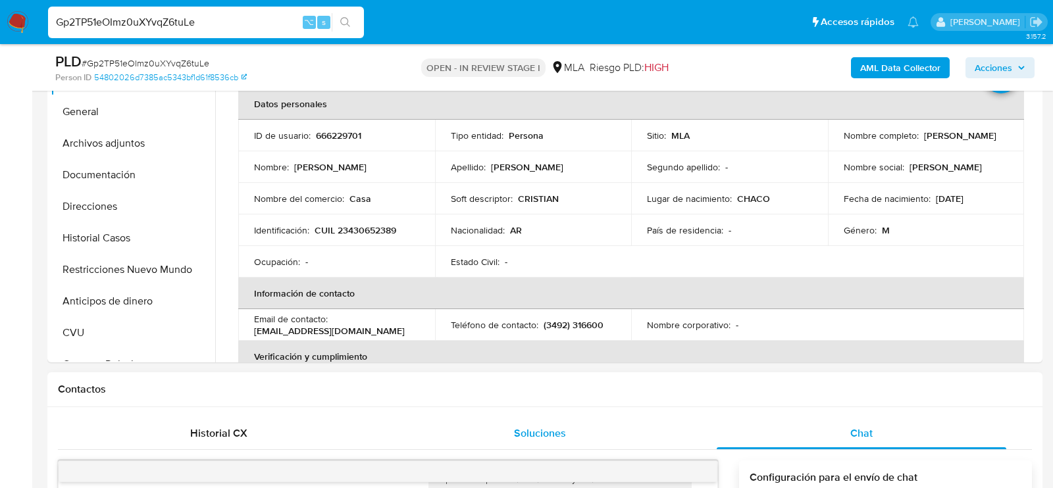
scroll to position [130, 0]
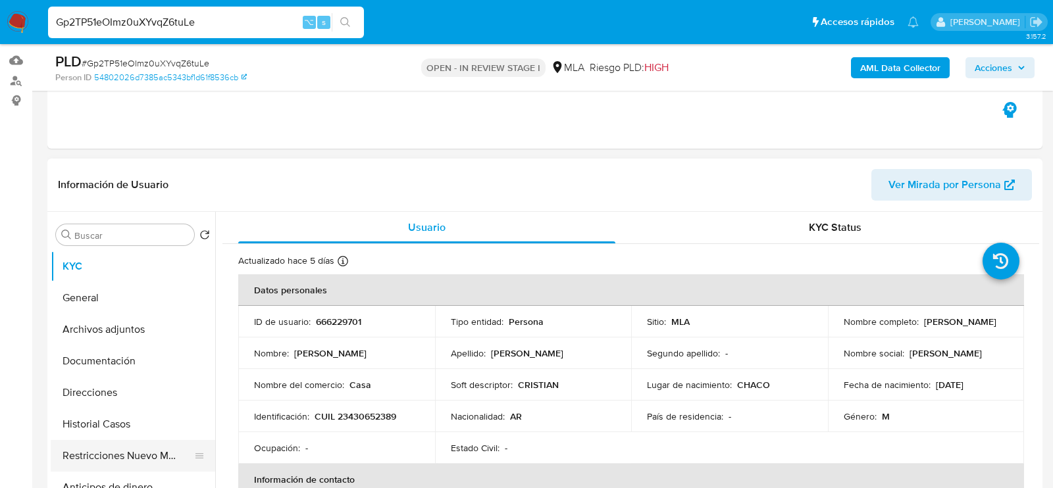
click at [103, 449] on button "Restricciones Nuevo Mundo" at bounding box center [128, 456] width 154 height 32
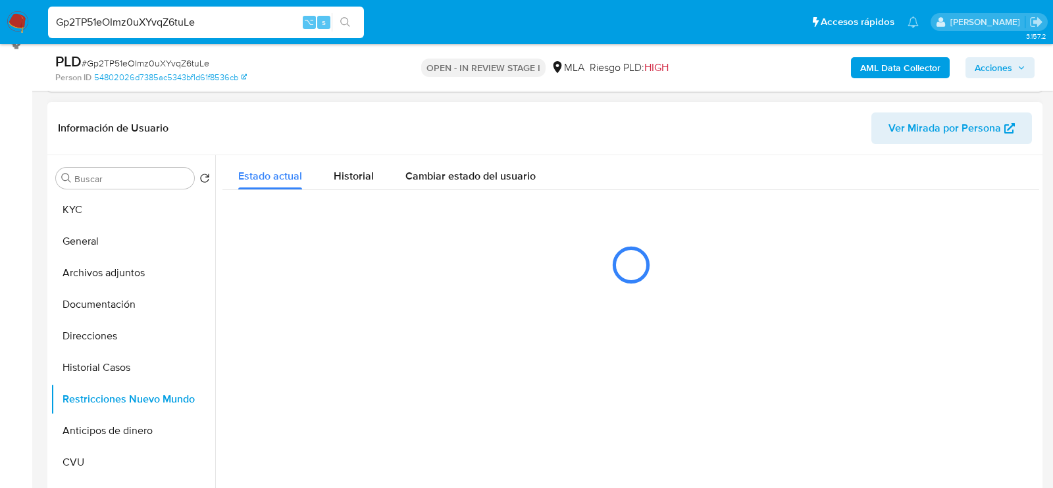
scroll to position [188, 0]
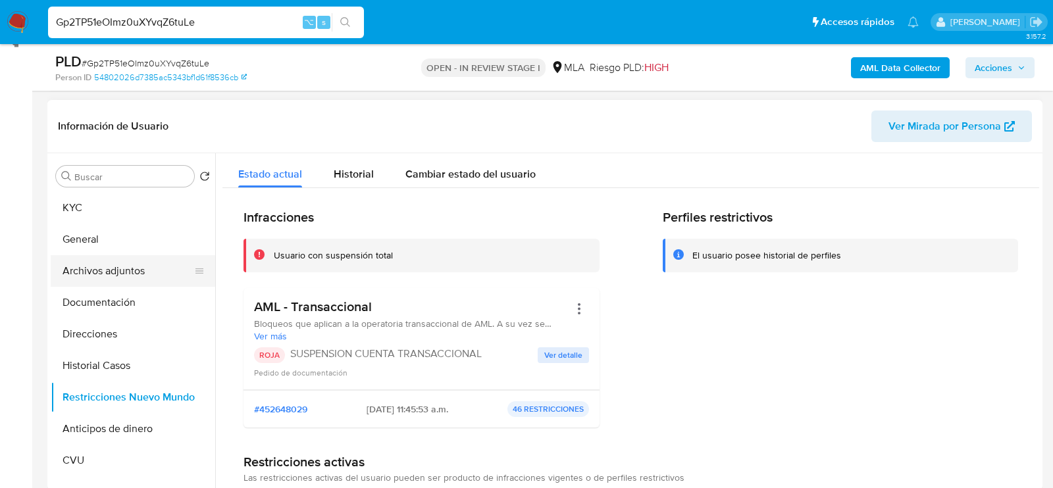
click at [105, 269] on button "Archivos adjuntos" at bounding box center [128, 271] width 154 height 32
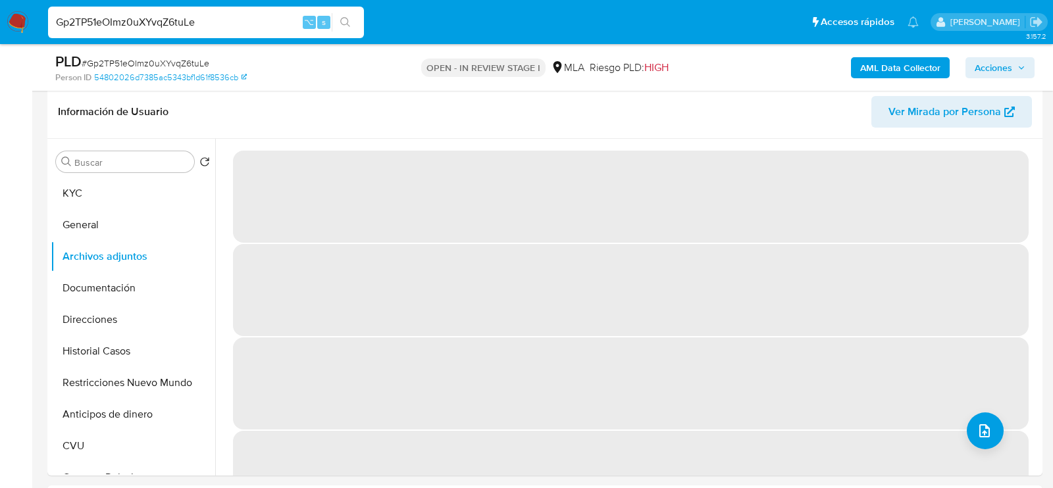
scroll to position [208, 0]
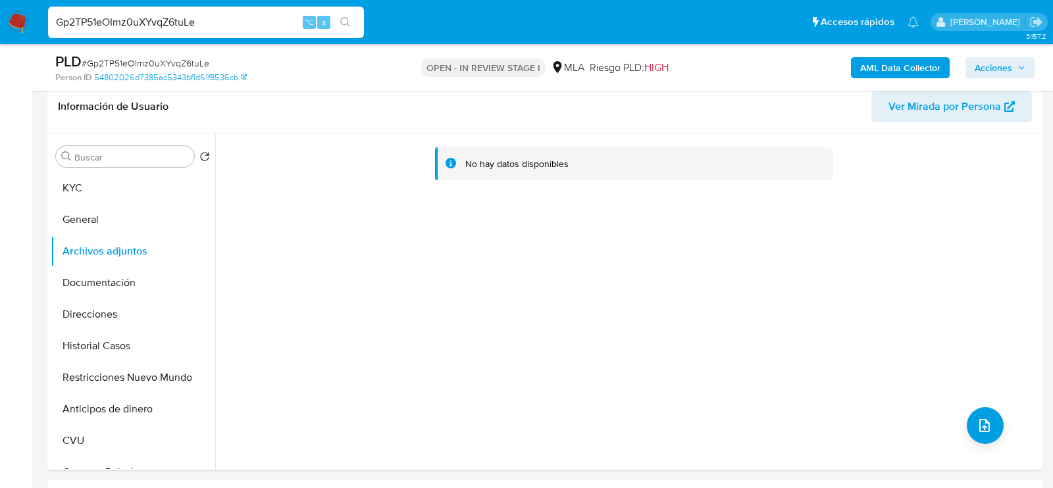
click at [920, 63] on b "AML Data Collector" at bounding box center [900, 67] width 80 height 21
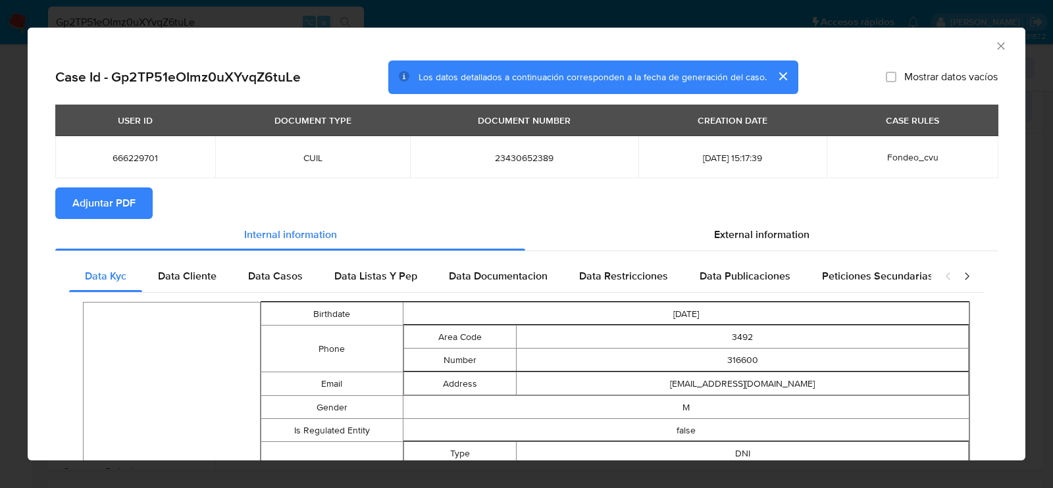
click at [129, 207] on span "Adjuntar PDF" at bounding box center [103, 203] width 63 height 29
click at [1000, 45] on icon "Cerrar ventana" at bounding box center [1000, 45] width 7 height 7
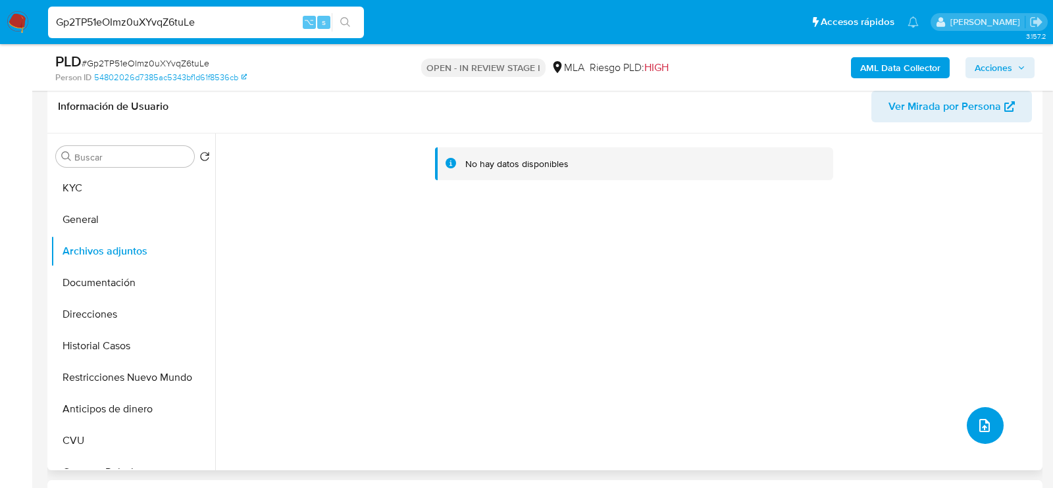
click at [984, 424] on icon "upload-file" at bounding box center [985, 425] width 11 height 13
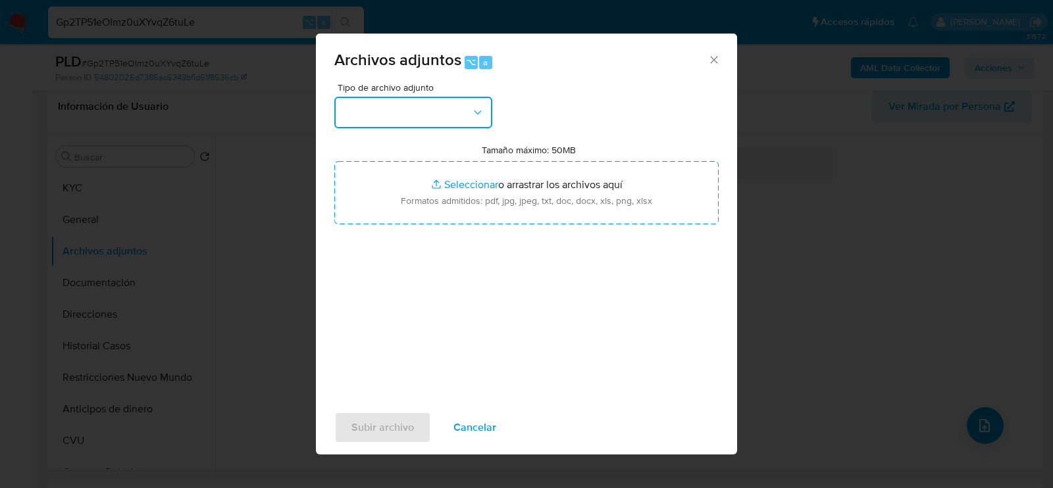
click at [454, 115] on button "button" at bounding box center [413, 113] width 158 height 32
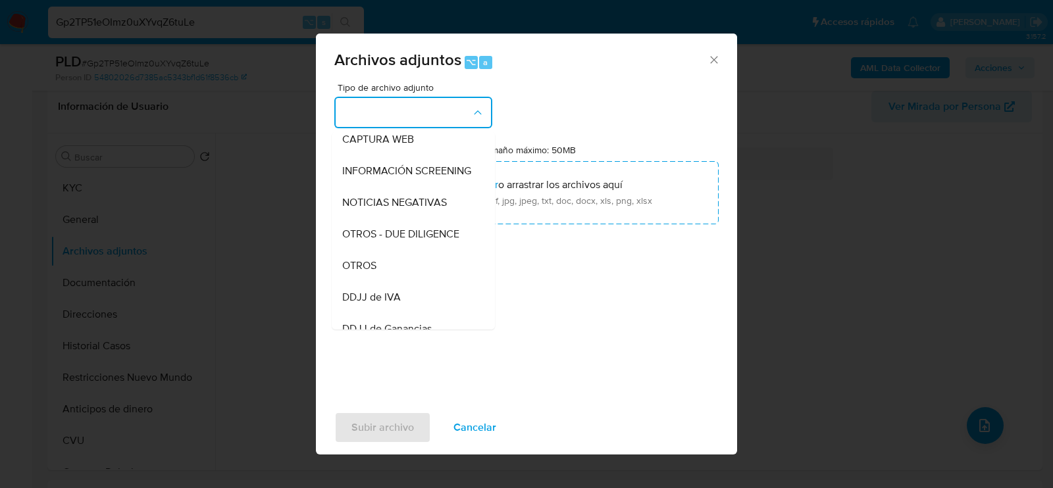
scroll to position [154, 0]
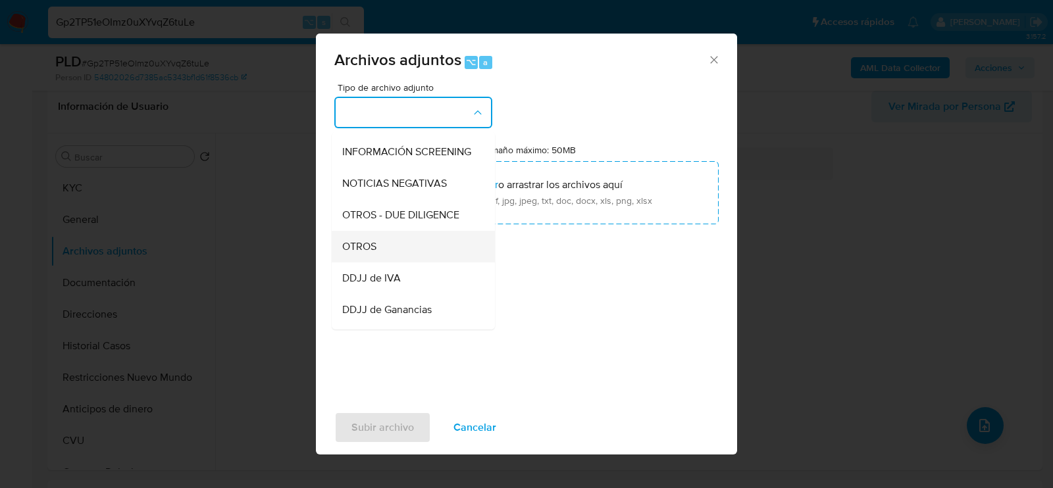
click at [413, 249] on div "OTROS" at bounding box center [409, 246] width 134 height 32
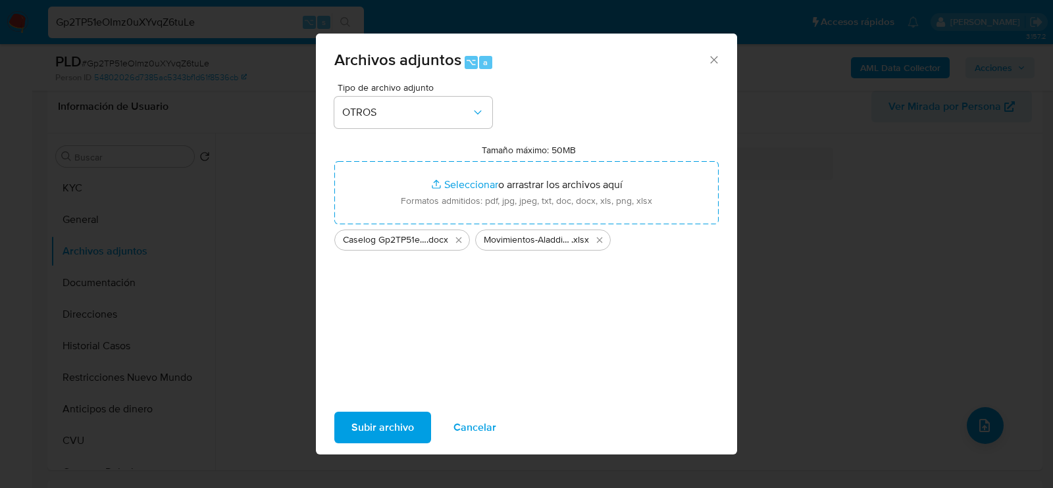
click at [398, 425] on span "Subir archivo" at bounding box center [383, 427] width 63 height 29
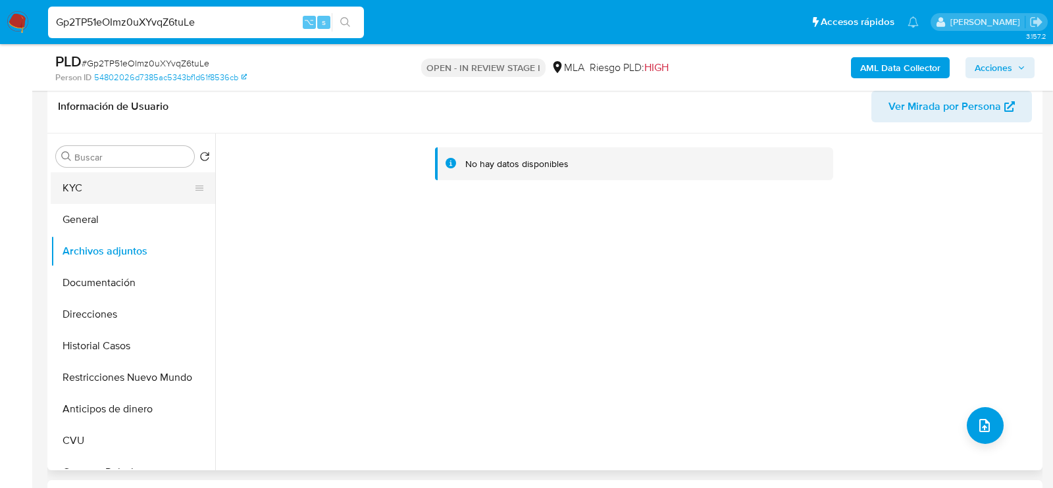
click at [100, 188] on button "KYC" at bounding box center [128, 188] width 154 height 32
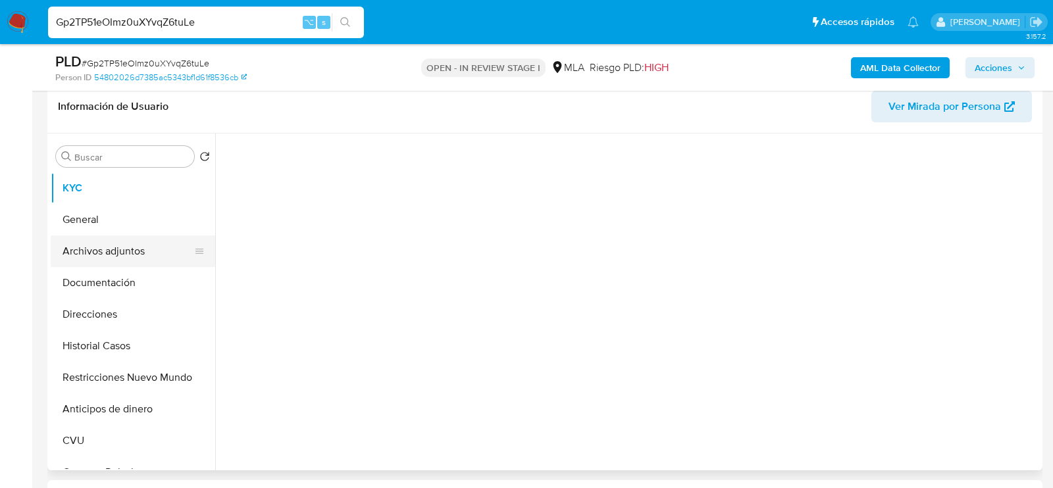
click at [102, 238] on button "Archivos adjuntos" at bounding box center [128, 252] width 154 height 32
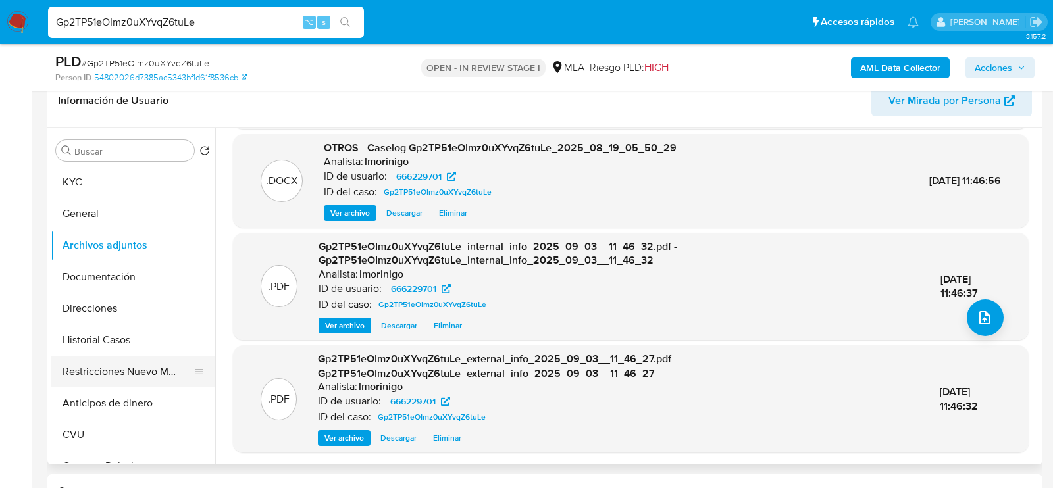
scroll to position [217, 0]
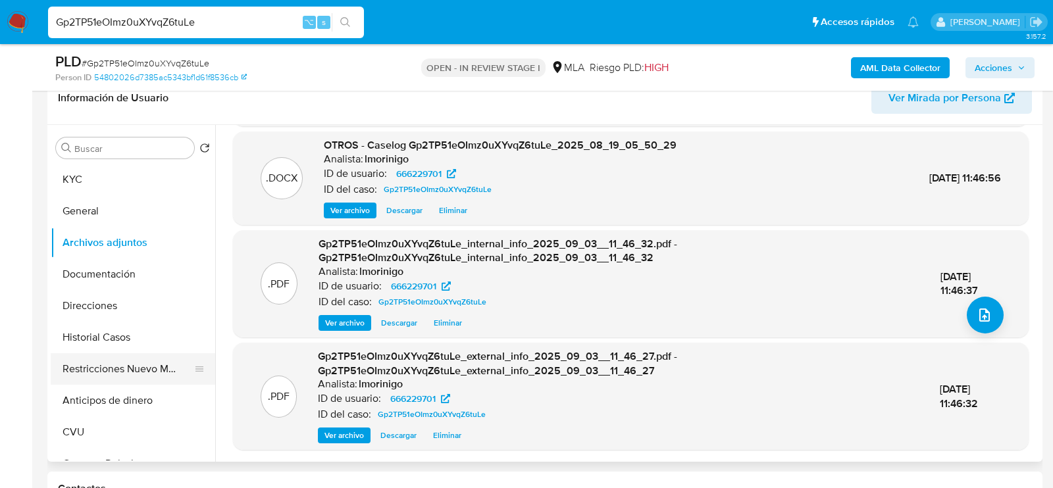
click at [74, 374] on button "Restricciones Nuevo Mundo" at bounding box center [128, 370] width 154 height 32
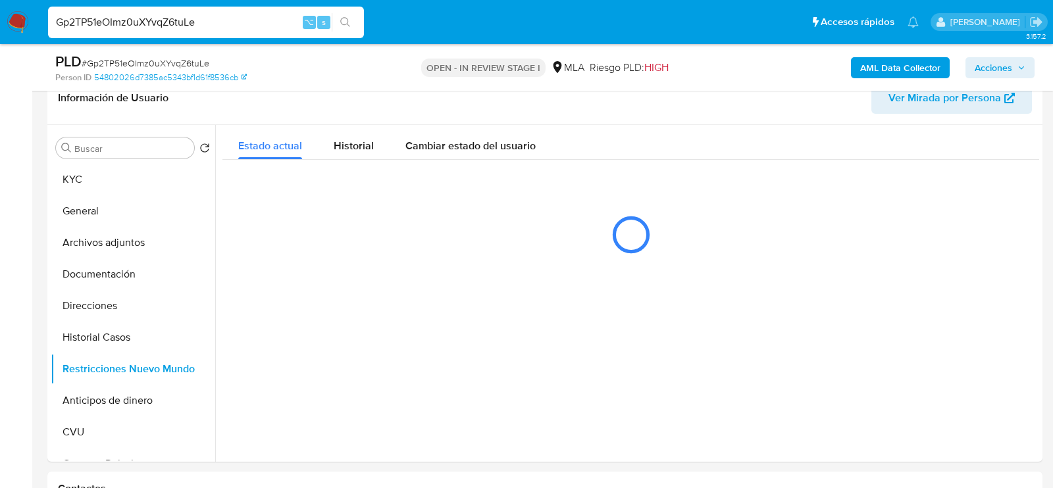
click at [995, 63] on span "Acciones" at bounding box center [994, 67] width 38 height 21
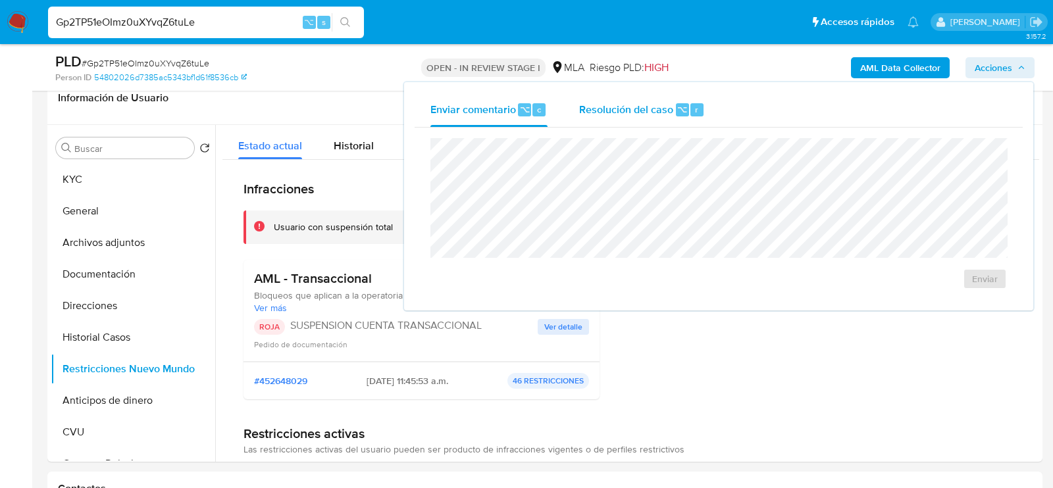
click at [641, 114] on span "Resolución del caso" at bounding box center [626, 108] width 94 height 15
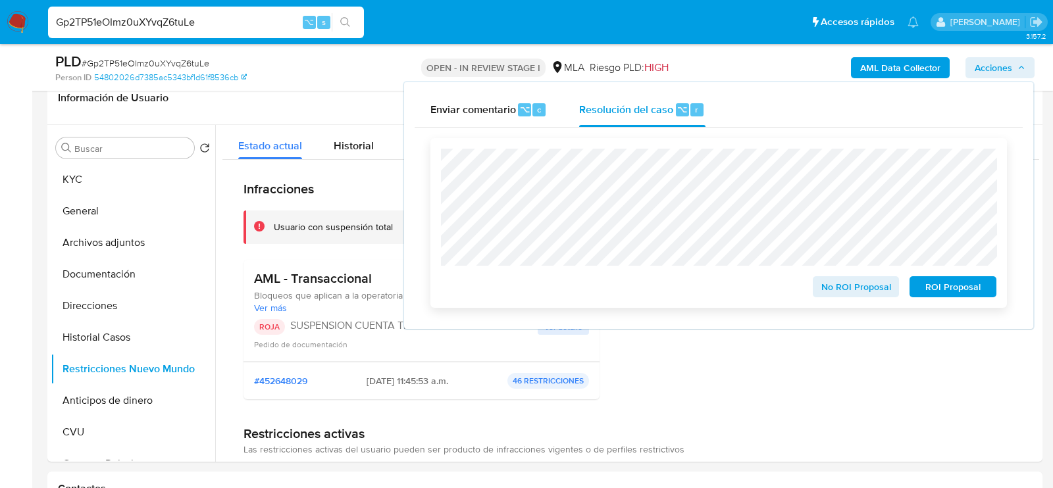
drag, startPoint x: 947, startPoint y: 289, endPoint x: 331, endPoint y: 19, distance: 672.1
click at [947, 289] on span "ROI Proposal" at bounding box center [953, 287] width 68 height 18
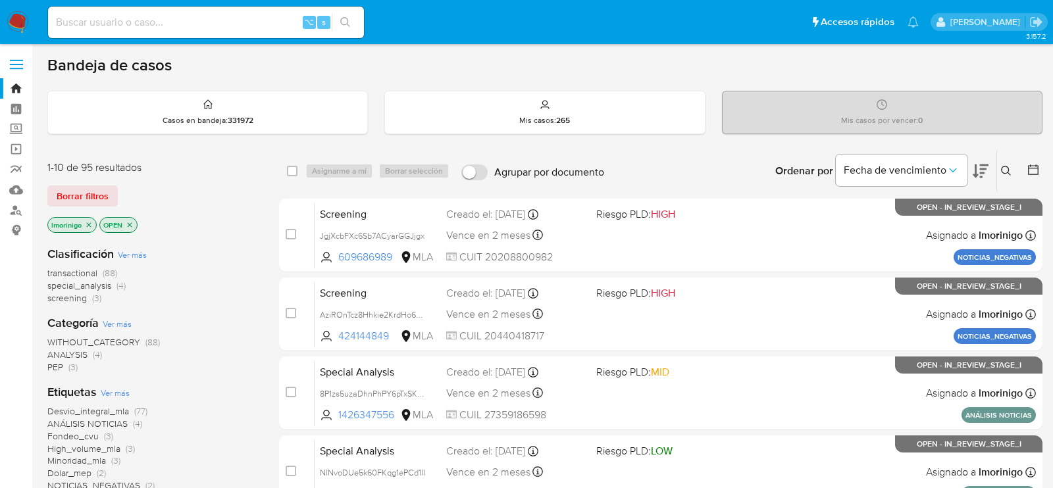
click at [14, 59] on label at bounding box center [16, 65] width 33 height 28
click at [0, 0] on input "checkbox" at bounding box center [0, 0] width 0 height 0
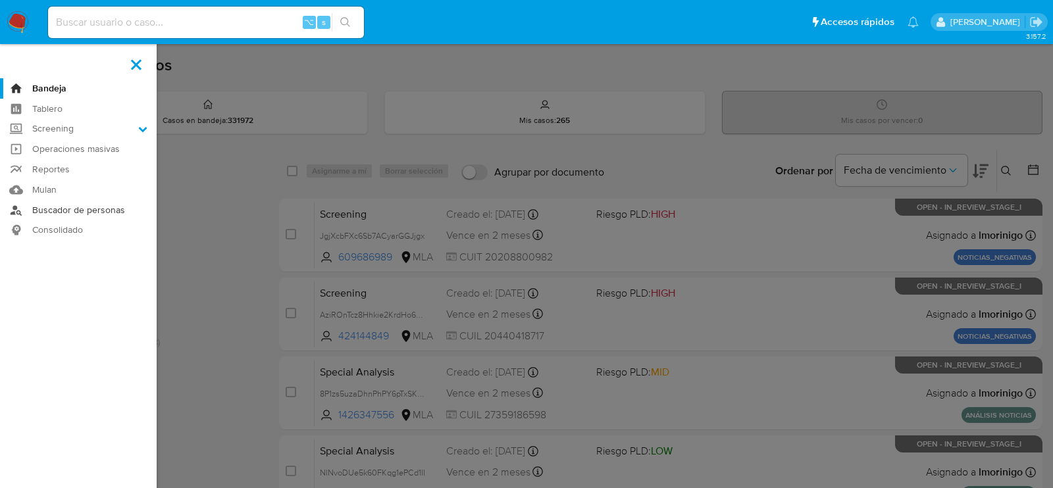
click at [69, 210] on link "Buscador de personas" at bounding box center [78, 210] width 157 height 20
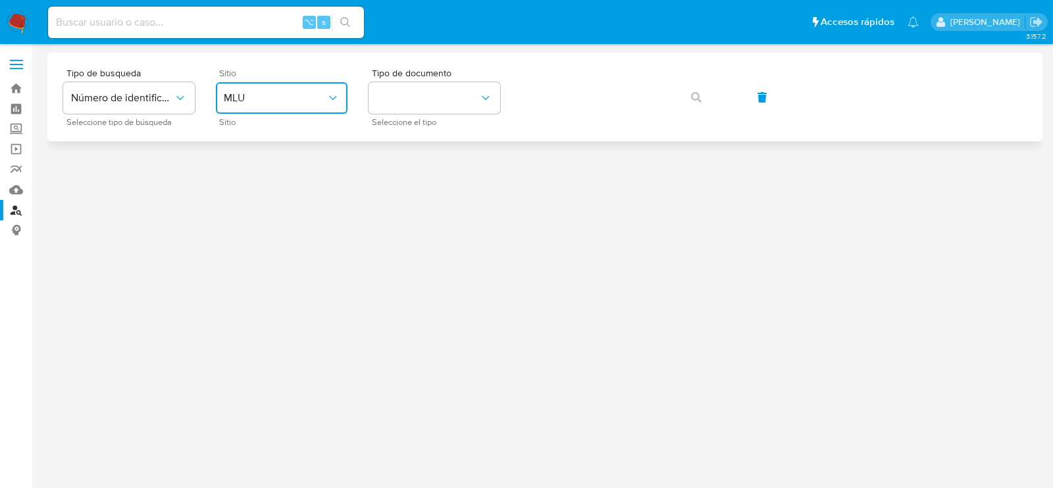
click at [288, 94] on span "MLU" at bounding box center [275, 98] width 103 height 13
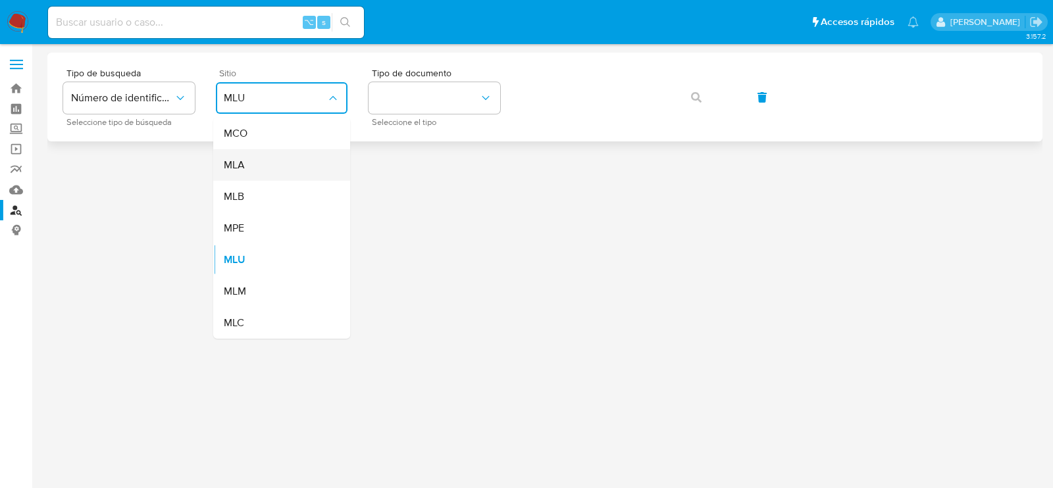
click at [278, 163] on div "MLA" at bounding box center [278, 165] width 108 height 32
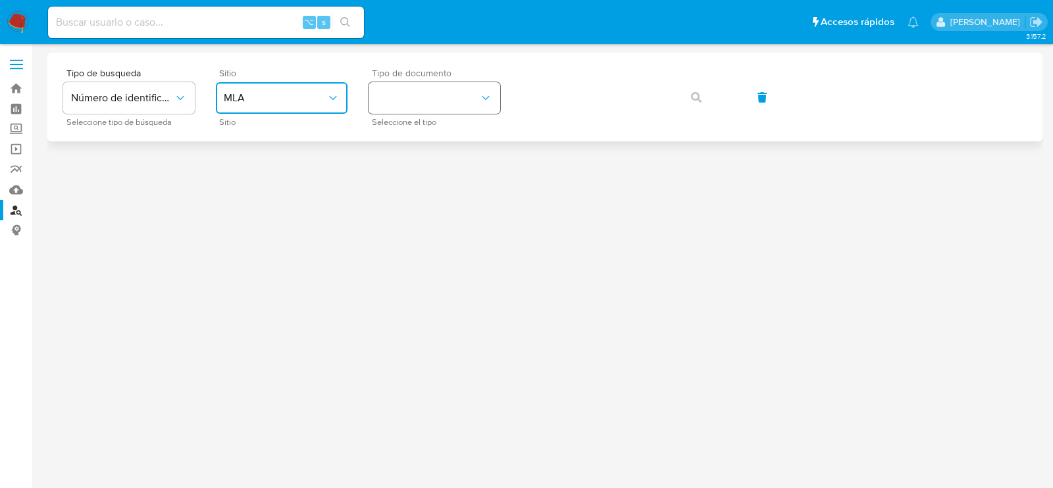
click at [400, 112] on button "identificationType" at bounding box center [435, 98] width 132 height 32
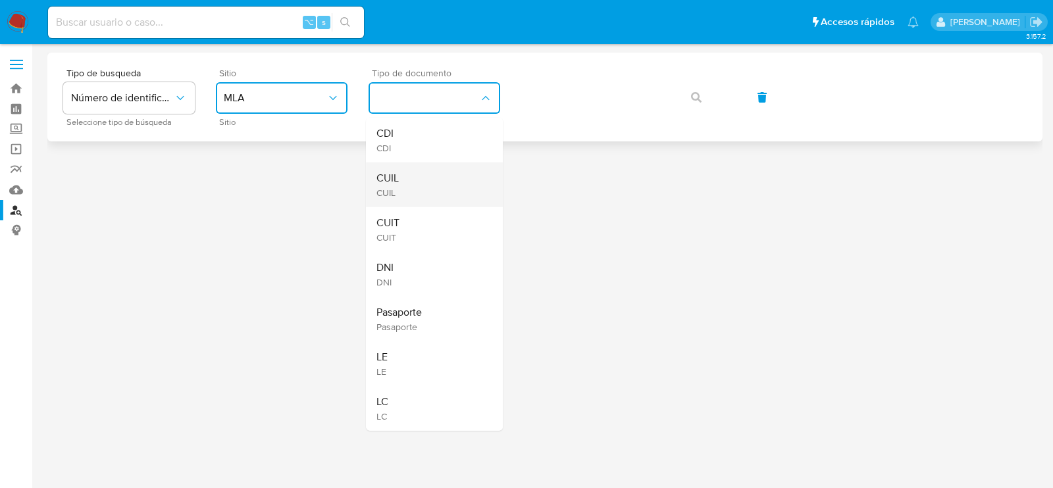
click at [400, 171] on div "CUIL CUIL" at bounding box center [431, 185] width 108 height 45
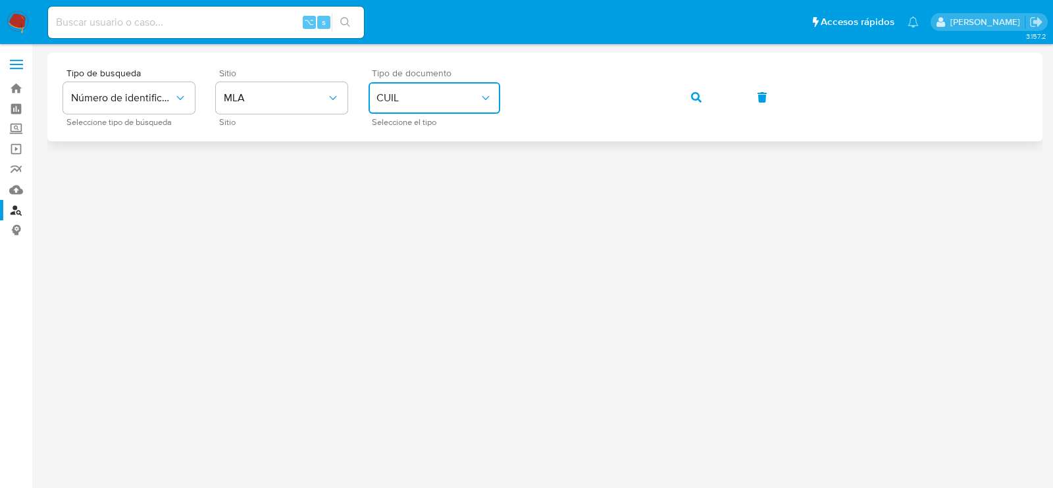
click at [654, 105] on div "Tipo de busqueda Número de identificación Seleccione tipo de búsqueda Sitio MLA…" at bounding box center [545, 96] width 964 height 57
click at [683, 105] on button "button" at bounding box center [696, 98] width 45 height 32
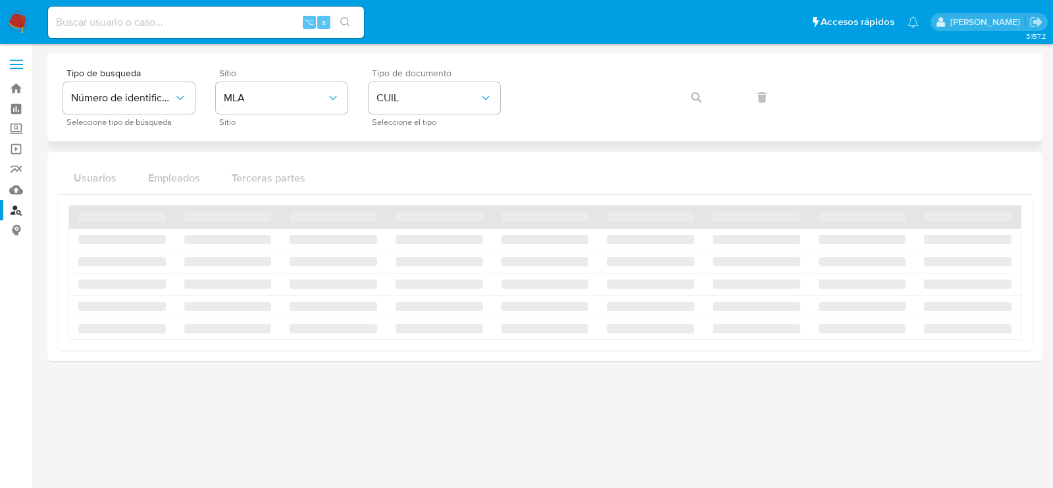
click at [701, 100] on div "Tipo de busqueda Número de identificación Seleccione tipo de búsqueda Sitio MLA…" at bounding box center [545, 96] width 964 height 57
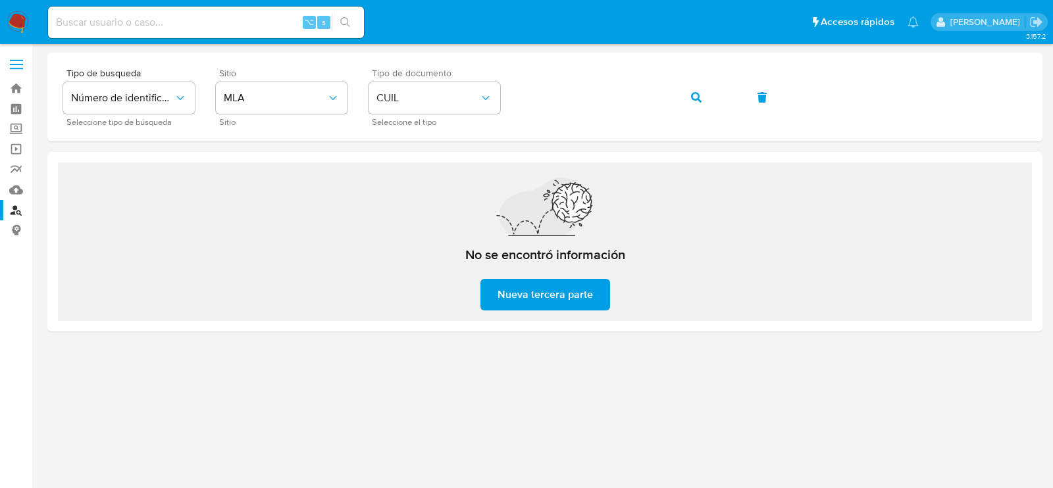
click at [501, 312] on div "No se encontró información Nueva tercera parte" at bounding box center [545, 242] width 211 height 159
click at [503, 297] on span "Nueva tercera parte" at bounding box center [545, 294] width 95 height 29
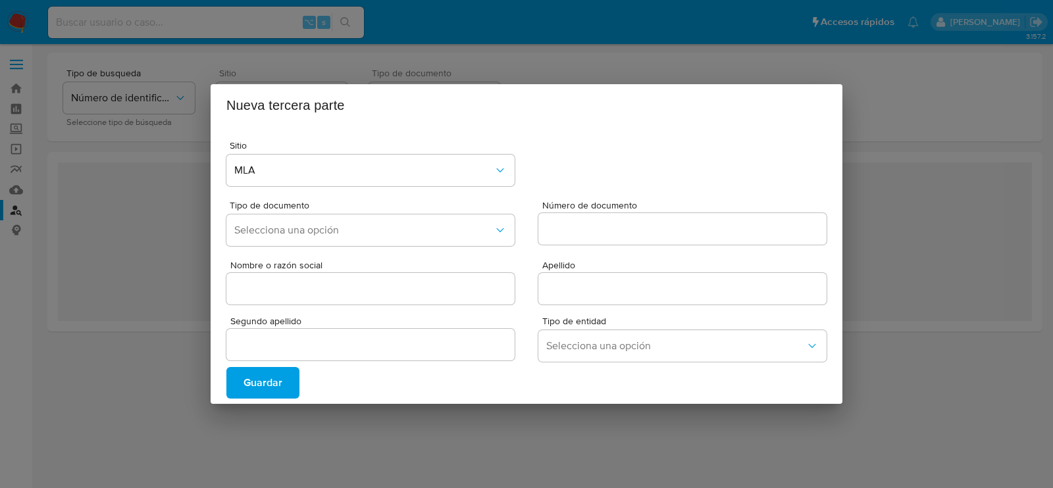
click at [884, 74] on div "Nueva tercera parte Sitio MLA Tipo de documento Selecciona una opción Número de…" at bounding box center [526, 244] width 1053 height 488
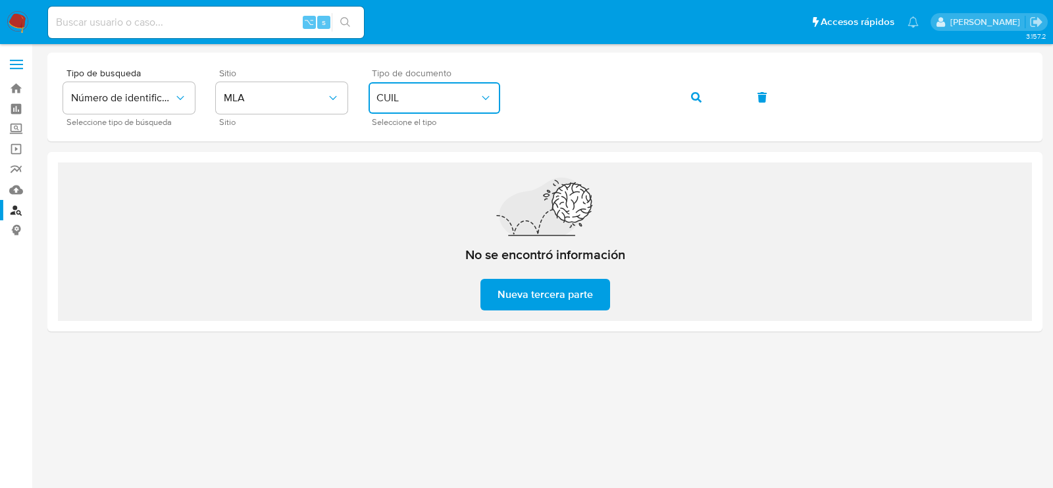
click at [439, 92] on span "CUIL" at bounding box center [428, 98] width 103 height 13
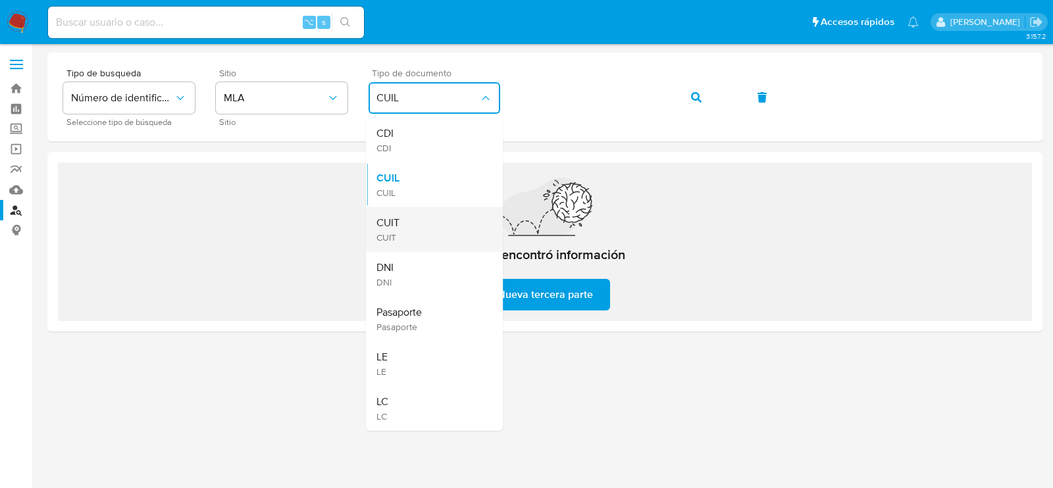
click at [409, 211] on div "CUIT CUIT" at bounding box center [431, 229] width 108 height 45
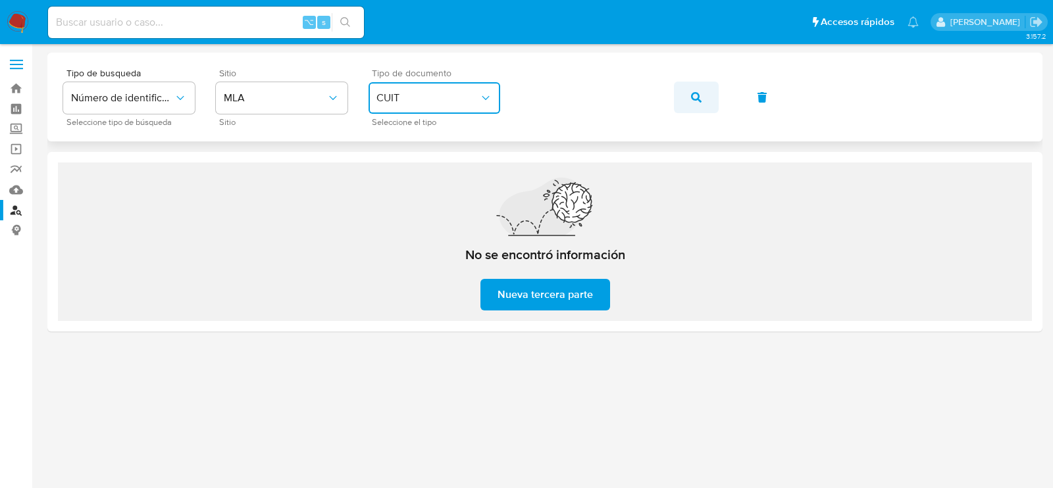
click at [695, 97] on icon "button" at bounding box center [696, 97] width 11 height 11
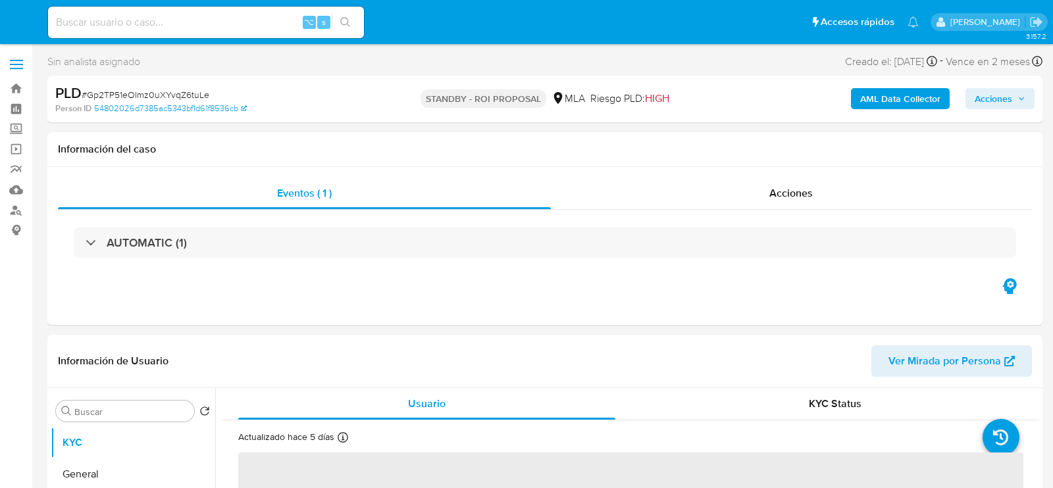
select select "10"
click at [188, 14] on input at bounding box center [206, 22] width 316 height 17
paste input "4483pJsrzjRmqBcHEKkjOZpf"
type input "4483pJsrzjRmqBcHEKkjOZpf"
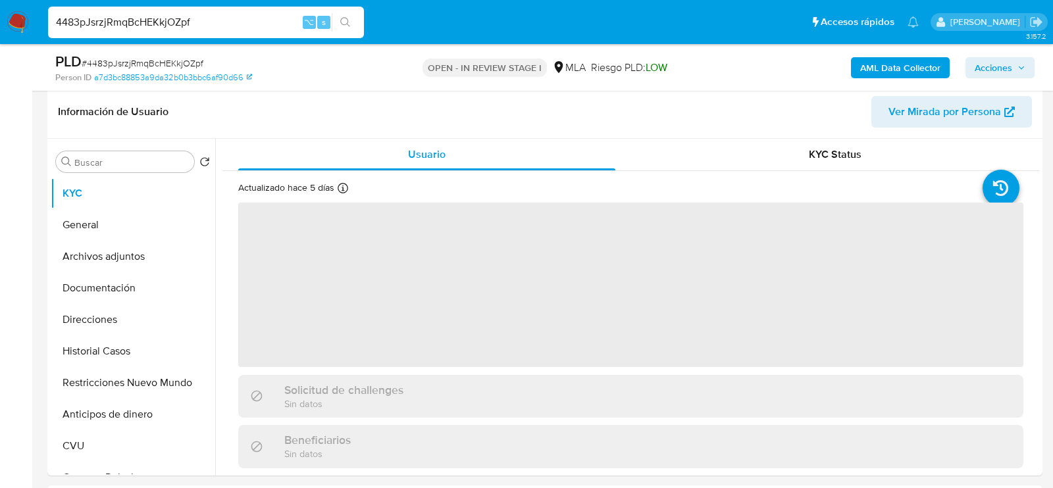
scroll to position [211, 0]
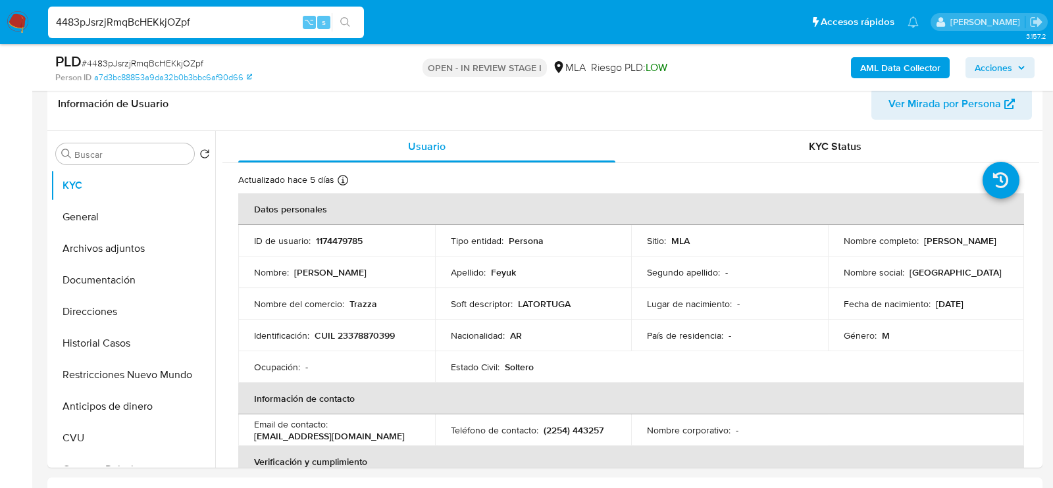
select select "10"
click at [364, 347] on td "Identificación : CUIL 23378870399" at bounding box center [336, 336] width 197 height 32
click at [364, 336] on p "CUIL 23378870399" at bounding box center [355, 336] width 80 height 12
copy p "23378870399"
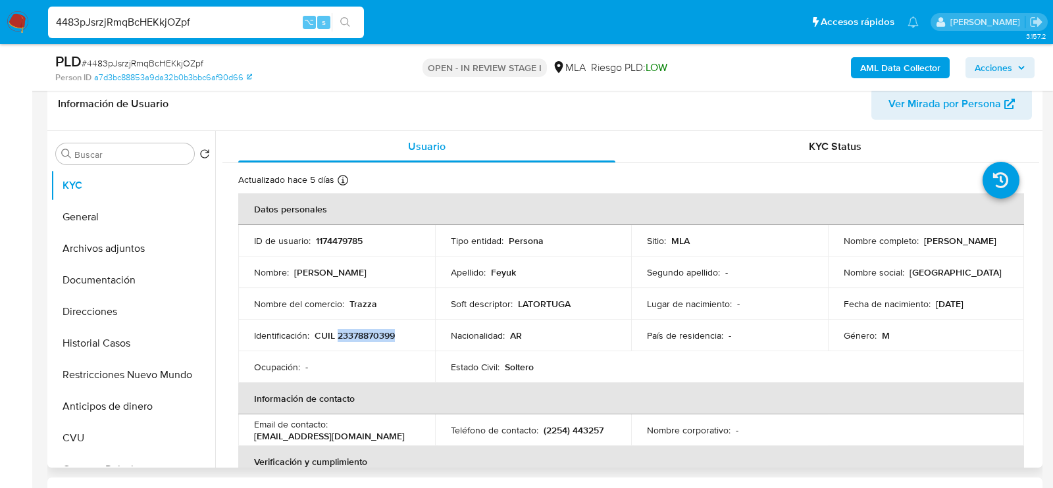
copy p "23378870399"
click at [343, 237] on p "1174479785" at bounding box center [339, 241] width 47 height 12
copy p "1174479785"
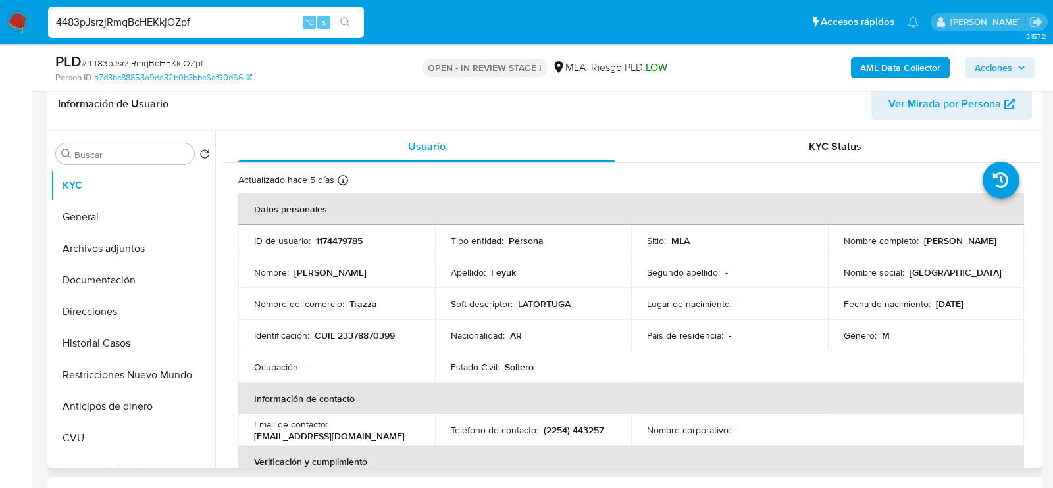
click at [924, 247] on p "Gustavo Matias Feyuk" at bounding box center [960, 241] width 72 height 12
drag, startPoint x: 840, startPoint y: 248, endPoint x: 934, endPoint y: 247, distance: 94.2
click at [934, 247] on div "Nombre completo : Gustavo Matias Feyuk" at bounding box center [926, 241] width 165 height 12
click at [122, 253] on button "Archivos adjuntos" at bounding box center [128, 249] width 154 height 32
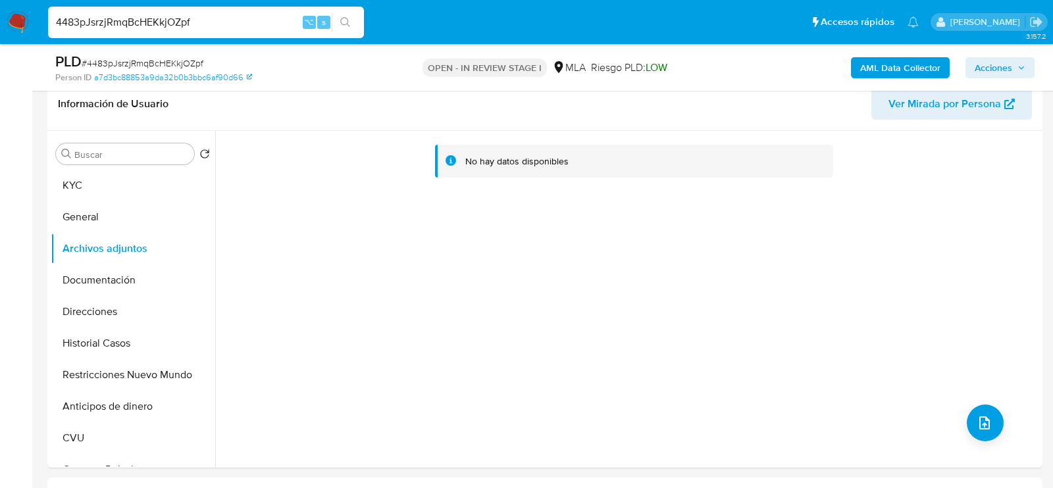
click at [916, 74] on b "AML Data Collector" at bounding box center [900, 67] width 80 height 21
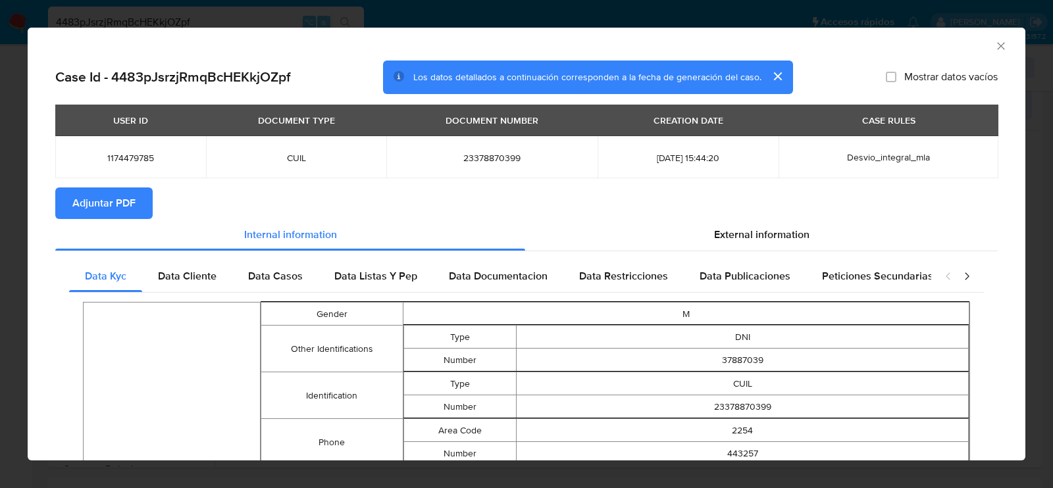
click at [122, 201] on span "Adjuntar PDF" at bounding box center [103, 203] width 63 height 29
click at [1009, 46] on div "AML Data Collector" at bounding box center [527, 44] width 998 height 33
click at [1003, 46] on icon "Cerrar ventana" at bounding box center [1001, 46] width 13 height 13
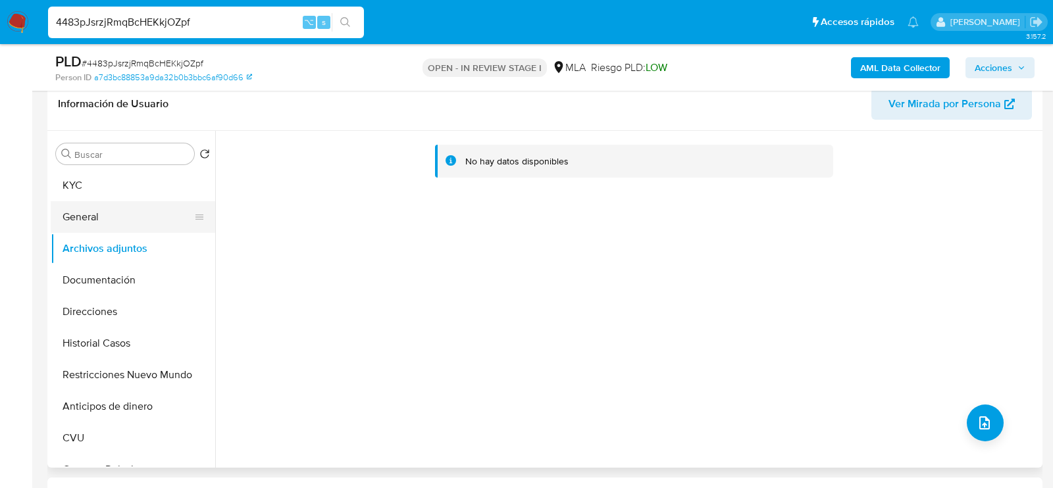
click at [118, 211] on button "General" at bounding box center [128, 217] width 154 height 32
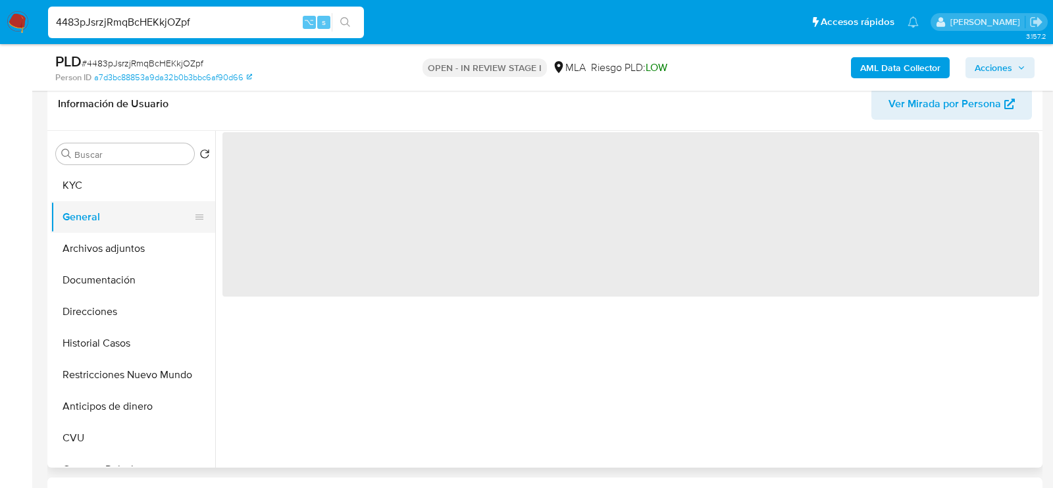
click at [118, 230] on button "General" at bounding box center [128, 217] width 154 height 32
click at [121, 241] on button "Archivos adjuntos" at bounding box center [128, 249] width 154 height 32
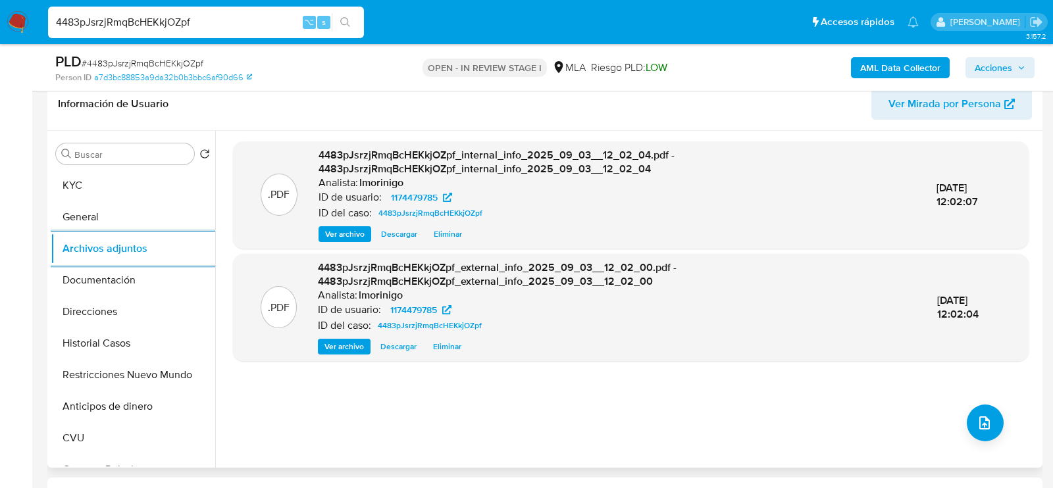
scroll to position [238, 0]
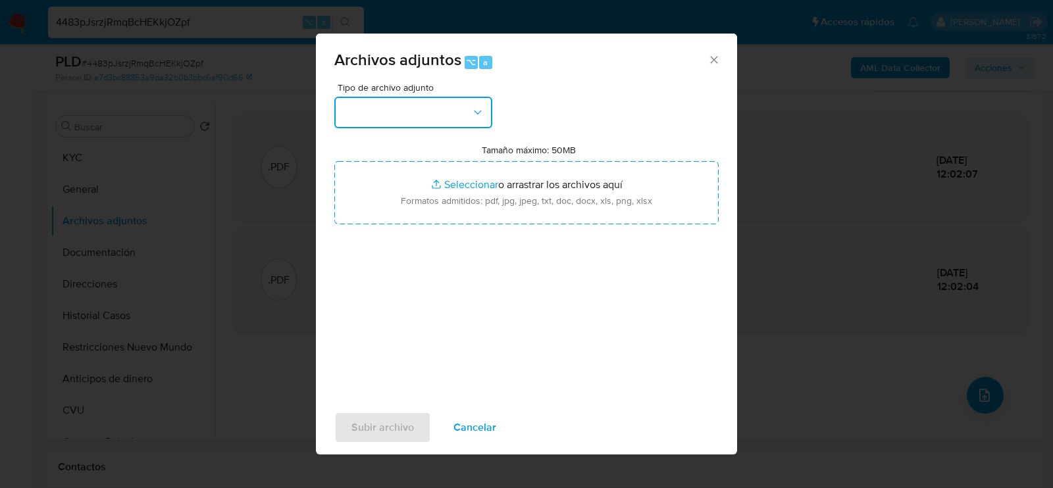
click at [462, 109] on button "button" at bounding box center [413, 113] width 158 height 32
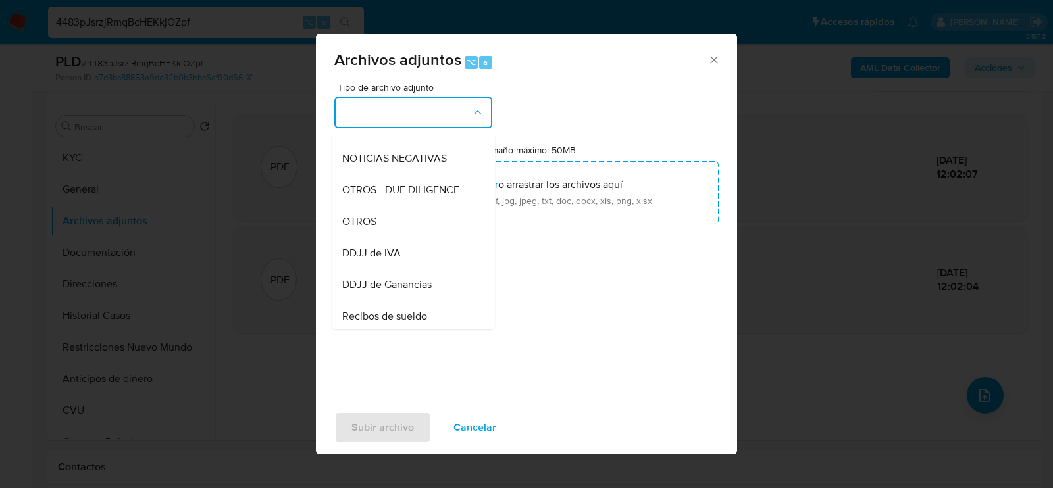
scroll to position [180, 0]
click at [441, 228] on div "OTROS" at bounding box center [409, 221] width 134 height 32
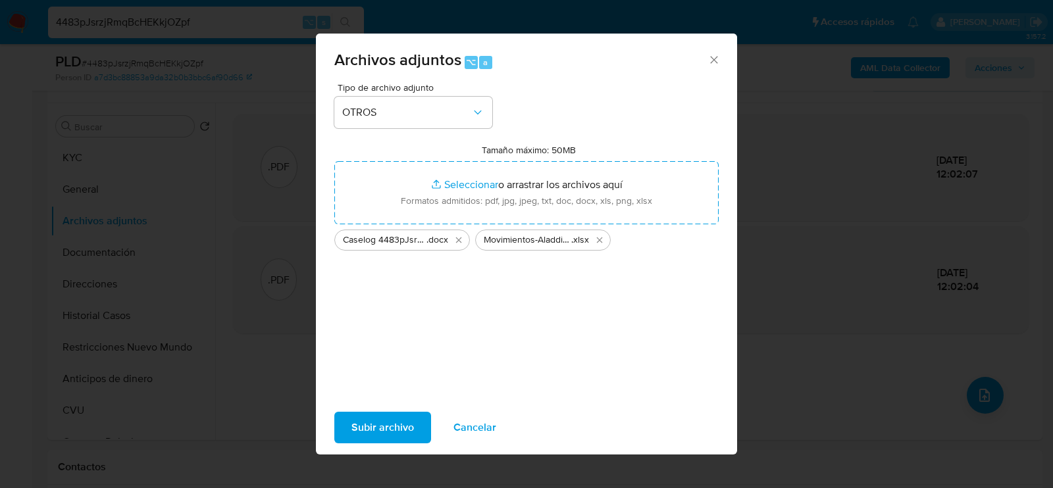
click at [357, 431] on span "Subir archivo" at bounding box center [383, 427] width 63 height 29
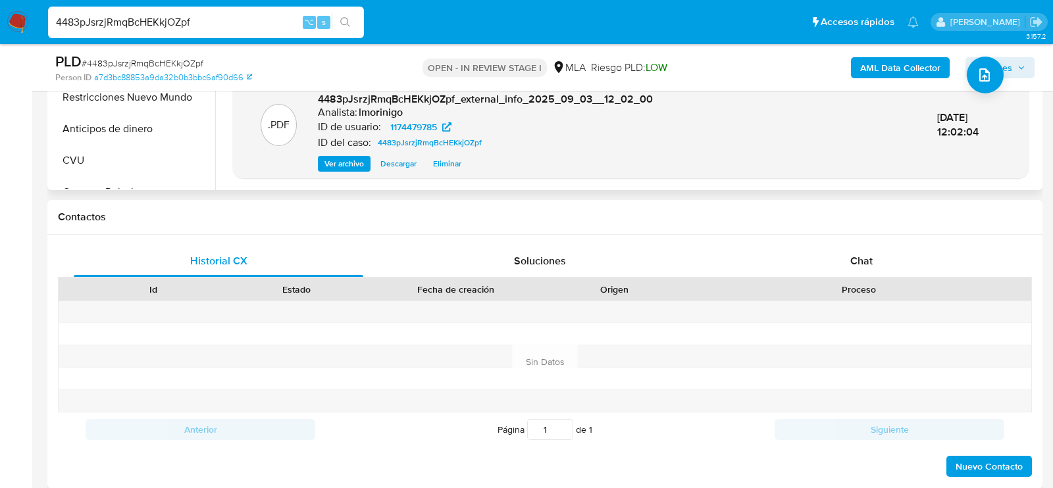
scroll to position [564, 0]
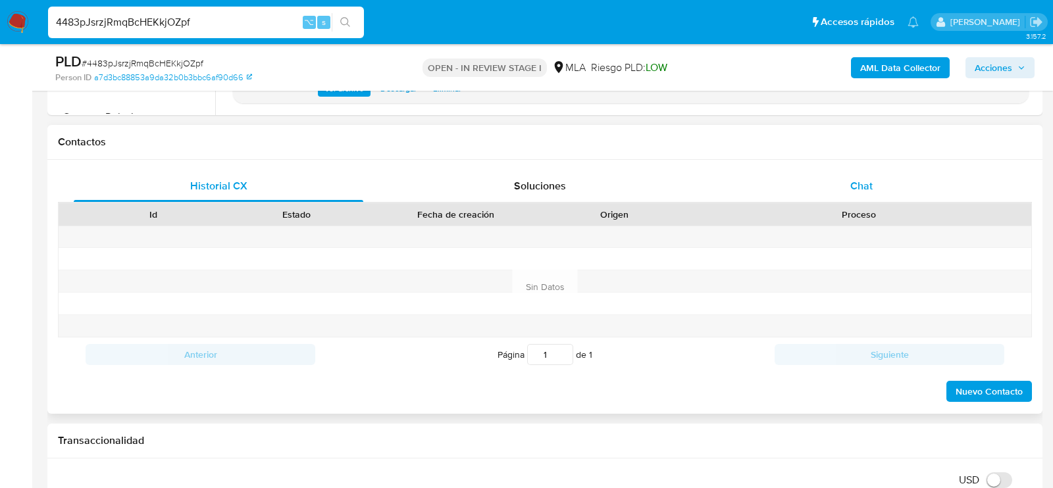
click at [799, 174] on div "Chat" at bounding box center [862, 187] width 290 height 32
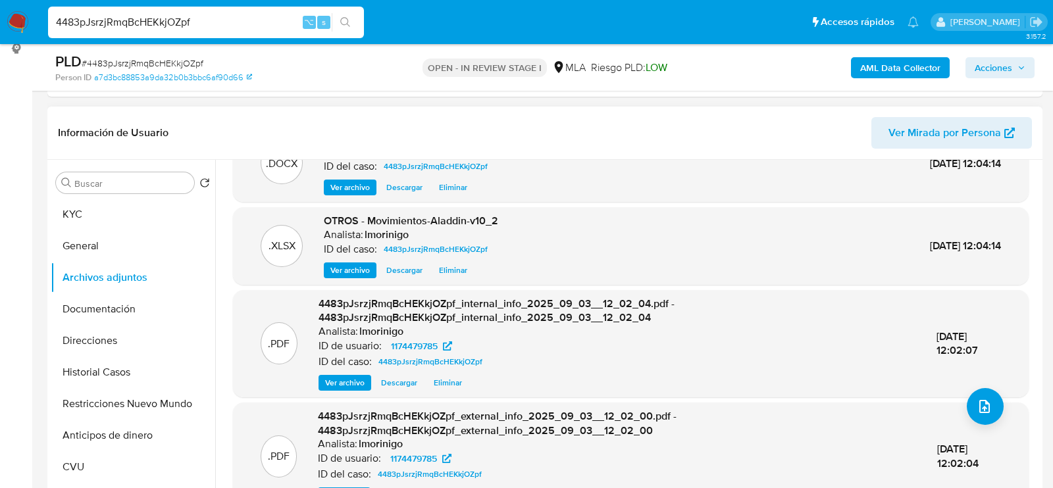
scroll to position [0, 0]
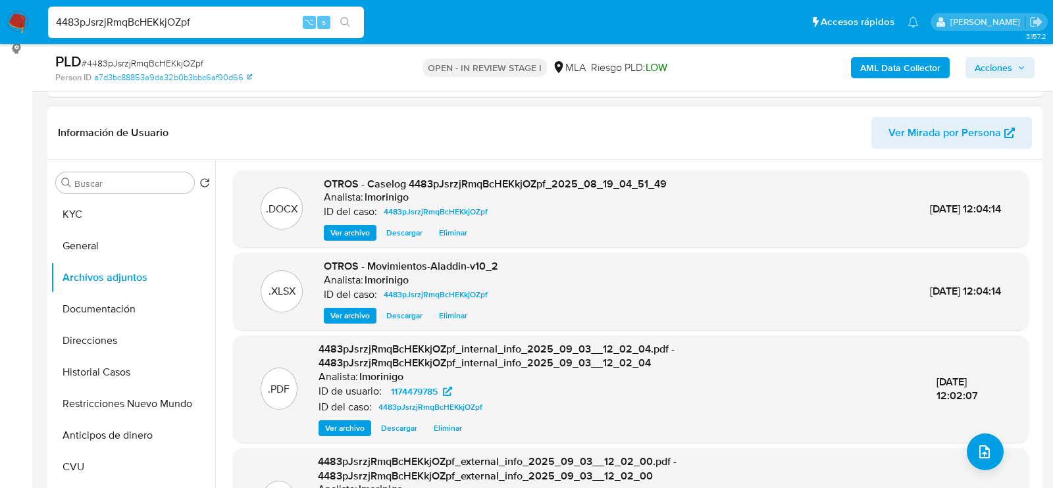
click at [444, 234] on span "Eliminar" at bounding box center [453, 232] width 28 height 13
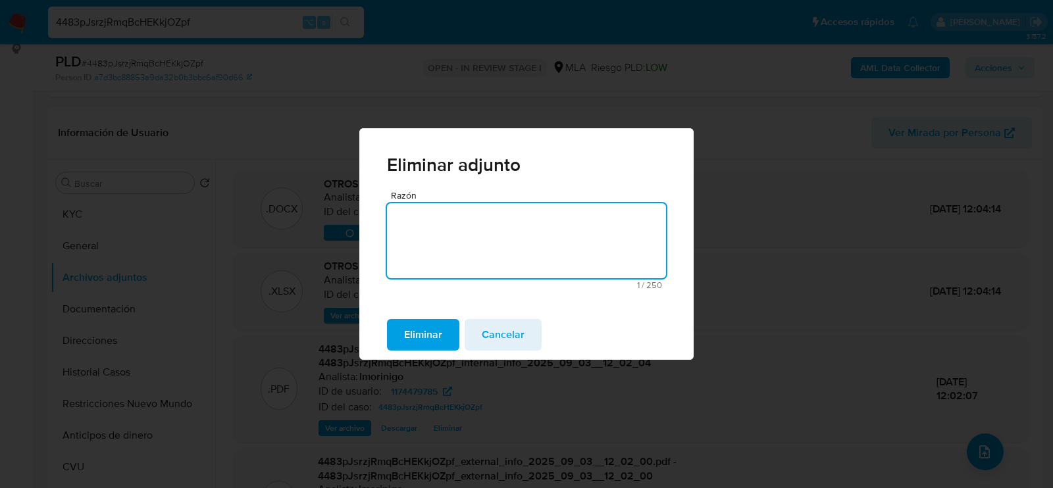
click at [423, 348] on span "Eliminar" at bounding box center [423, 335] width 38 height 29
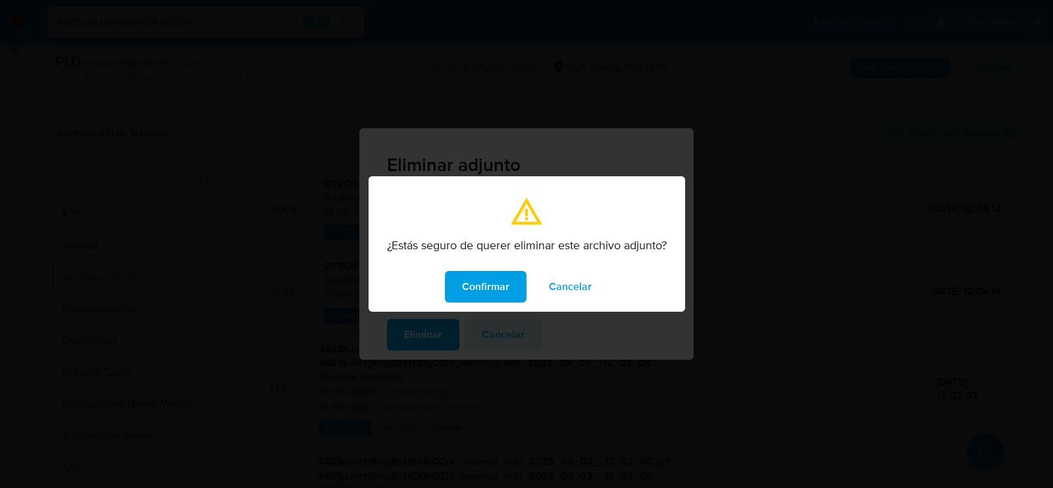
click at [481, 259] on div "¿Estás seguro de querer eliminar este archivo adjunto?" at bounding box center [527, 250] width 317 height 24
click at [481, 283] on span "Confirmar" at bounding box center [485, 287] width 47 height 29
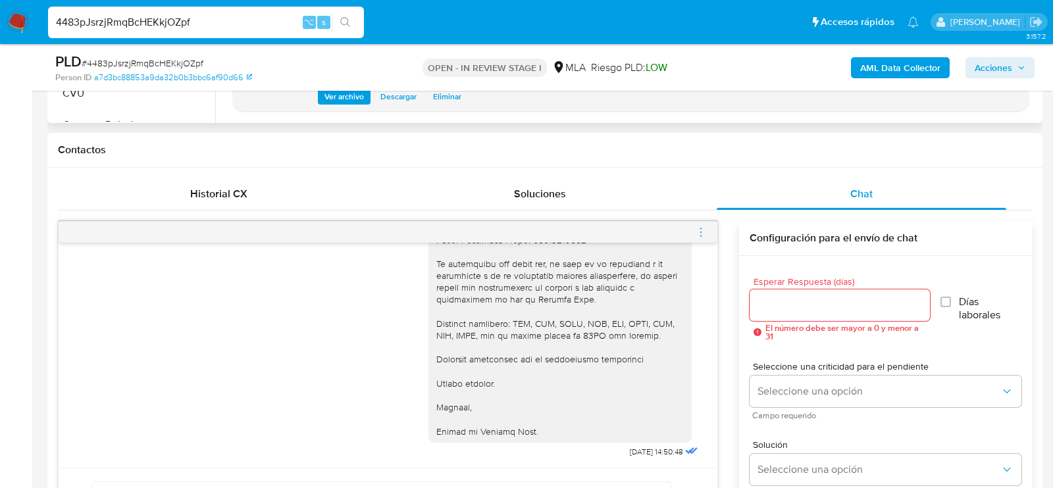
scroll to position [558, 0]
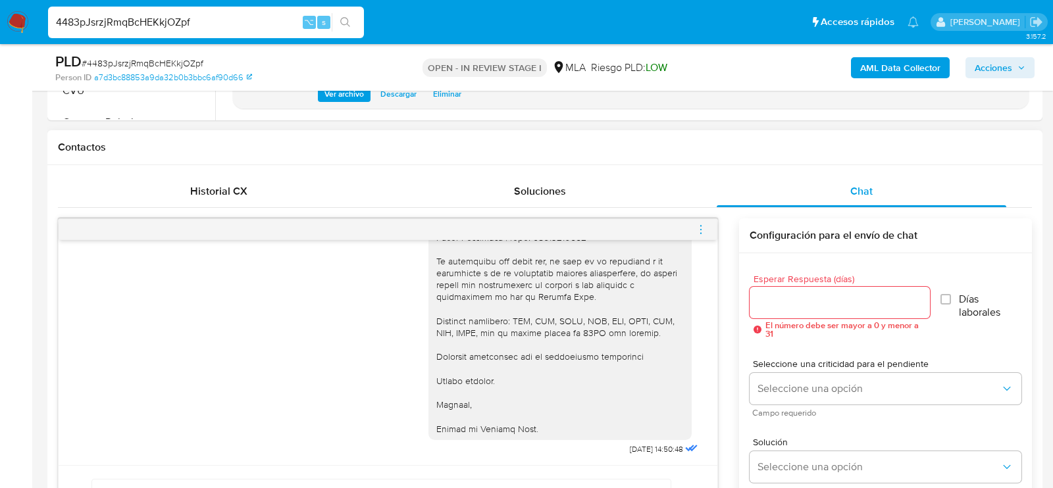
click at [701, 228] on icon "menu-action" at bounding box center [700, 228] width 1 height 1
click at [609, 205] on li "Cerrar conversación" at bounding box center [627, 202] width 135 height 24
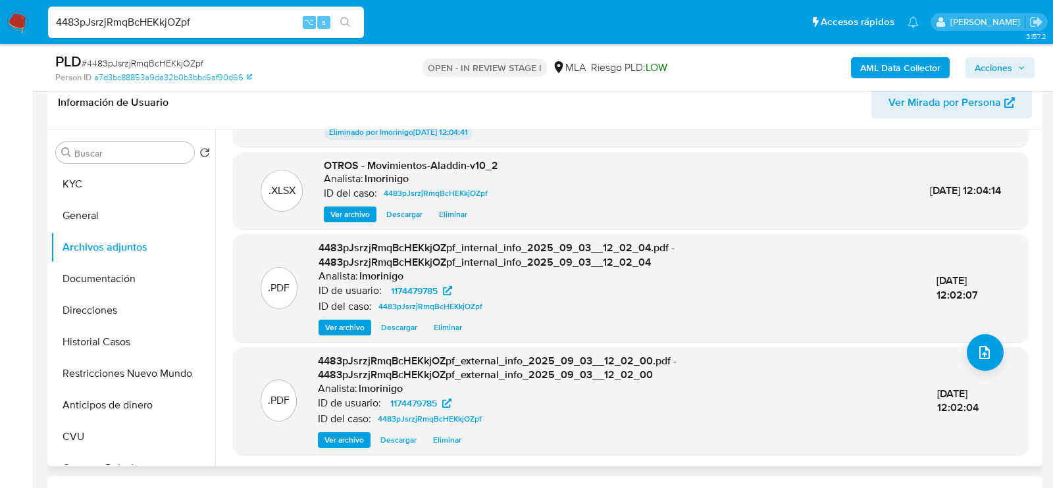
scroll to position [238, 0]
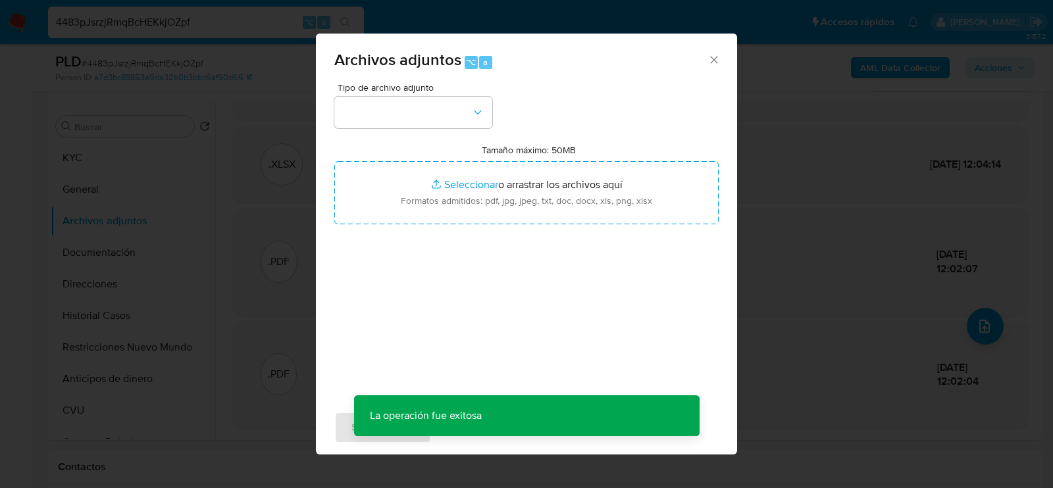
click at [465, 128] on div "Tipo de archivo adjunto Tamaño máximo: 50MB Seleccionar archivos Seleccionar o …" at bounding box center [526, 238] width 384 height 311
click at [465, 120] on button "button" at bounding box center [413, 113] width 158 height 32
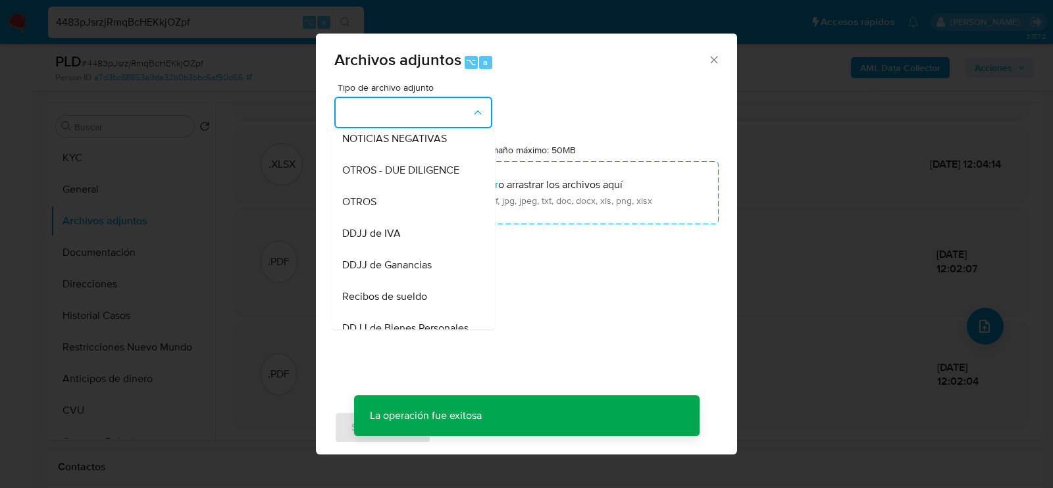
scroll to position [201, 0]
click at [446, 190] on div "OTROS" at bounding box center [409, 200] width 134 height 32
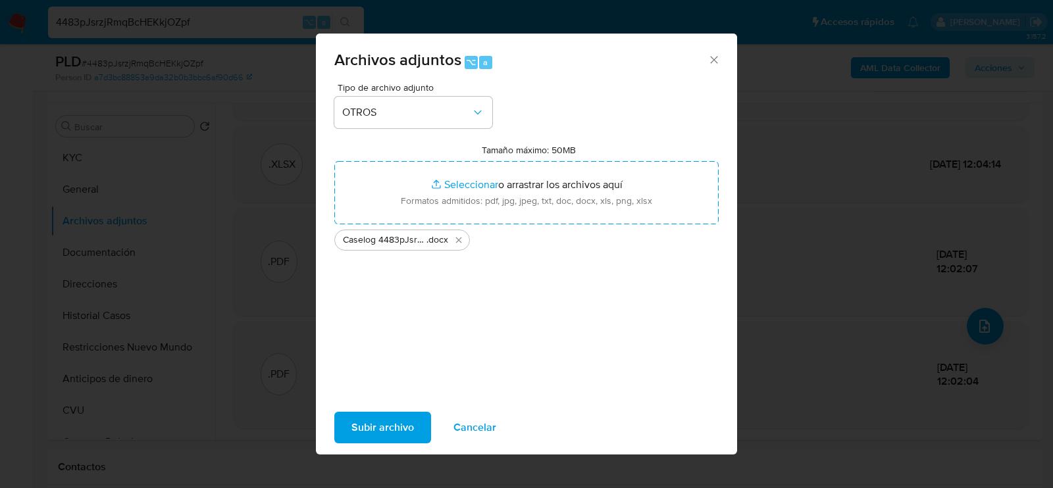
click at [371, 433] on span "Subir archivo" at bounding box center [383, 427] width 63 height 29
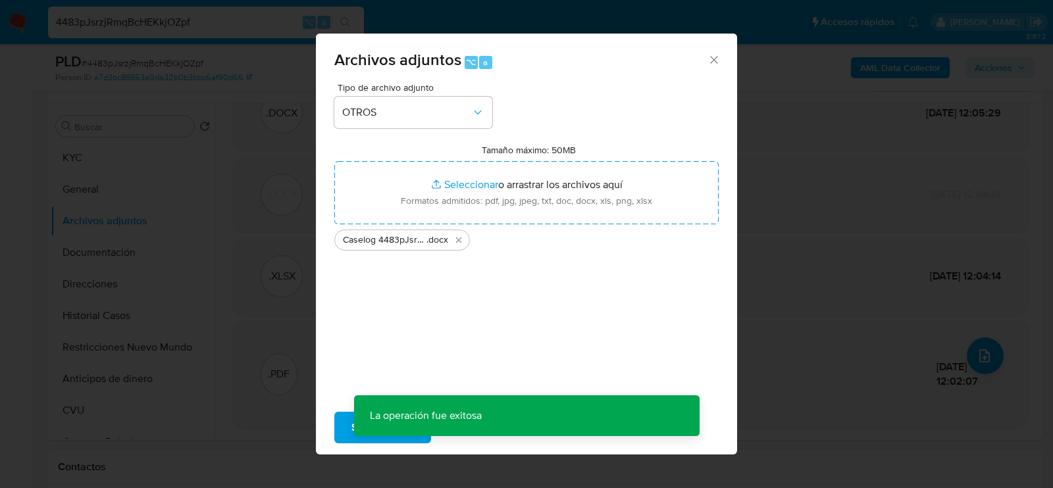
scroll to position [39, 0]
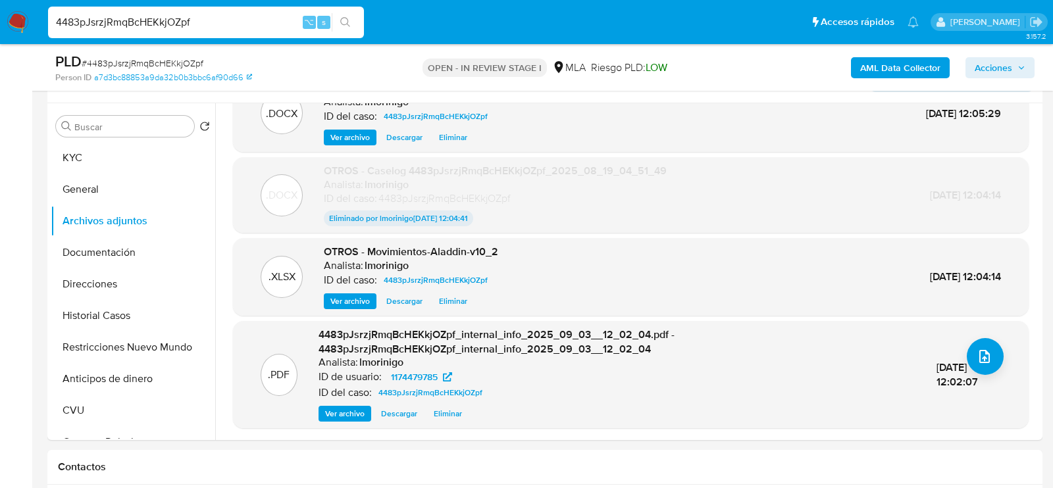
click at [999, 63] on span "Acciones" at bounding box center [994, 67] width 38 height 21
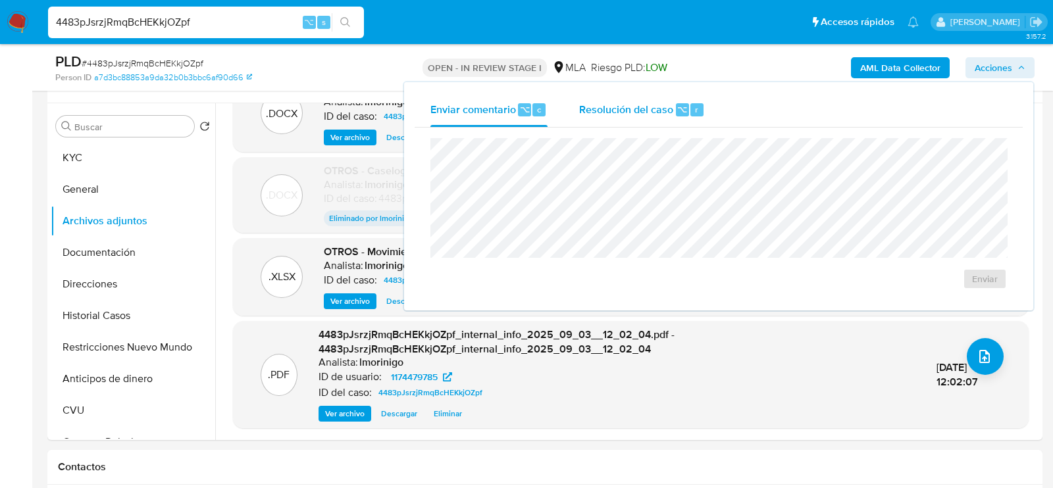
click at [602, 117] on div "Resolución del caso ⌥ r" at bounding box center [642, 110] width 126 height 34
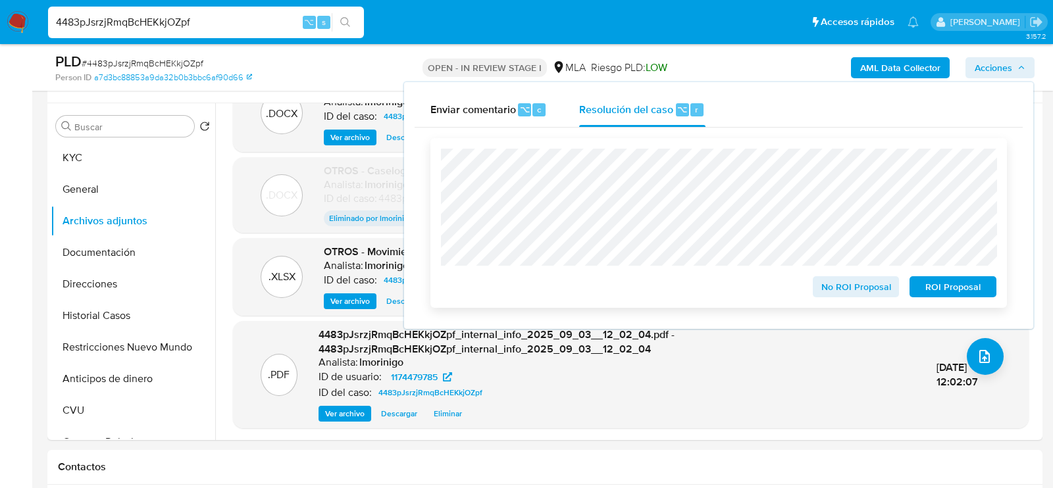
click at [957, 290] on span "ROI Proposal" at bounding box center [953, 287] width 68 height 18
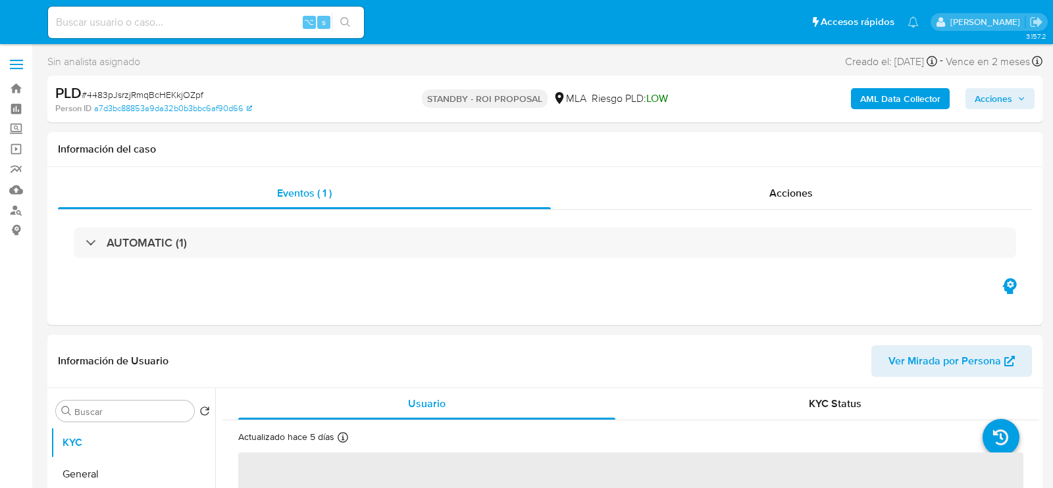
select select "10"
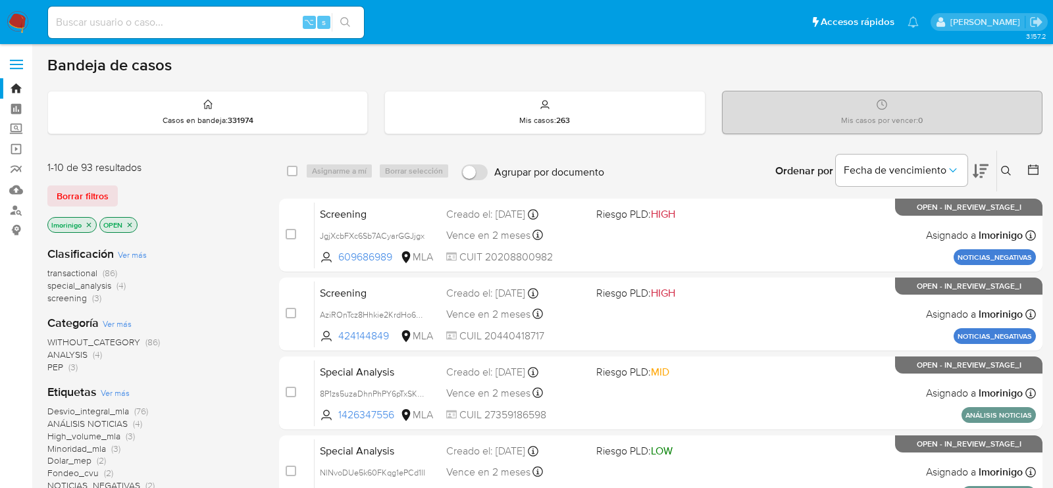
click at [89, 223] on icon "close-filter" at bounding box center [89, 225] width 5 height 5
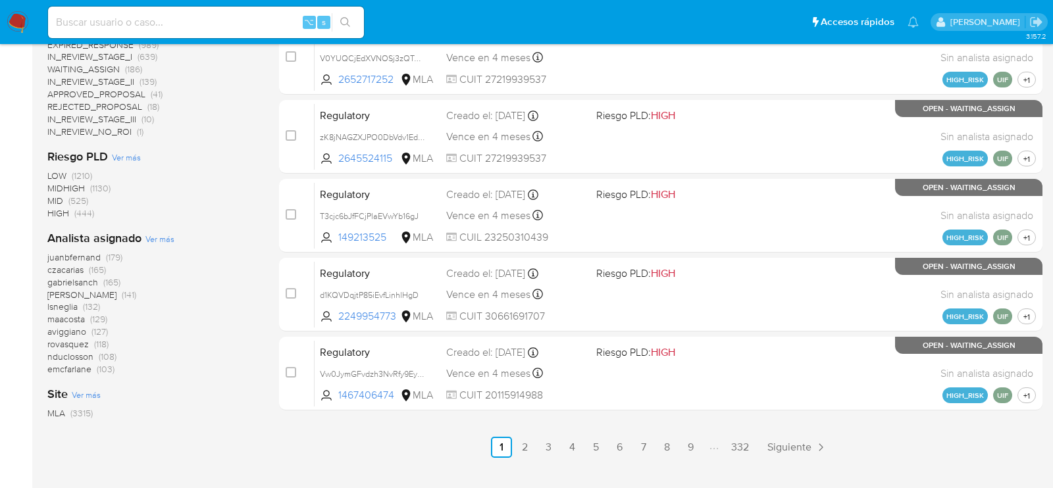
scroll to position [574, 0]
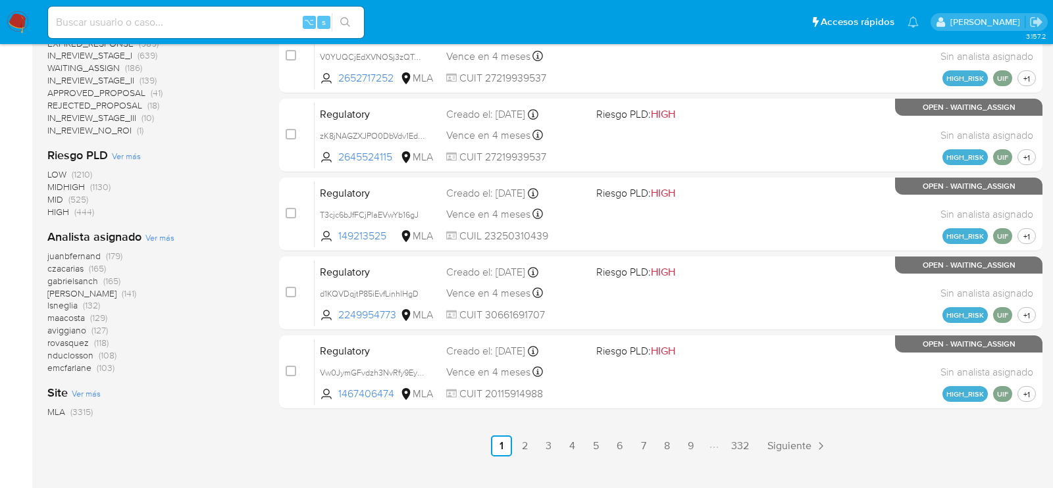
click at [162, 233] on span "Ver más" at bounding box center [159, 238] width 29 height 12
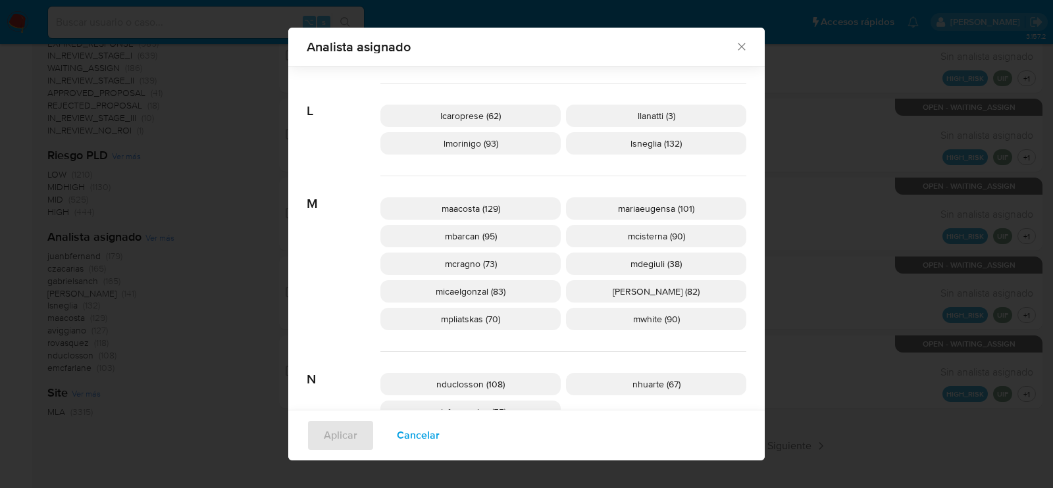
scroll to position [558, 0]
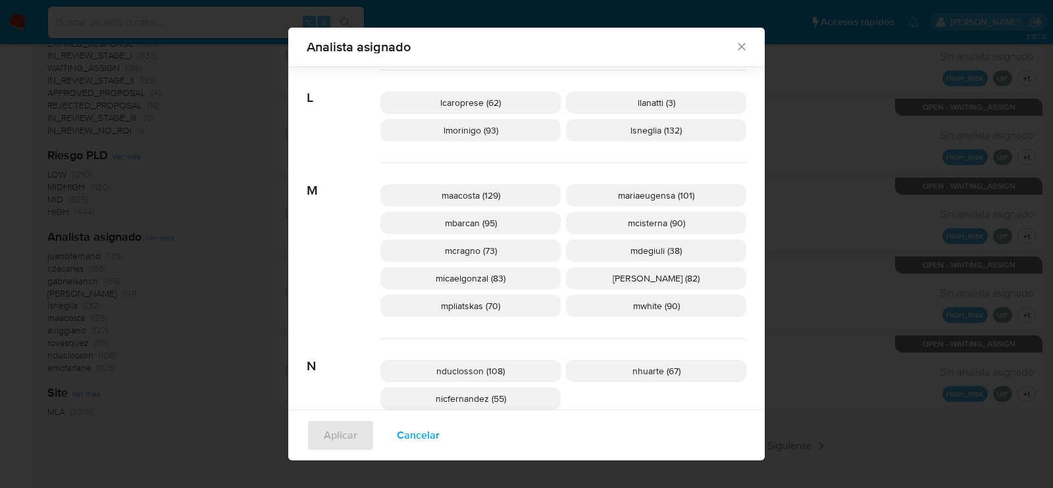
click at [405, 441] on span "Cancelar" at bounding box center [418, 435] width 43 height 29
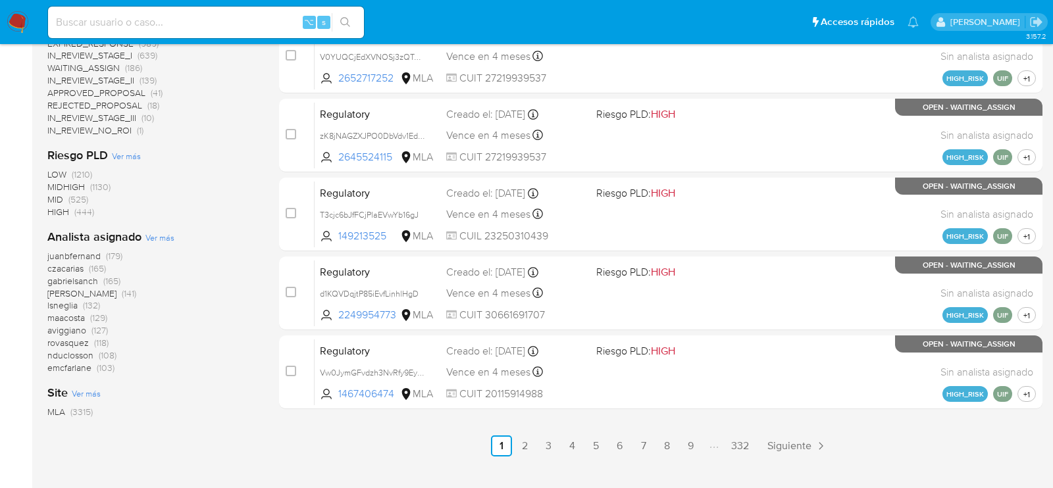
click at [230, 14] on input at bounding box center [206, 22] width 316 height 17
paste input "ZLNCth85SGpYXzmRC7Ua8TxB"
type input "ZLNCth85SGpYXzmRC7Ua8TxB"
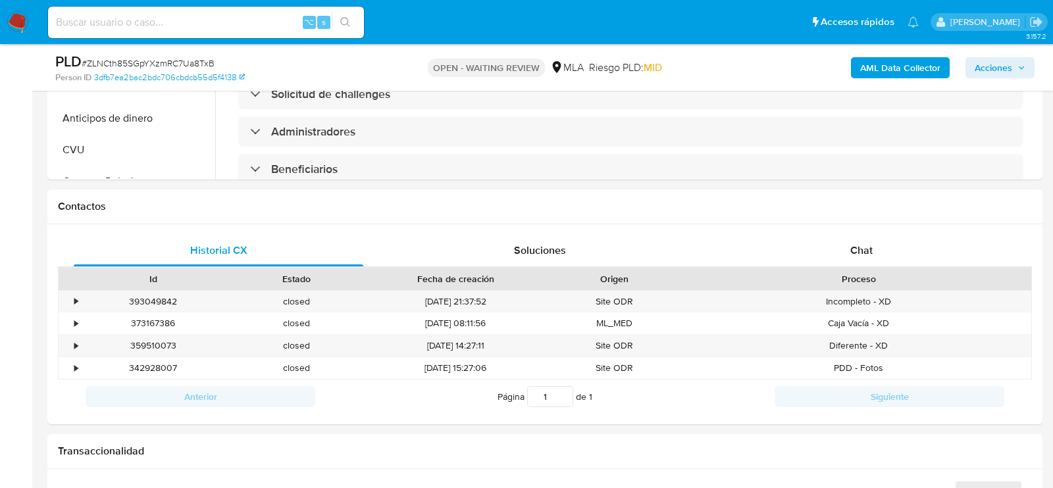
scroll to position [567, 0]
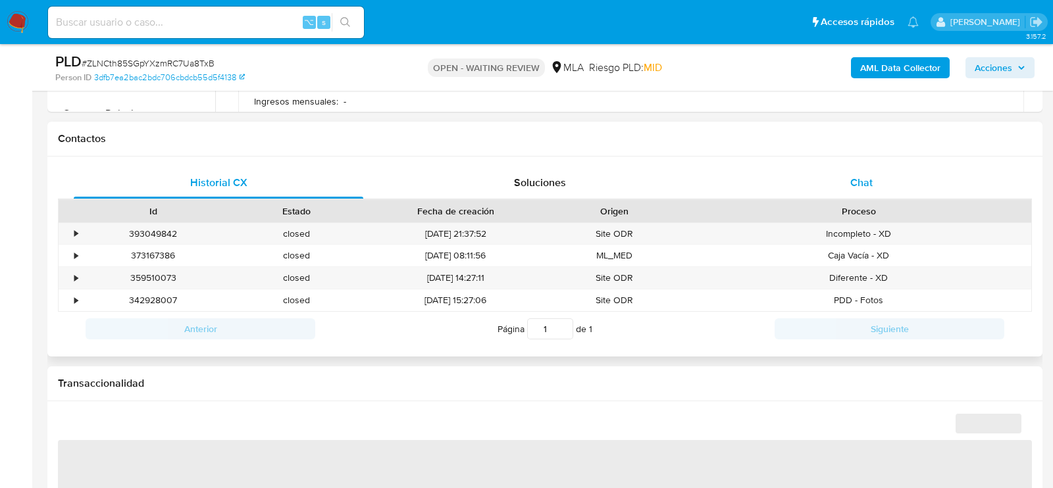
click at [922, 182] on div "Chat" at bounding box center [862, 183] width 290 height 32
select select "10"
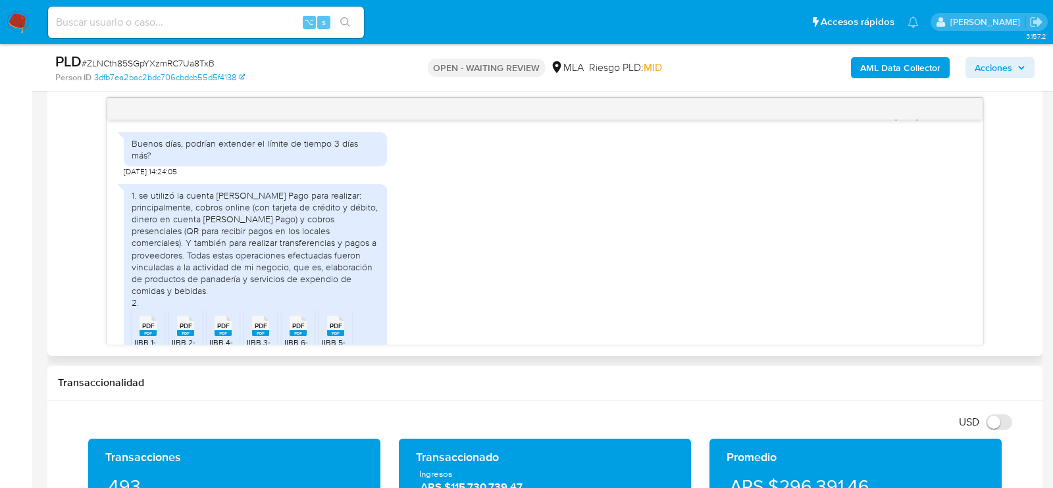
scroll to position [959, 0]
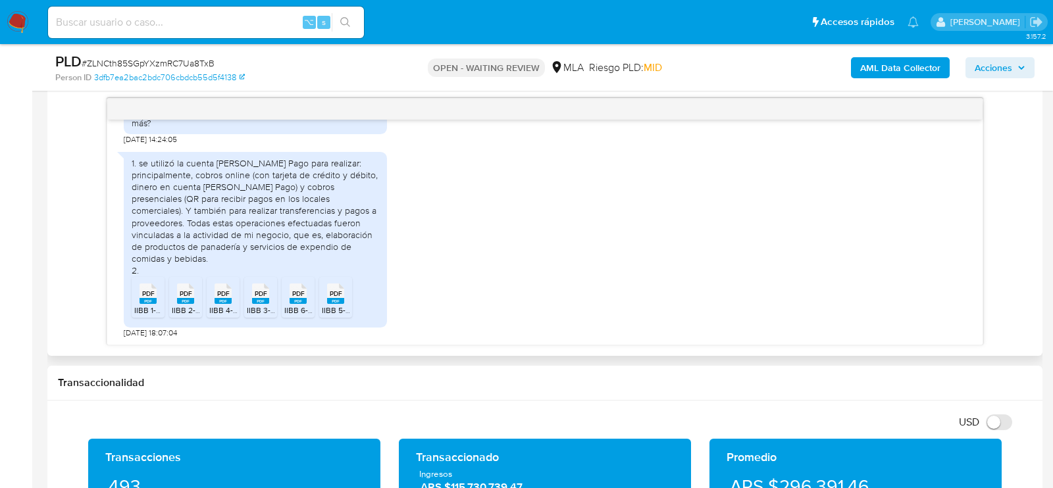
click at [145, 290] on span "PDF" at bounding box center [148, 294] width 13 height 9
click at [192, 299] on rect at bounding box center [185, 301] width 17 height 6
click at [215, 307] on span "IIBB 4-2025 Rectificativa.pdf" at bounding box center [258, 310] width 99 height 11
click at [256, 307] on span "IIBB 3-2025.pdf" at bounding box center [274, 310] width 55 height 11
click at [288, 307] on span "IIBB 6-2025.pdf" at bounding box center [311, 310] width 55 height 11
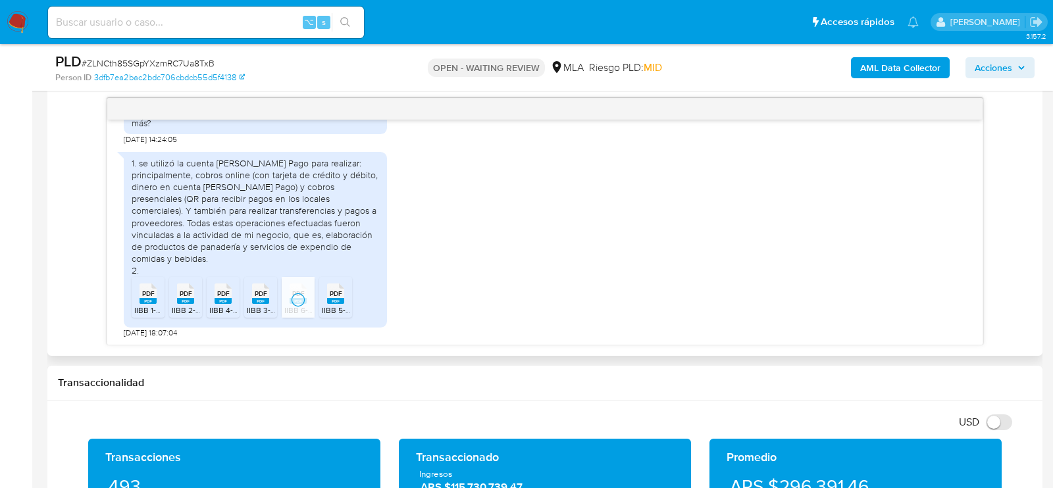
click at [334, 307] on span "IIBB 5-2025.pdf" at bounding box center [349, 310] width 55 height 11
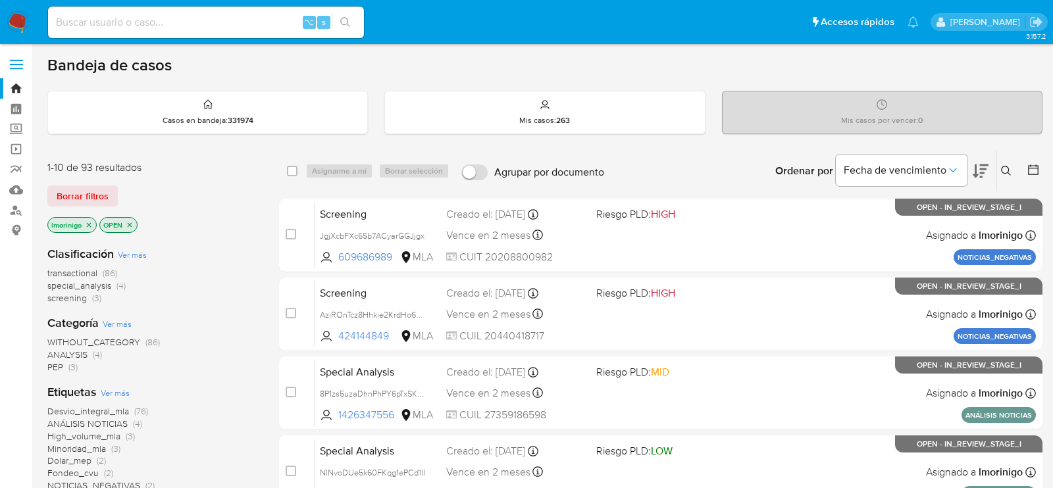
click at [175, 24] on input at bounding box center [206, 22] width 316 height 17
paste input "AgQQPOyNIXnNDKj6JvNTX6li"
type input "AgQQPOyNIXnNDKj6JvNTX6li"
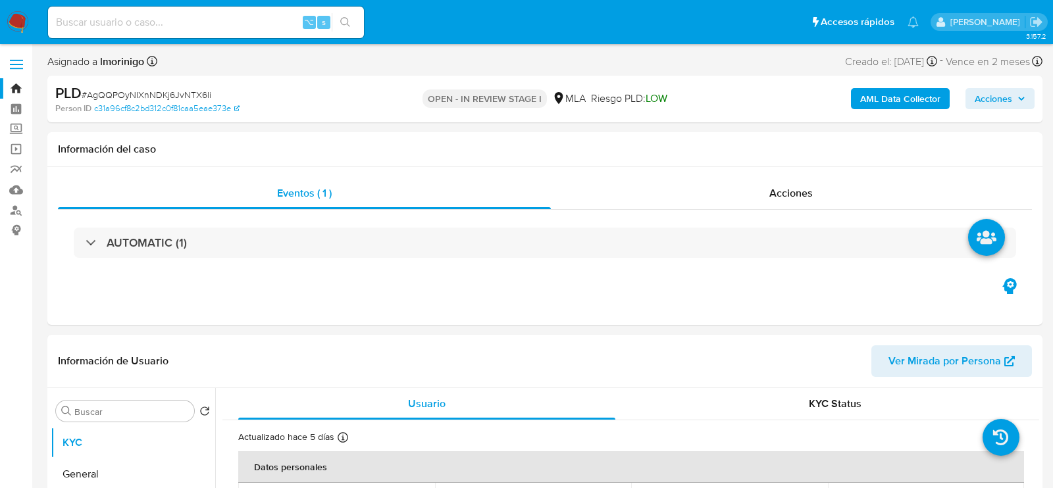
select select "10"
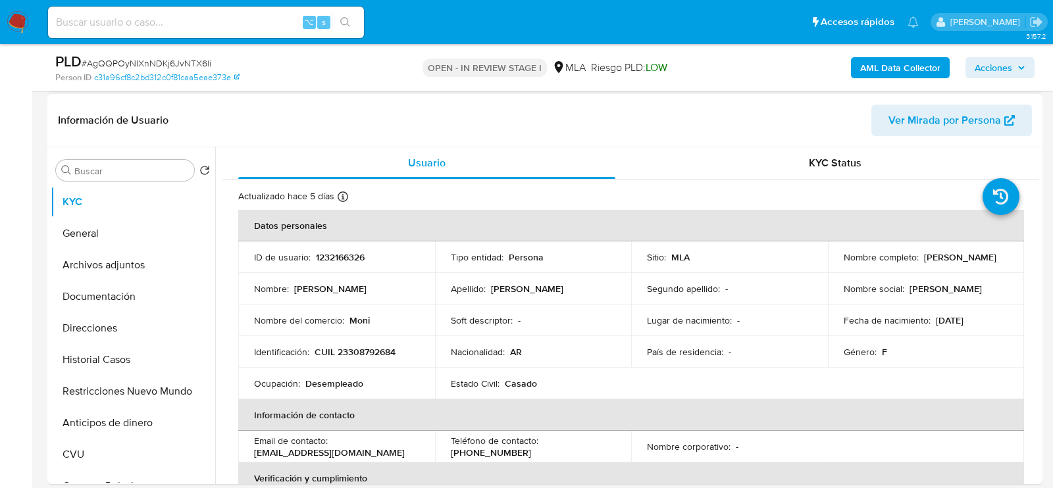
scroll to position [199, 0]
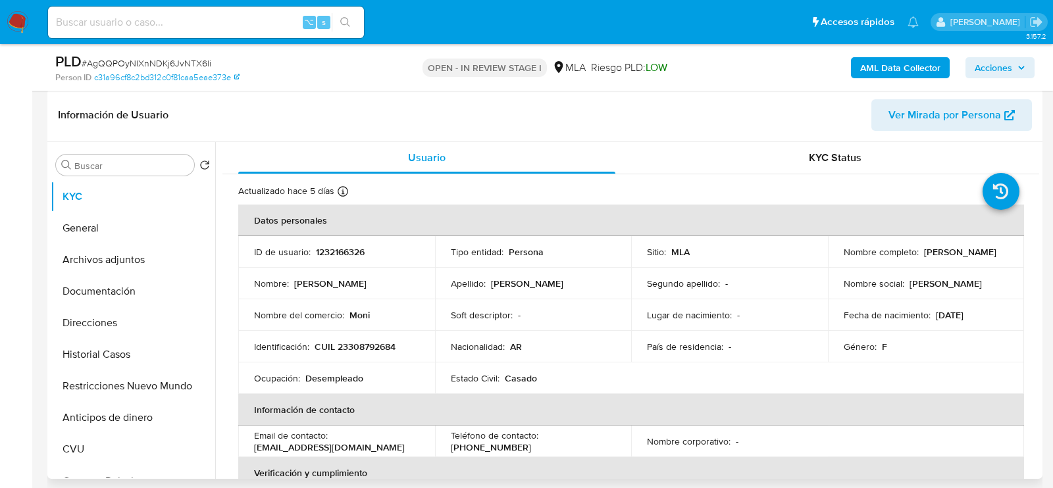
drag, startPoint x: 841, startPoint y: 257, endPoint x: 923, endPoint y: 257, distance: 82.3
click at [923, 257] on div "Nombre completo : [PERSON_NAME]" at bounding box center [926, 252] width 165 height 12
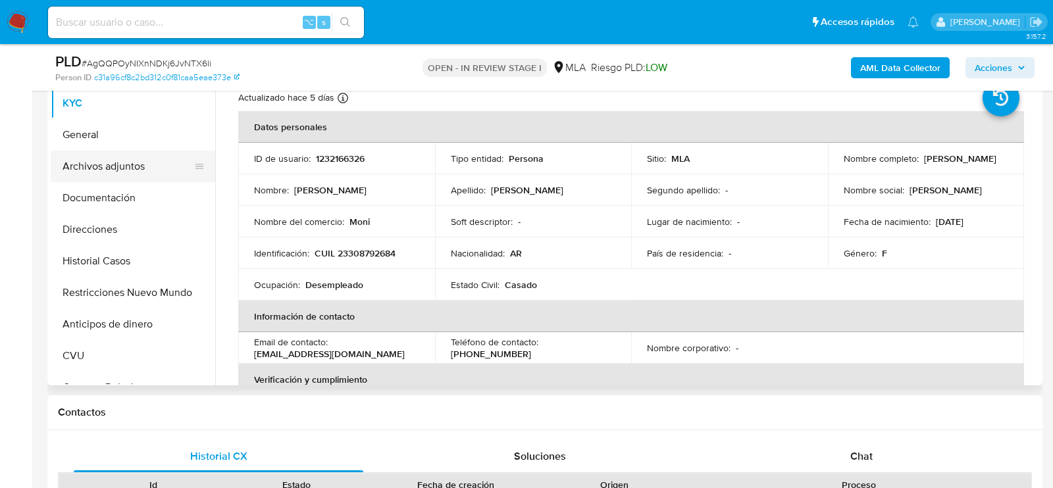
scroll to position [291, 0]
click at [92, 171] on button "Archivos adjuntos" at bounding box center [128, 169] width 154 height 32
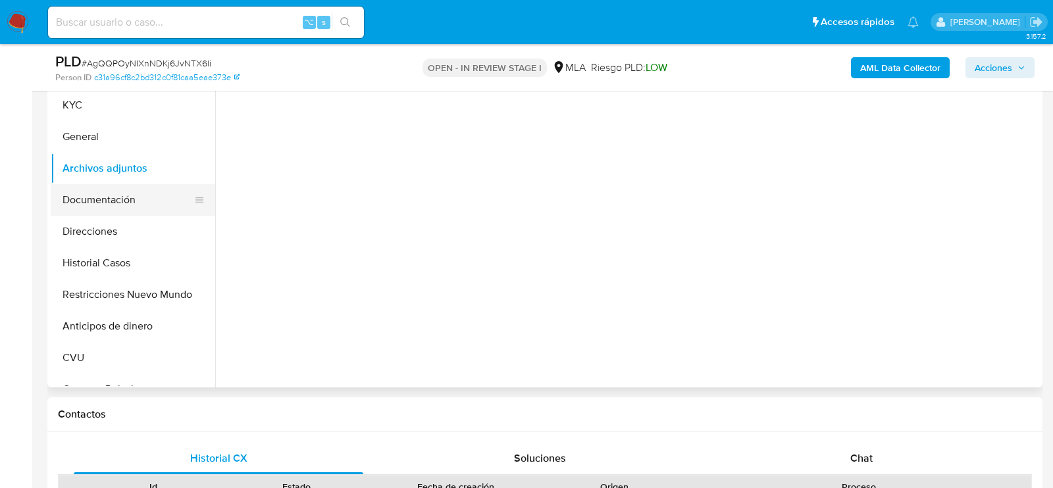
click at [99, 208] on button "Documentación" at bounding box center [128, 200] width 154 height 32
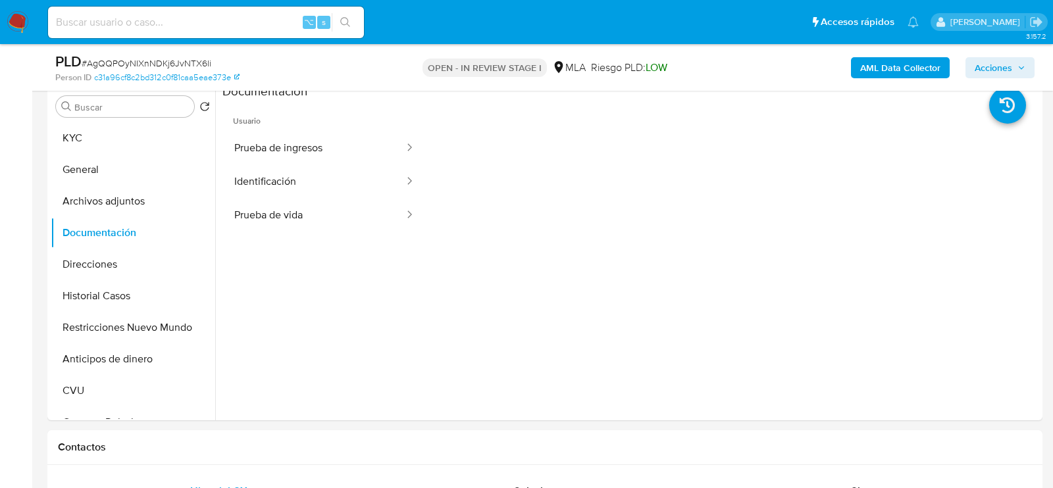
scroll to position [253, 0]
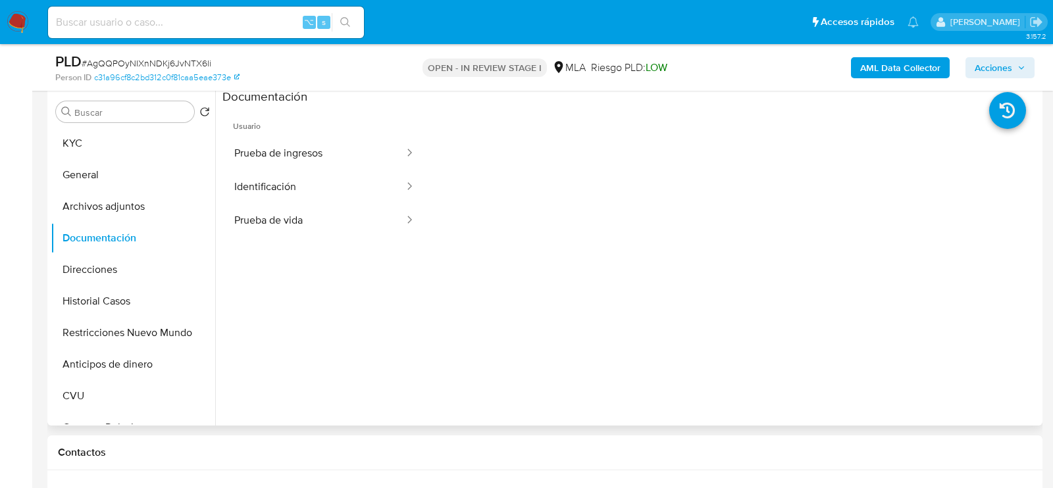
click at [285, 120] on span "Usuario" at bounding box center [325, 121] width 204 height 32
click at [285, 141] on button "Prueba de ingresos" at bounding box center [314, 154] width 183 height 34
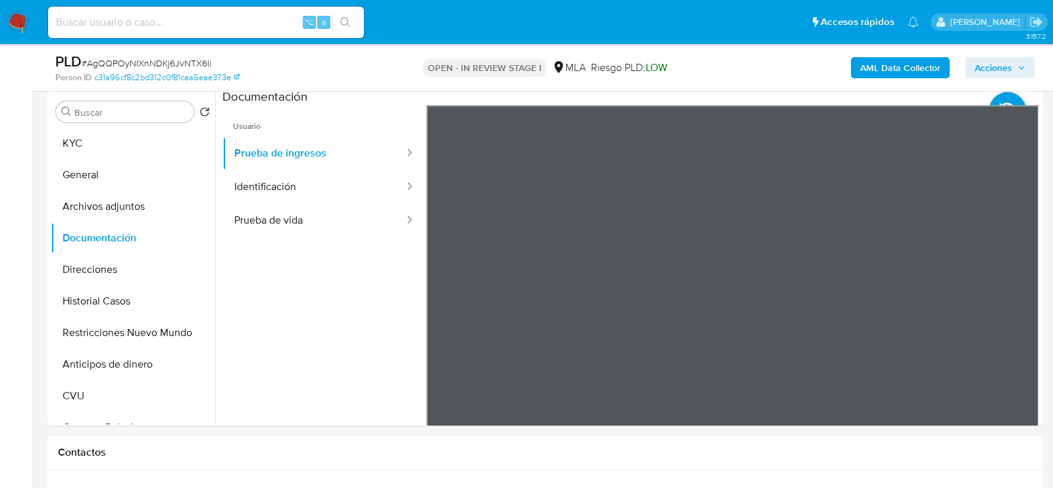
click at [233, 182] on button "Identificación" at bounding box center [314, 188] width 183 height 34
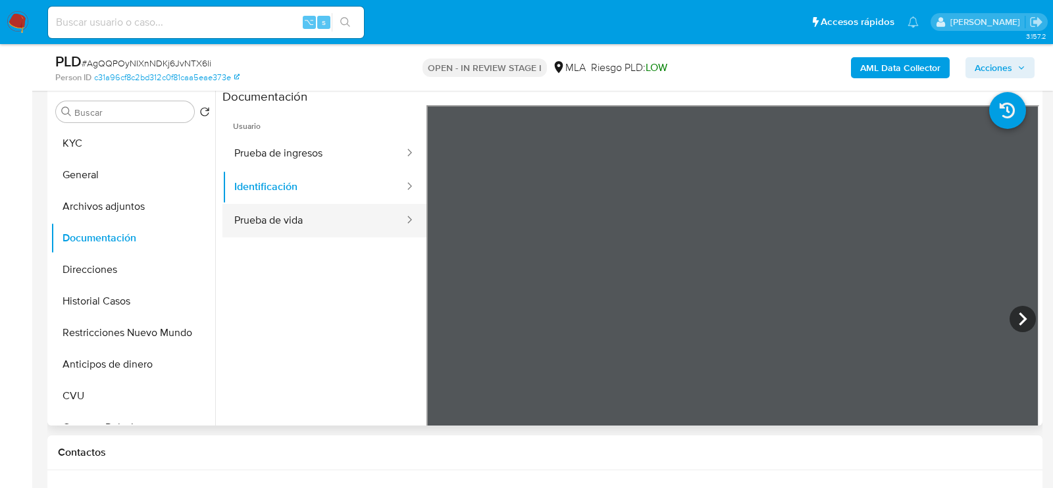
click at [364, 229] on button "Prueba de vida" at bounding box center [314, 221] width 183 height 34
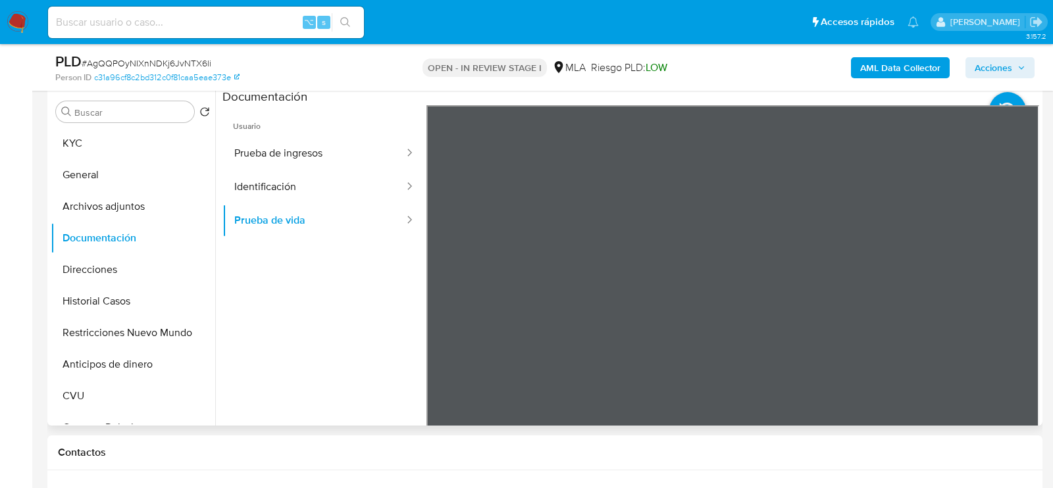
scroll to position [250, 0]
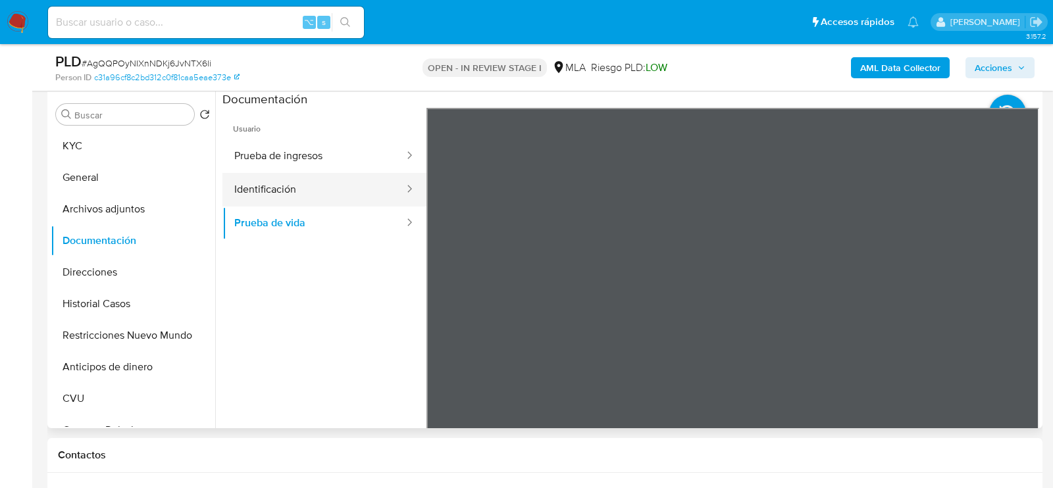
click at [248, 195] on button "Identificación" at bounding box center [314, 190] width 183 height 34
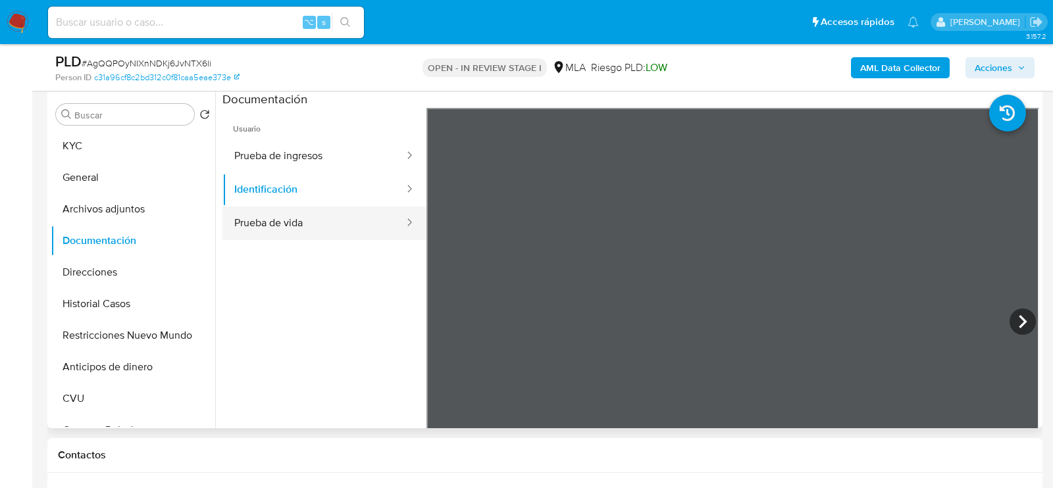
click at [270, 219] on button "Prueba de vida" at bounding box center [314, 224] width 183 height 34
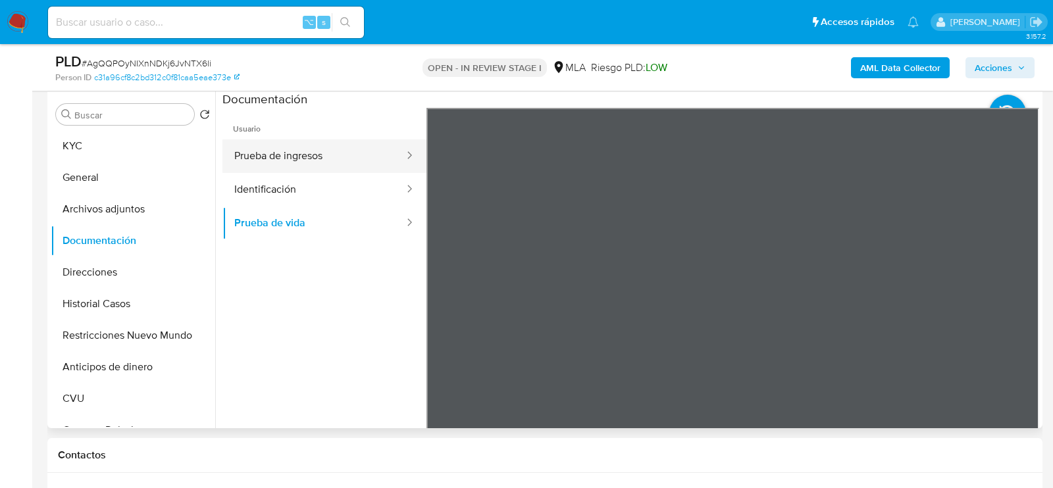
click at [268, 161] on button "Prueba de ingresos" at bounding box center [314, 157] width 183 height 34
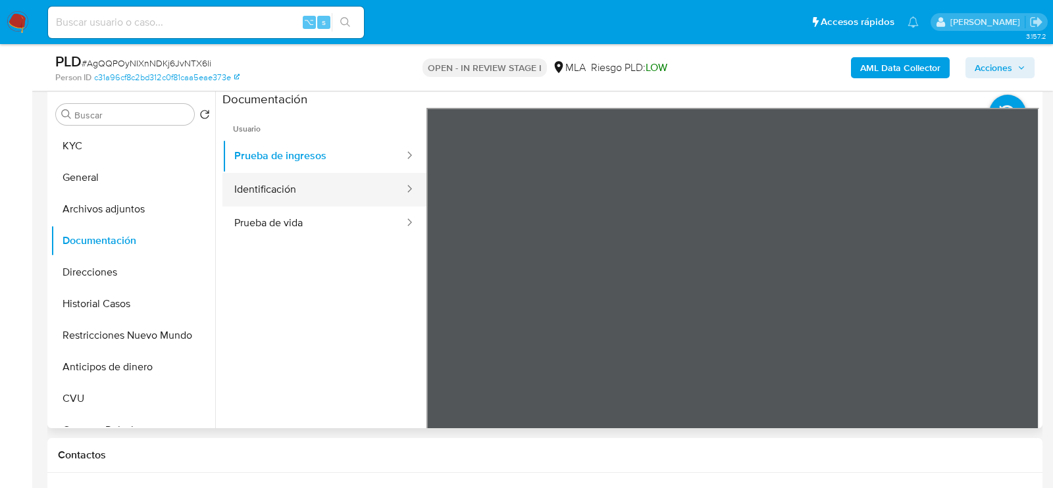
click at [273, 181] on button "Identificación" at bounding box center [314, 190] width 183 height 34
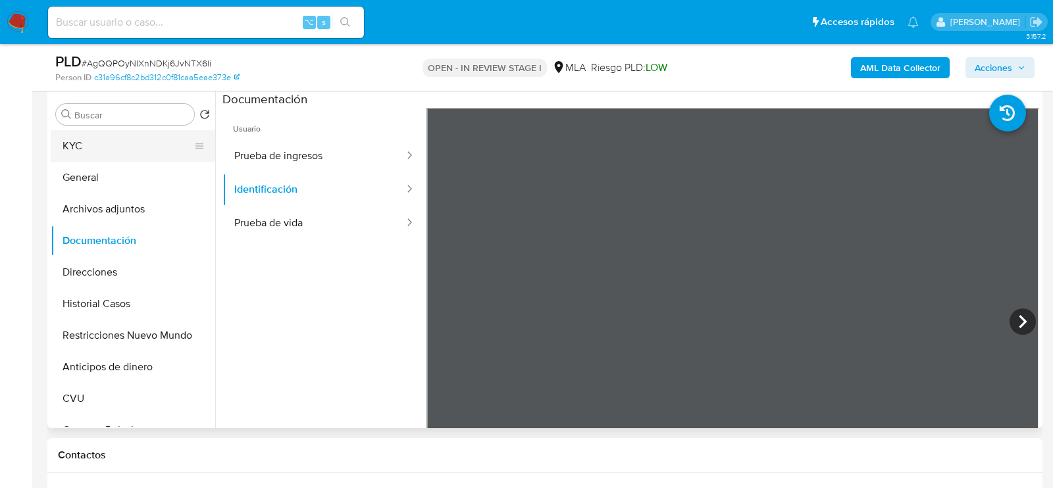
click at [84, 138] on button "KYC" at bounding box center [128, 146] width 154 height 32
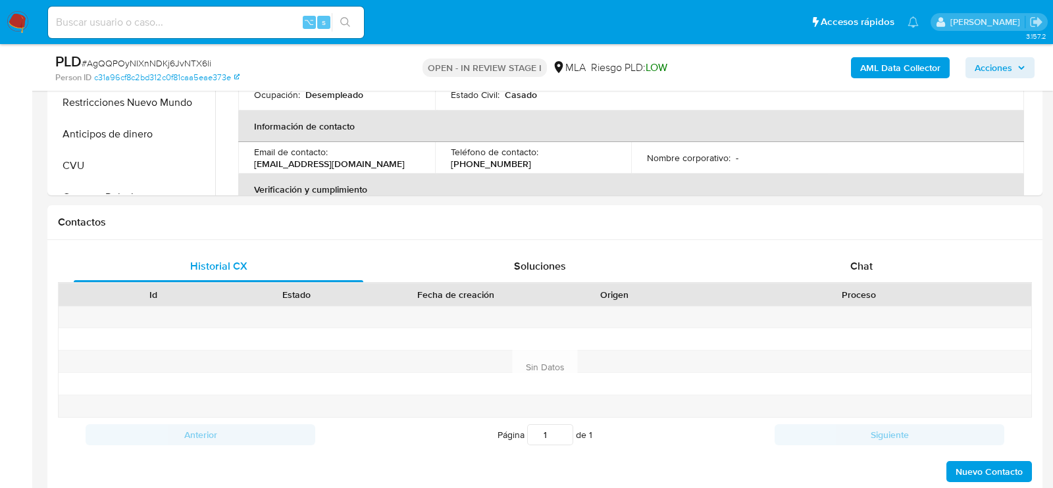
scroll to position [484, 0]
click at [934, 267] on div "Chat" at bounding box center [862, 266] width 290 height 32
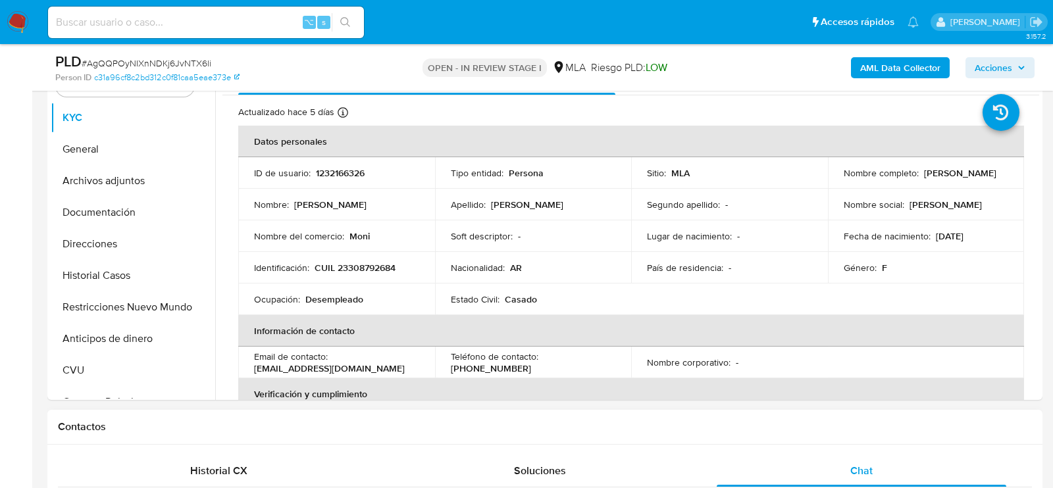
scroll to position [268, 0]
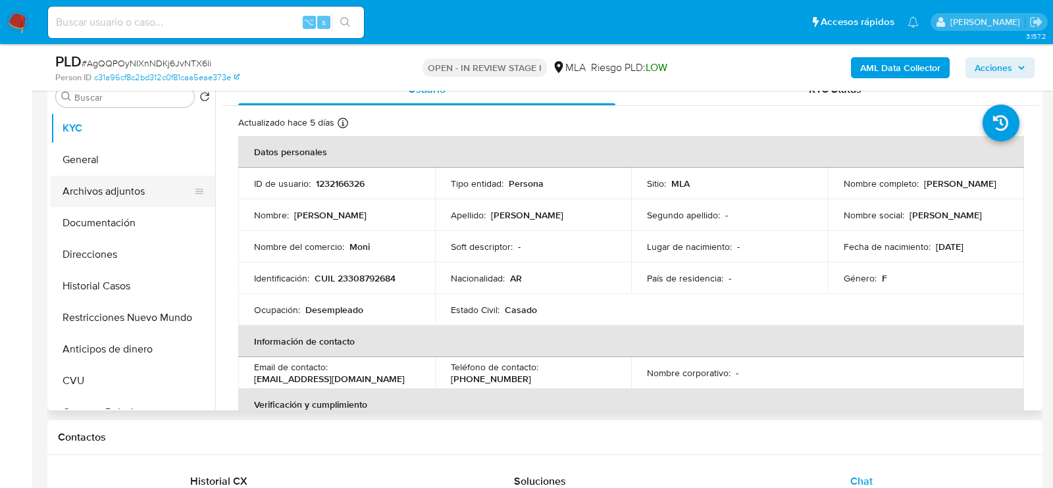
click at [114, 196] on button "Archivos adjuntos" at bounding box center [128, 192] width 154 height 32
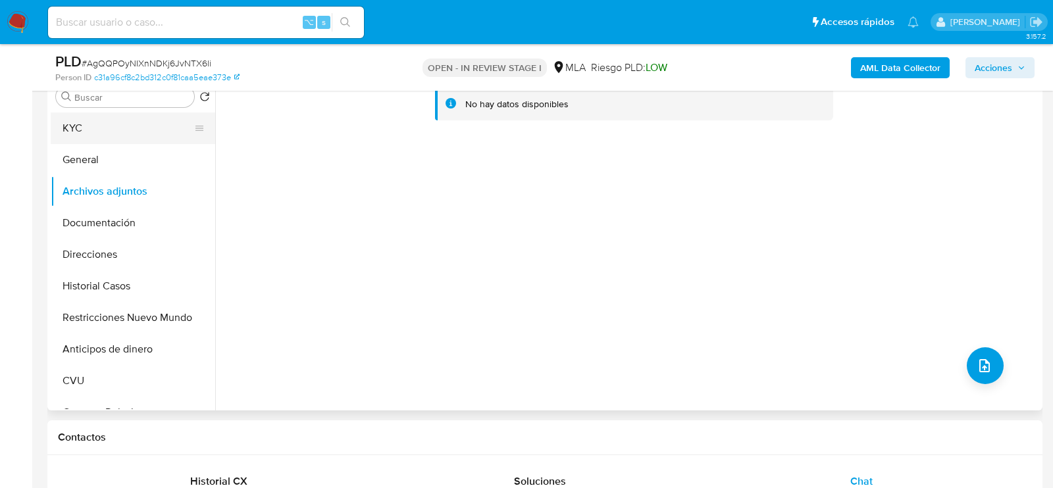
click at [77, 135] on button "KYC" at bounding box center [128, 129] width 154 height 32
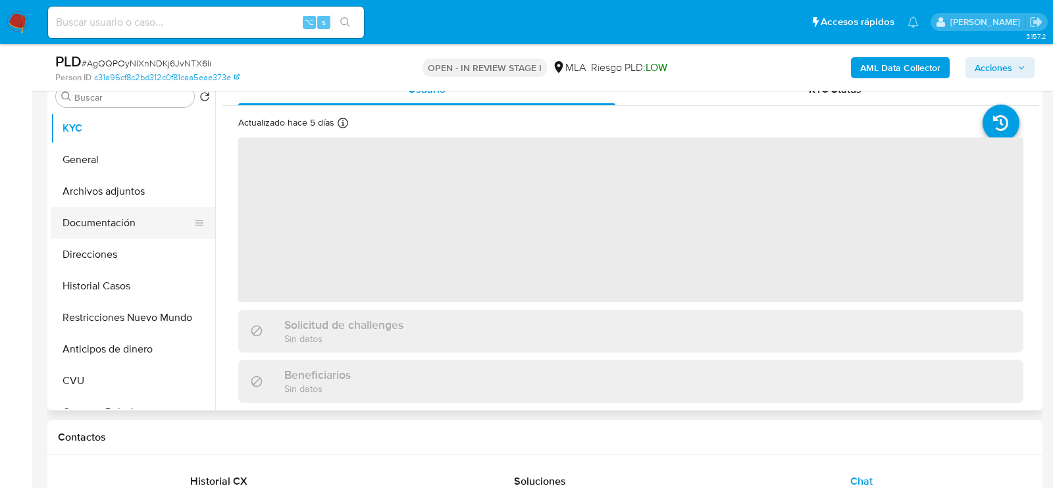
click at [61, 217] on button "Documentación" at bounding box center [128, 223] width 154 height 32
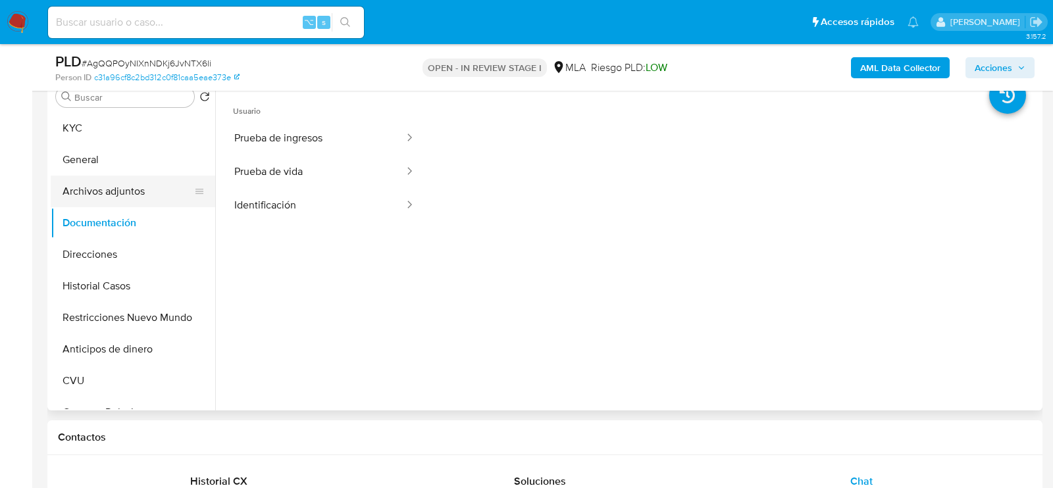
click at [69, 190] on button "Archivos adjuntos" at bounding box center [128, 192] width 154 height 32
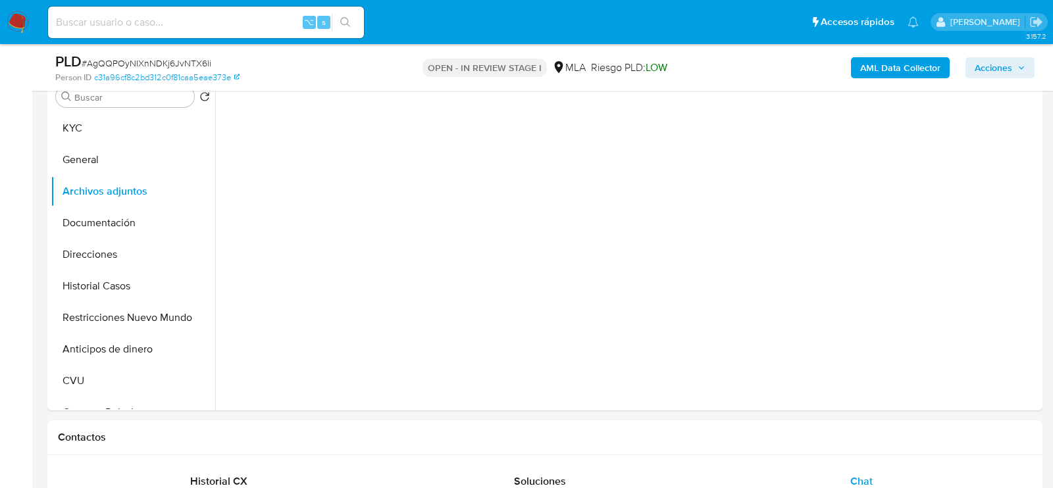
click at [877, 63] on b "AML Data Collector" at bounding box center [900, 67] width 80 height 21
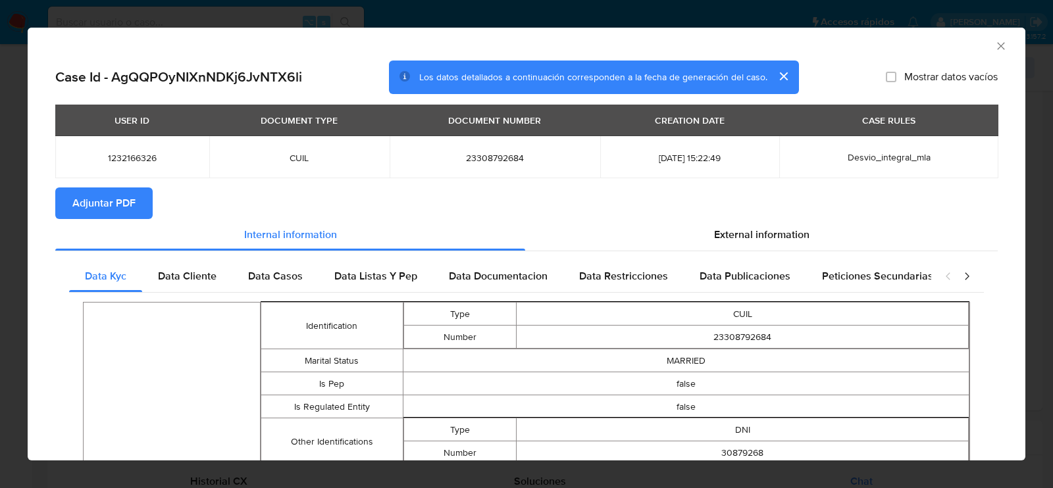
click at [78, 189] on span "Adjuntar PDF" at bounding box center [103, 203] width 63 height 29
click at [1001, 49] on icon "Cerrar ventana" at bounding box center [1001, 46] width 13 height 13
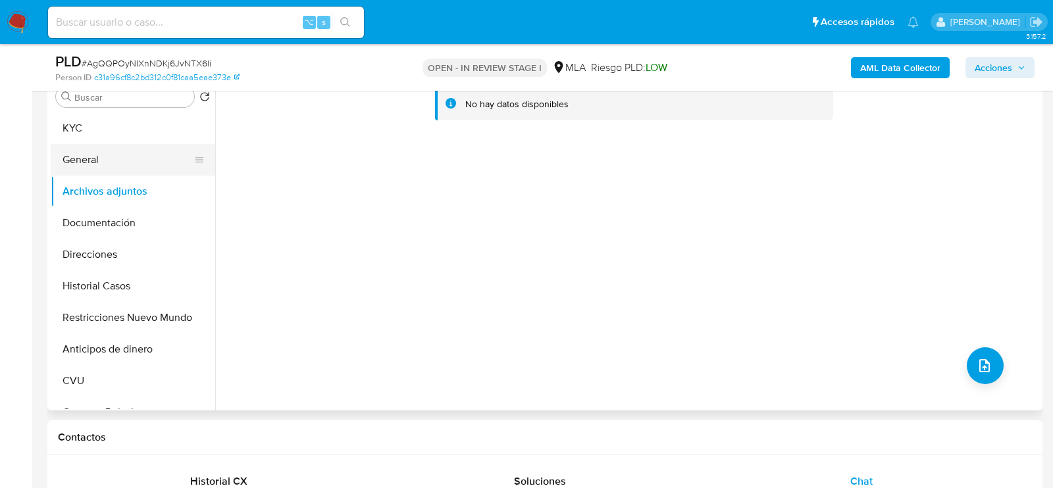
click at [127, 153] on button "General" at bounding box center [128, 160] width 154 height 32
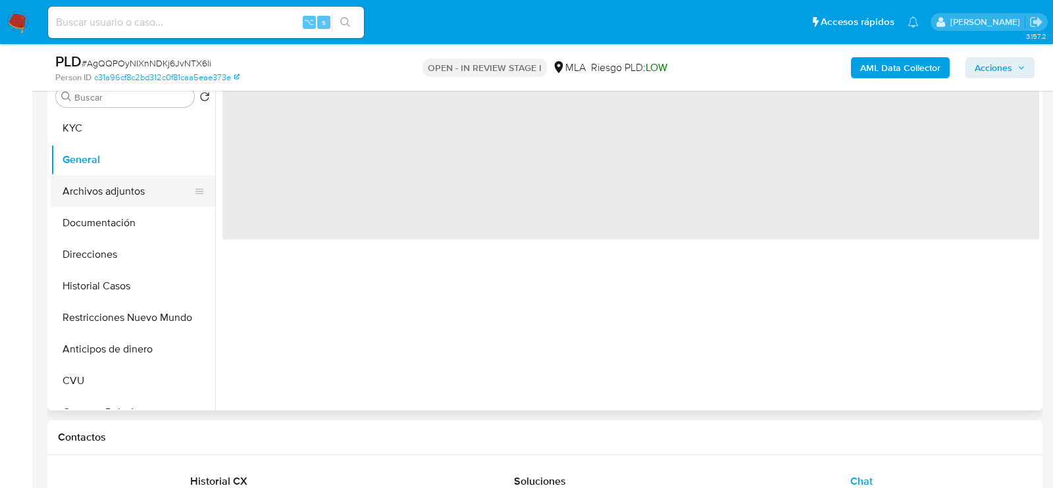
click at [127, 181] on button "Archivos adjuntos" at bounding box center [128, 192] width 154 height 32
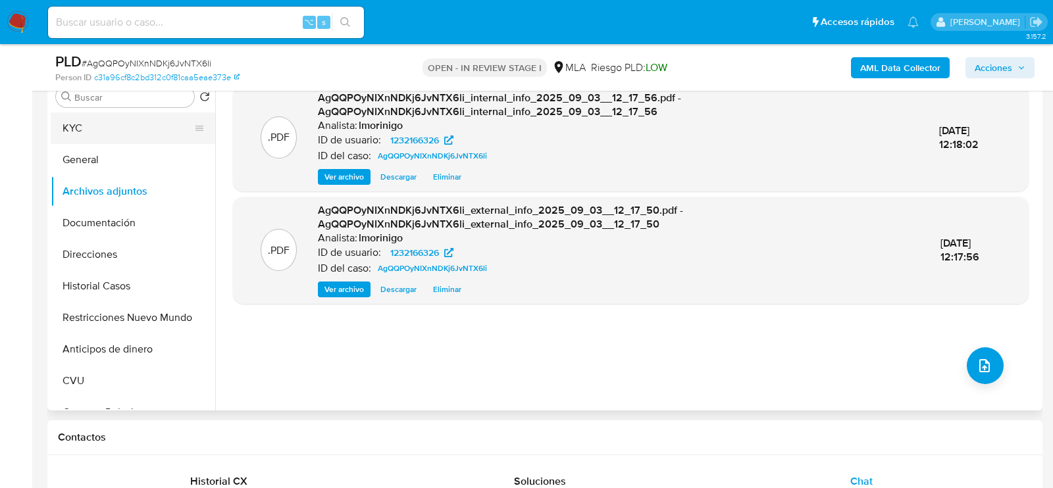
click at [126, 114] on button "KYC" at bounding box center [128, 129] width 154 height 32
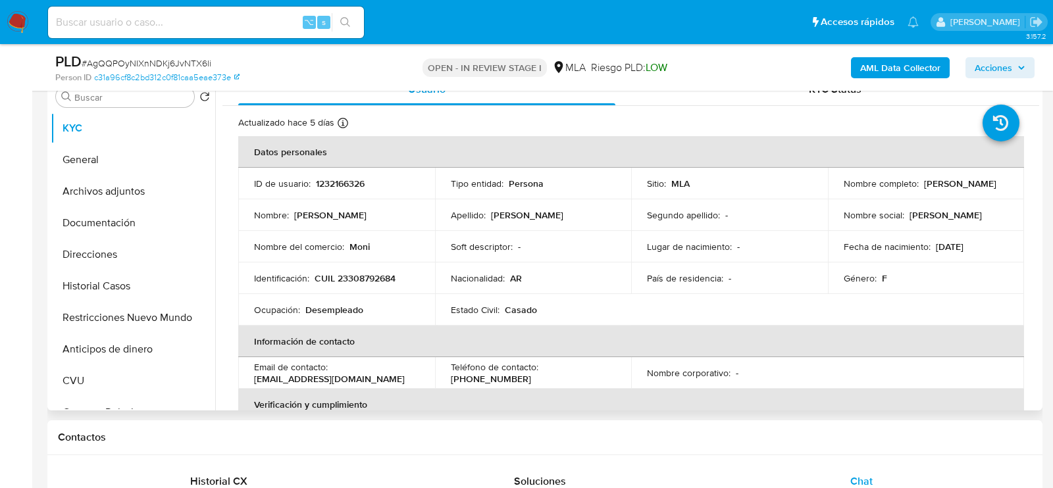
click at [379, 280] on p "CUIL 23308792684" at bounding box center [355, 279] width 81 height 12
copy p "23308792684"
click at [90, 194] on button "Archivos adjuntos" at bounding box center [128, 192] width 154 height 32
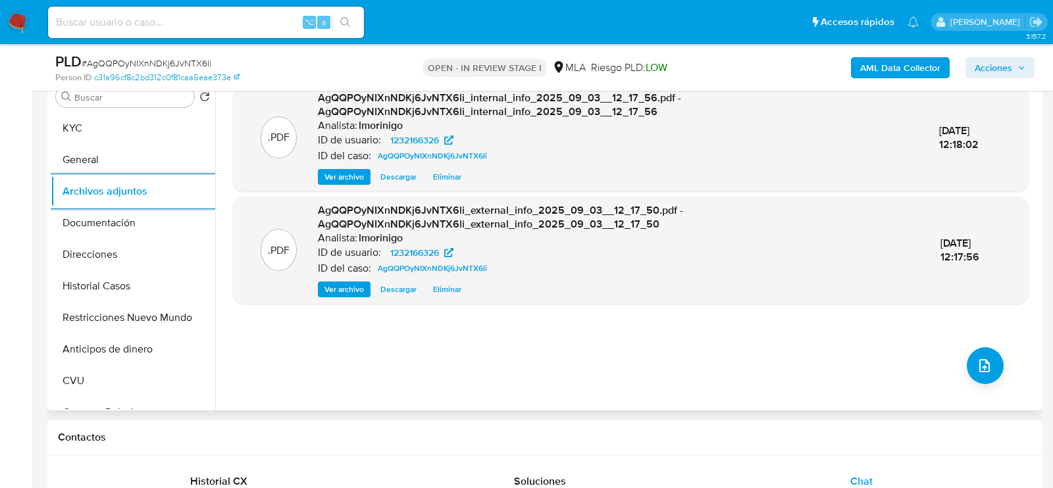
scroll to position [238, 0]
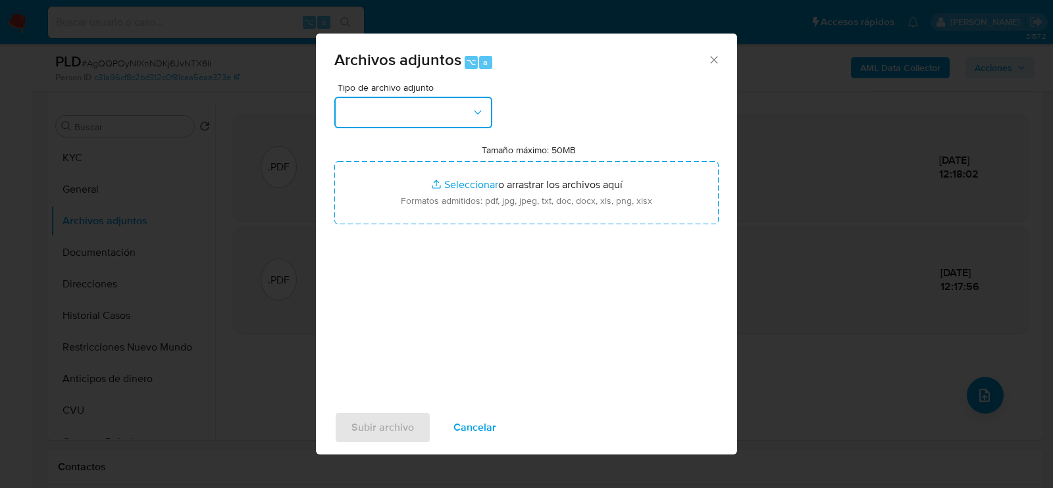
click at [420, 112] on button "button" at bounding box center [413, 113] width 158 height 32
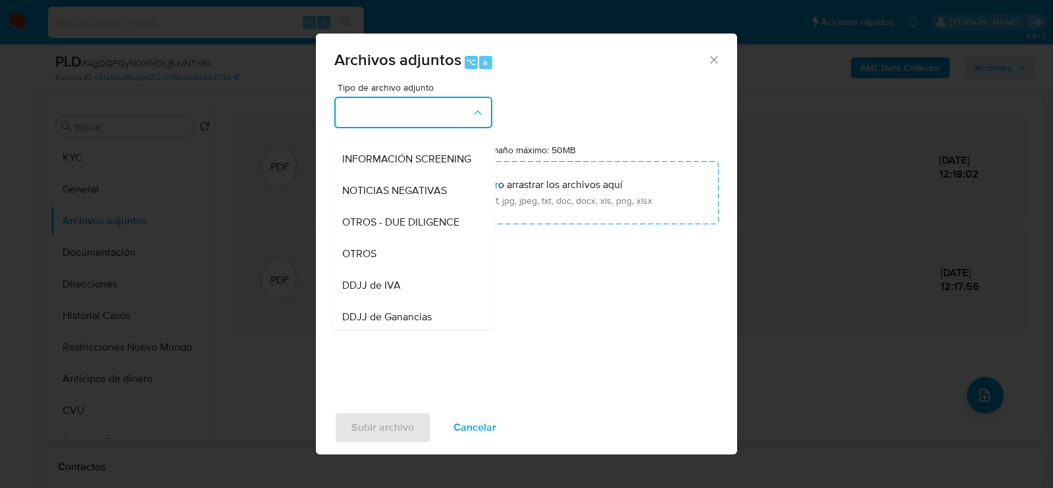
scroll to position [155, 0]
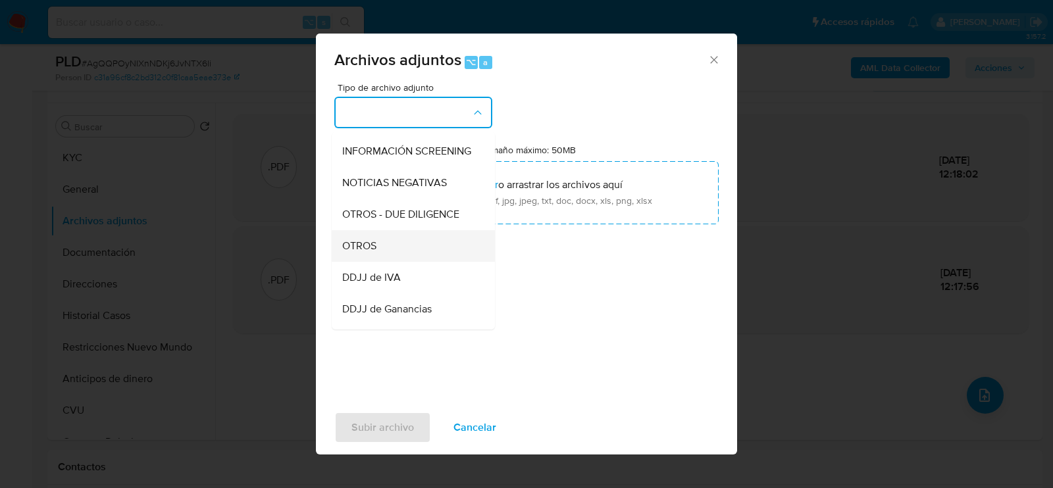
click at [414, 245] on div "OTROS" at bounding box center [409, 246] width 134 height 32
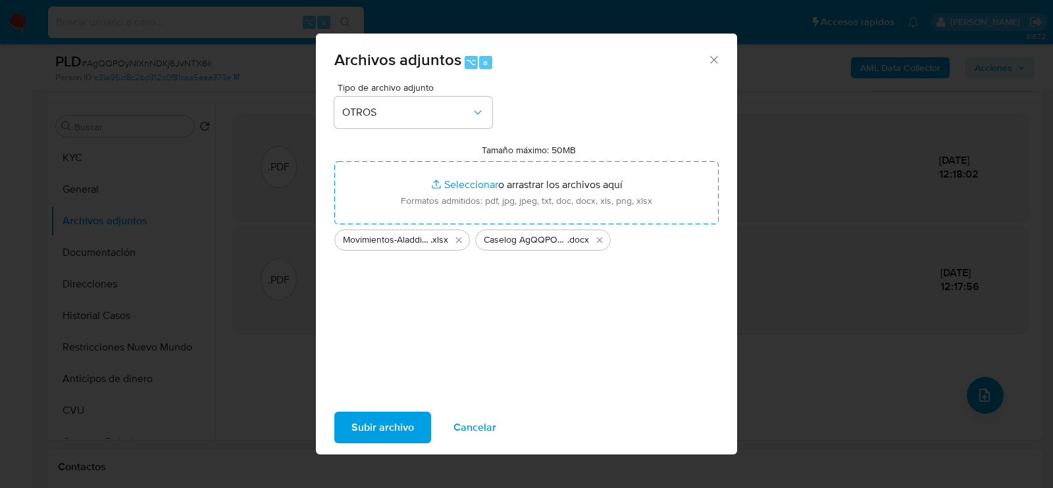
click at [390, 425] on span "Subir archivo" at bounding box center [383, 427] width 63 height 29
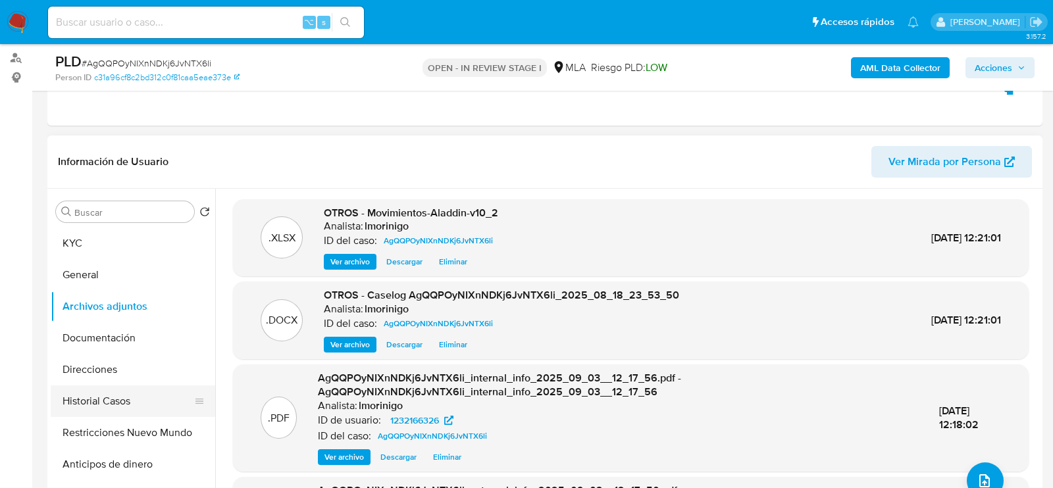
scroll to position [154, 0]
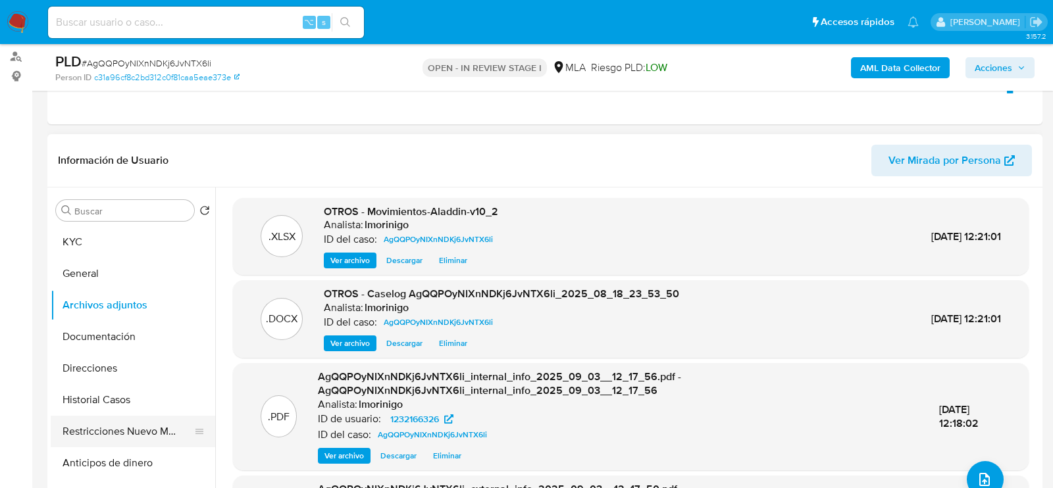
click at [89, 416] on button "Restricciones Nuevo Mundo" at bounding box center [128, 432] width 154 height 32
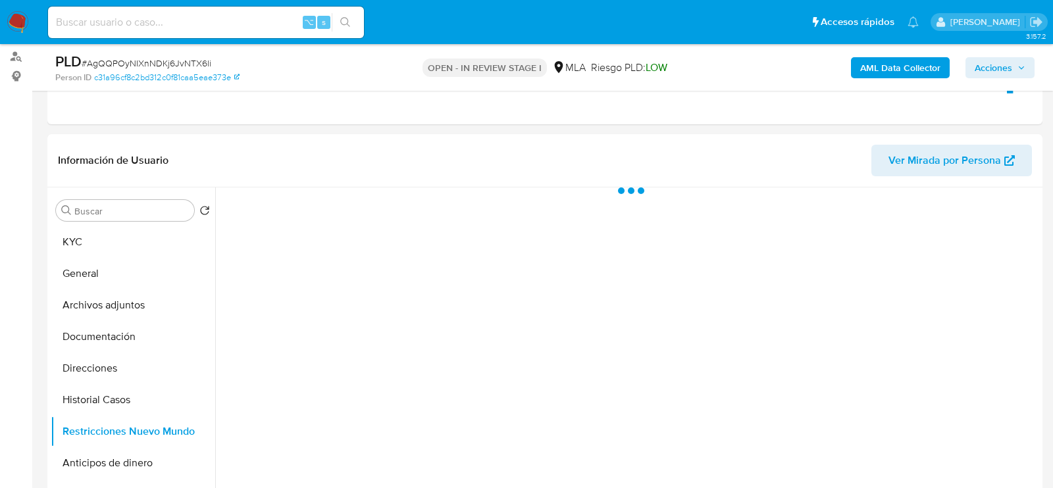
drag, startPoint x: 983, startPoint y: 61, endPoint x: 974, endPoint y: 61, distance: 8.6
click at [983, 61] on span "Acciones" at bounding box center [994, 67] width 38 height 21
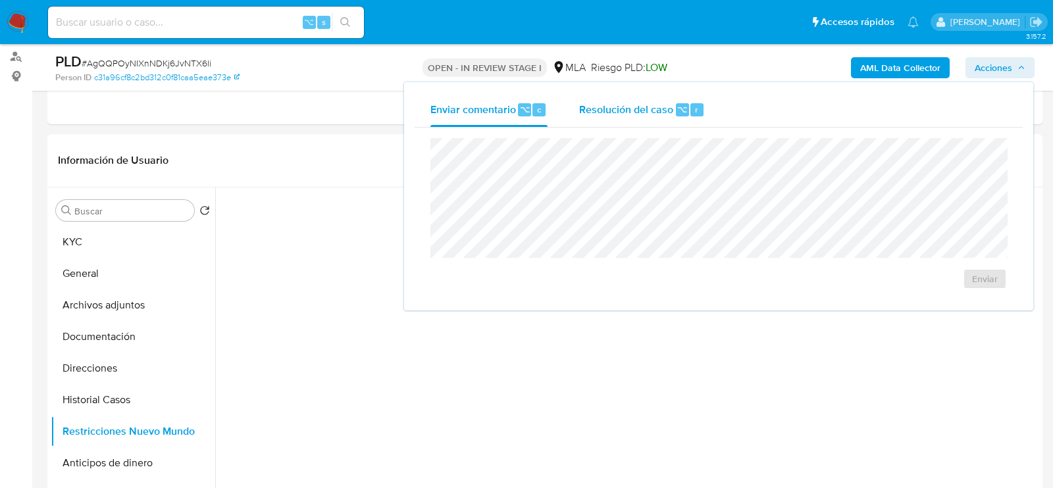
click at [610, 117] on div "Resolución del caso ⌥ r" at bounding box center [642, 110] width 126 height 34
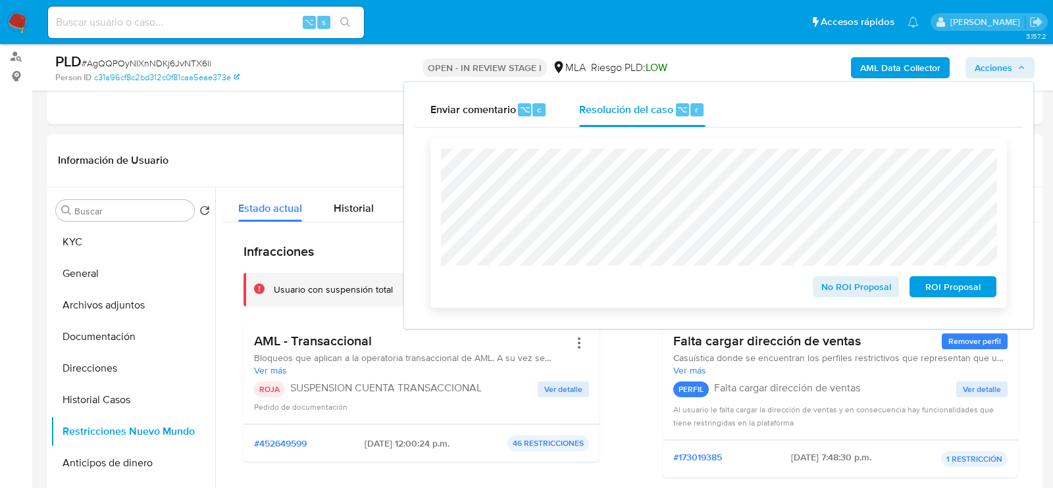
click at [973, 292] on span "ROI Proposal" at bounding box center [953, 287] width 68 height 18
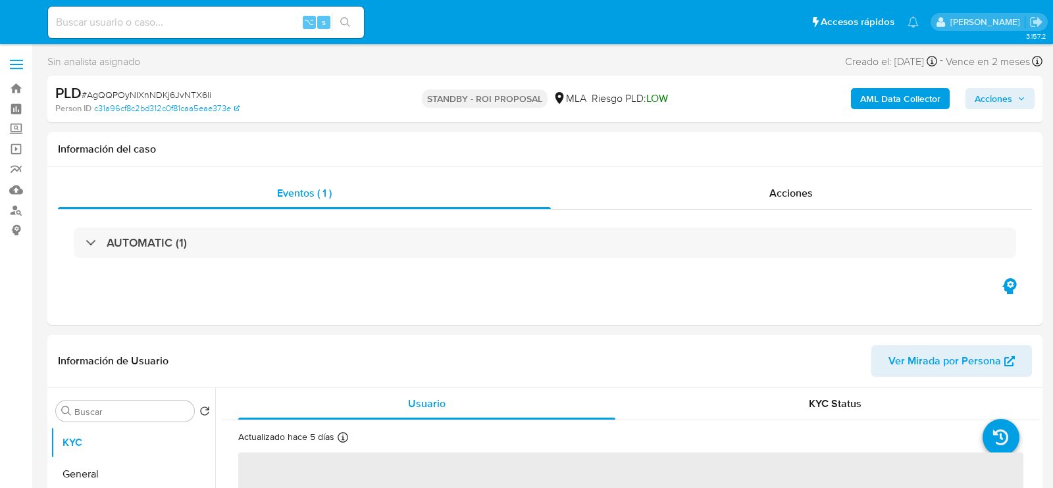
select select "10"
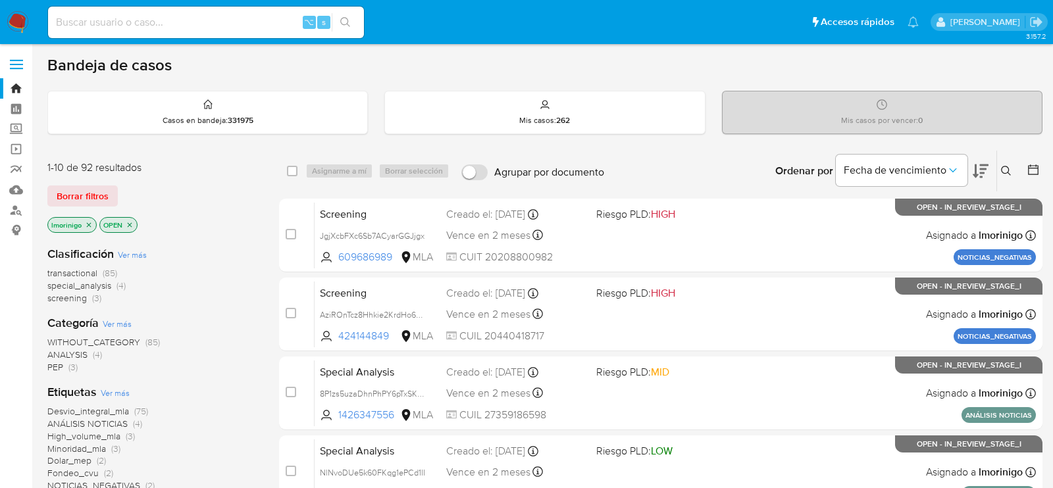
click at [246, 228] on div "lmorinigo OPEN" at bounding box center [152, 226] width 211 height 18
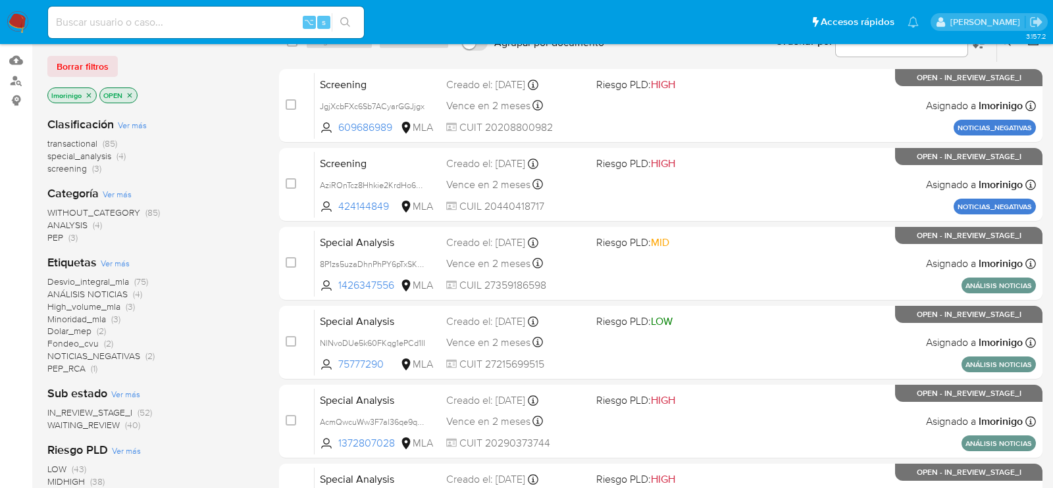
scroll to position [132, 0]
